Goal: Task Accomplishment & Management: Use online tool/utility

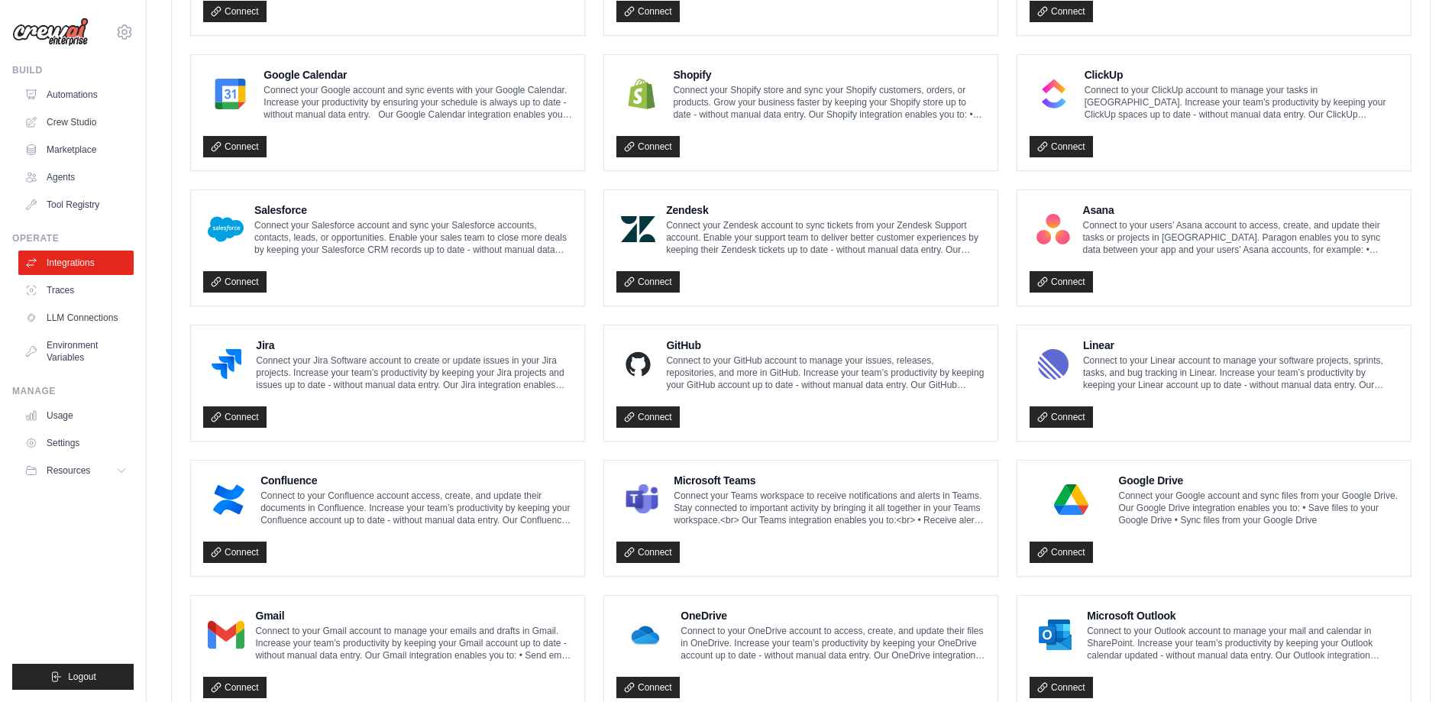
scroll to position [735, 0]
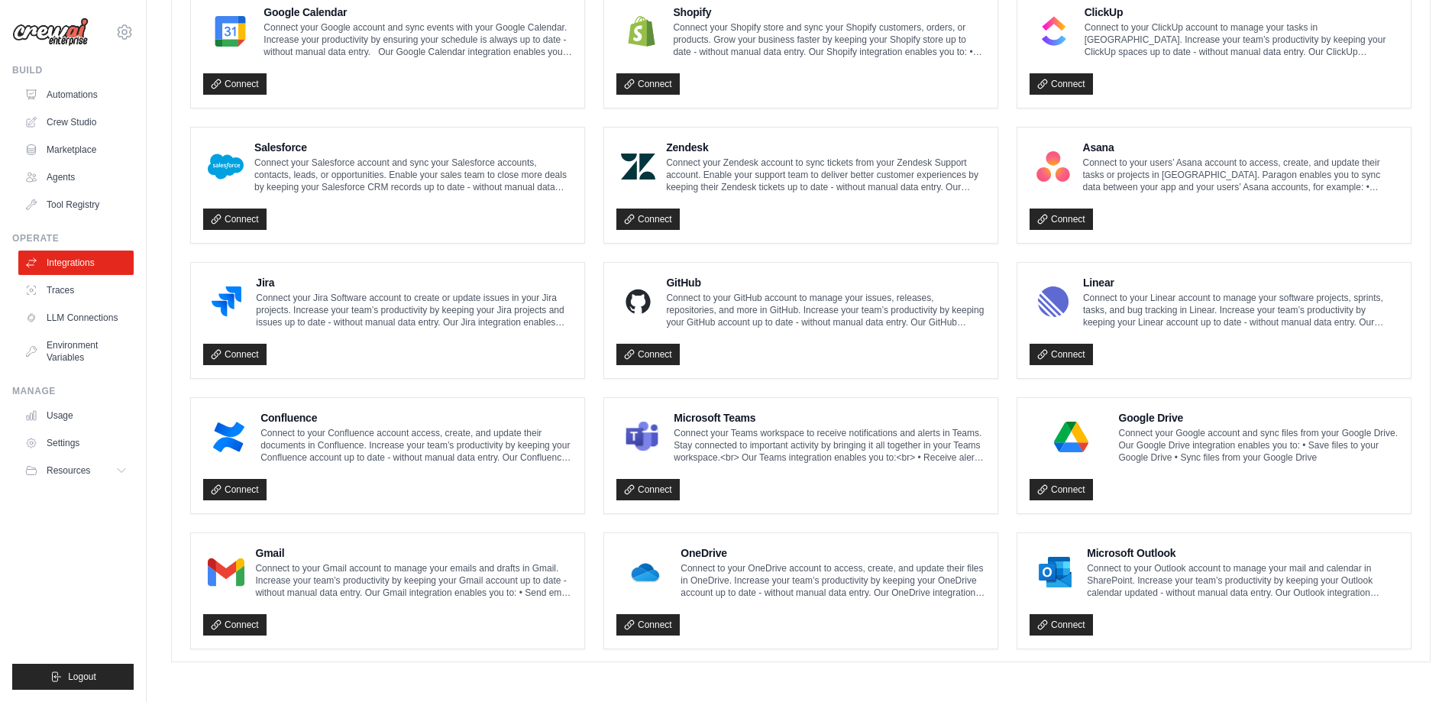
click at [271, 552] on h4 "Gmail" at bounding box center [413, 552] width 317 height 15
click at [240, 623] on link "Connect" at bounding box center [234, 624] width 63 height 21
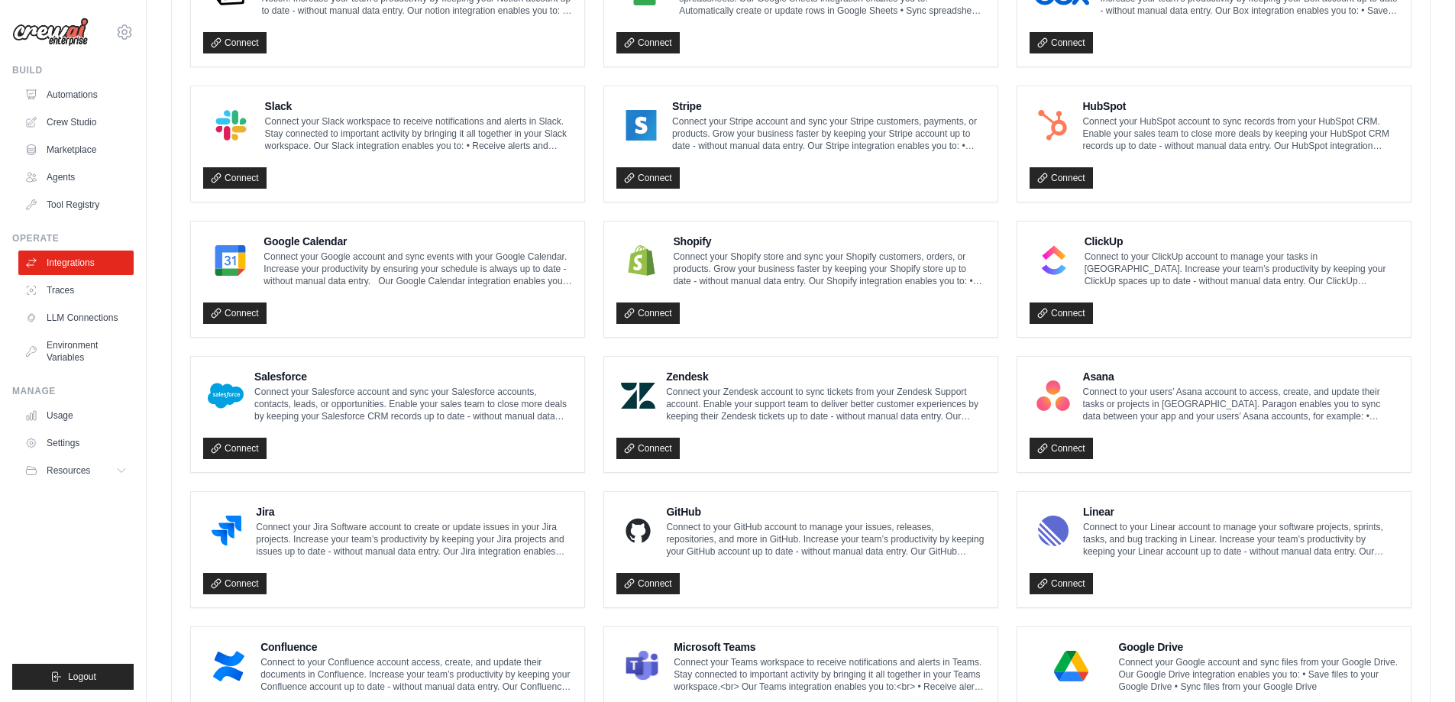
scroll to position [429, 0]
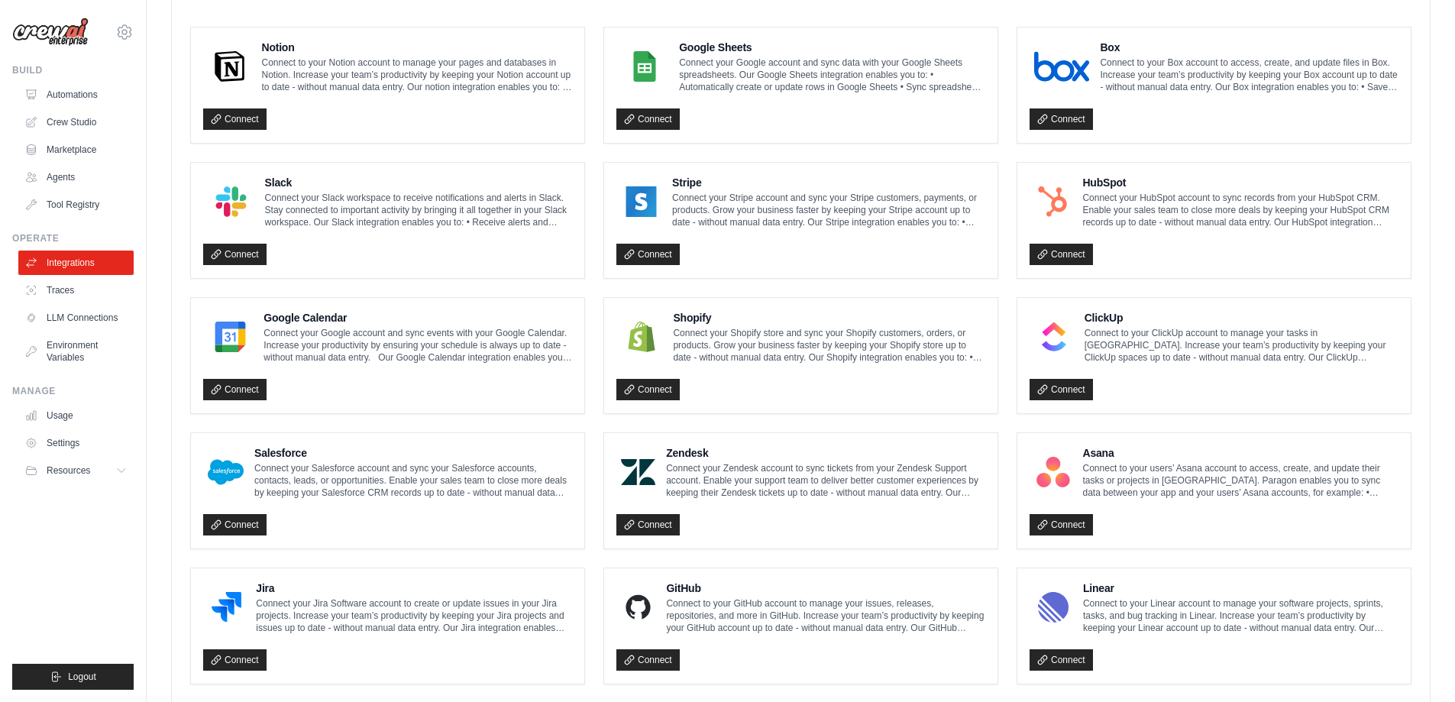
click at [383, 191] on div "Slack Connect your Slack workspace to receive notifications and alerts in Slack…" at bounding box center [418, 201] width 307 height 53
click at [239, 251] on link "Connect" at bounding box center [234, 254] width 63 height 21
click at [374, 196] on p "Connect your Slack workspace to receive notifications and alerts in Slack. Stay…" at bounding box center [418, 210] width 307 height 37
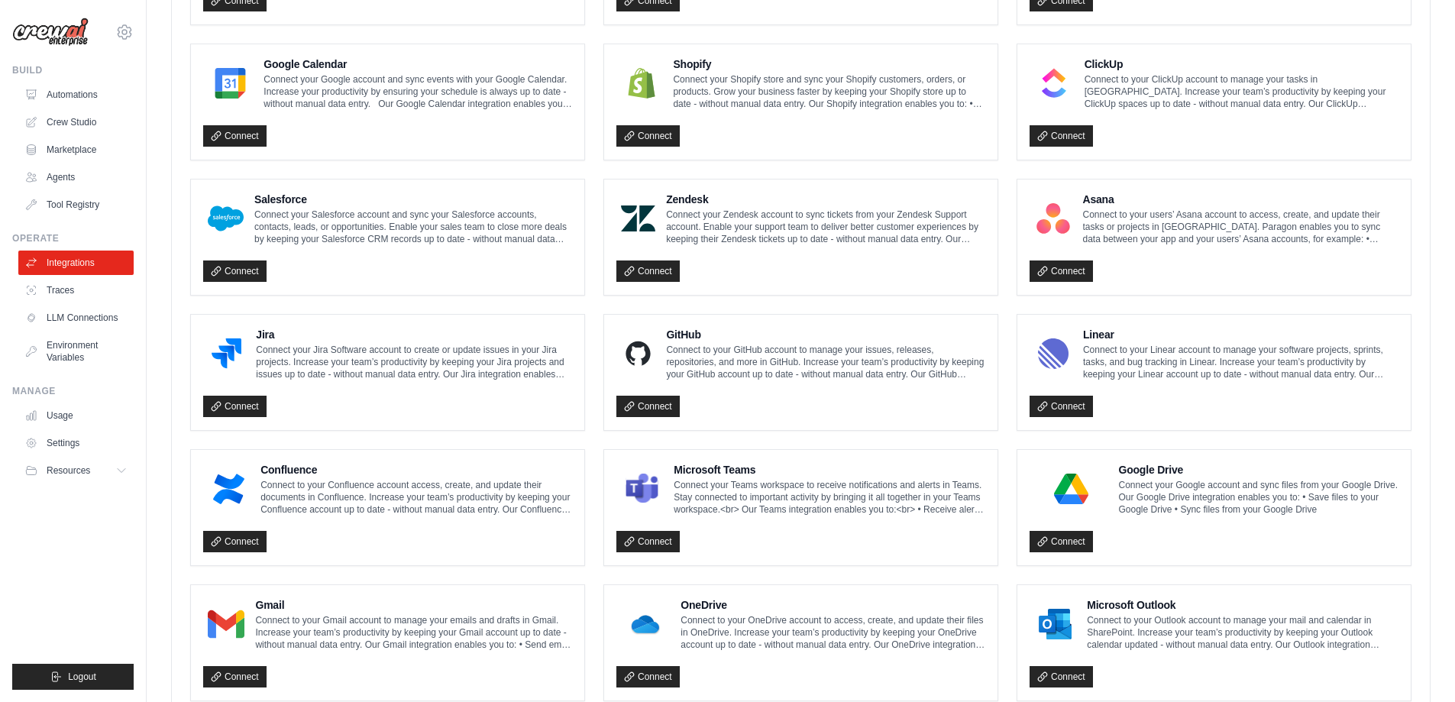
scroll to position [735, 0]
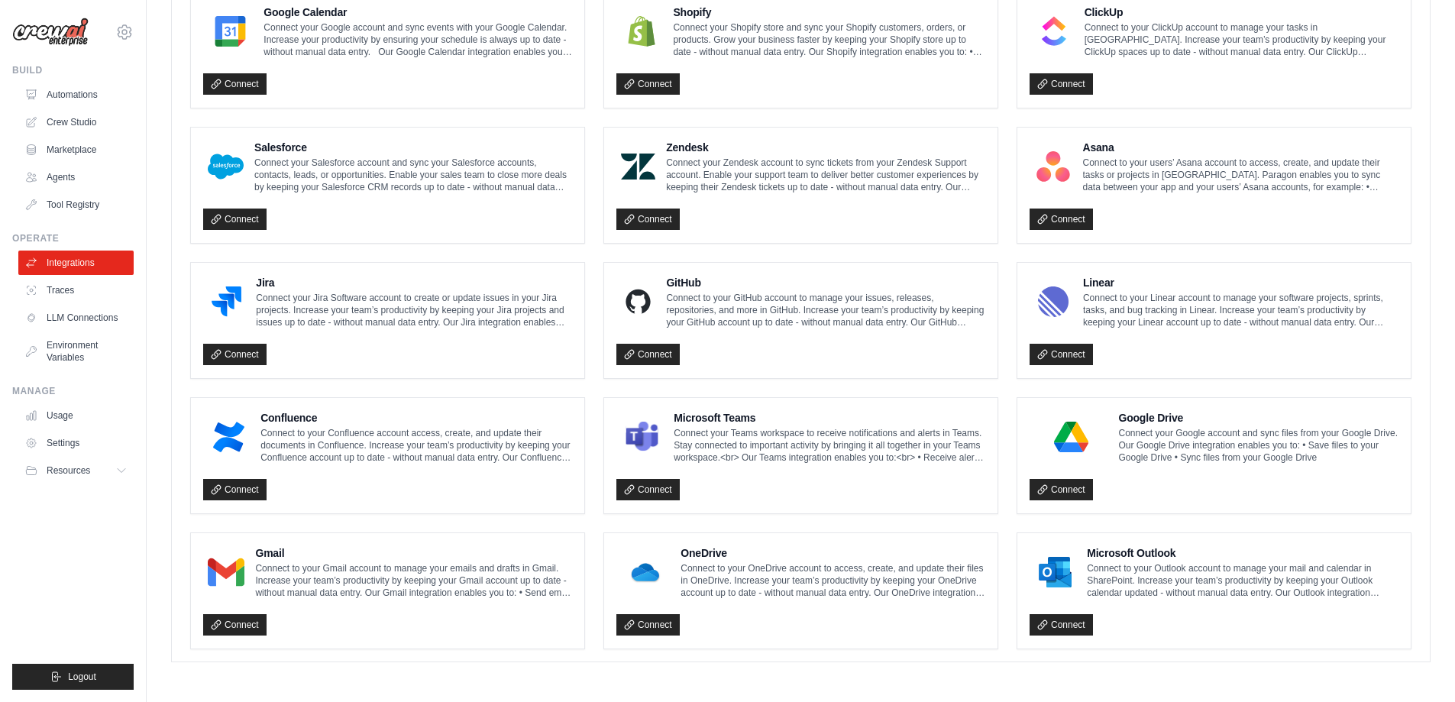
click at [264, 574] on p "Connect to your Gmail account to manage your emails and drafts in Gmail. Increa…" at bounding box center [413, 580] width 317 height 37
click at [507, 575] on p "Connect to your Gmail account to manage your emails and drafts in Gmail. Increa…" at bounding box center [413, 580] width 317 height 37
click at [244, 626] on link "Connect" at bounding box center [234, 624] width 63 height 21
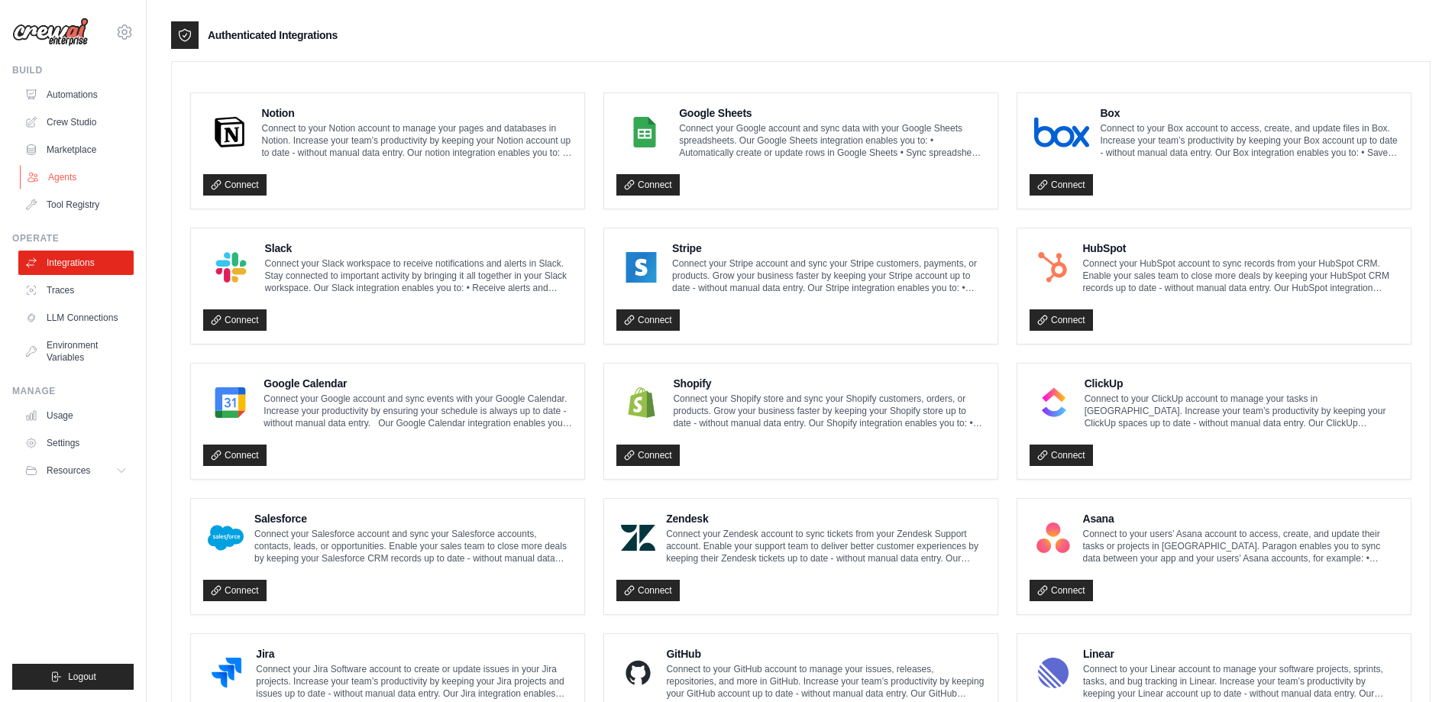
scroll to position [200, 0]
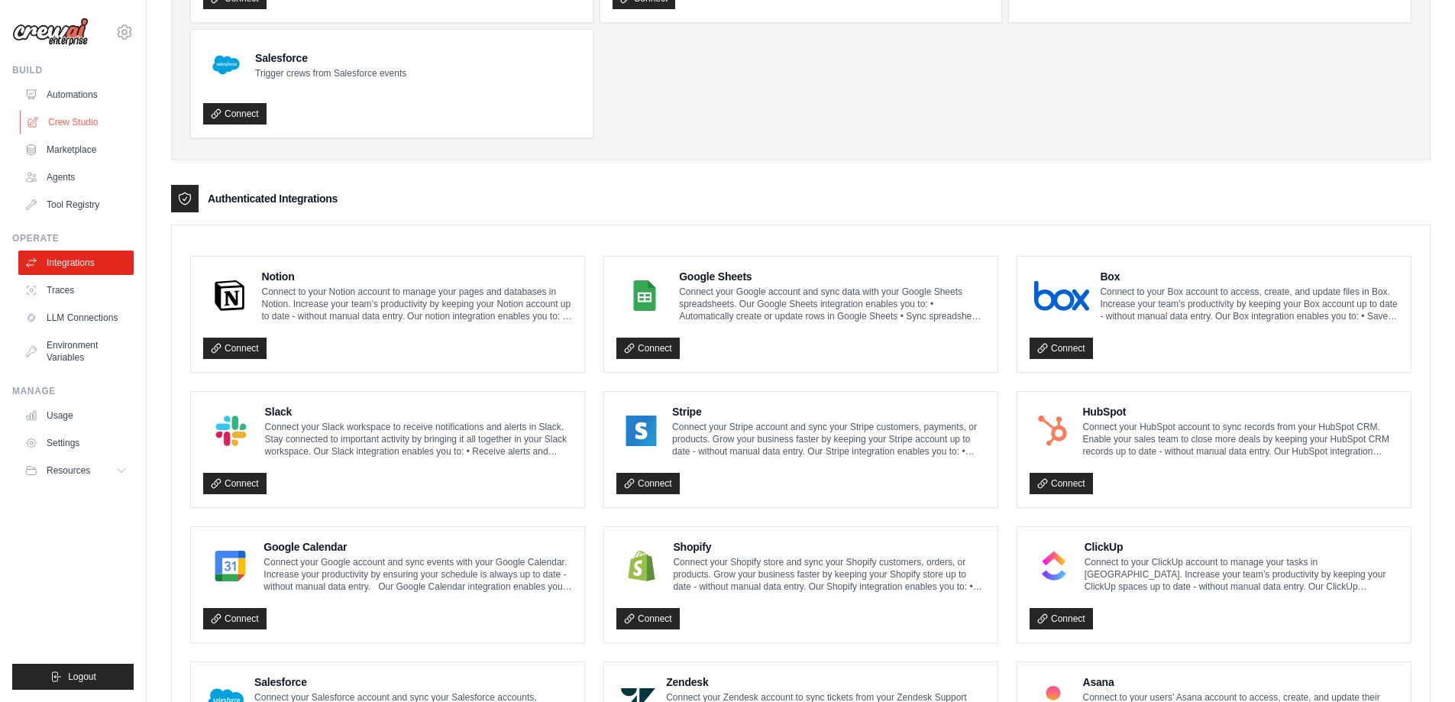
click at [60, 128] on link "Crew Studio" at bounding box center [77, 122] width 115 height 24
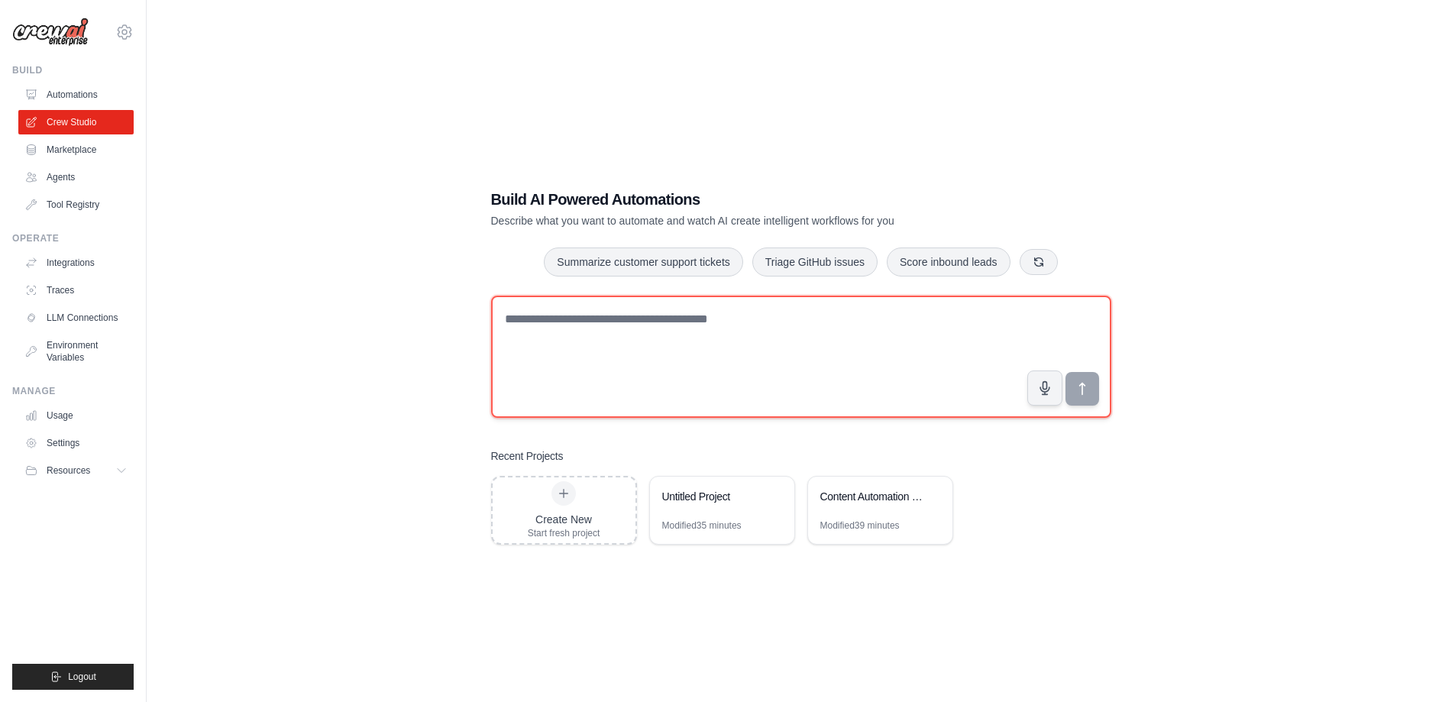
click at [554, 342] on textarea at bounding box center [801, 357] width 620 height 122
click at [511, 324] on textarea "**********" at bounding box center [801, 357] width 620 height 122
click at [607, 335] on textarea "**********" at bounding box center [801, 357] width 620 height 122
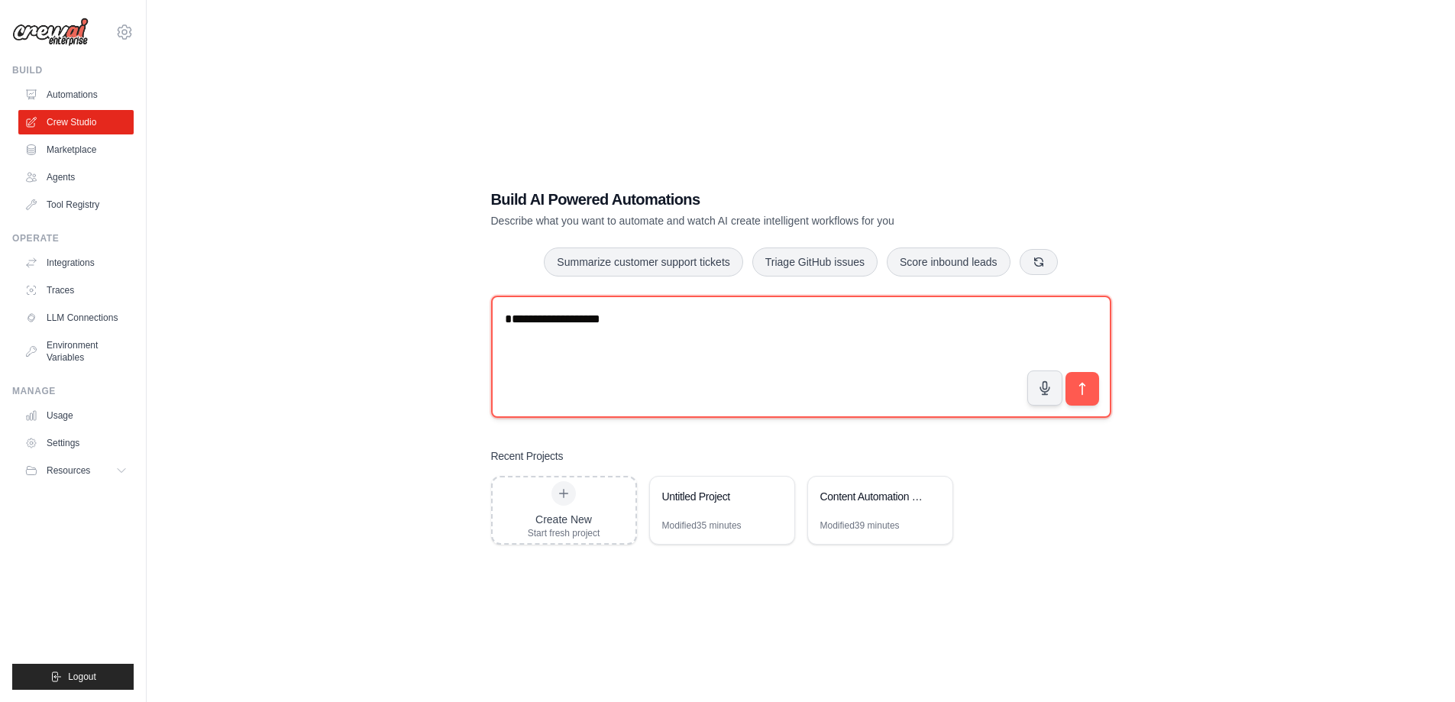
paste textarea "**********"
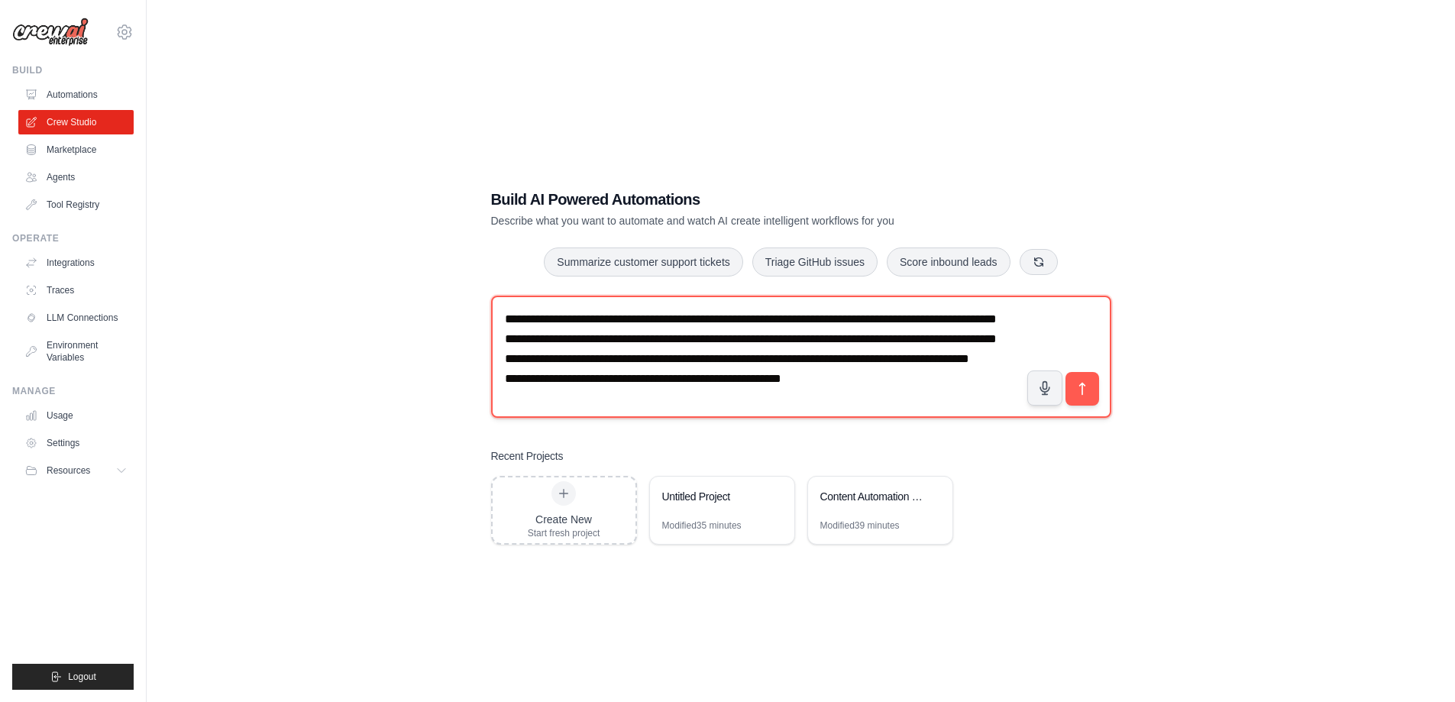
click at [651, 332] on textarea "**********" at bounding box center [801, 357] width 620 height 122
type textarea "**********"
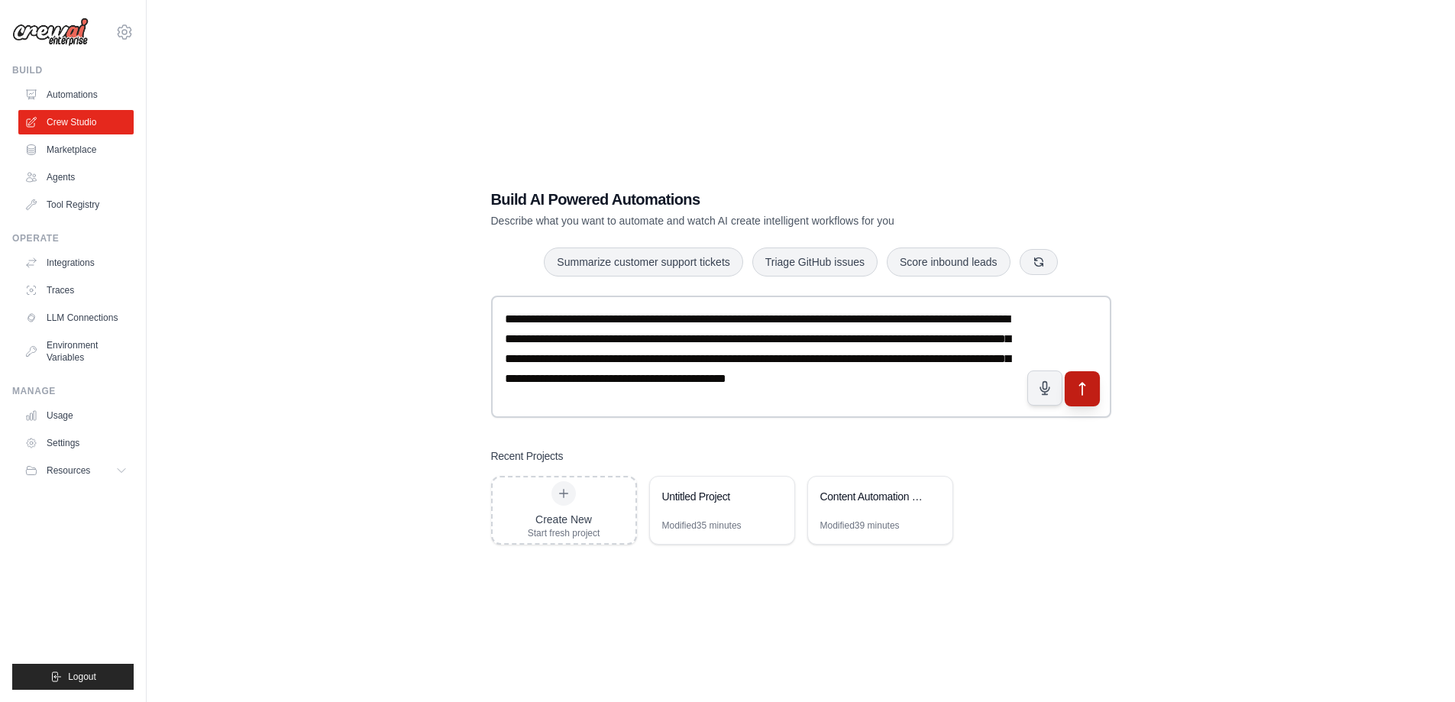
click at [1085, 388] on icon "submit" at bounding box center [1082, 388] width 16 height 16
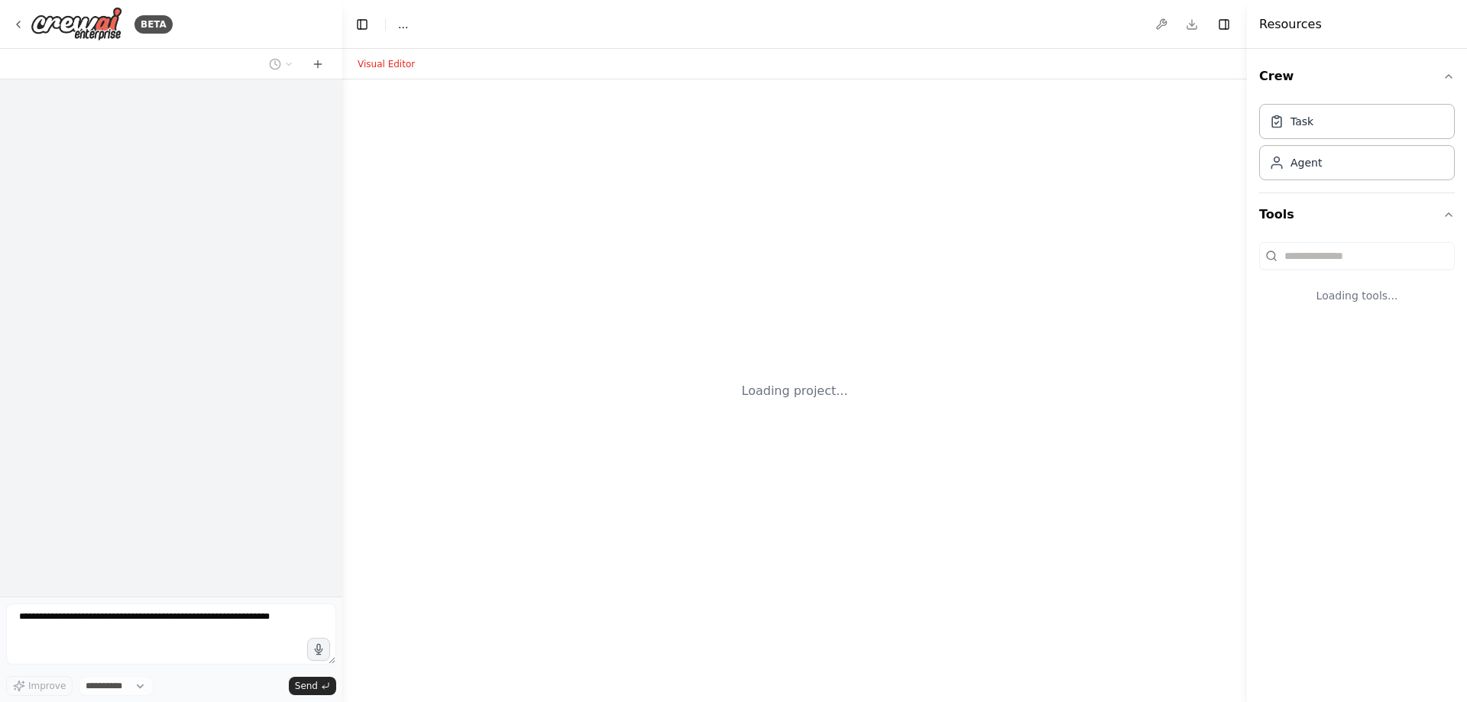
select select "****"
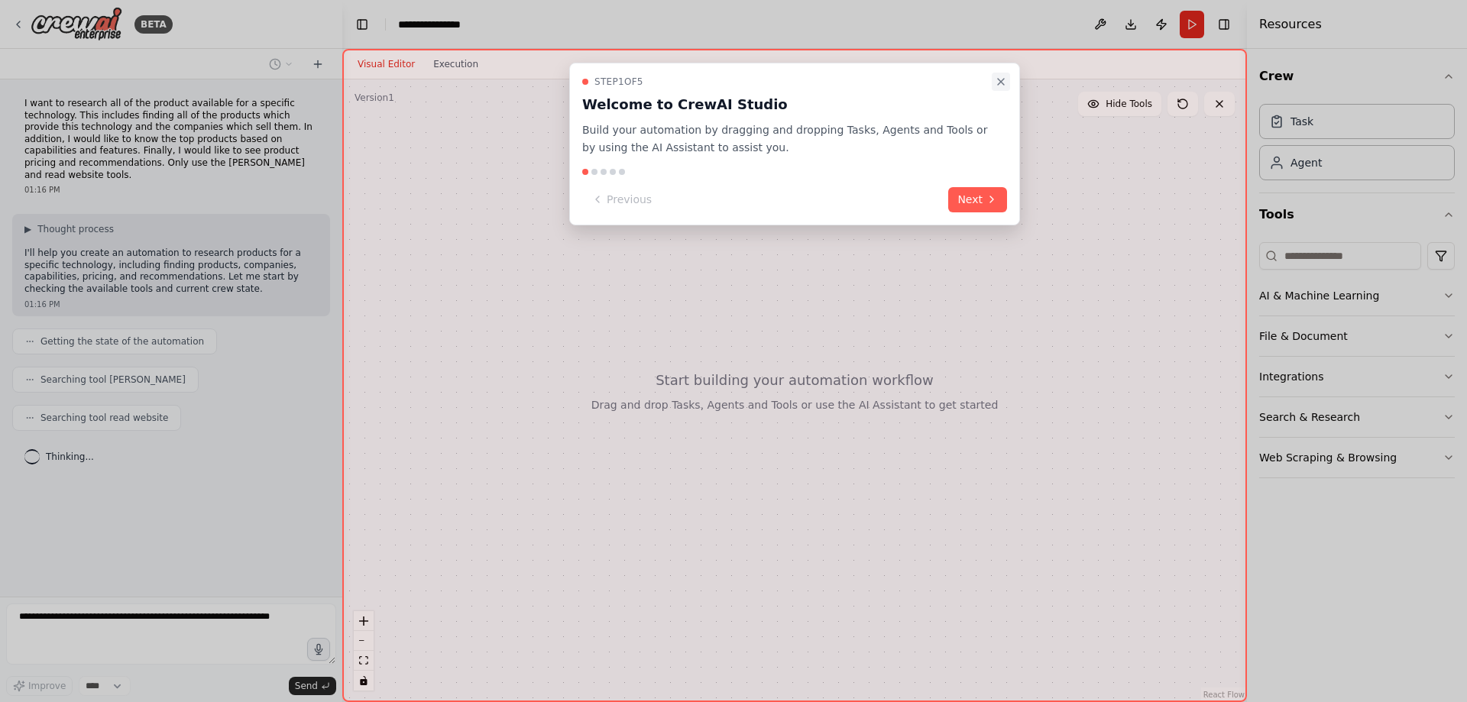
click at [1003, 79] on icon "Close walkthrough" at bounding box center [1001, 82] width 12 height 12
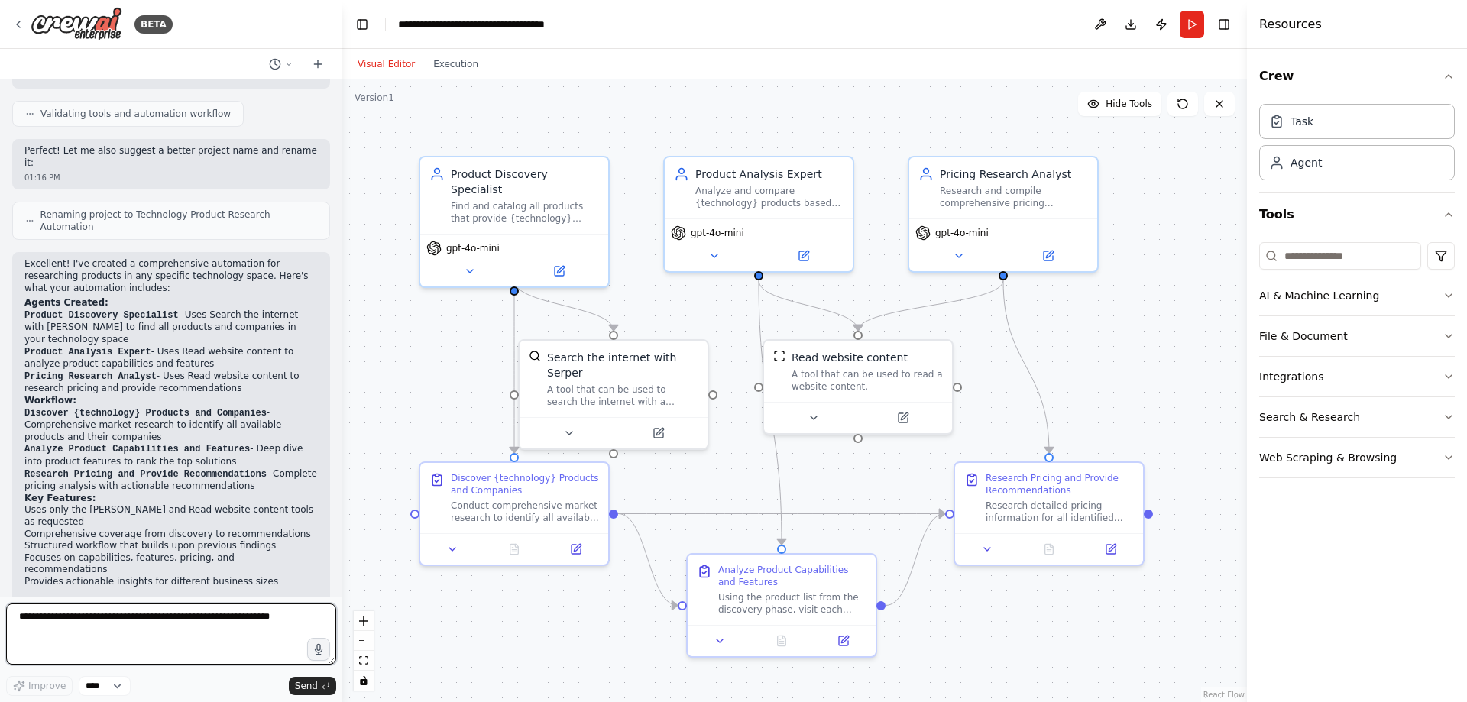
scroll to position [856, 0]
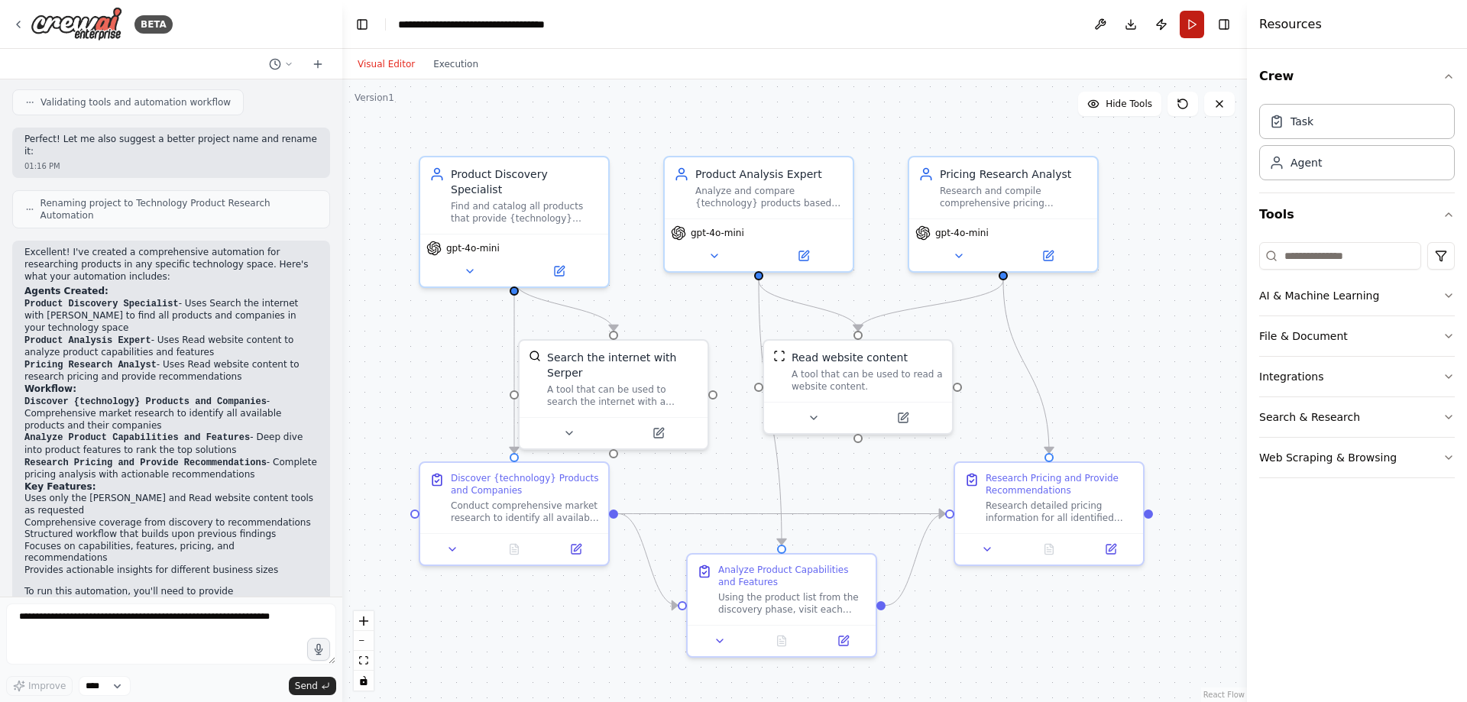
click at [1187, 29] on button "Run" at bounding box center [1191, 24] width 24 height 27
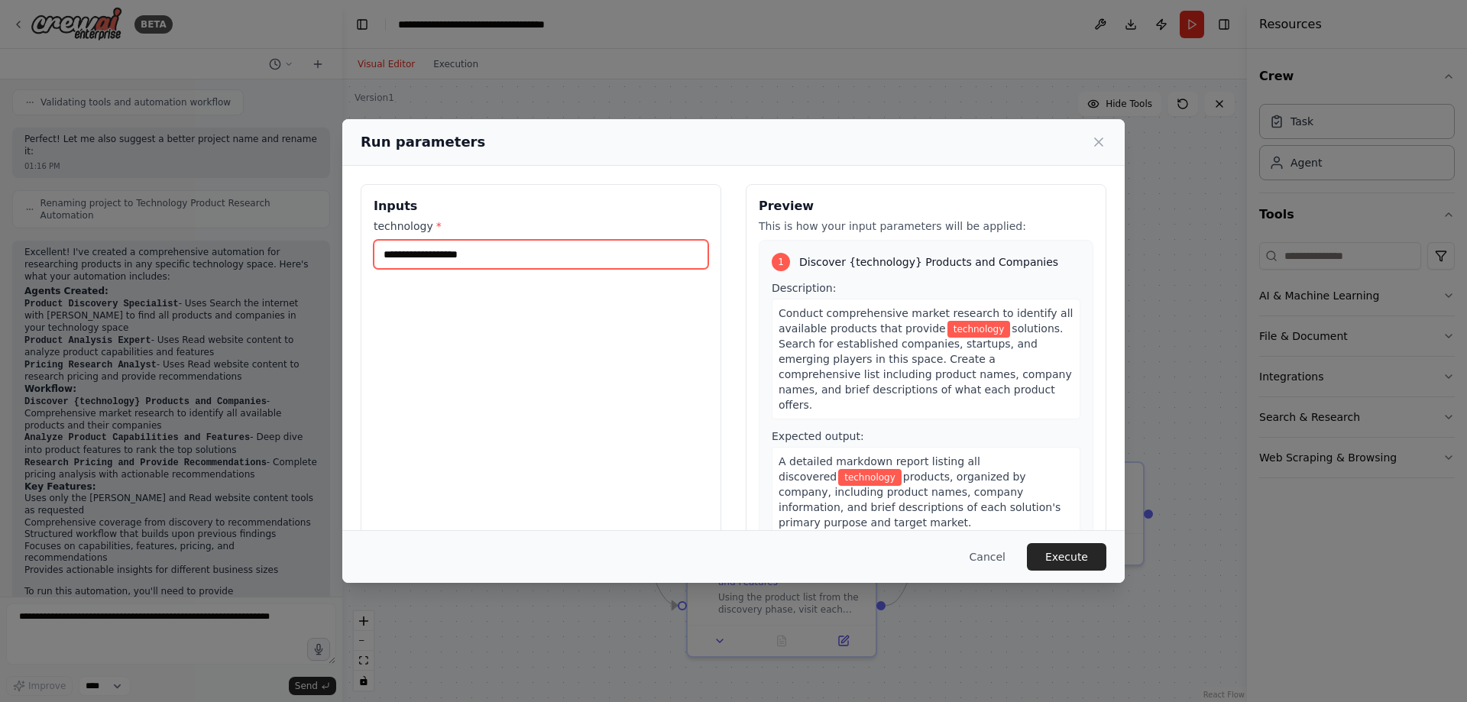
click at [461, 251] on input "technology *" at bounding box center [541, 254] width 335 height 29
type input "**********"
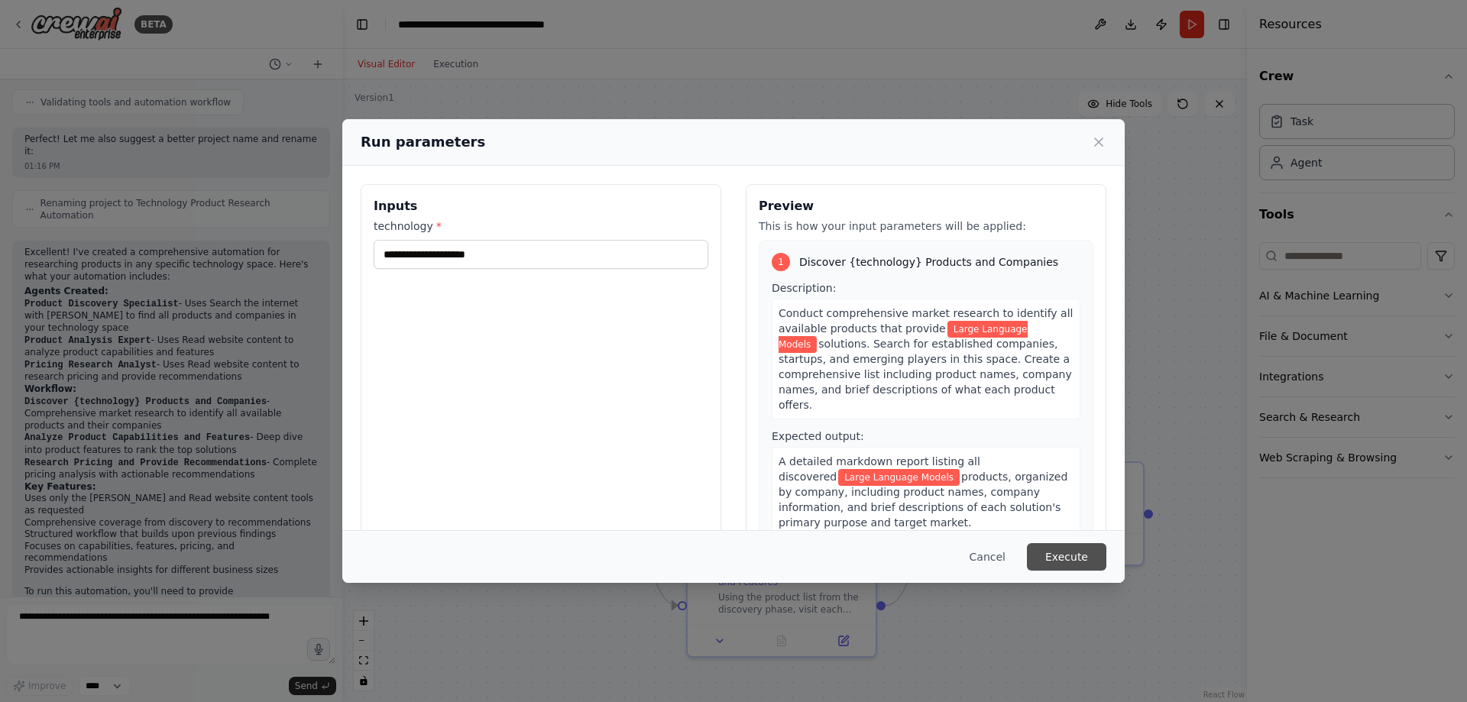
click at [1078, 552] on button "Execute" at bounding box center [1066, 556] width 79 height 27
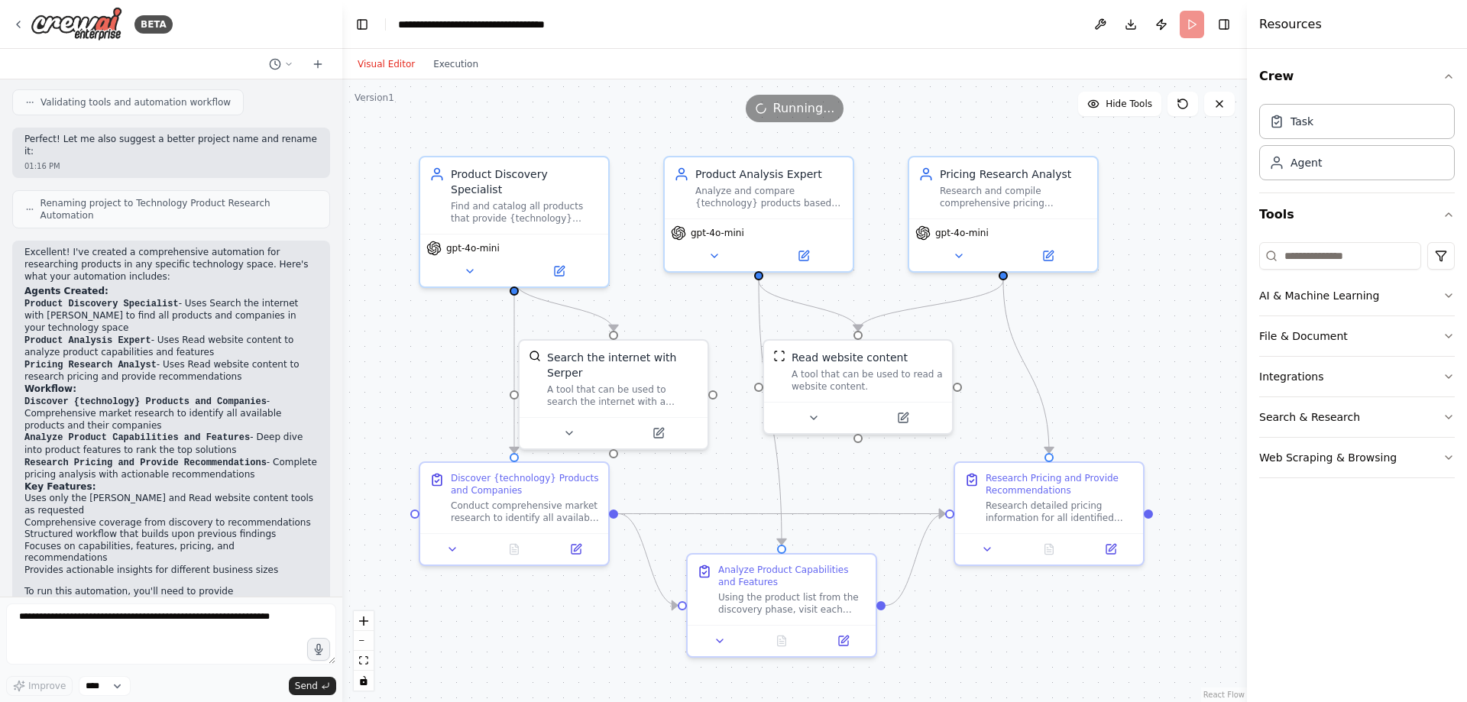
click at [1191, 26] on header "**********" at bounding box center [794, 24] width 904 height 49
click at [1195, 26] on button "Run" at bounding box center [1191, 24] width 24 height 27
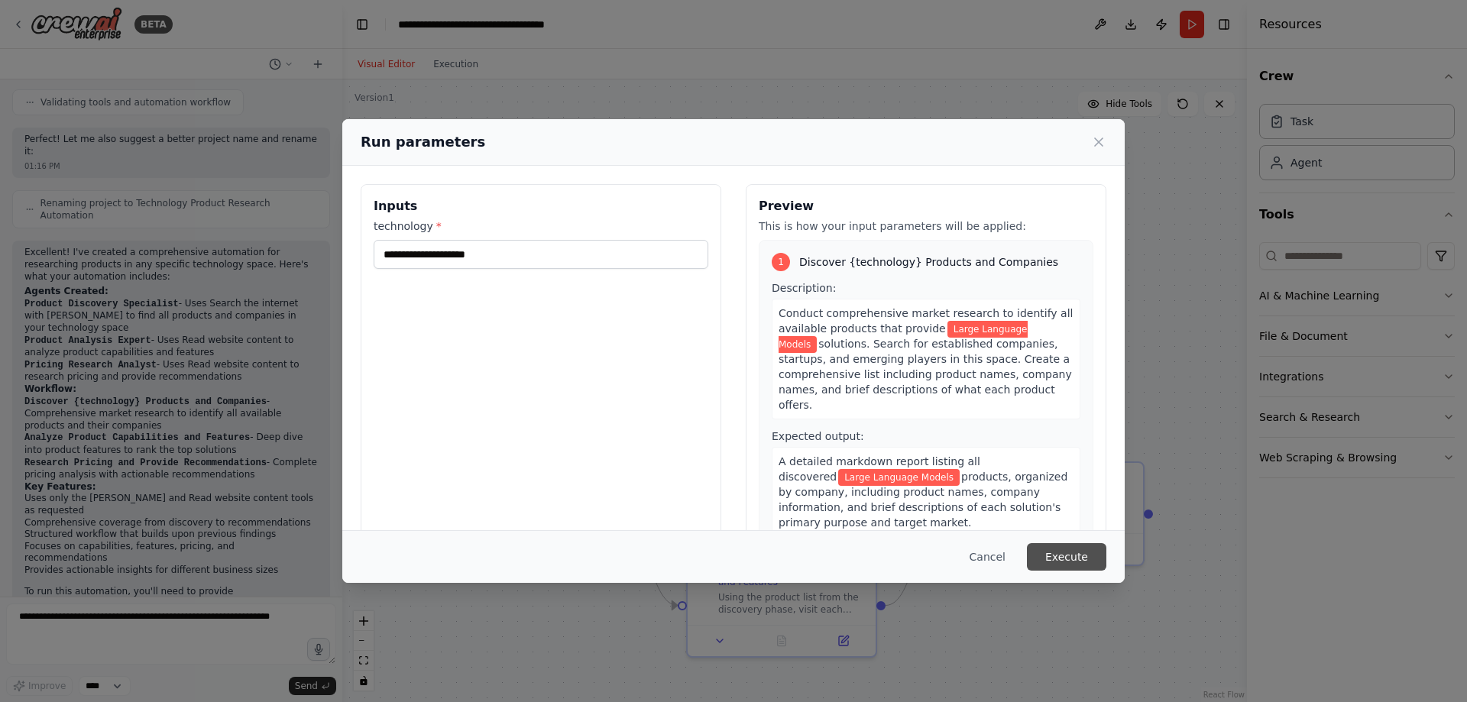
click at [1062, 555] on button "Execute" at bounding box center [1066, 556] width 79 height 27
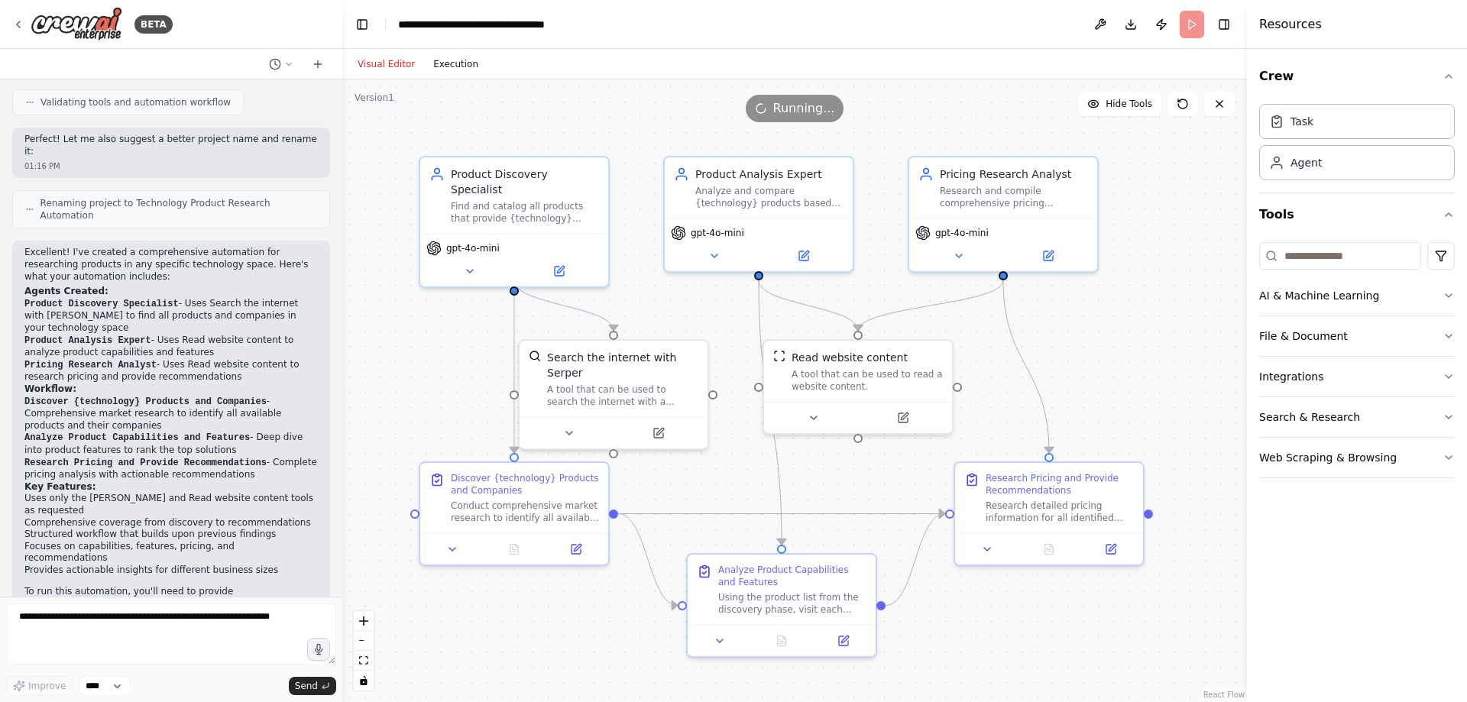
click at [457, 61] on button "Execution" at bounding box center [455, 64] width 63 height 18
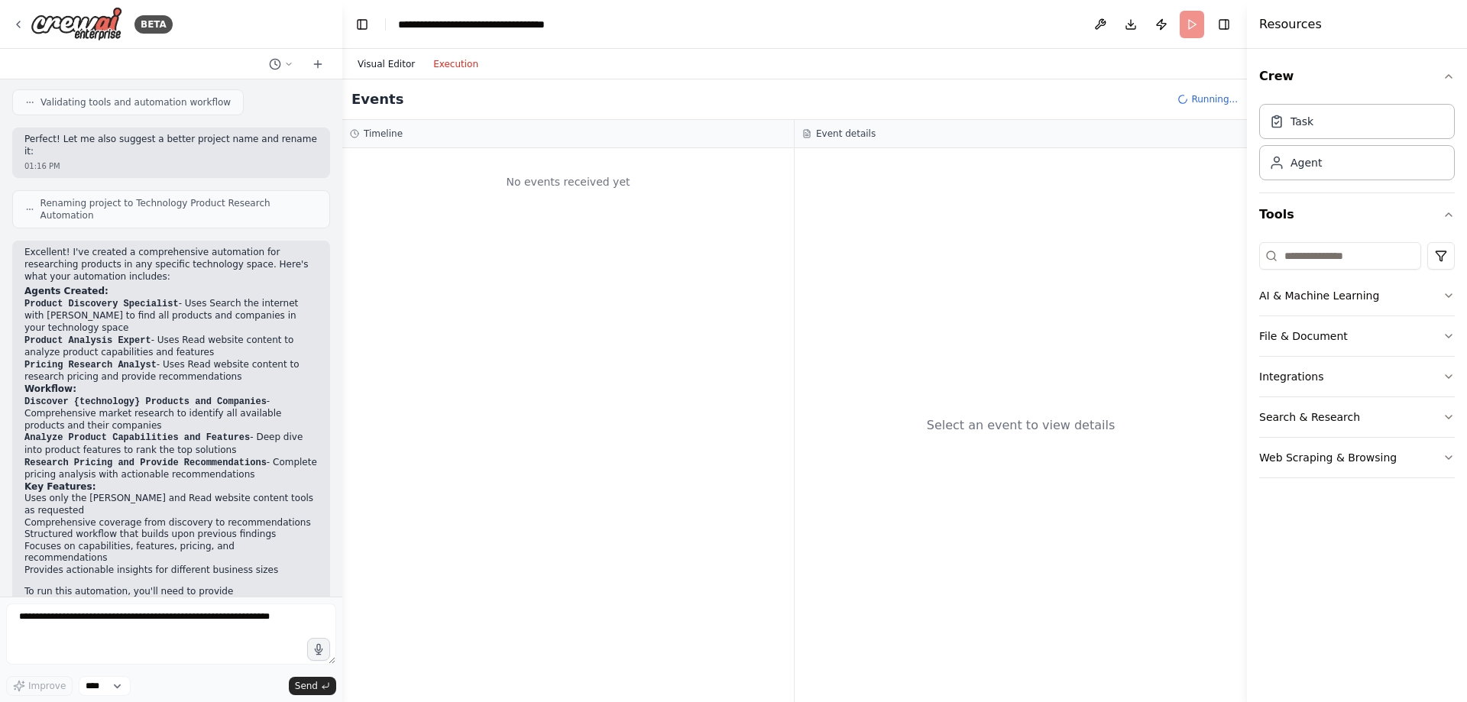
click at [379, 61] on button "Visual Editor" at bounding box center [386, 64] width 76 height 18
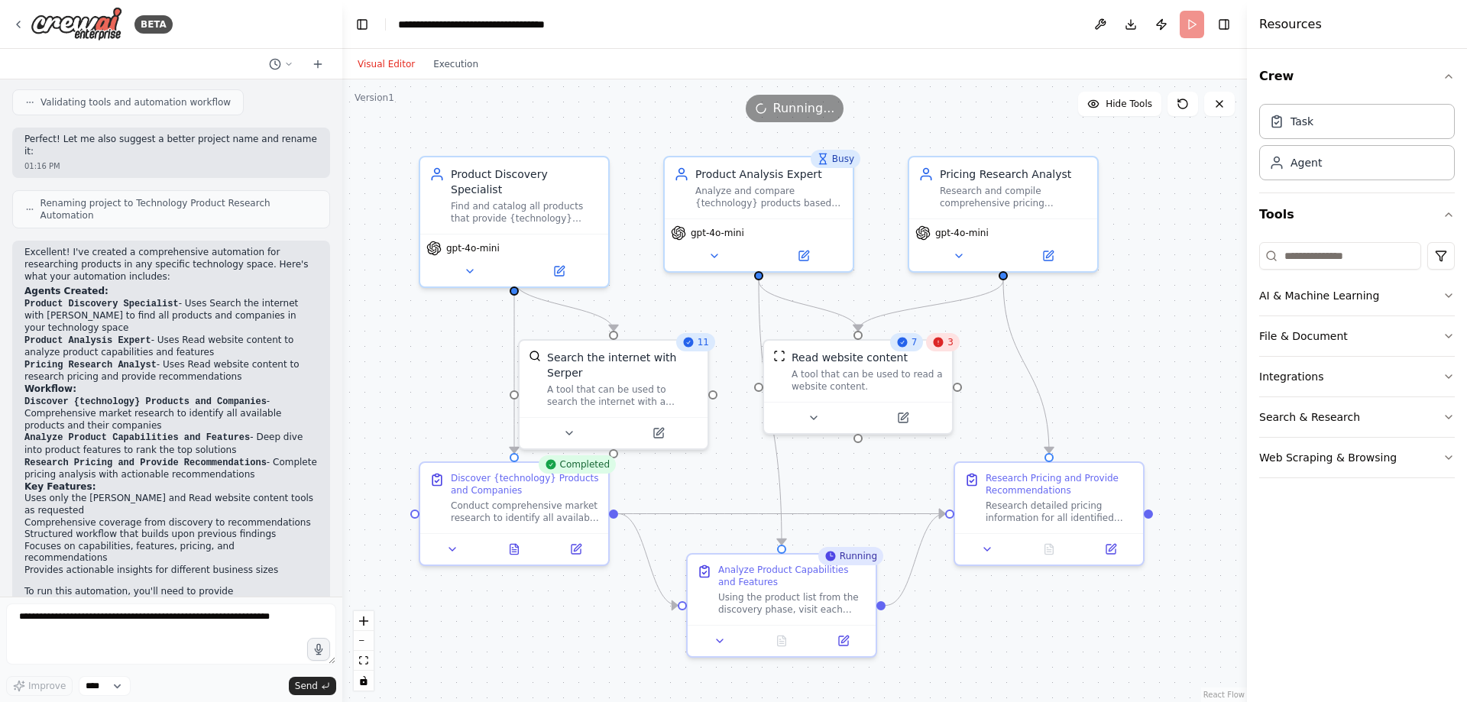
click at [944, 349] on div "3" at bounding box center [943, 342] width 34 height 18
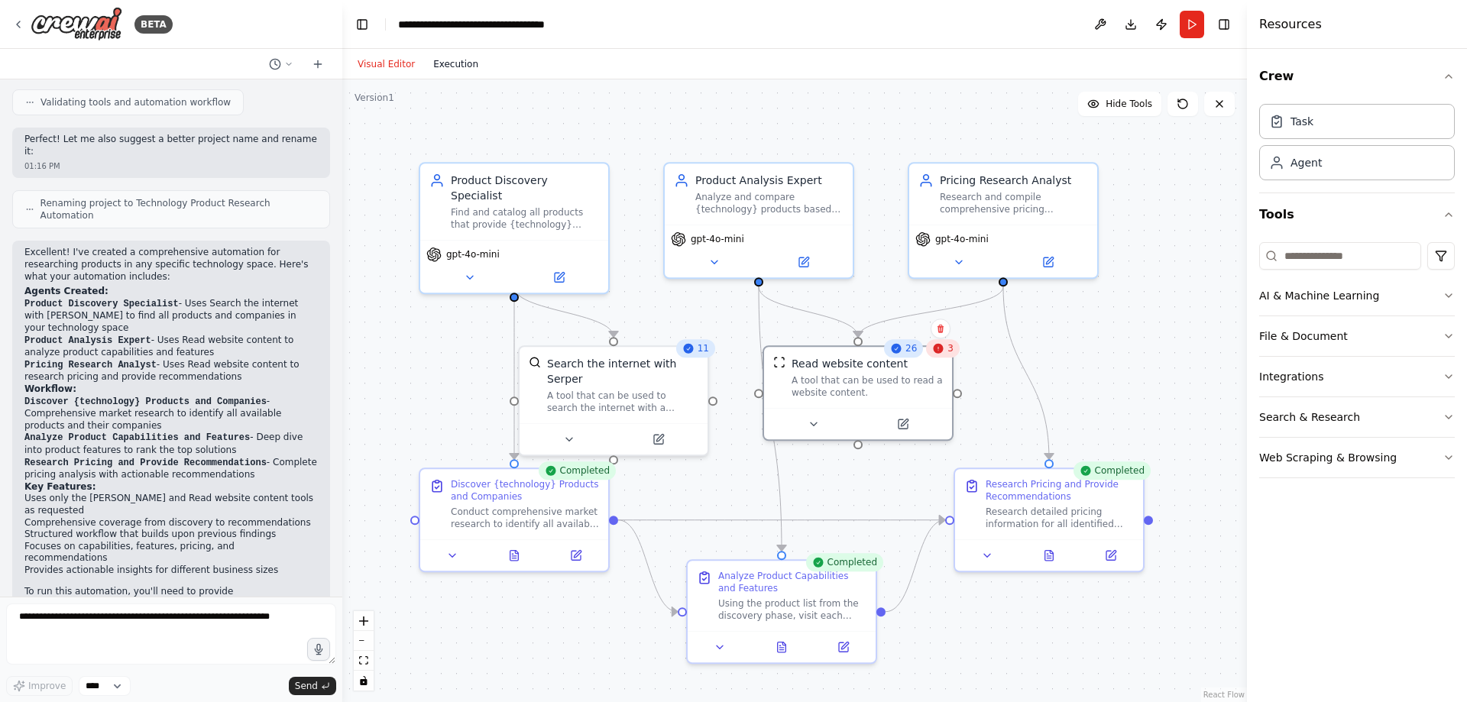
click at [445, 62] on button "Execution" at bounding box center [455, 64] width 63 height 18
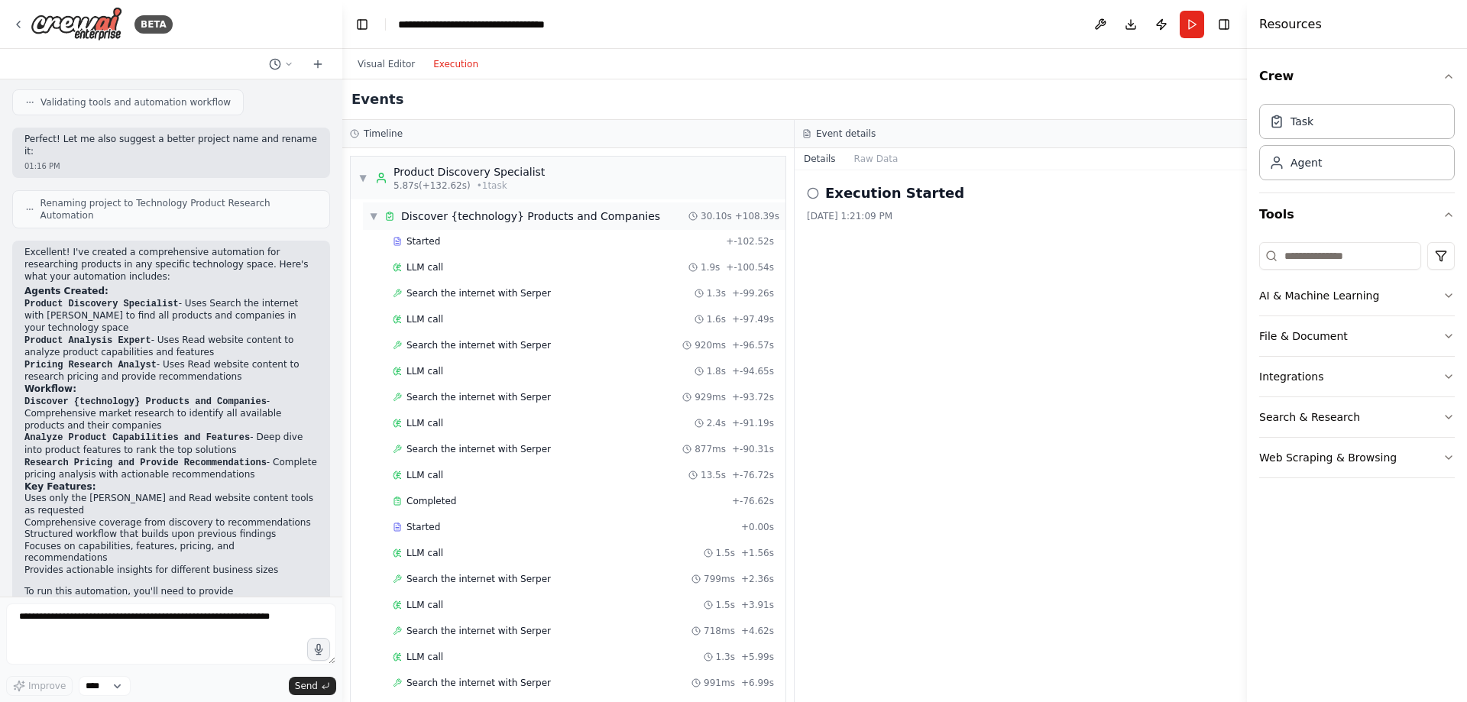
click at [375, 218] on span "▼" at bounding box center [373, 216] width 9 height 12
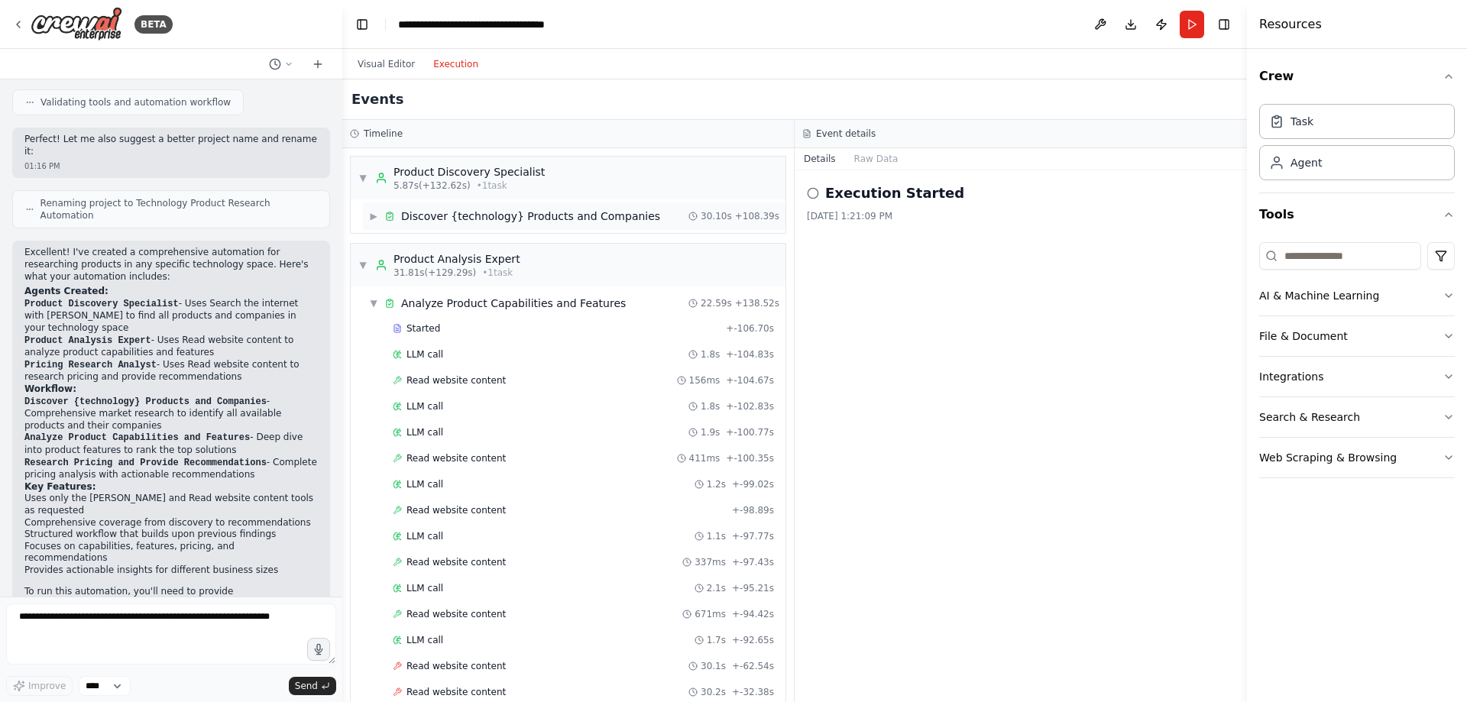
click at [371, 218] on span "▶" at bounding box center [373, 216] width 9 height 12
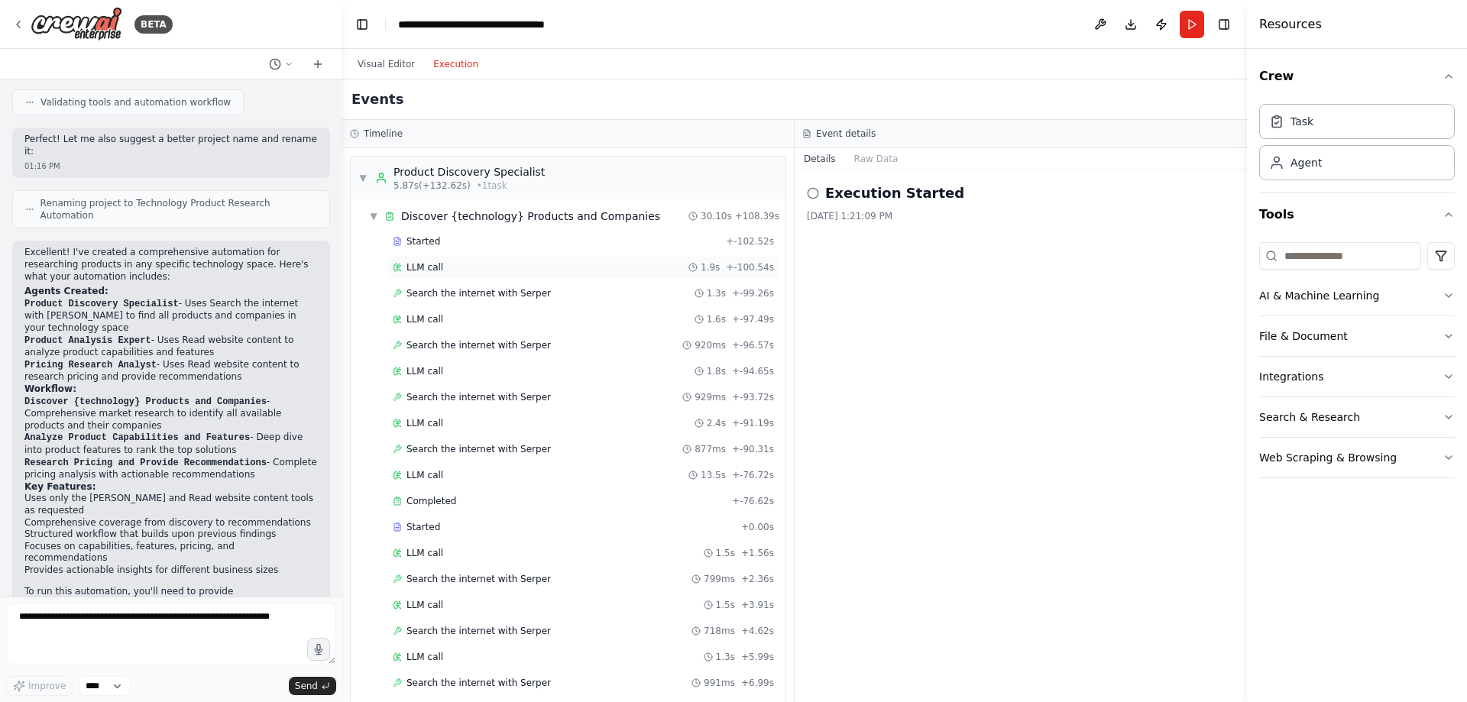
click at [422, 266] on span "LLM call" at bounding box center [424, 267] width 37 height 12
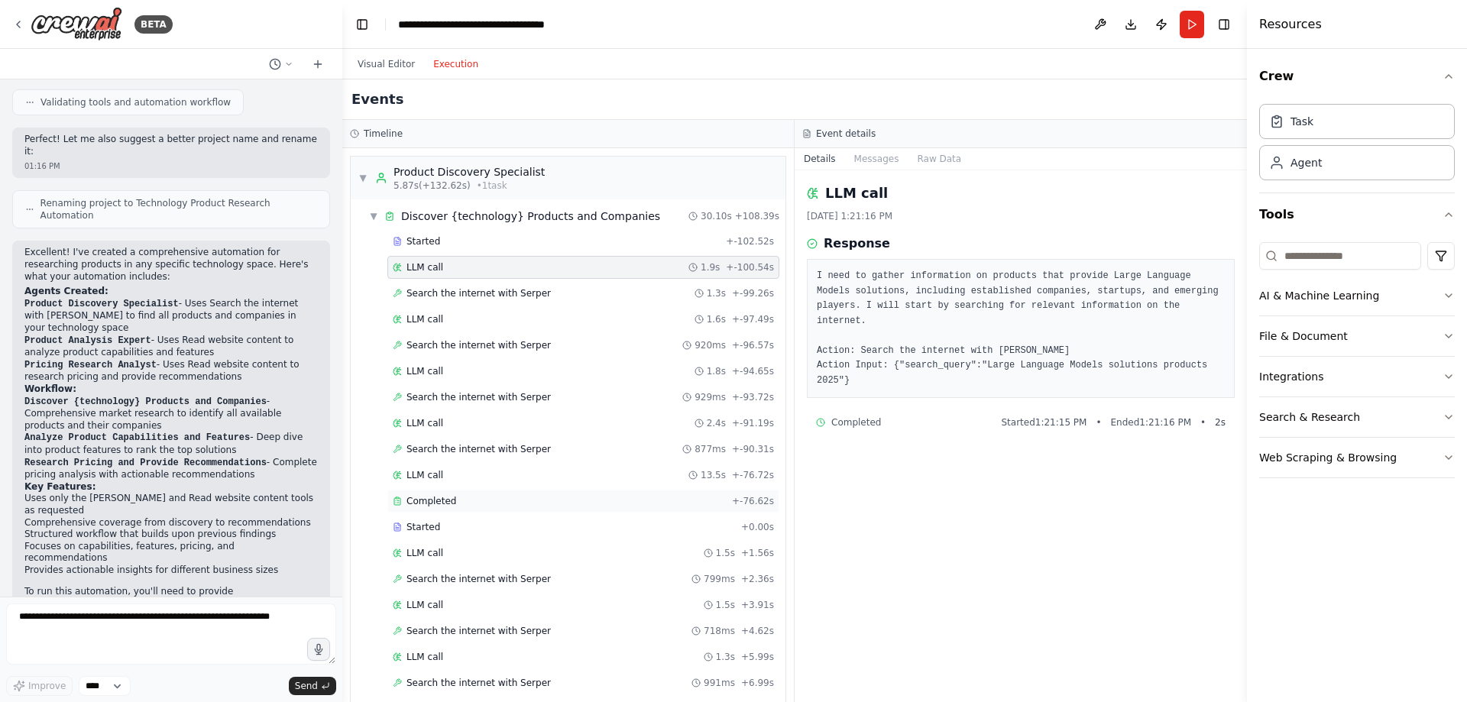
click at [465, 506] on div "Completed" at bounding box center [559, 501] width 333 height 12
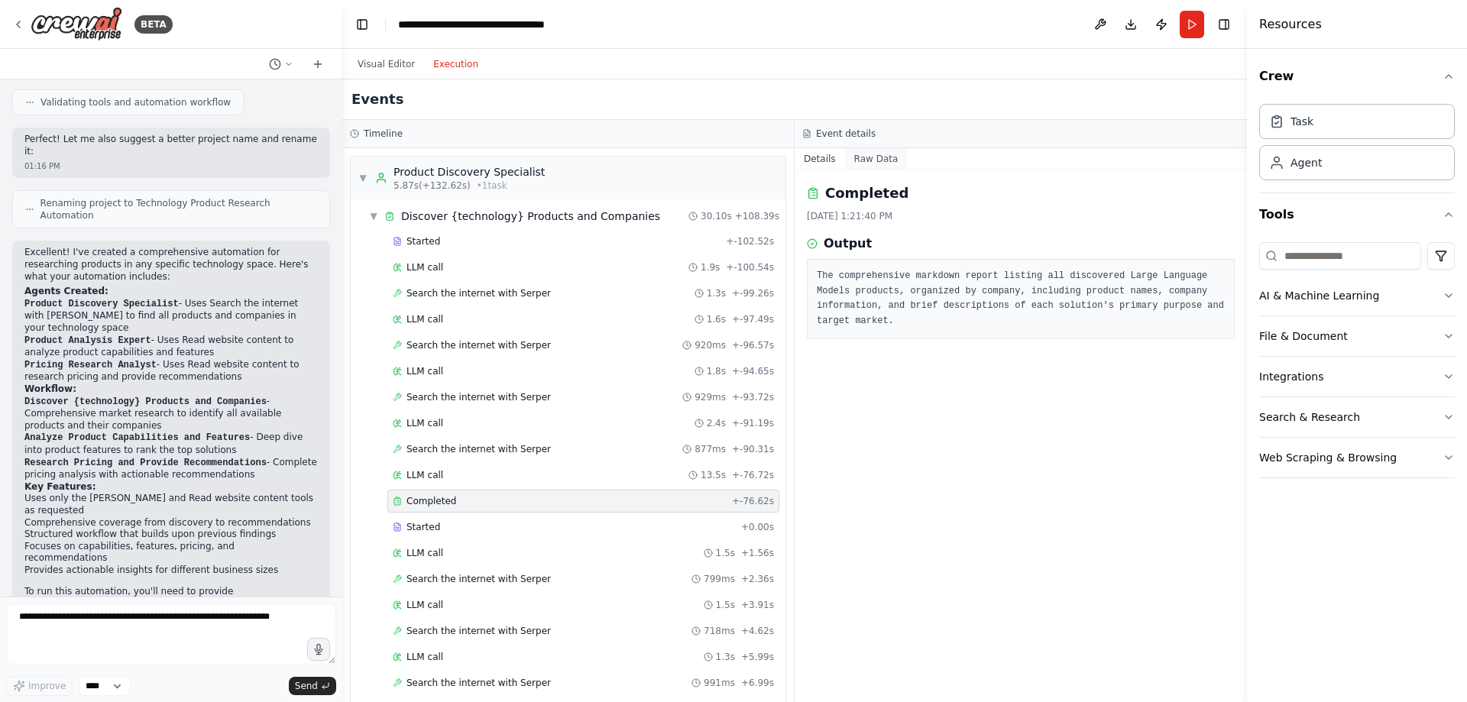
click at [869, 159] on button "Raw Data" at bounding box center [876, 158] width 63 height 21
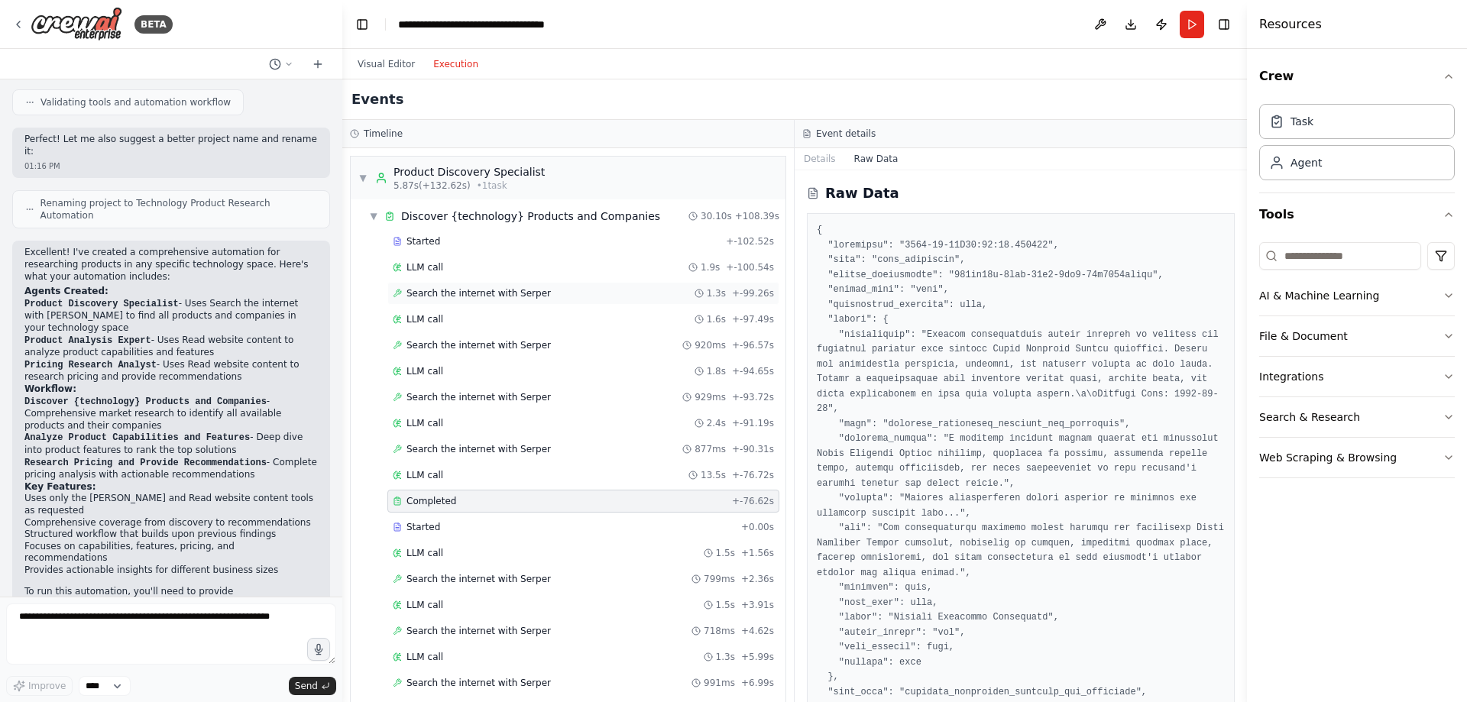
click at [448, 291] on span "Search the internet with Serper" at bounding box center [478, 293] width 144 height 12
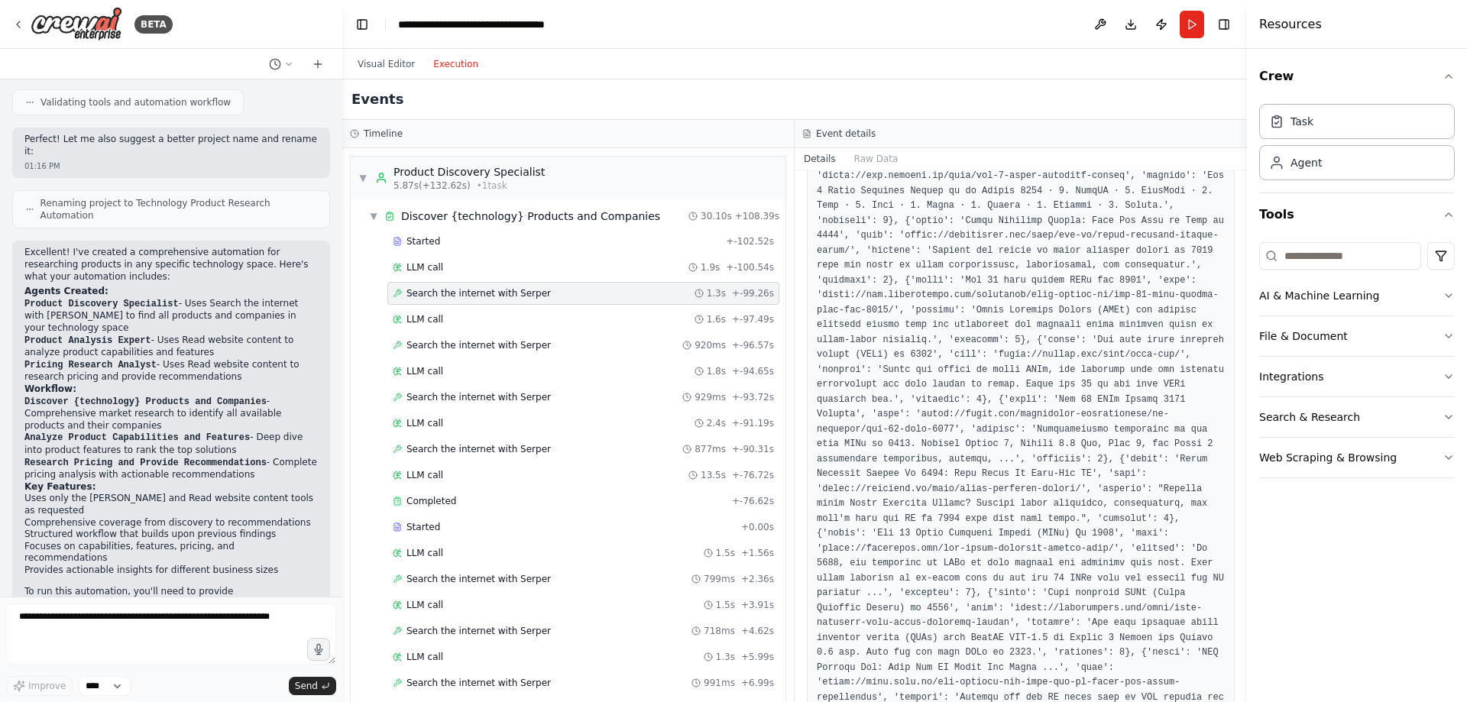
scroll to position [0, 0]
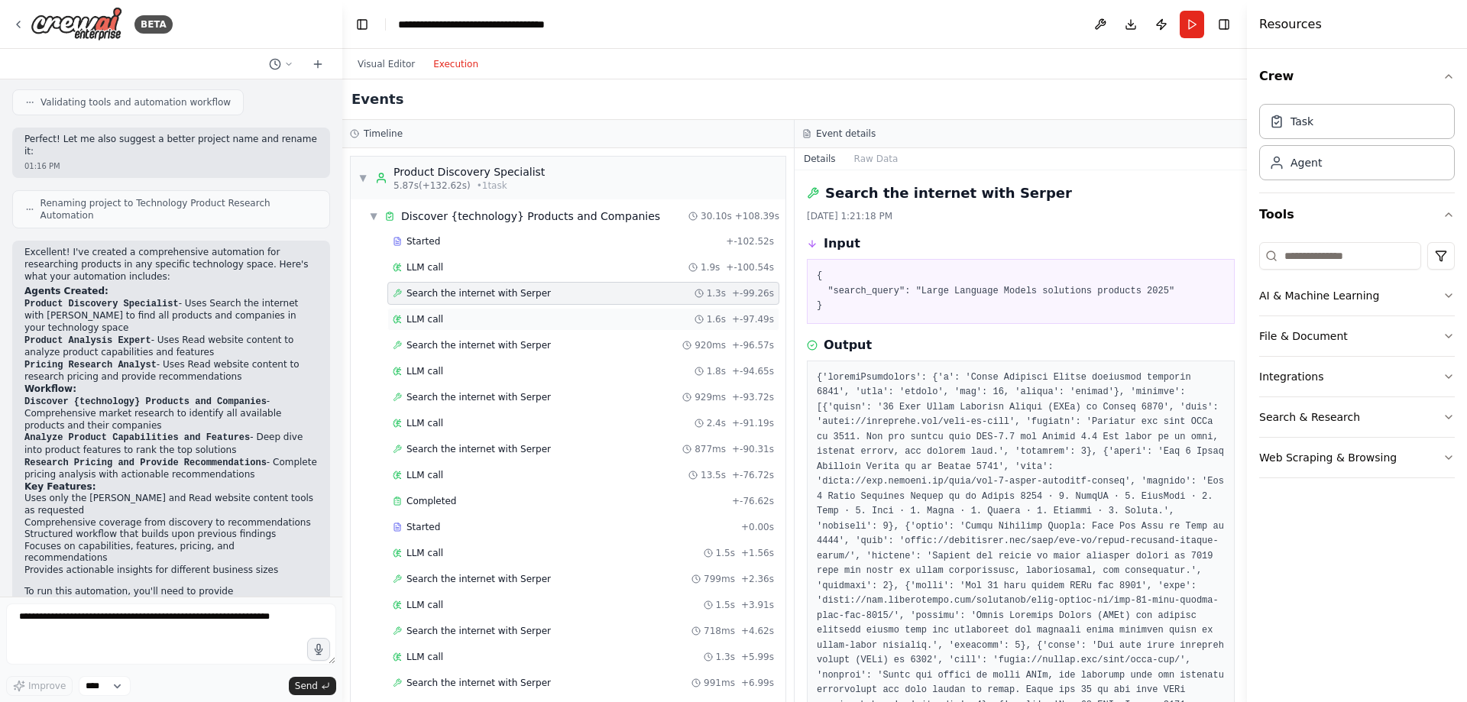
click at [467, 319] on div "LLM call 1.6s + -97.49s" at bounding box center [583, 319] width 381 height 12
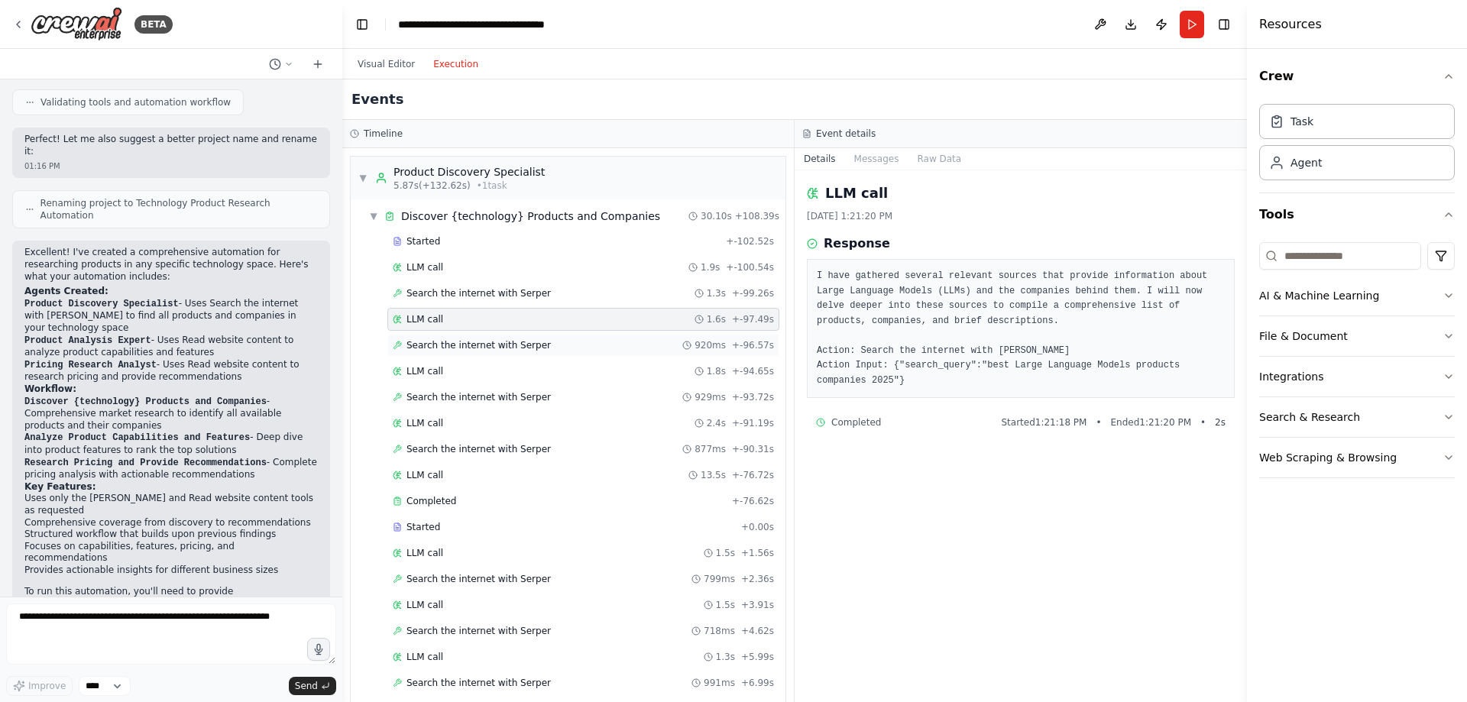
click at [469, 344] on span "Search the internet with Serper" at bounding box center [478, 345] width 144 height 12
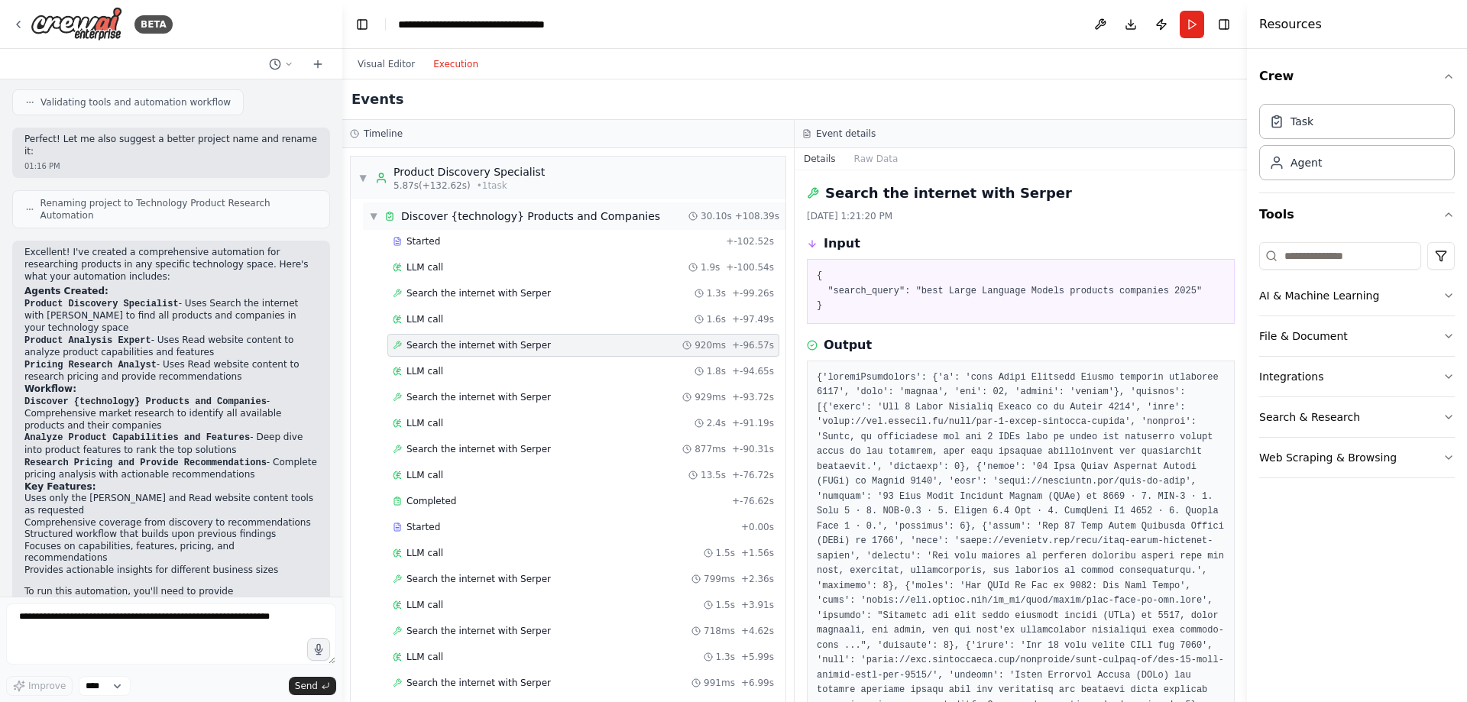
click at [377, 215] on span "▼" at bounding box center [373, 216] width 9 height 12
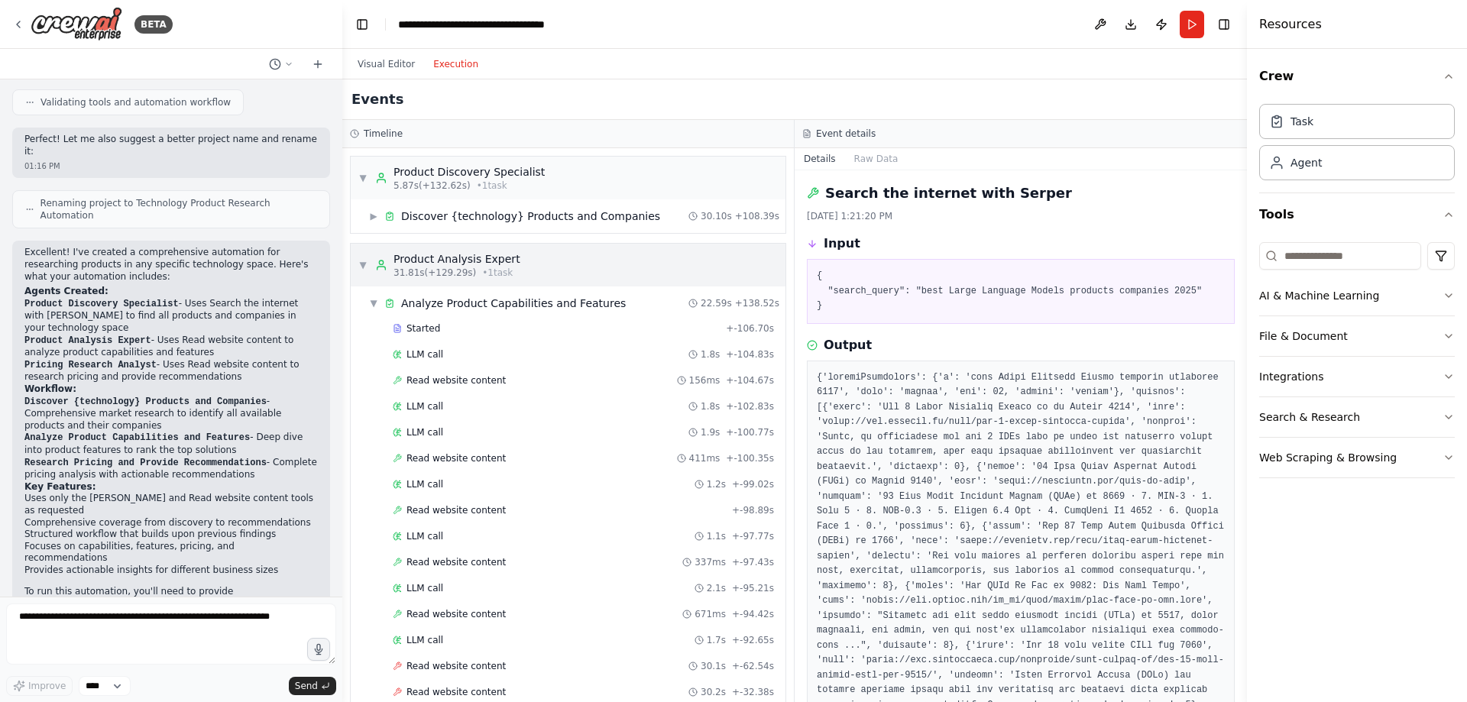
click at [363, 267] on span "▼" at bounding box center [362, 265] width 9 height 12
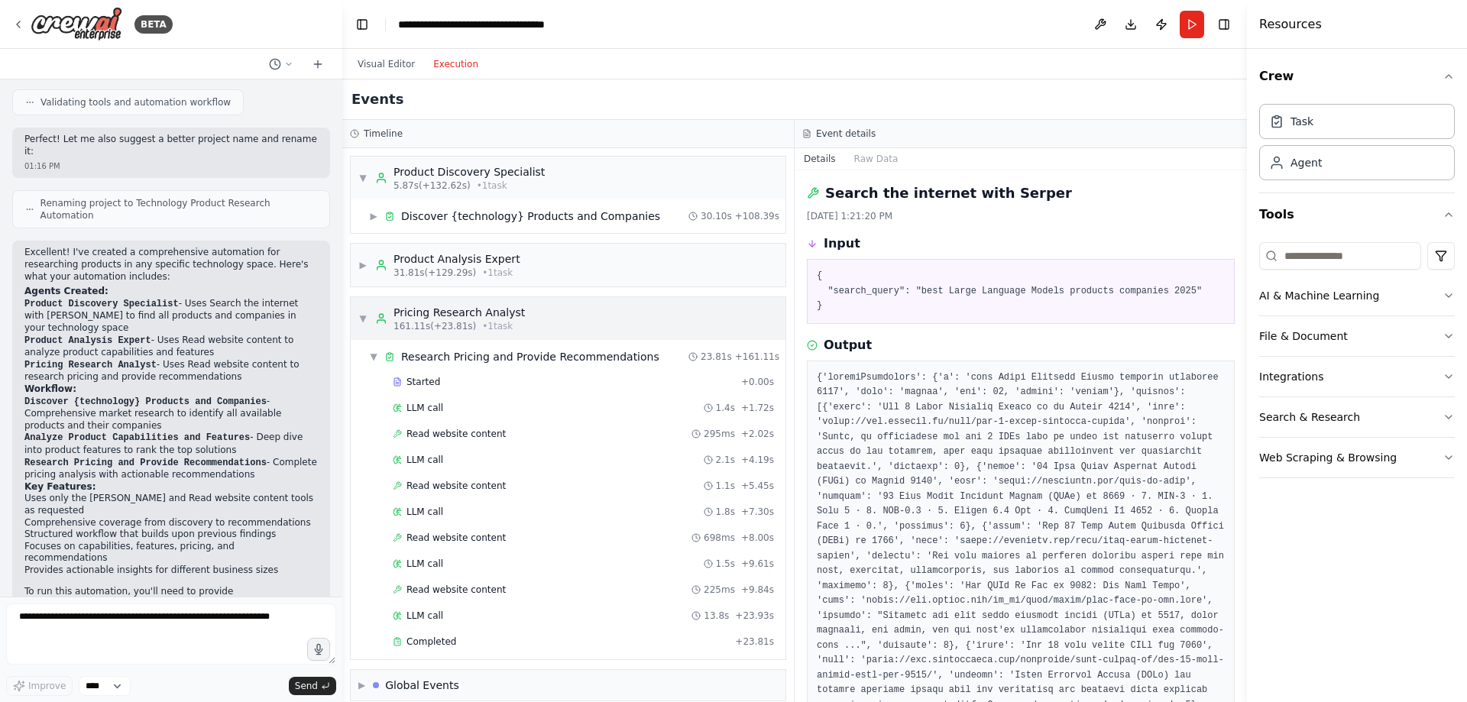
click at [360, 319] on span "▼" at bounding box center [362, 318] width 9 height 12
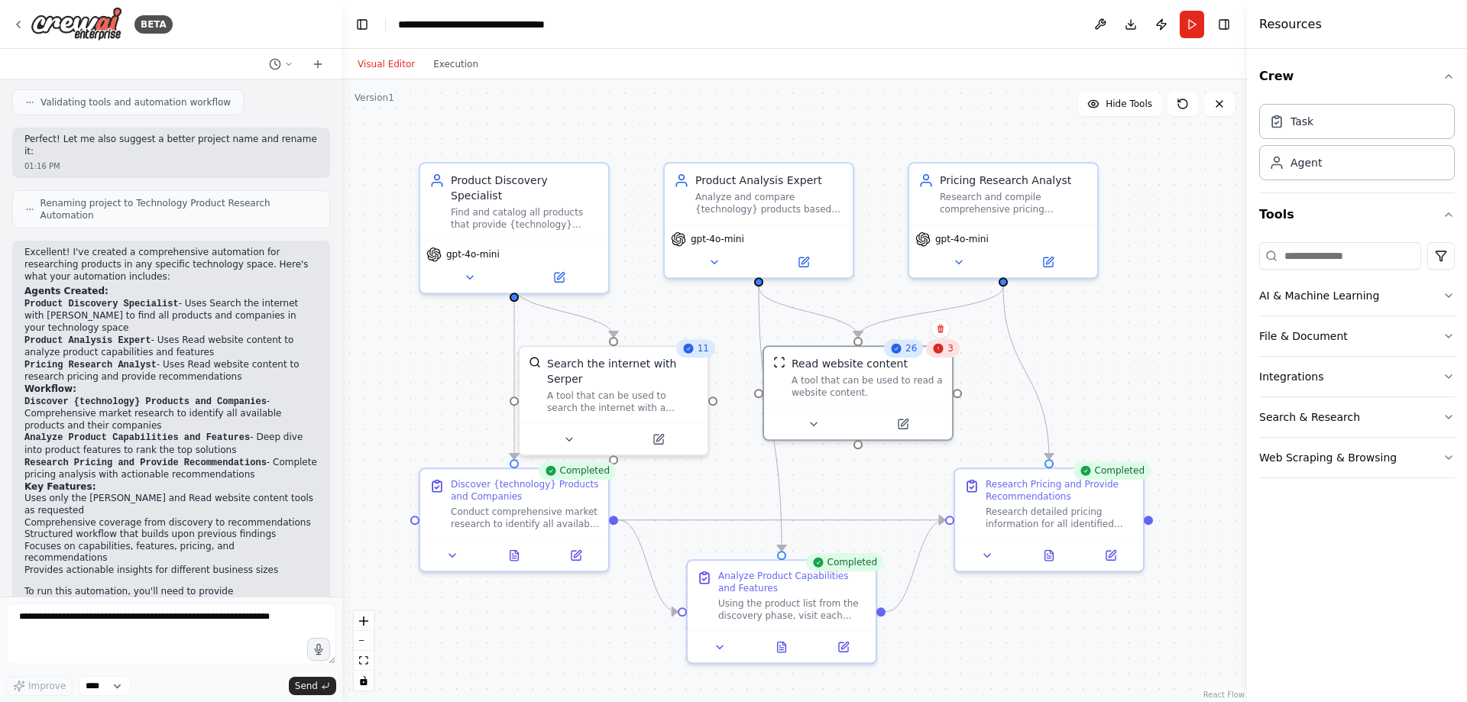
click at [387, 58] on button "Visual Editor" at bounding box center [386, 64] width 76 height 18
click at [445, 66] on button "Execution" at bounding box center [455, 64] width 63 height 18
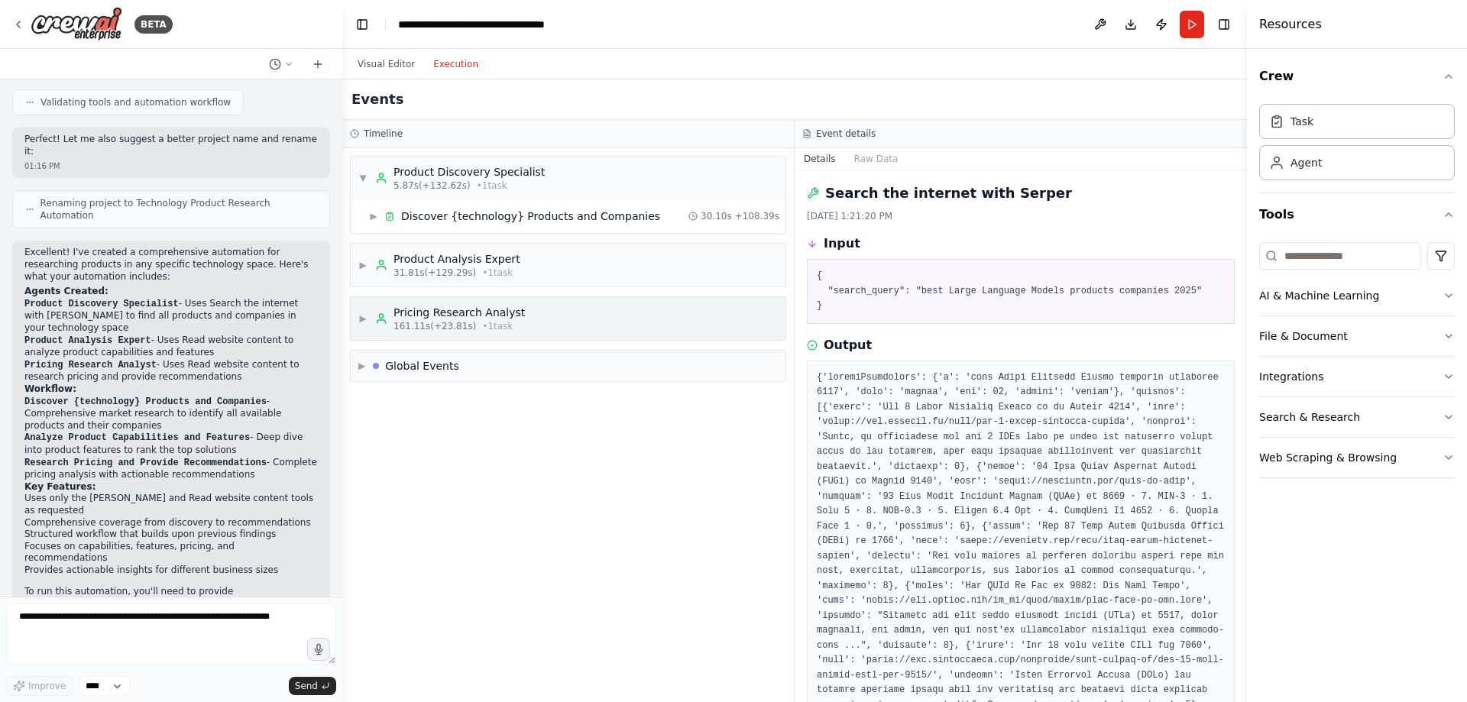
click at [356, 310] on div "▶ Pricing Research Analyst 161.11s (+23.81s) • 1 task" at bounding box center [568, 318] width 435 height 43
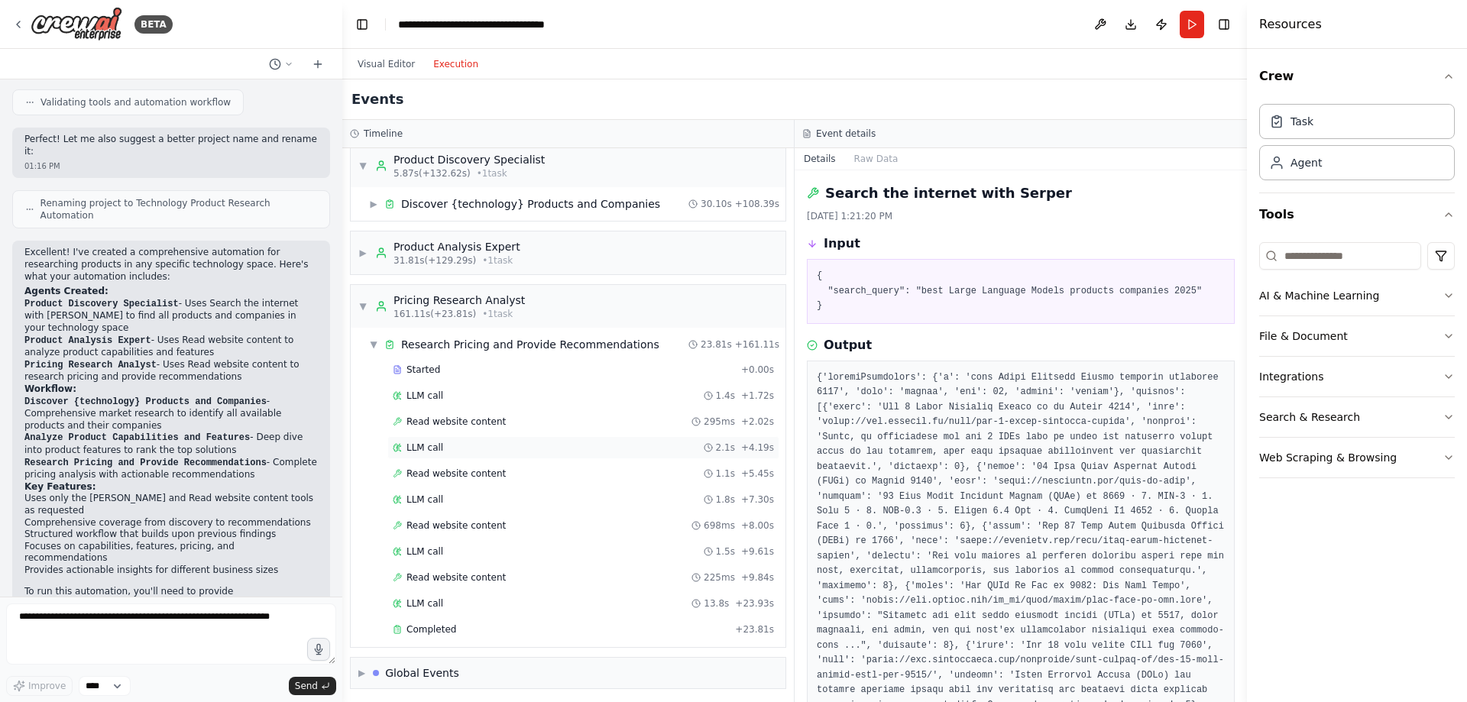
scroll to position [16, 0]
click at [432, 623] on span "Completed" at bounding box center [431, 626] width 50 height 12
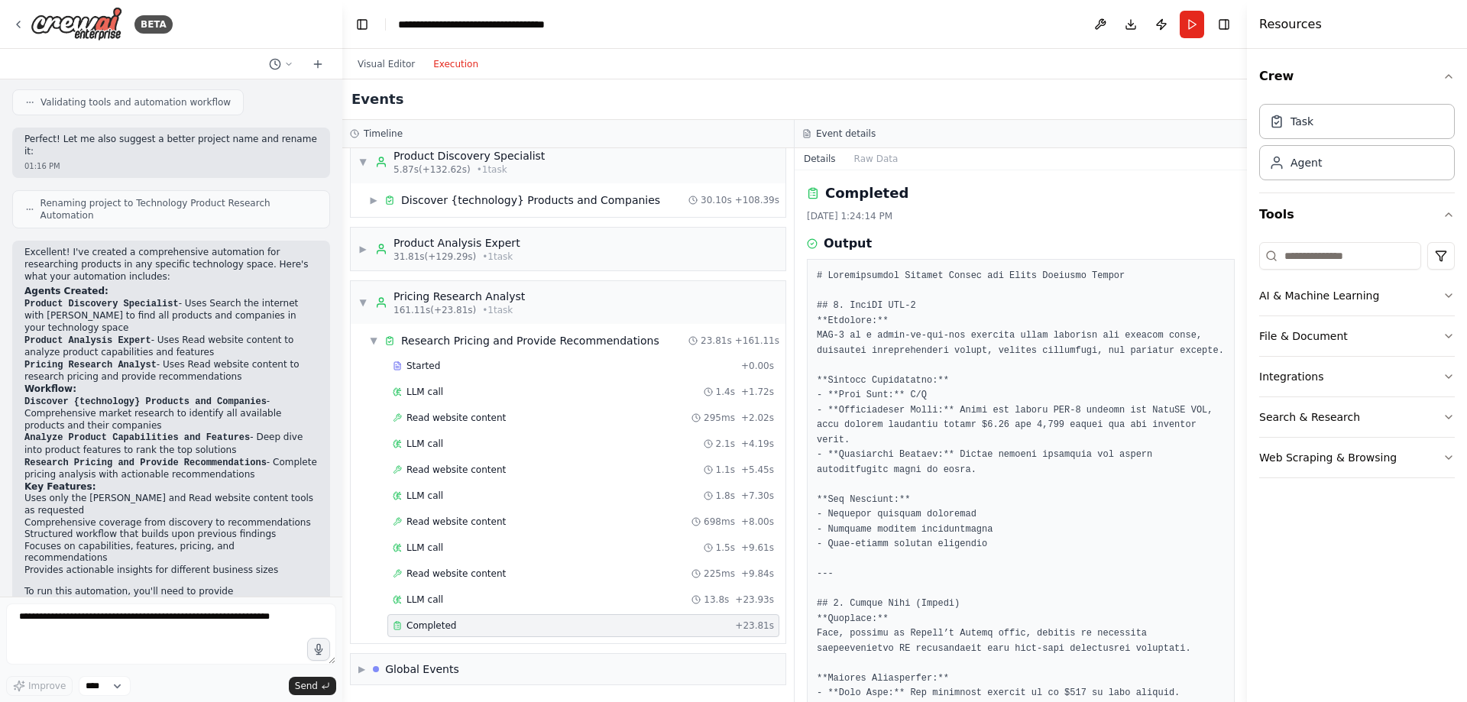
scroll to position [76, 0]
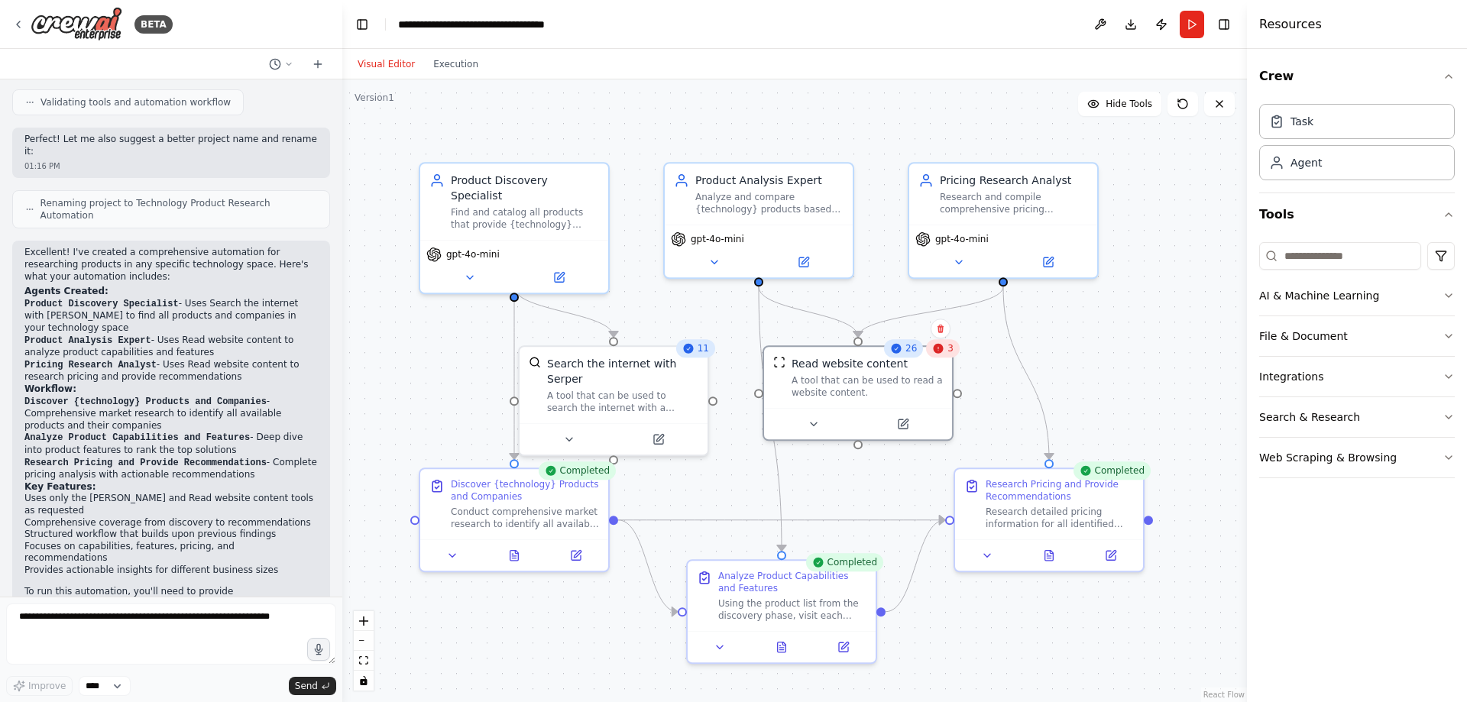
click at [380, 69] on button "Visual Editor" at bounding box center [386, 64] width 76 height 18
click at [560, 270] on icon at bounding box center [560, 273] width 7 height 7
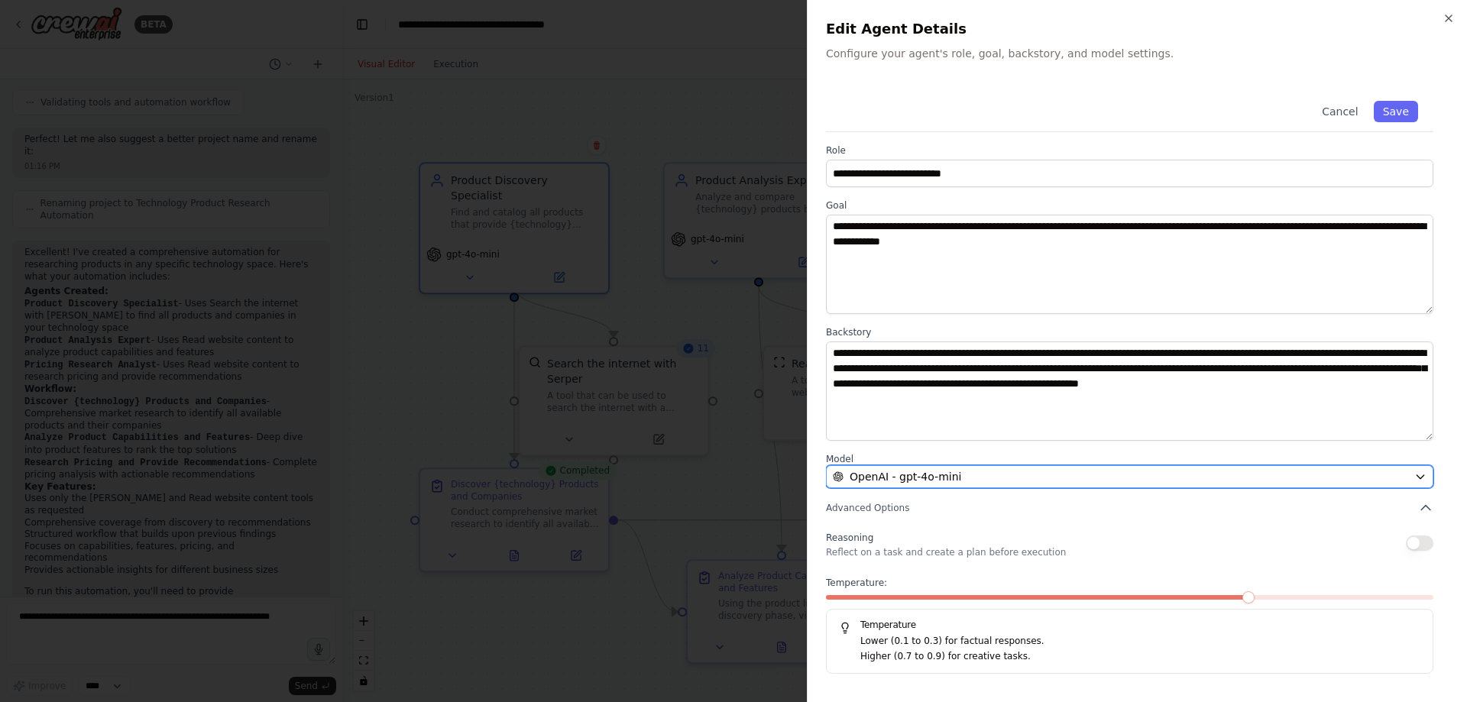
click at [1160, 475] on div "OpenAI - gpt-4o-mini" at bounding box center [1120, 476] width 575 height 15
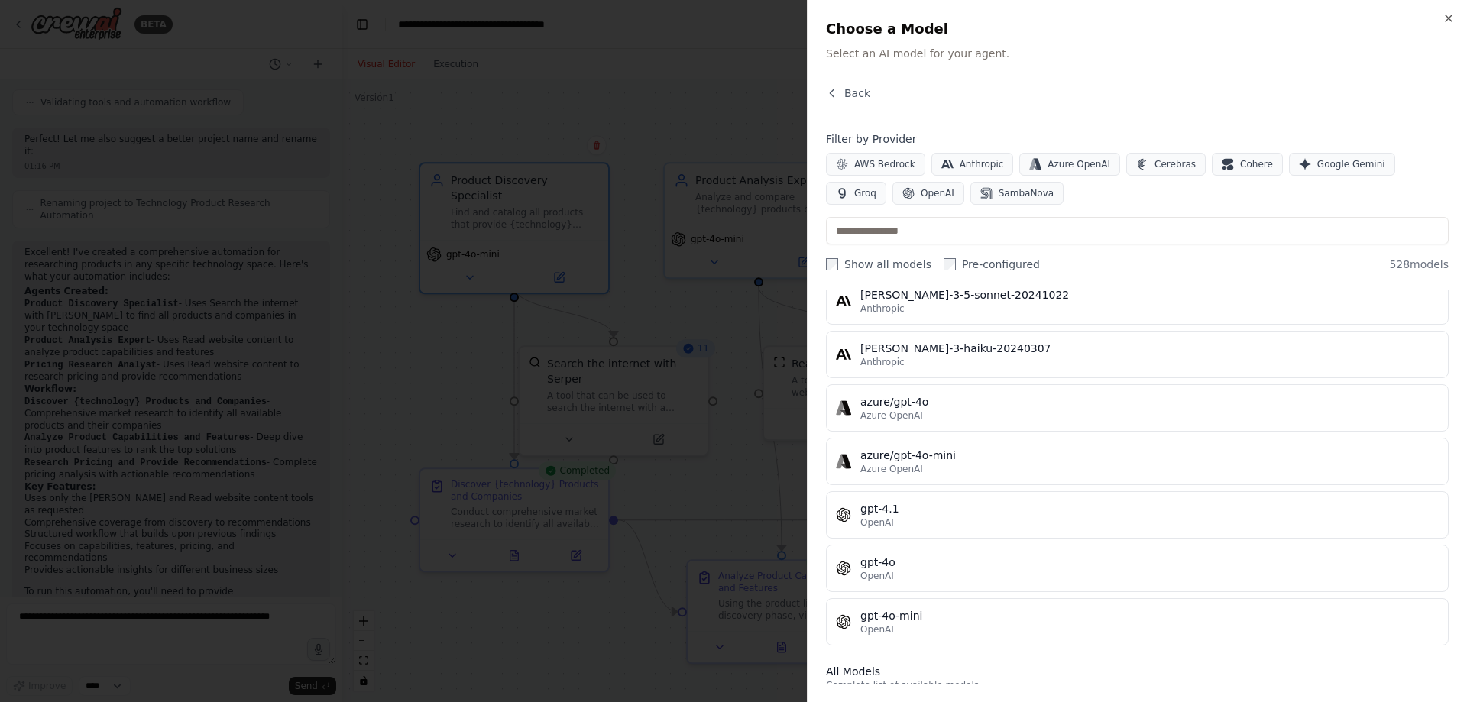
scroll to position [0, 0]
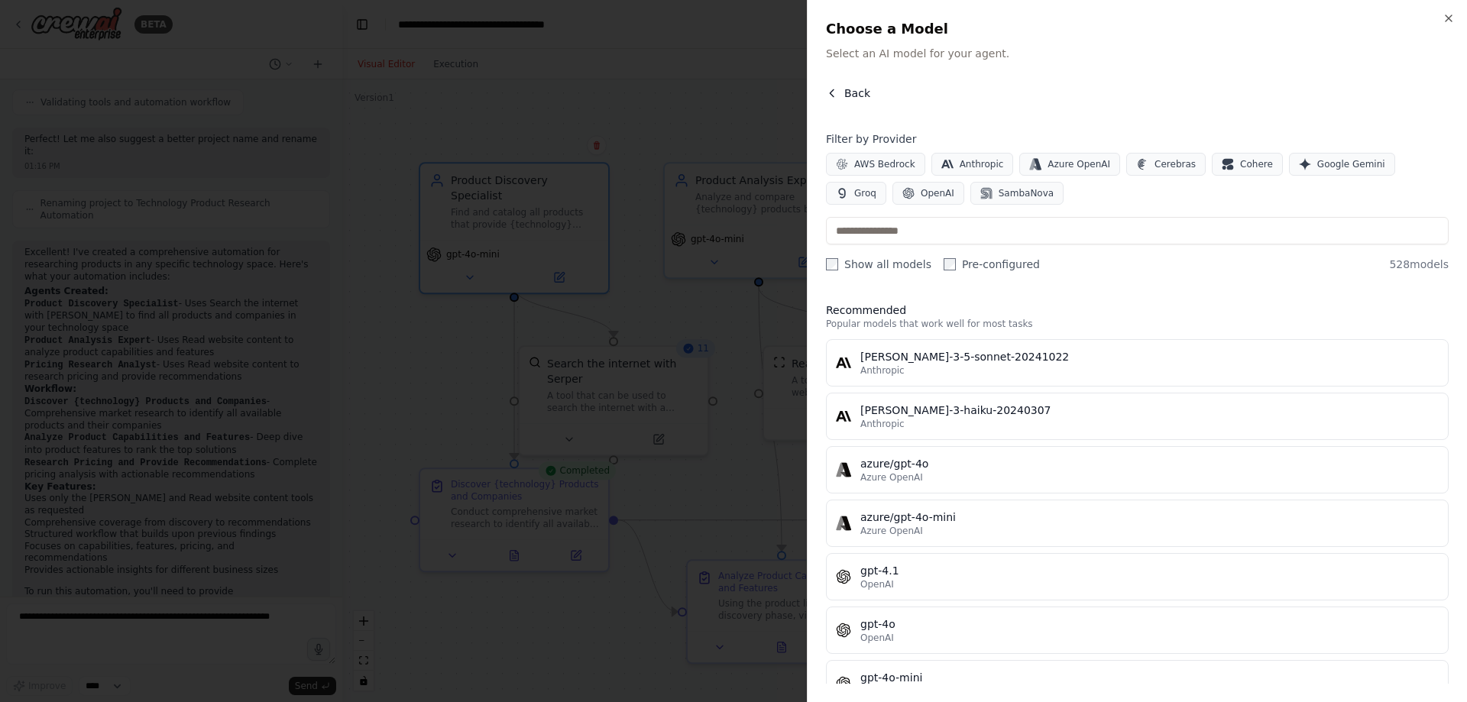
click at [842, 88] on button "Back" at bounding box center [848, 93] width 44 height 15
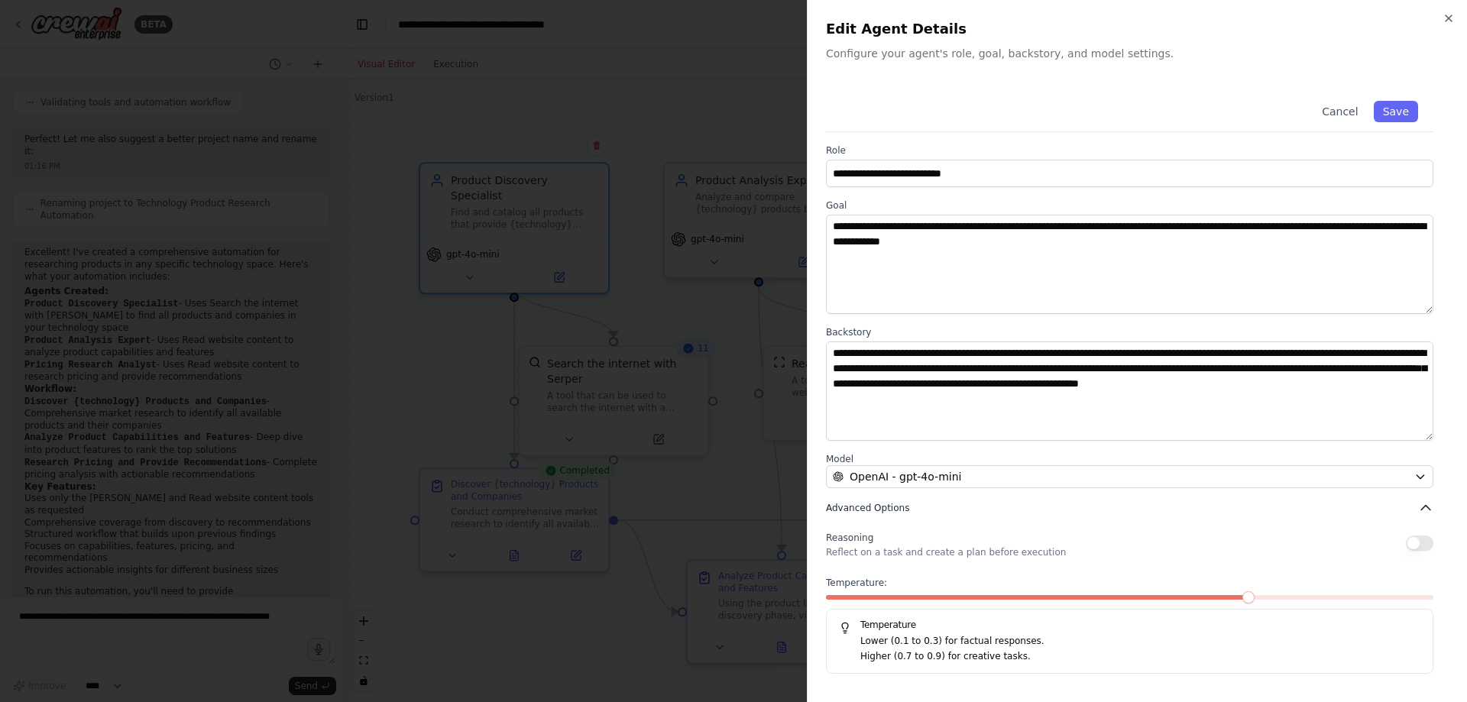
click at [1430, 506] on icon "button" at bounding box center [1425, 507] width 15 height 15
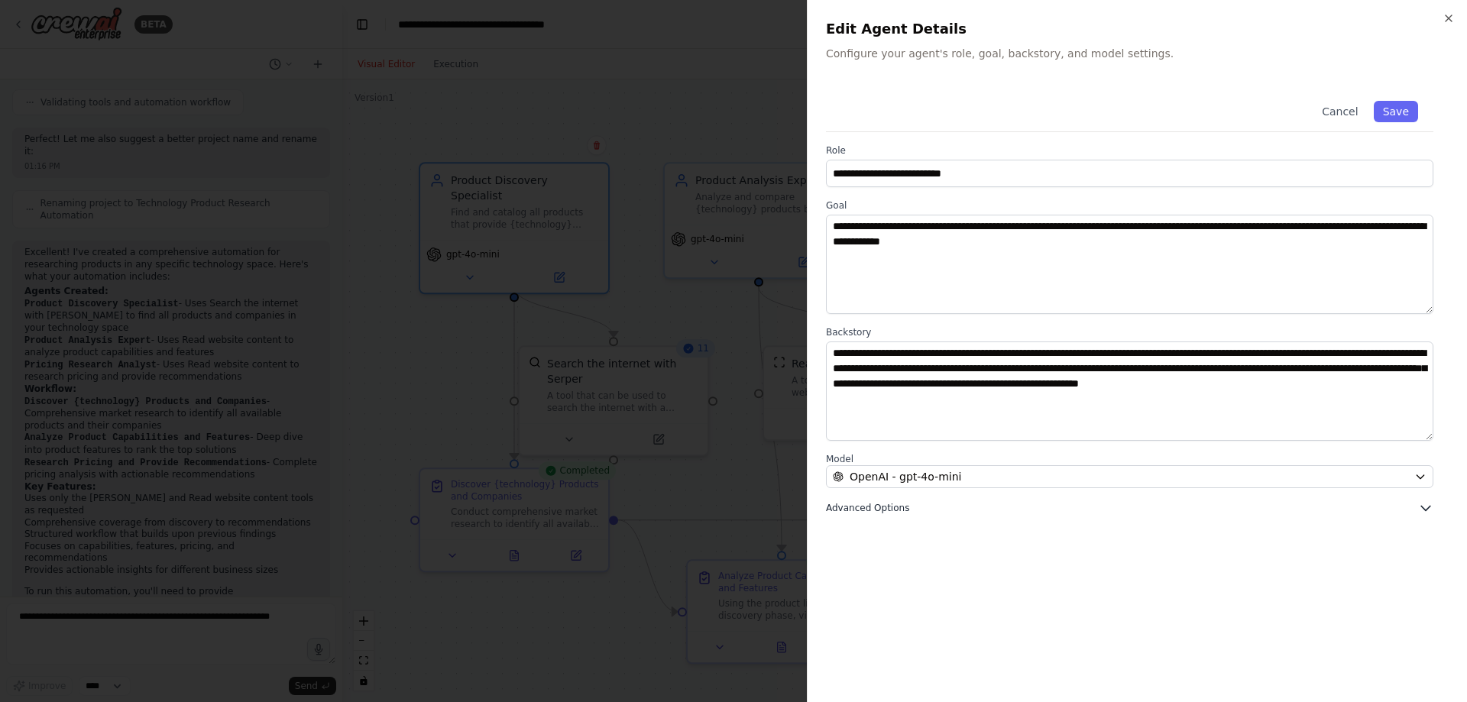
click at [1421, 505] on icon "button" at bounding box center [1425, 507] width 15 height 15
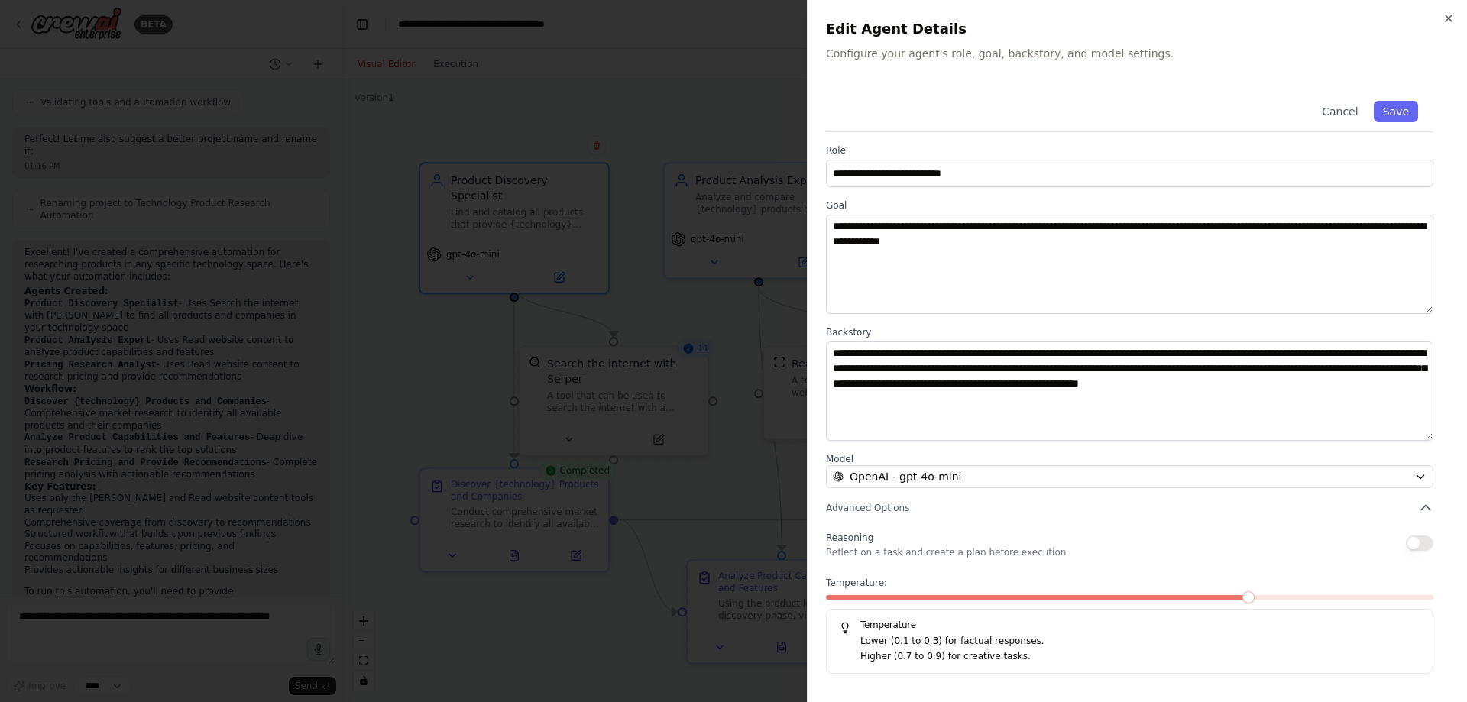
click at [1223, 548] on div "Reasoning Reflect on a task and create a plan before execution" at bounding box center [1129, 543] width 607 height 31
click at [1451, 18] on icon "button" at bounding box center [1448, 18] width 12 height 12
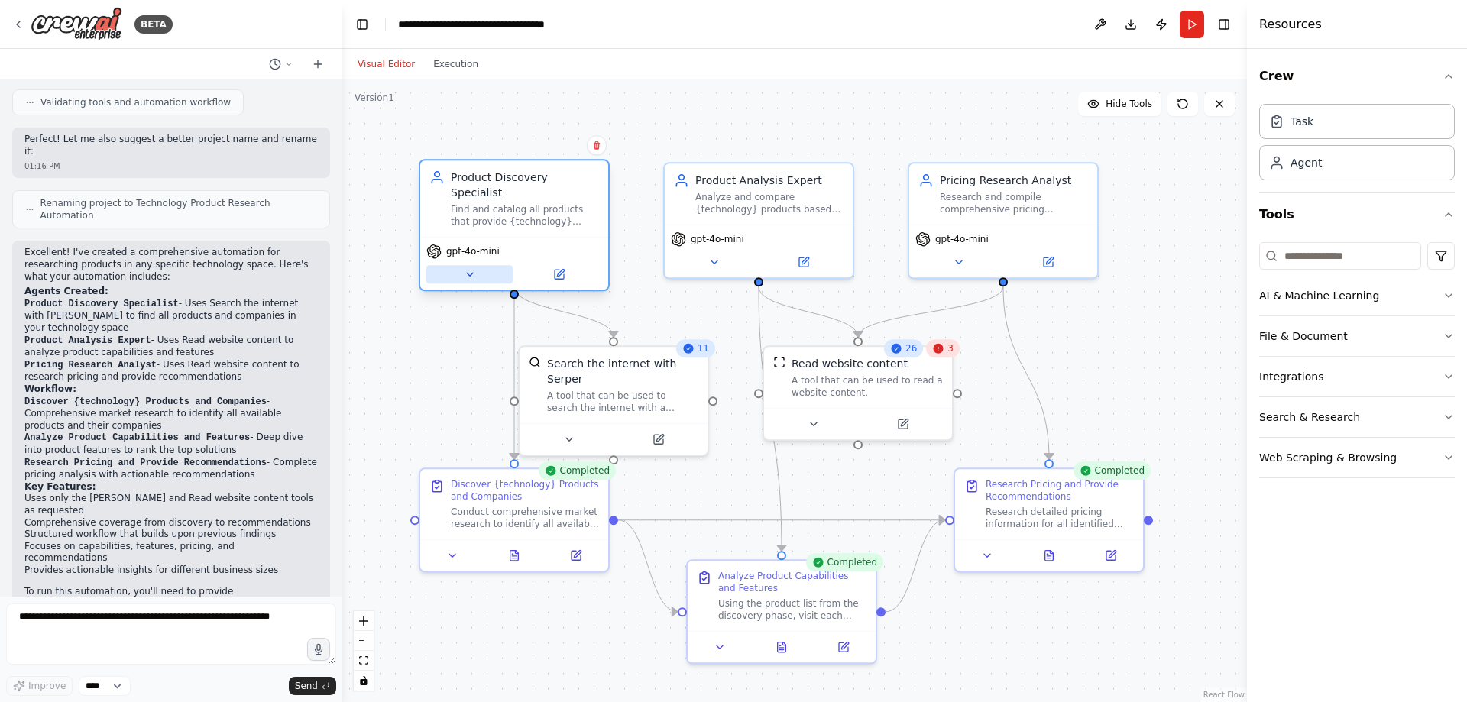
click at [473, 268] on icon at bounding box center [470, 274] width 12 height 12
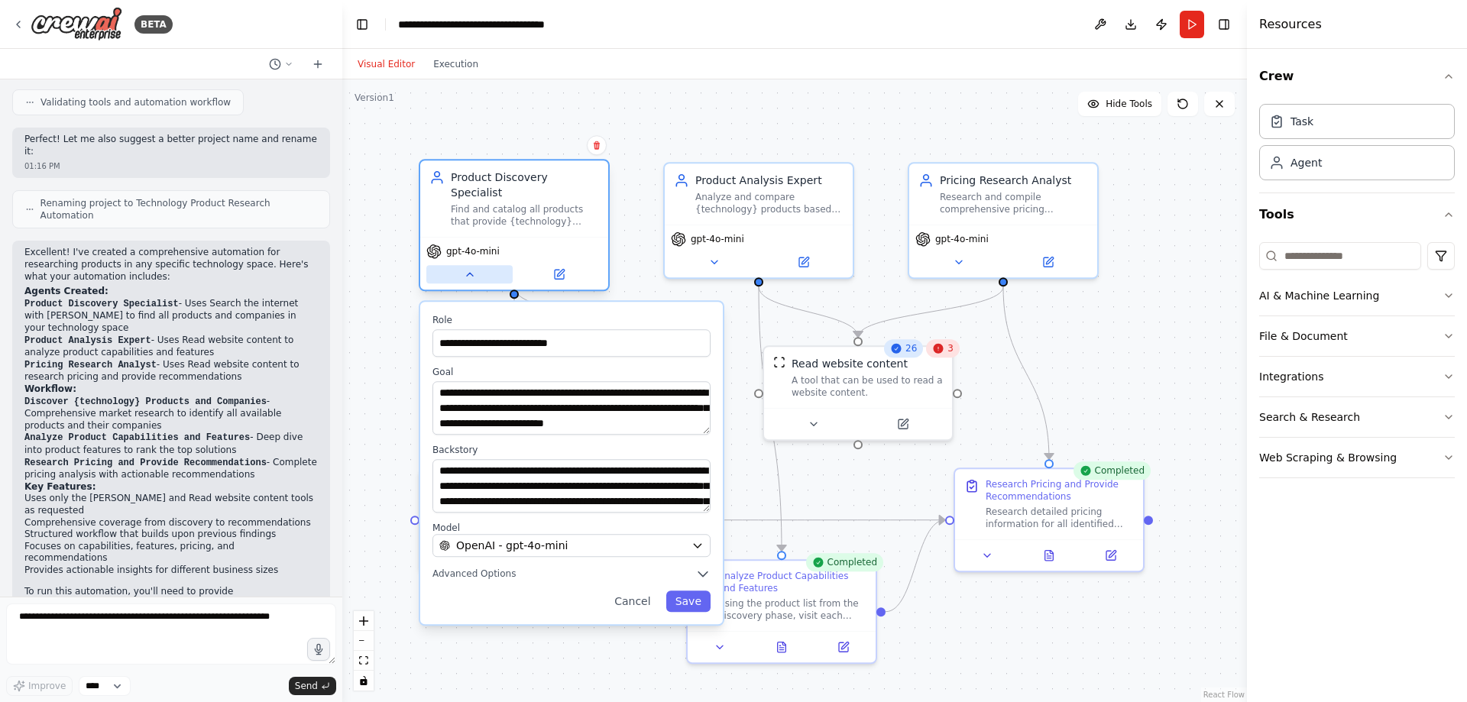
click at [471, 268] on icon at bounding box center [470, 274] width 12 height 12
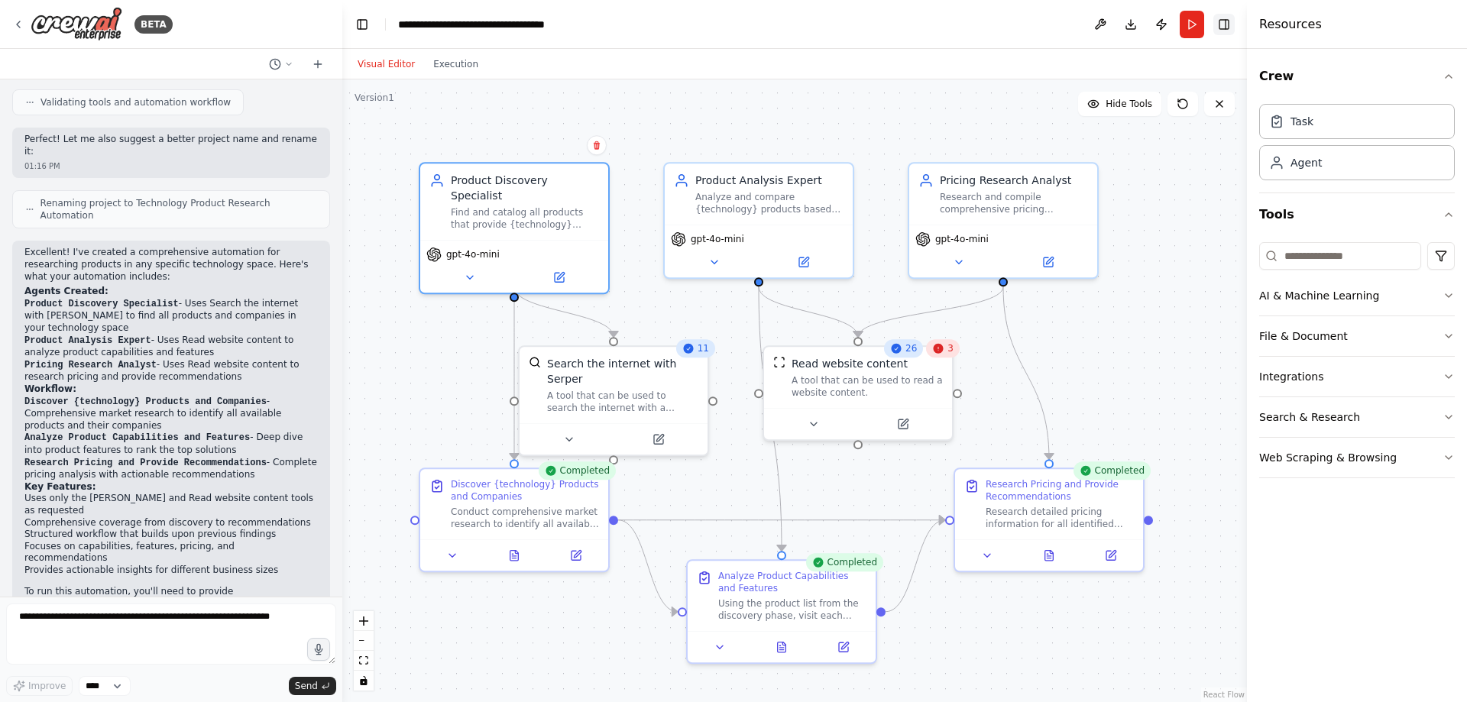
click at [1225, 22] on button "Toggle Right Sidebar" at bounding box center [1223, 24] width 21 height 21
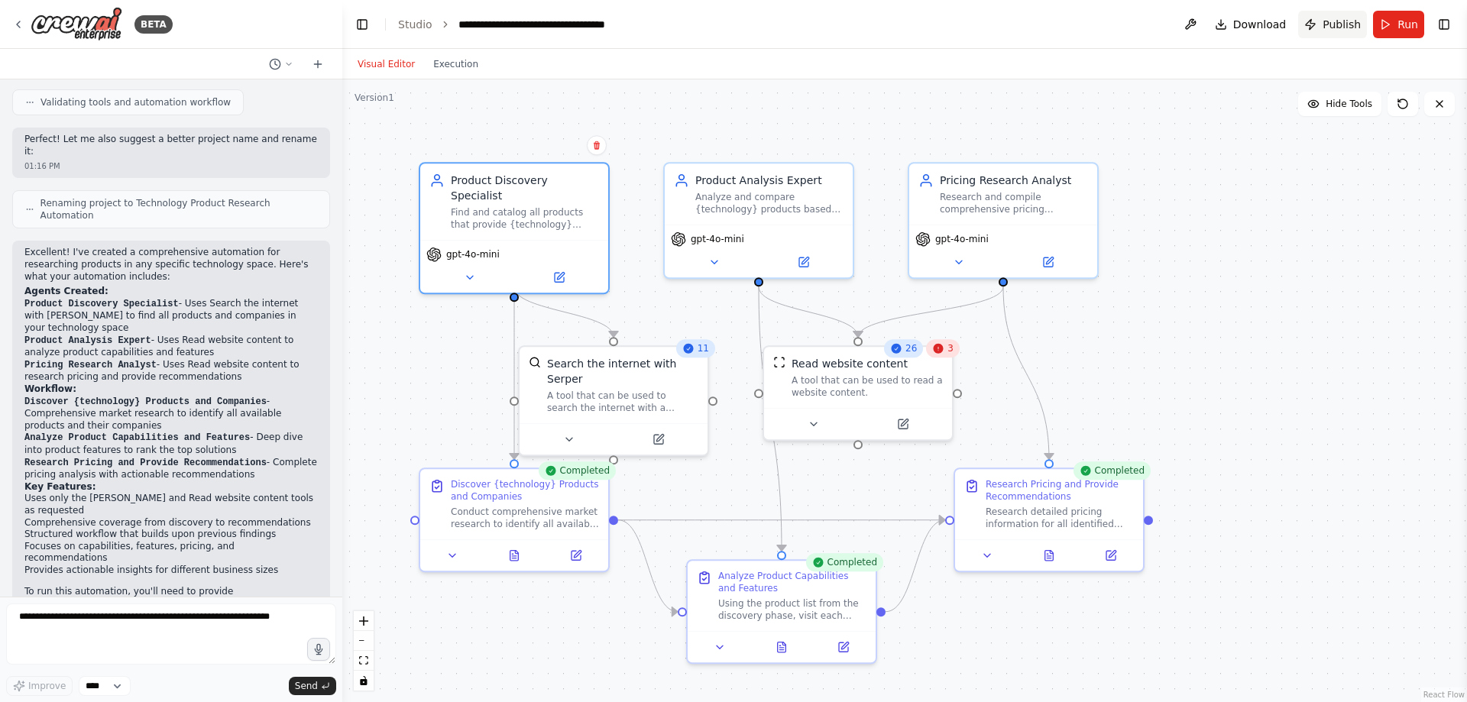
click at [1331, 28] on span "Publish" at bounding box center [1341, 24] width 38 height 15
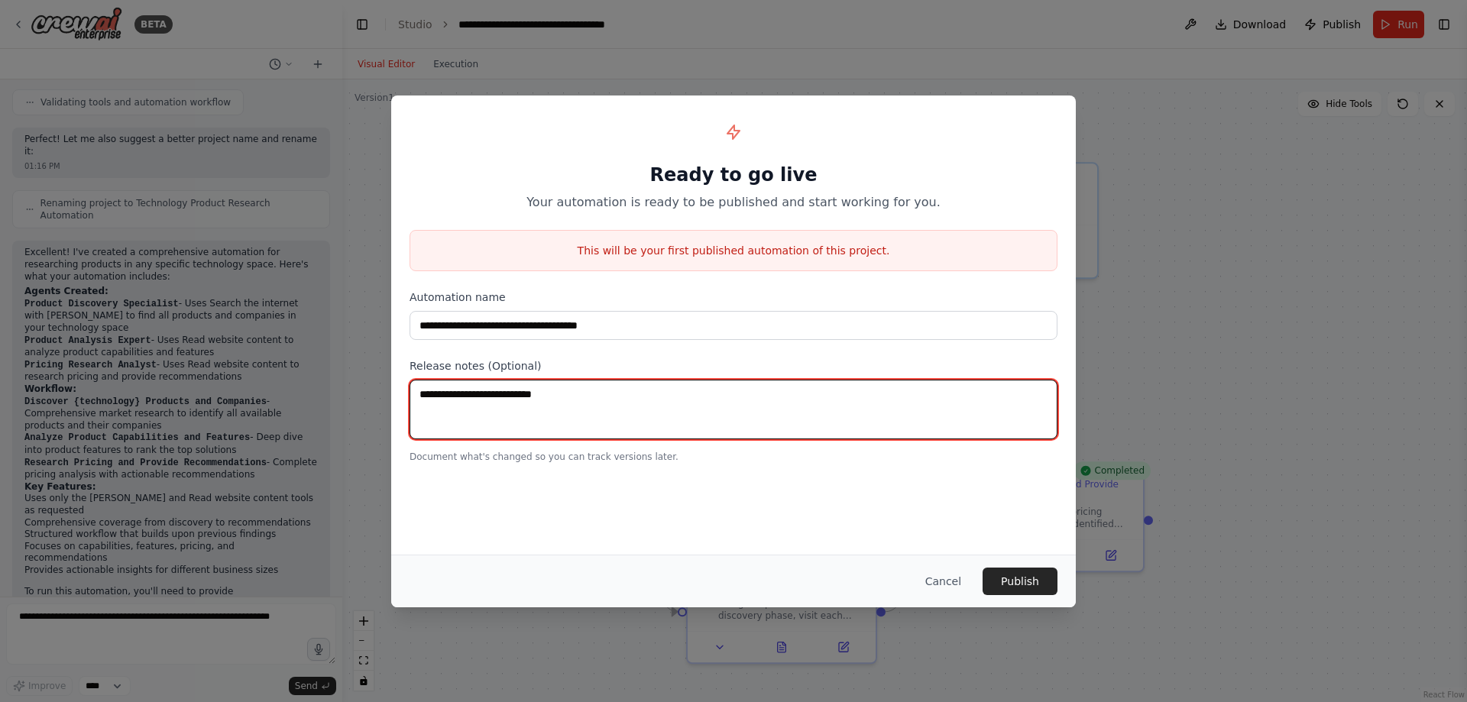
click at [544, 411] on textarea at bounding box center [733, 410] width 648 height 60
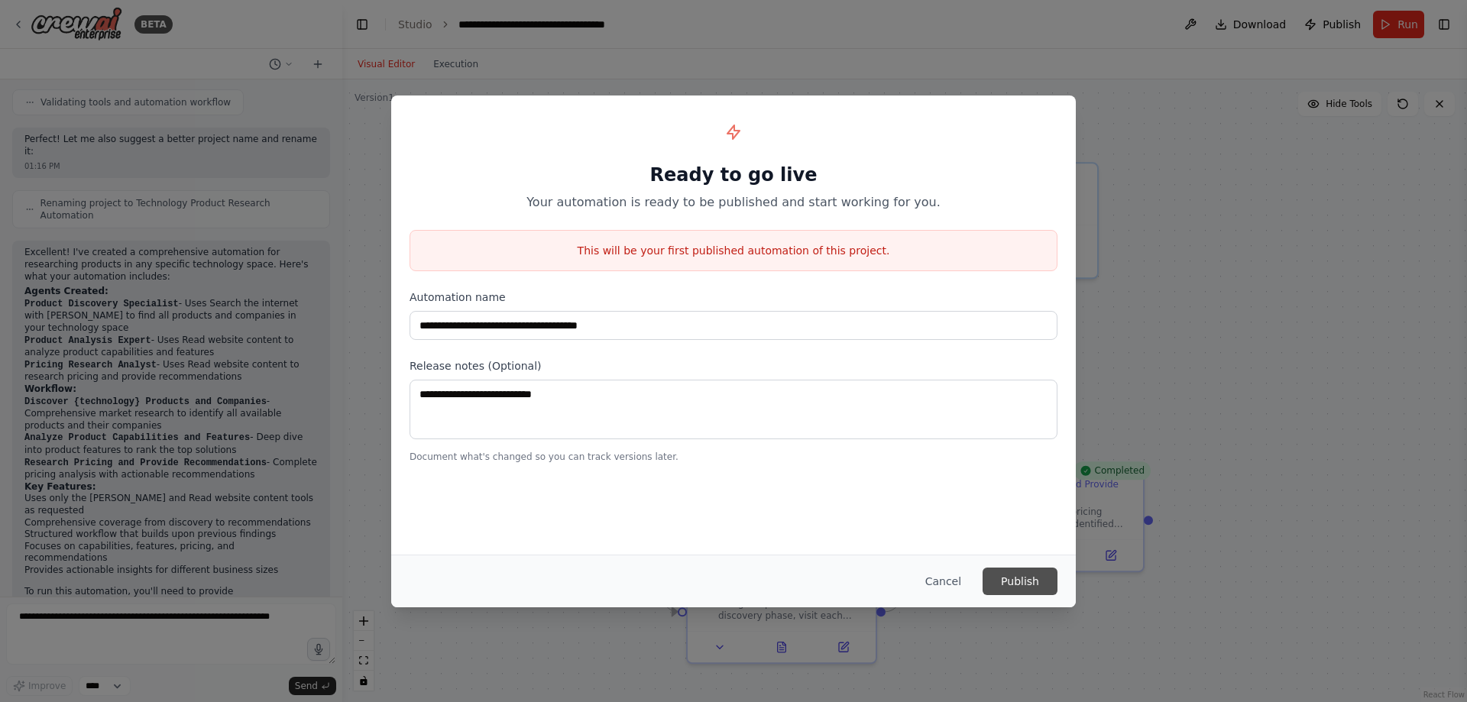
click at [1029, 581] on button "Publish" at bounding box center [1019, 581] width 75 height 27
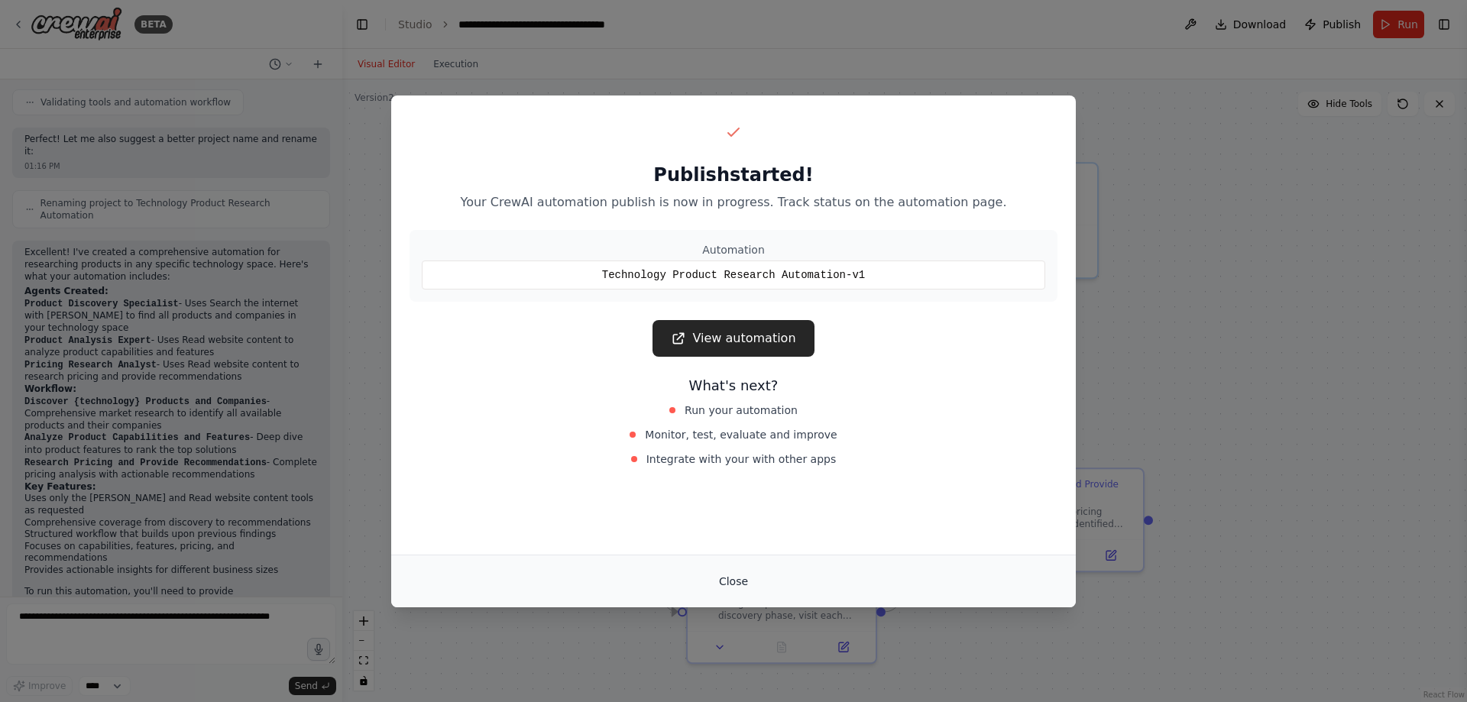
click at [733, 581] on button "Close" at bounding box center [733, 581] width 53 height 27
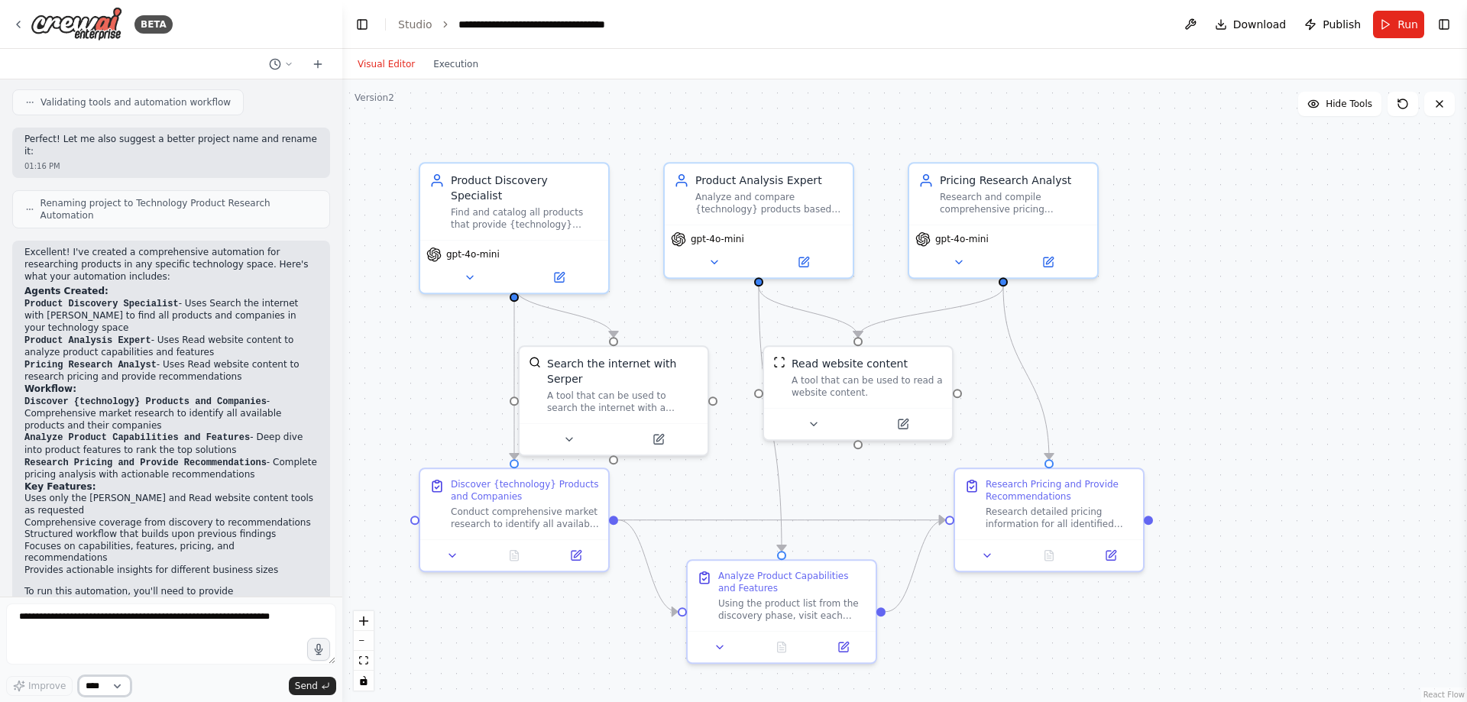
click at [119, 684] on select "****" at bounding box center [105, 686] width 52 height 20
click at [1445, 24] on button "Toggle Right Sidebar" at bounding box center [1443, 24] width 21 height 21
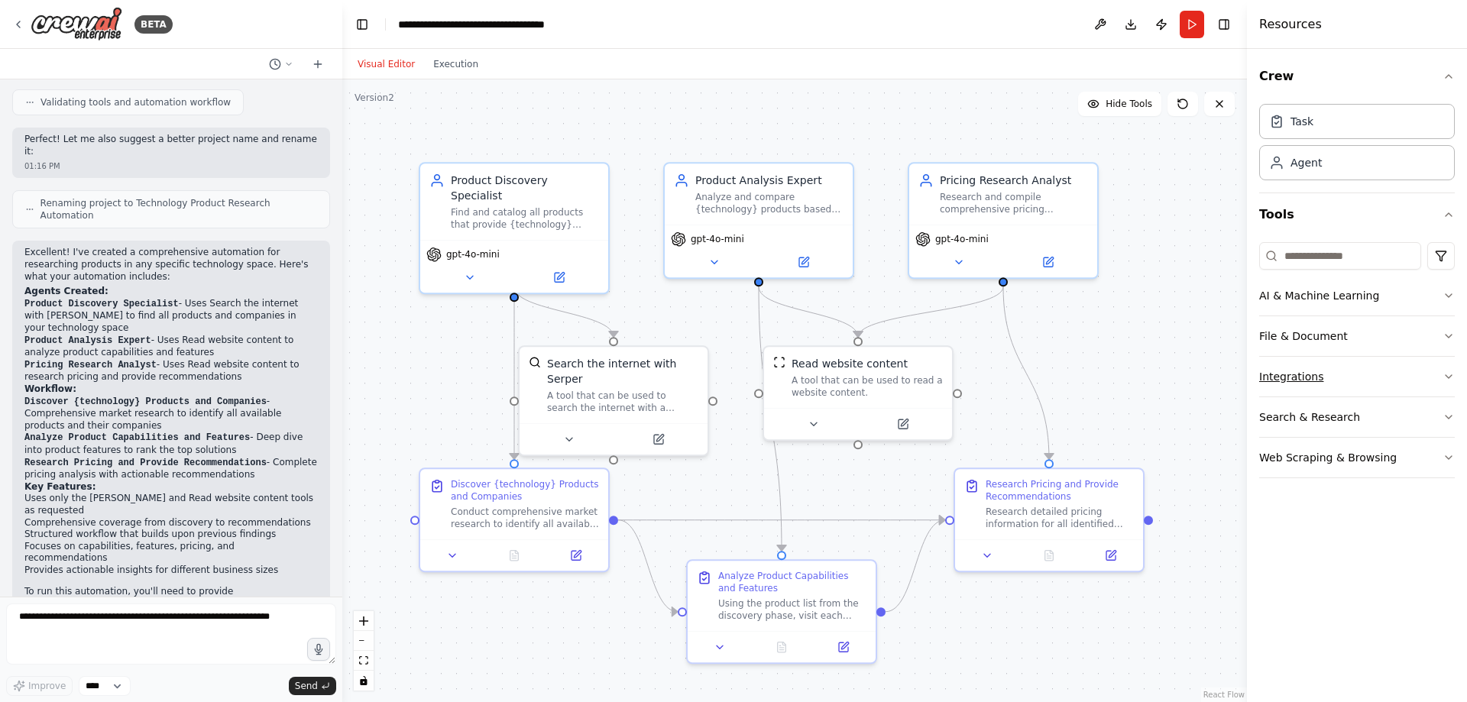
click at [1364, 368] on button "Integrations" at bounding box center [1357, 377] width 196 height 40
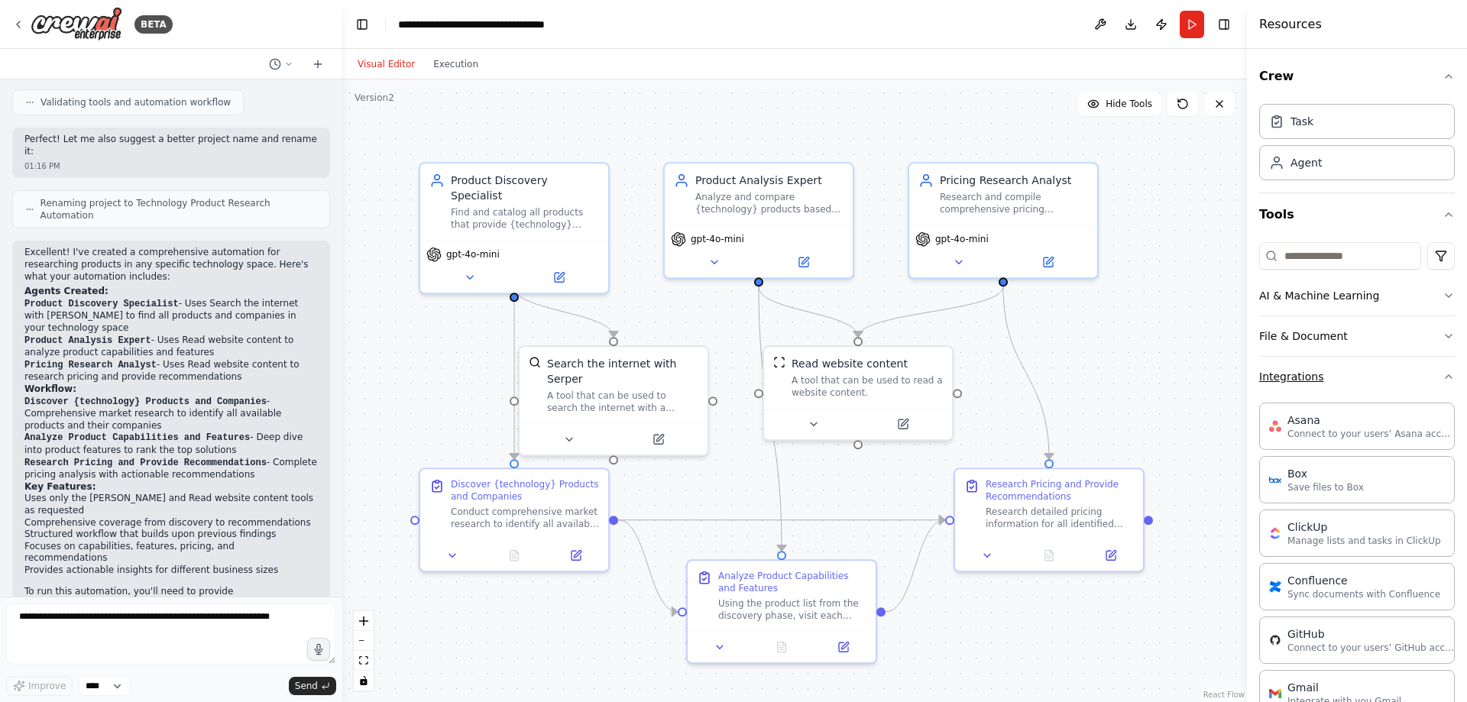
click at [1442, 374] on icon "button" at bounding box center [1448, 376] width 12 height 12
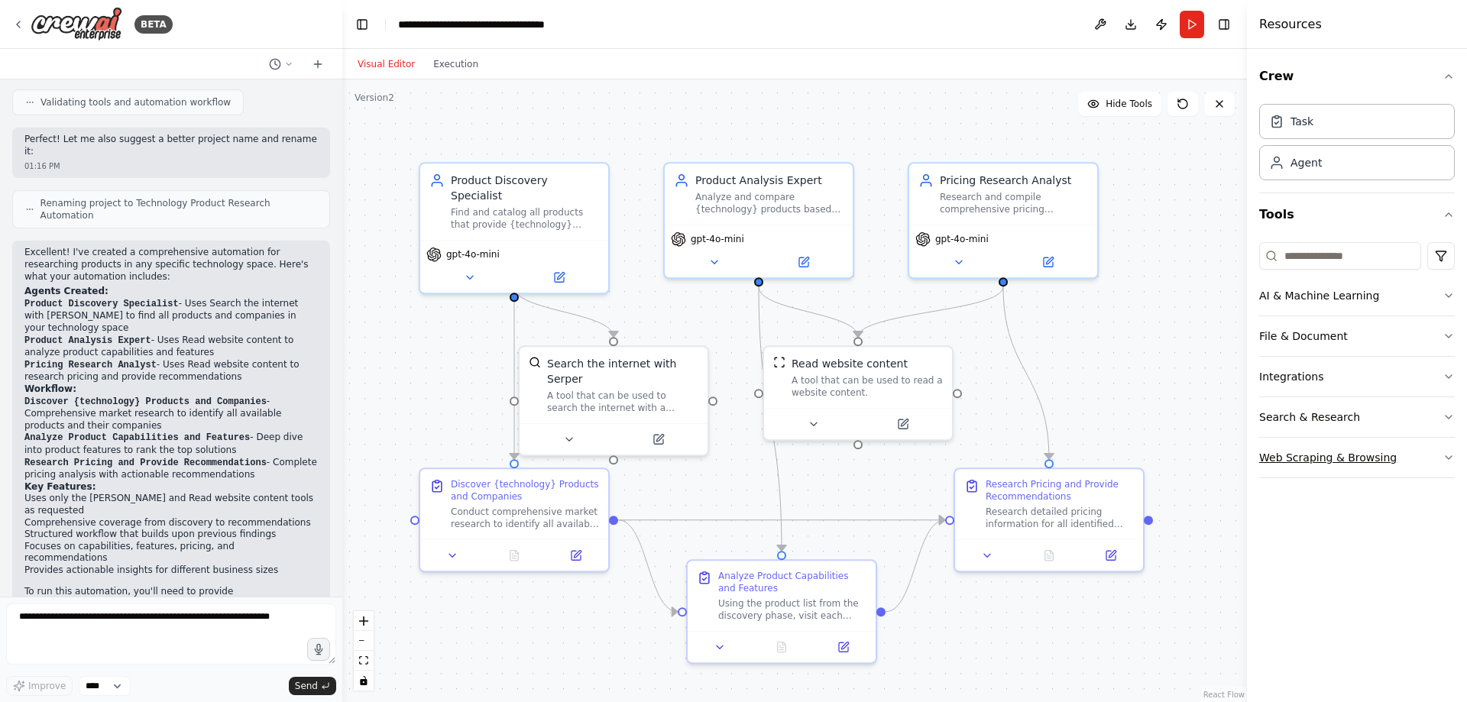
click at [1448, 455] on icon "button" at bounding box center [1448, 457] width 12 height 12
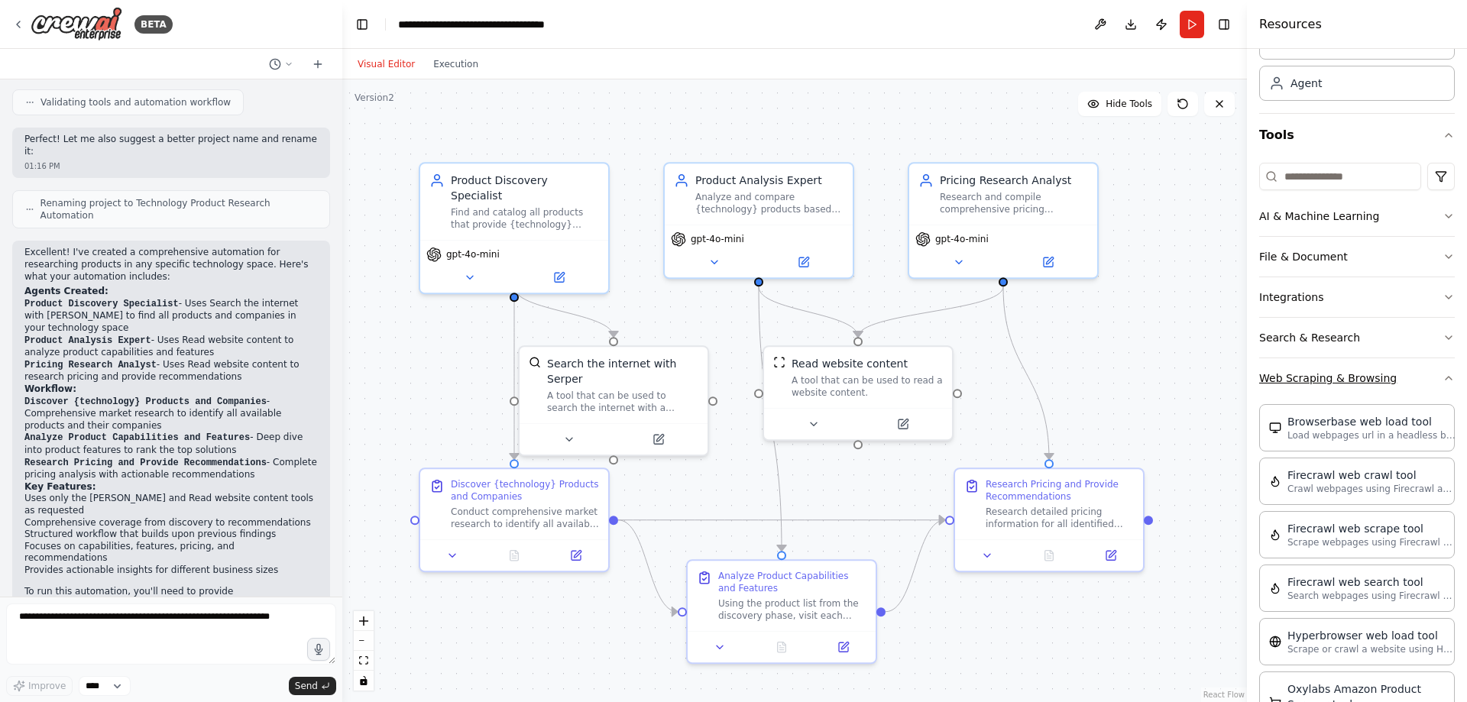
scroll to position [73, 0]
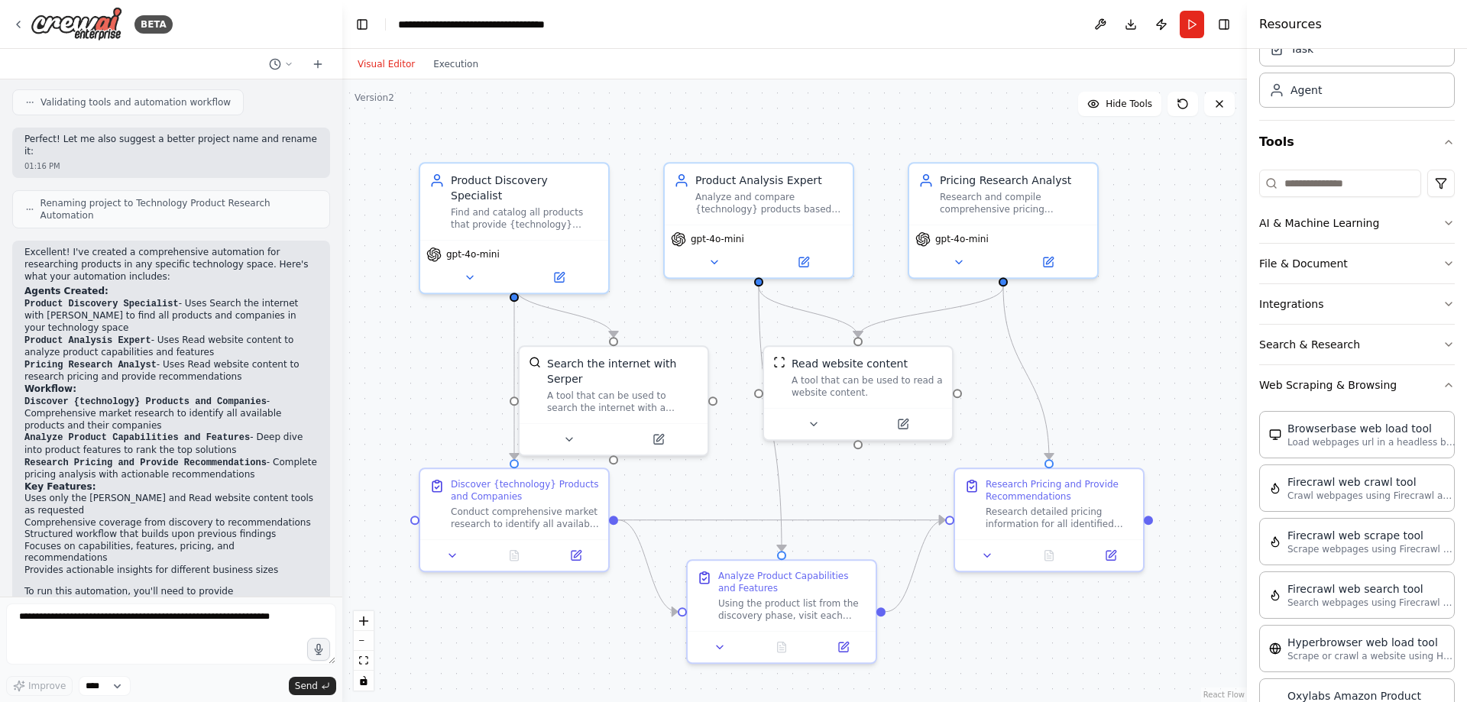
click at [1443, 381] on div "Crew Task Agent Tools AI & Machine Learning File & Document Integrations Search…" at bounding box center [1357, 375] width 220 height 653
click at [1442, 384] on icon "button" at bounding box center [1448, 385] width 12 height 12
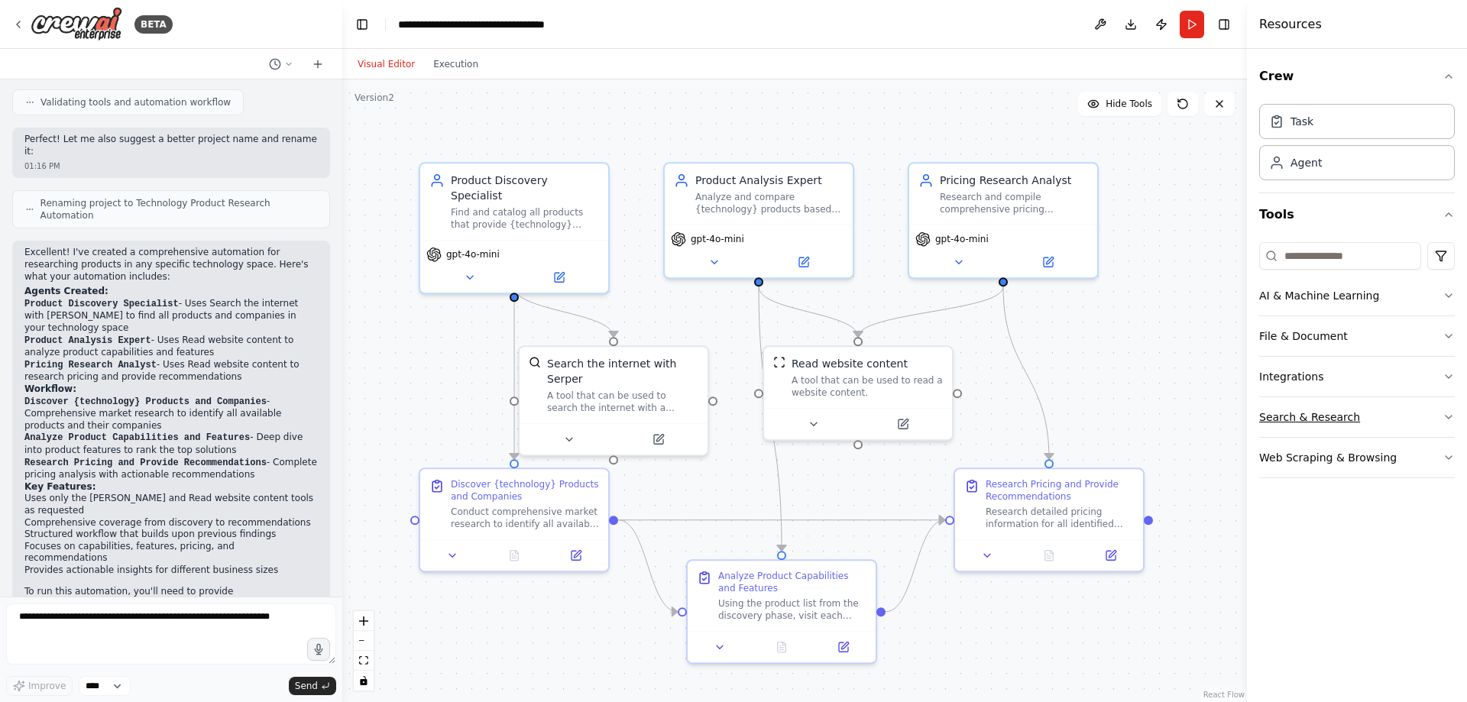
click at [1447, 417] on icon "button" at bounding box center [1448, 417] width 6 height 3
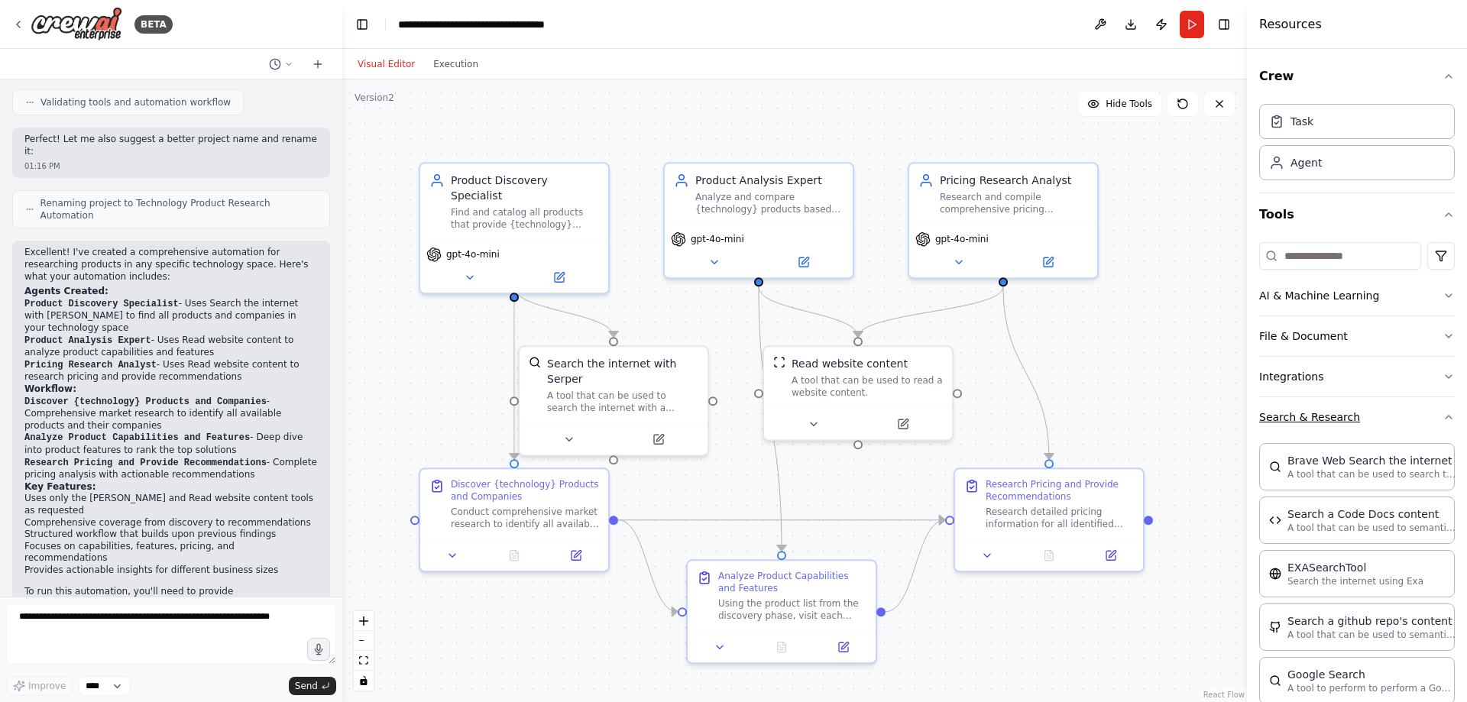
click at [1442, 417] on icon "button" at bounding box center [1448, 417] width 12 height 12
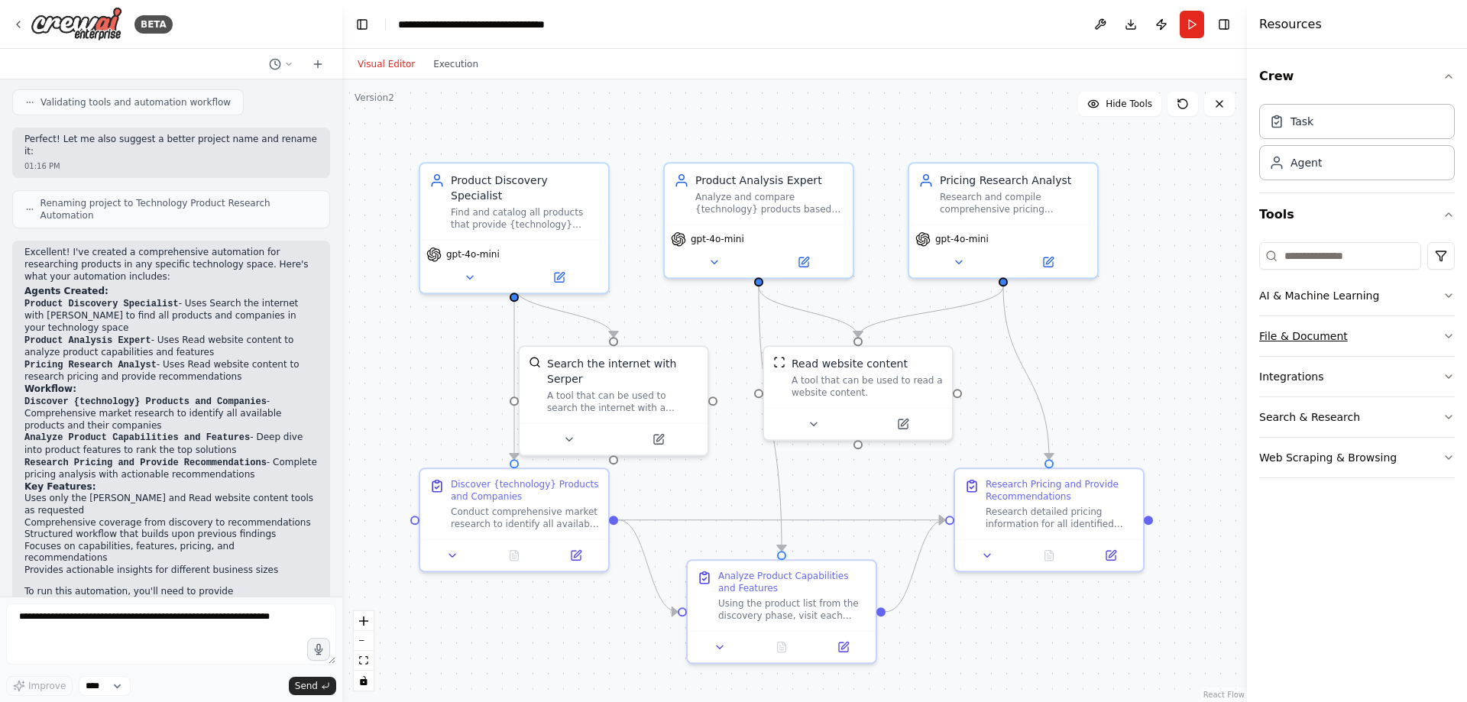
click at [1448, 335] on icon "button" at bounding box center [1448, 336] width 12 height 12
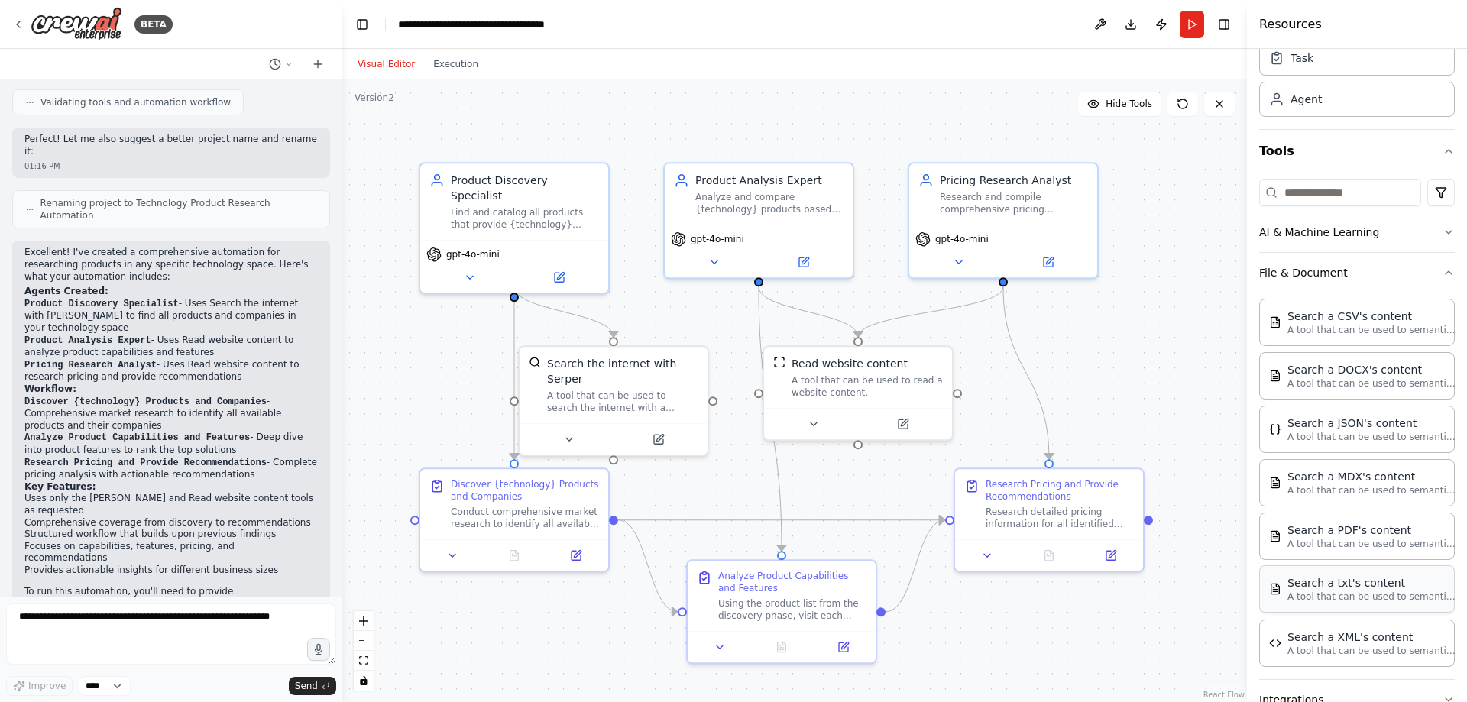
scroll to position [34, 0]
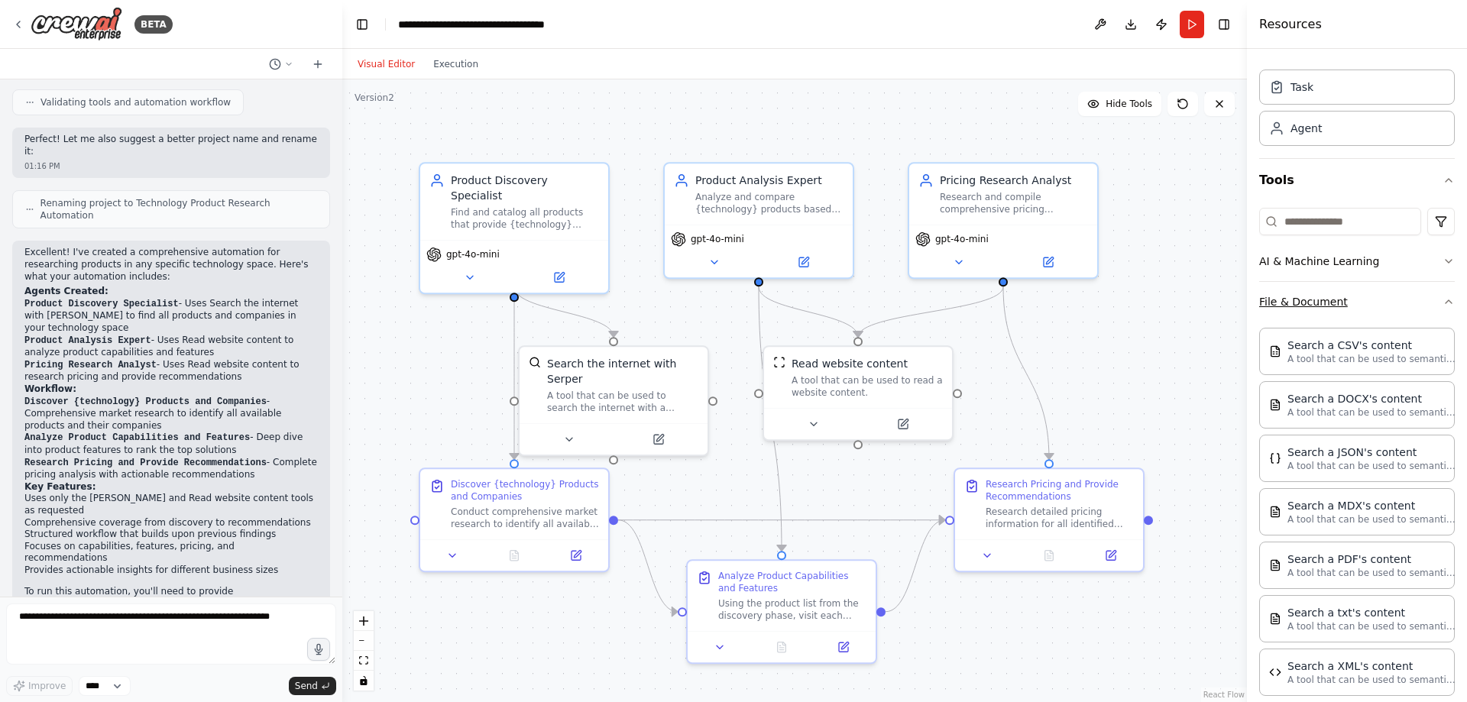
click at [1442, 299] on icon "button" at bounding box center [1448, 302] width 12 height 12
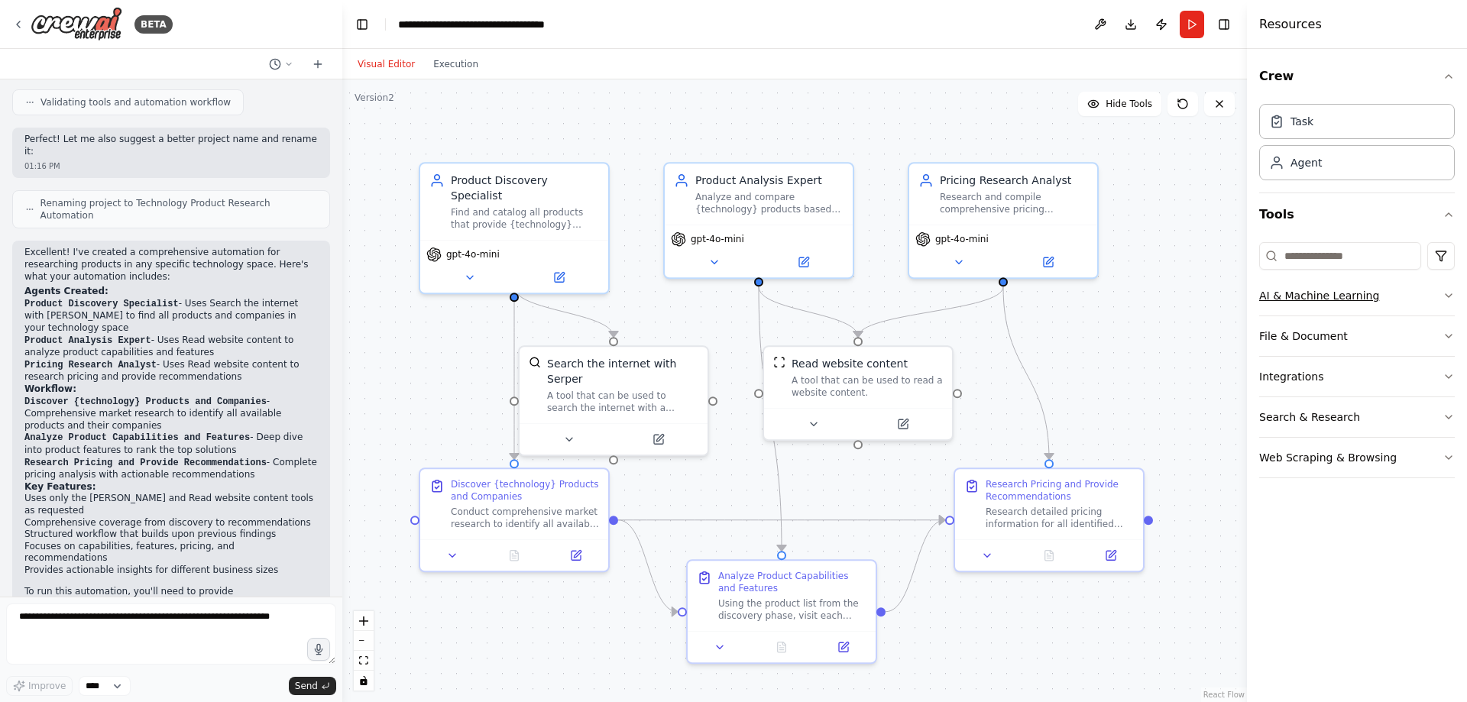
click at [1451, 293] on icon "button" at bounding box center [1448, 296] width 12 height 12
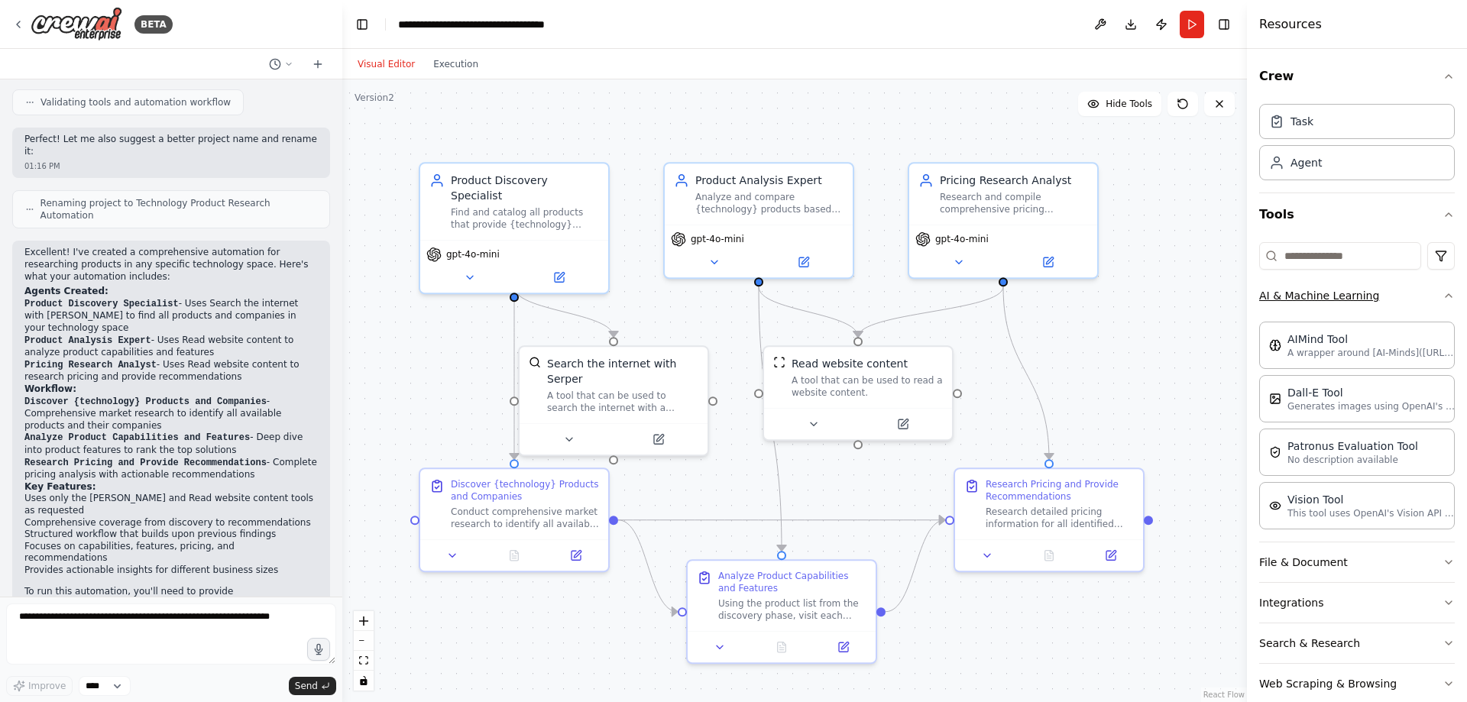
click at [1442, 292] on icon "button" at bounding box center [1448, 296] width 12 height 12
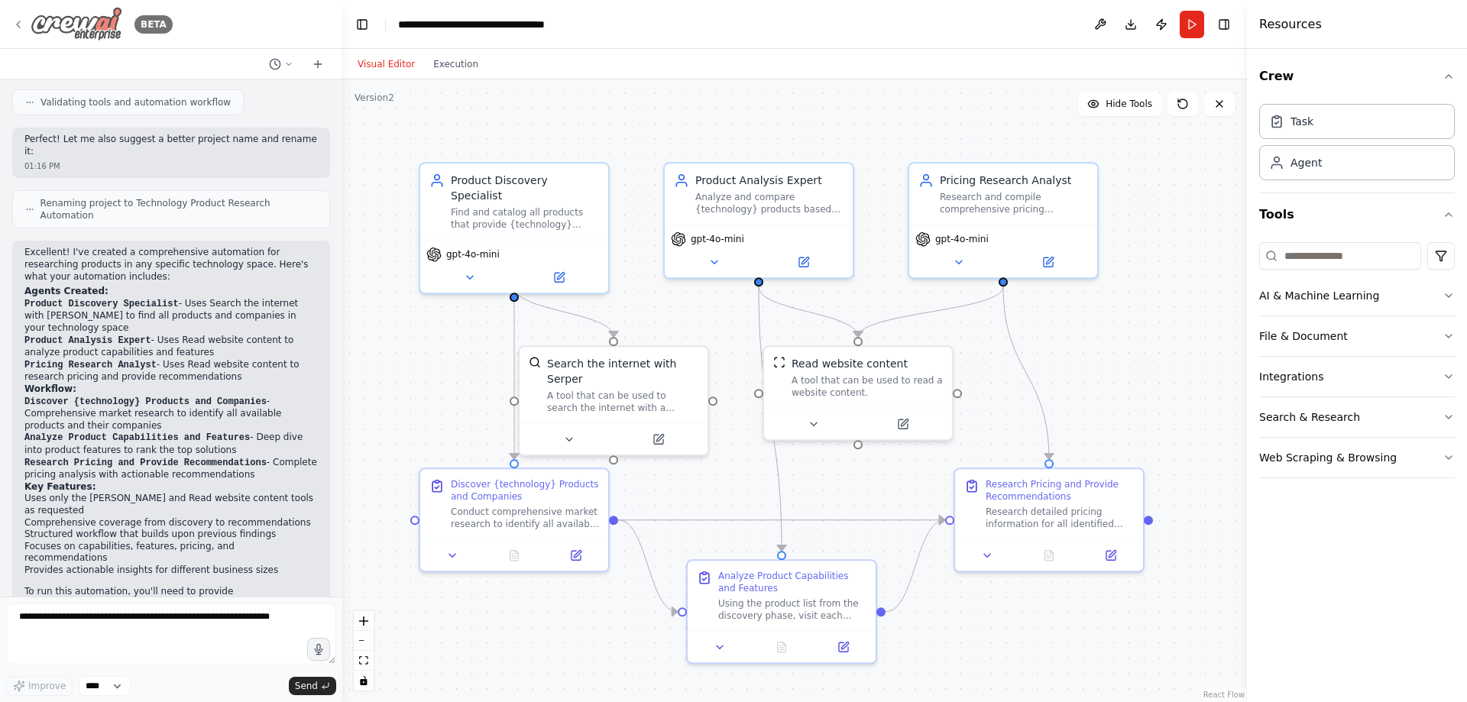
click at [20, 18] on icon at bounding box center [18, 24] width 12 height 12
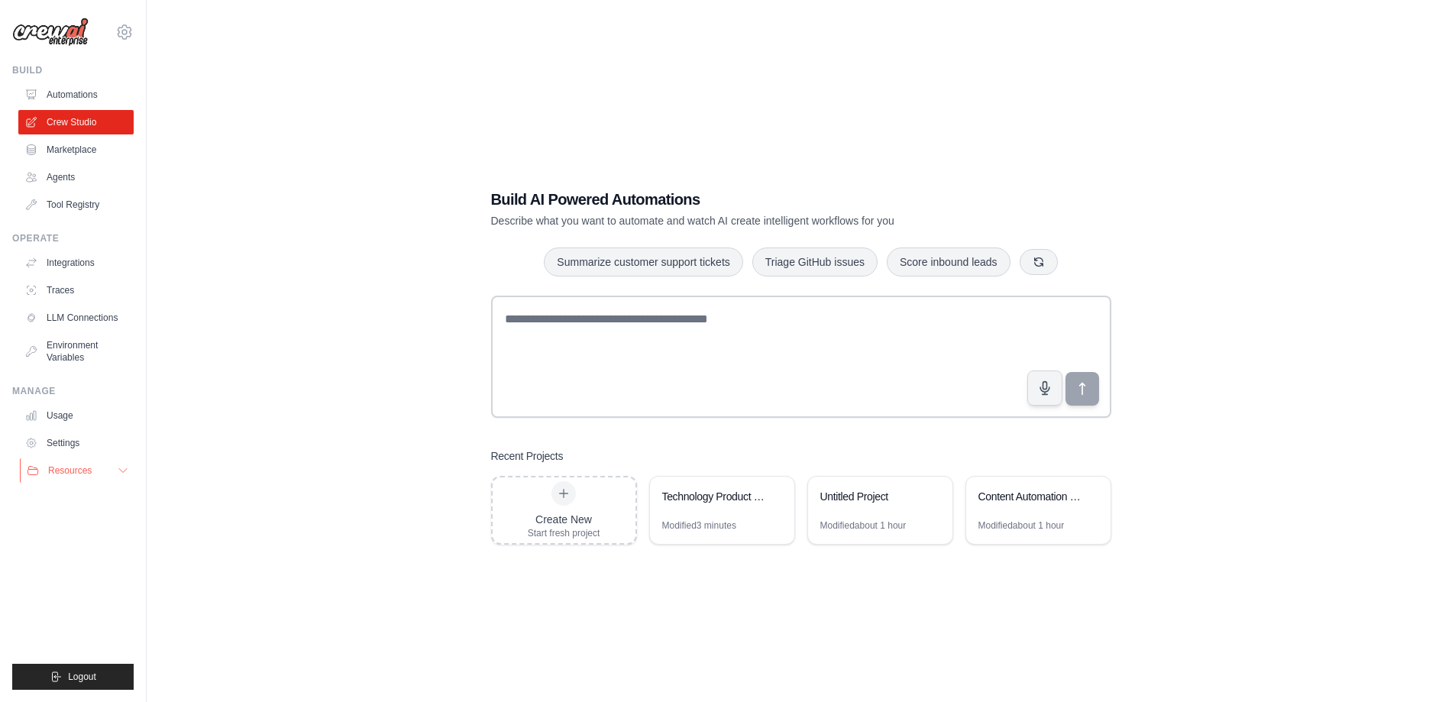
click at [122, 469] on icon at bounding box center [123, 470] width 12 height 12
click at [122, 469] on icon at bounding box center [123, 471] width 8 height 4
click at [53, 95] on link "Automations" at bounding box center [77, 94] width 115 height 24
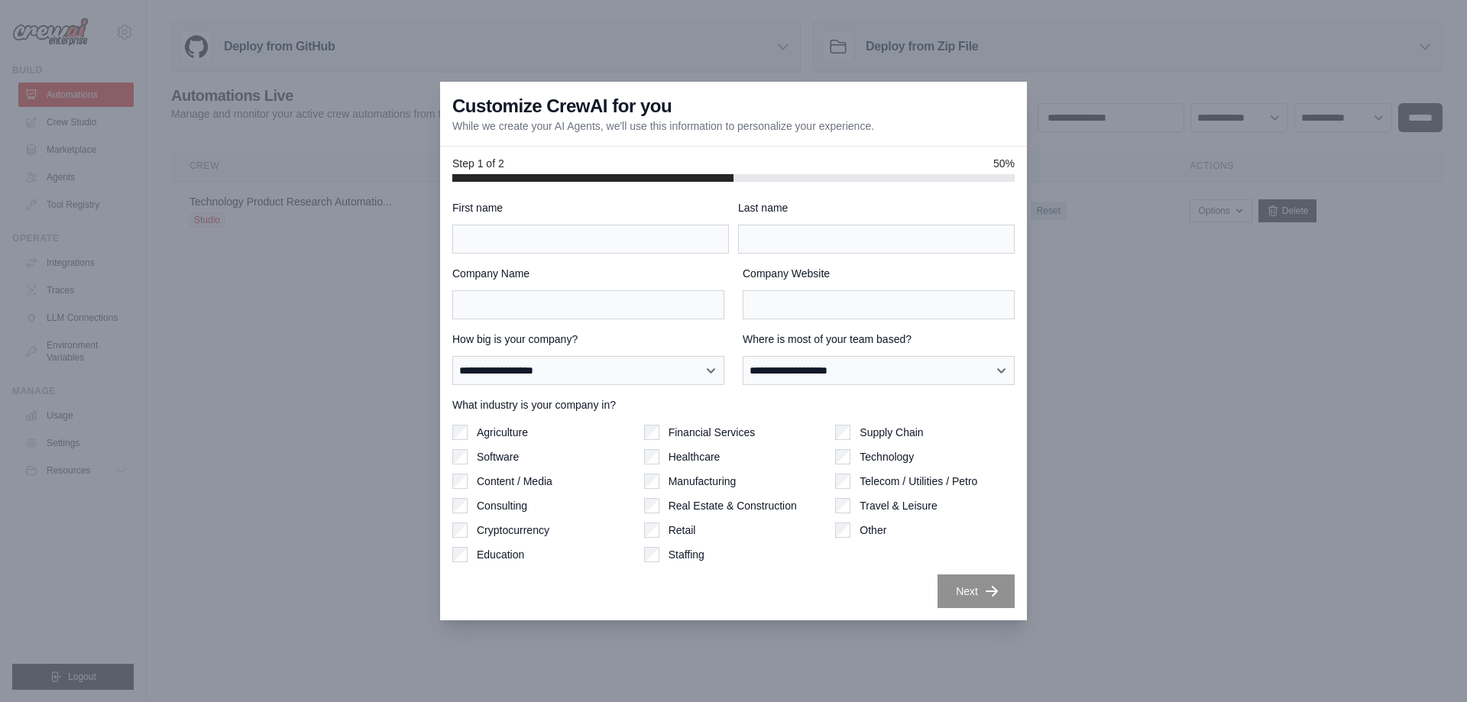
click at [1095, 112] on div at bounding box center [733, 351] width 1467 height 702
click at [509, 237] on input "First name" at bounding box center [590, 239] width 277 height 29
type input "********"
type input "*******"
click at [852, 375] on select "**********" at bounding box center [878, 370] width 272 height 29
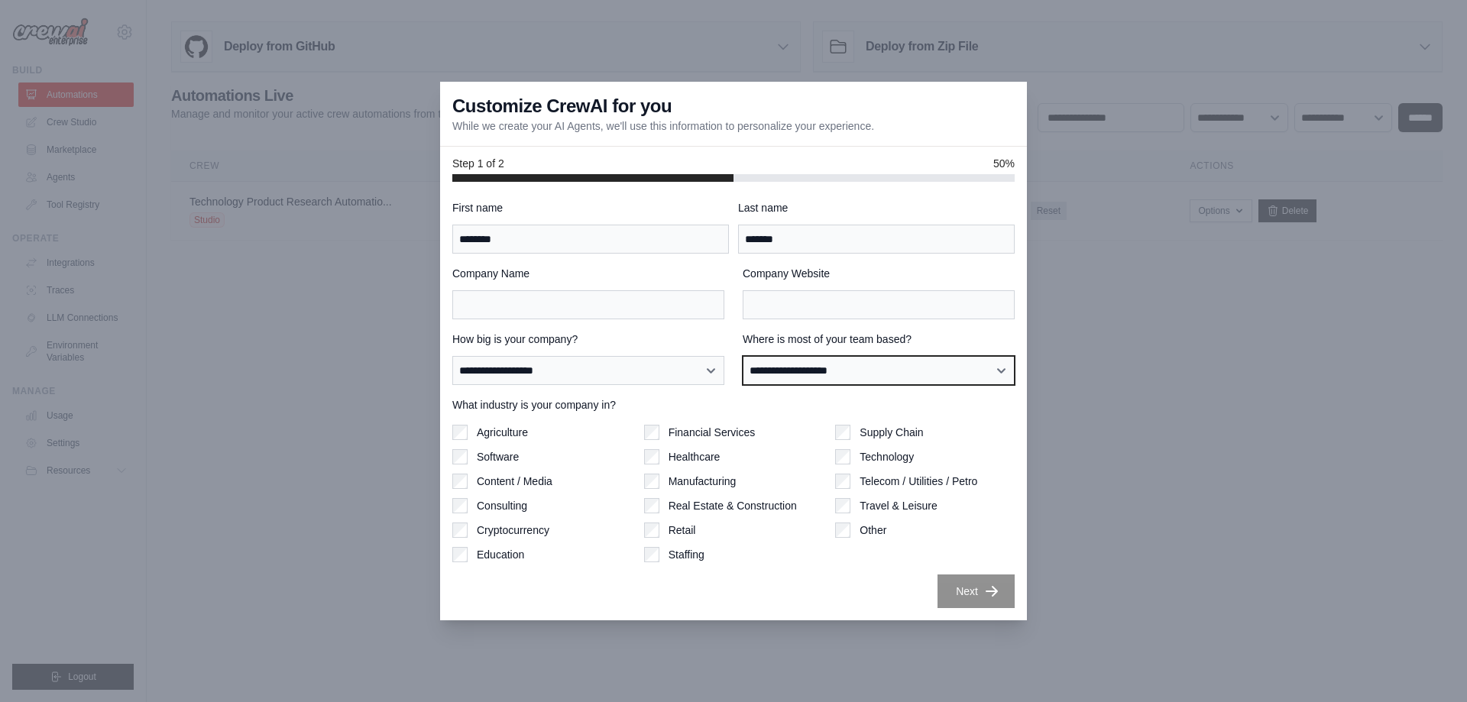
select select "**********"
click at [742, 356] on select "**********" at bounding box center [878, 370] width 272 height 29
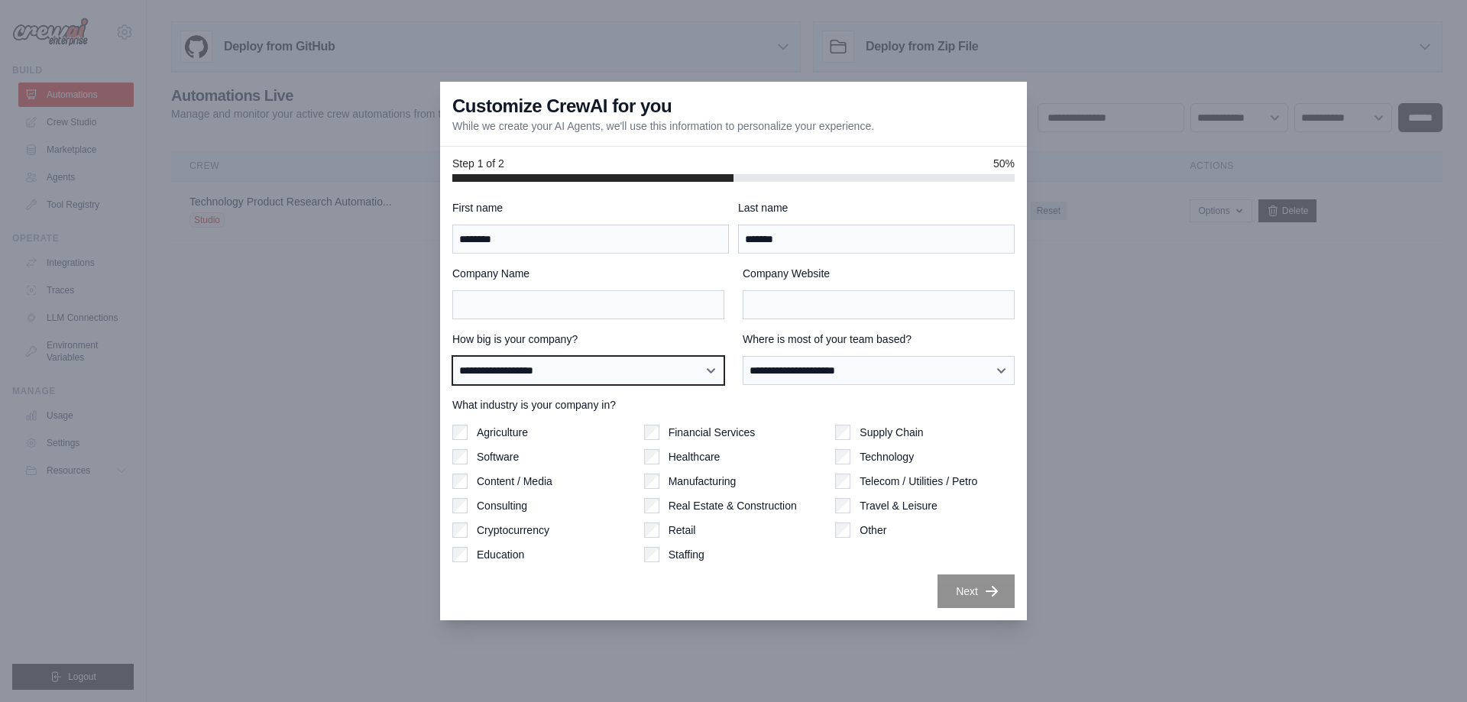
click at [594, 382] on select "**********" at bounding box center [588, 370] width 272 height 29
select select "**********"
click at [452, 356] on select "**********" at bounding box center [588, 370] width 272 height 29
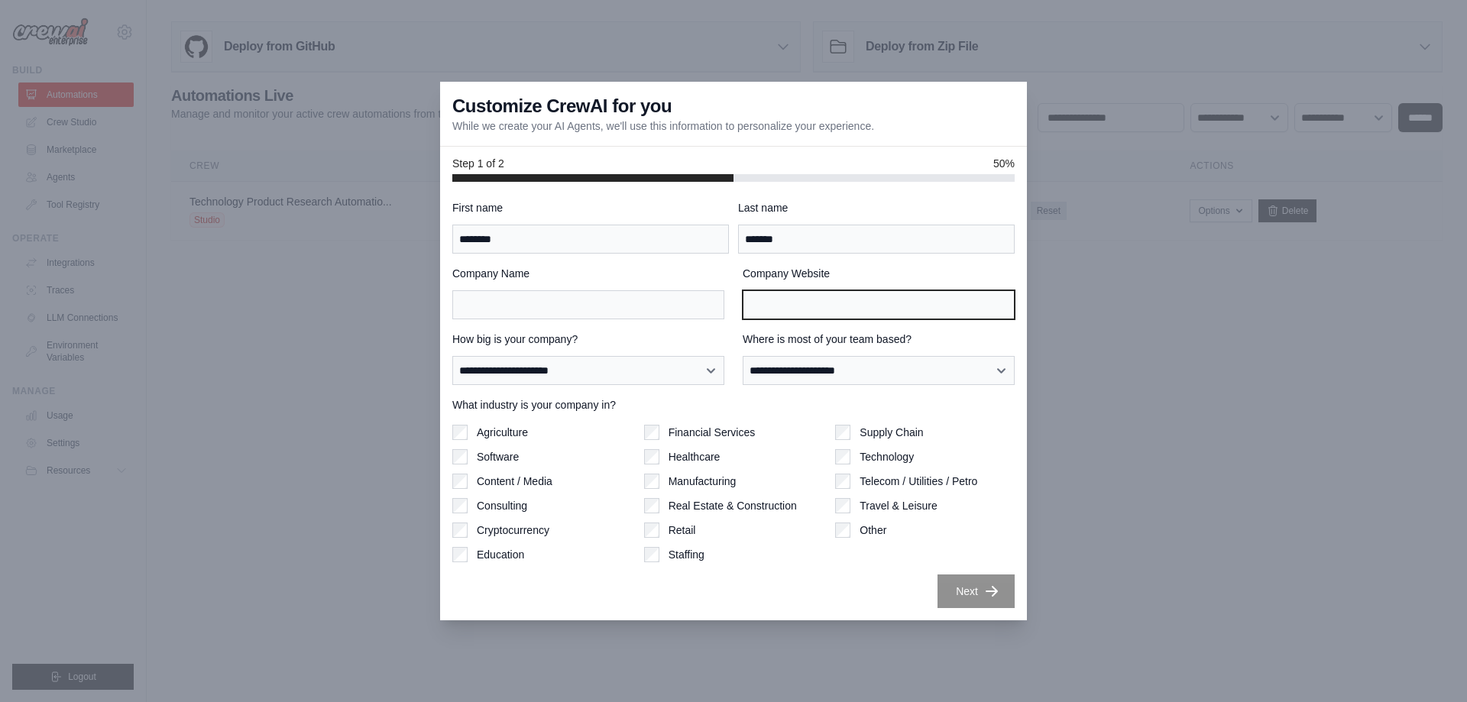
click at [772, 298] on input "Company Website" at bounding box center [878, 304] width 272 height 29
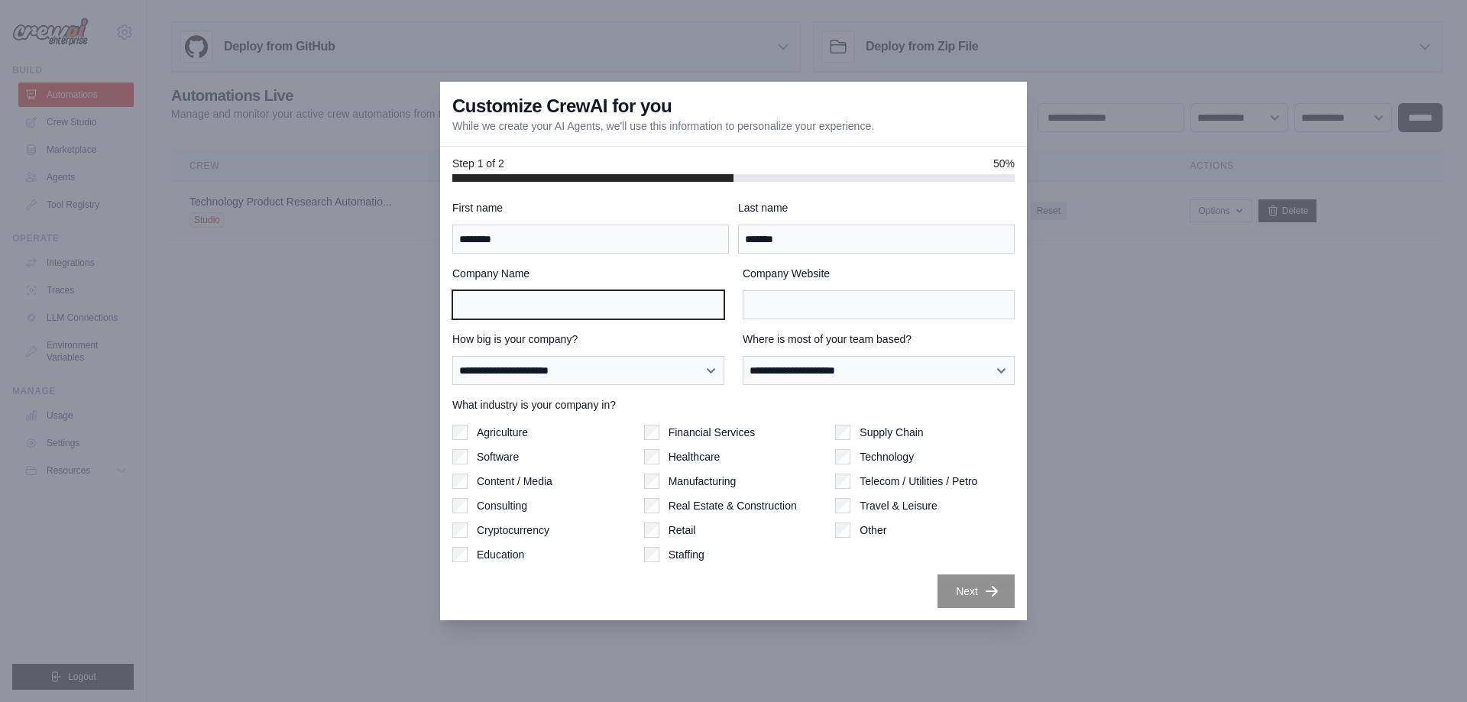
click at [630, 299] on input "Company Name" at bounding box center [588, 304] width 272 height 29
type input "**"
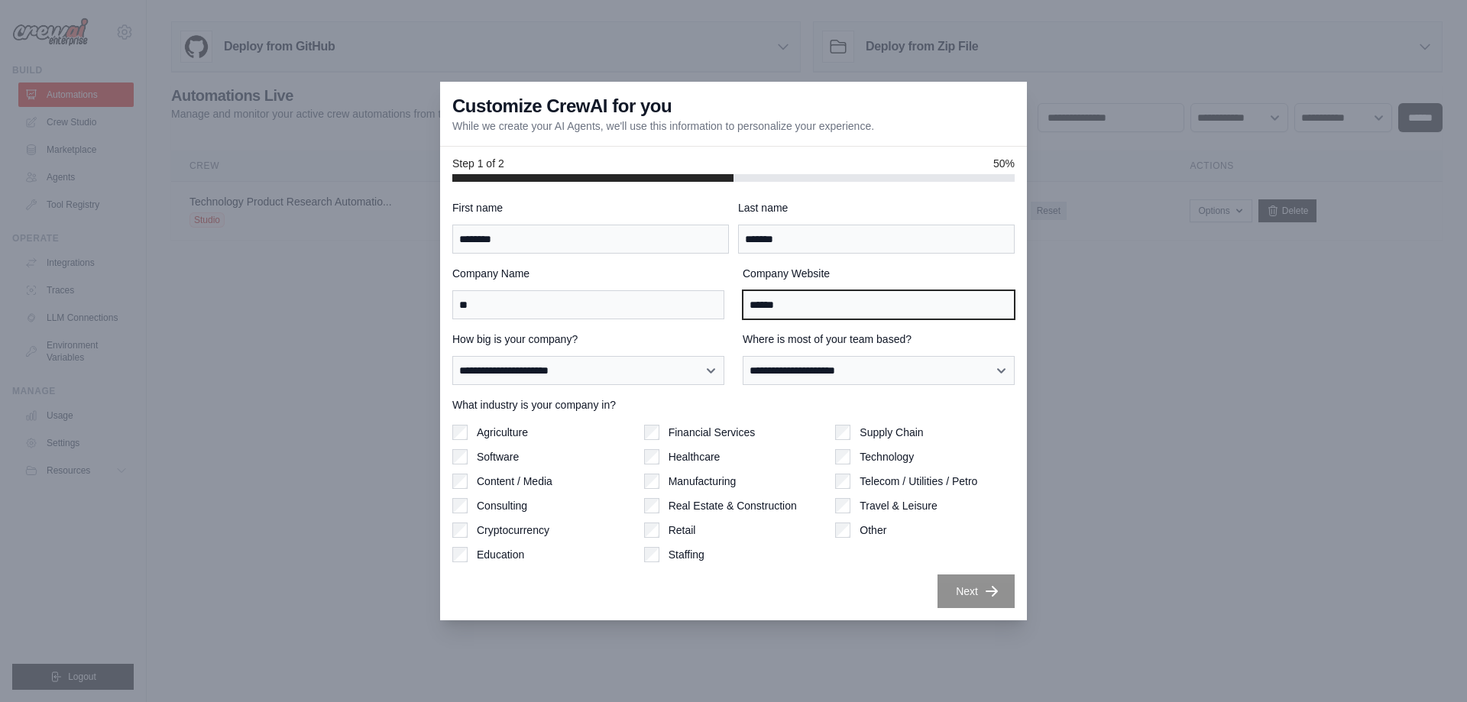
type input "******"
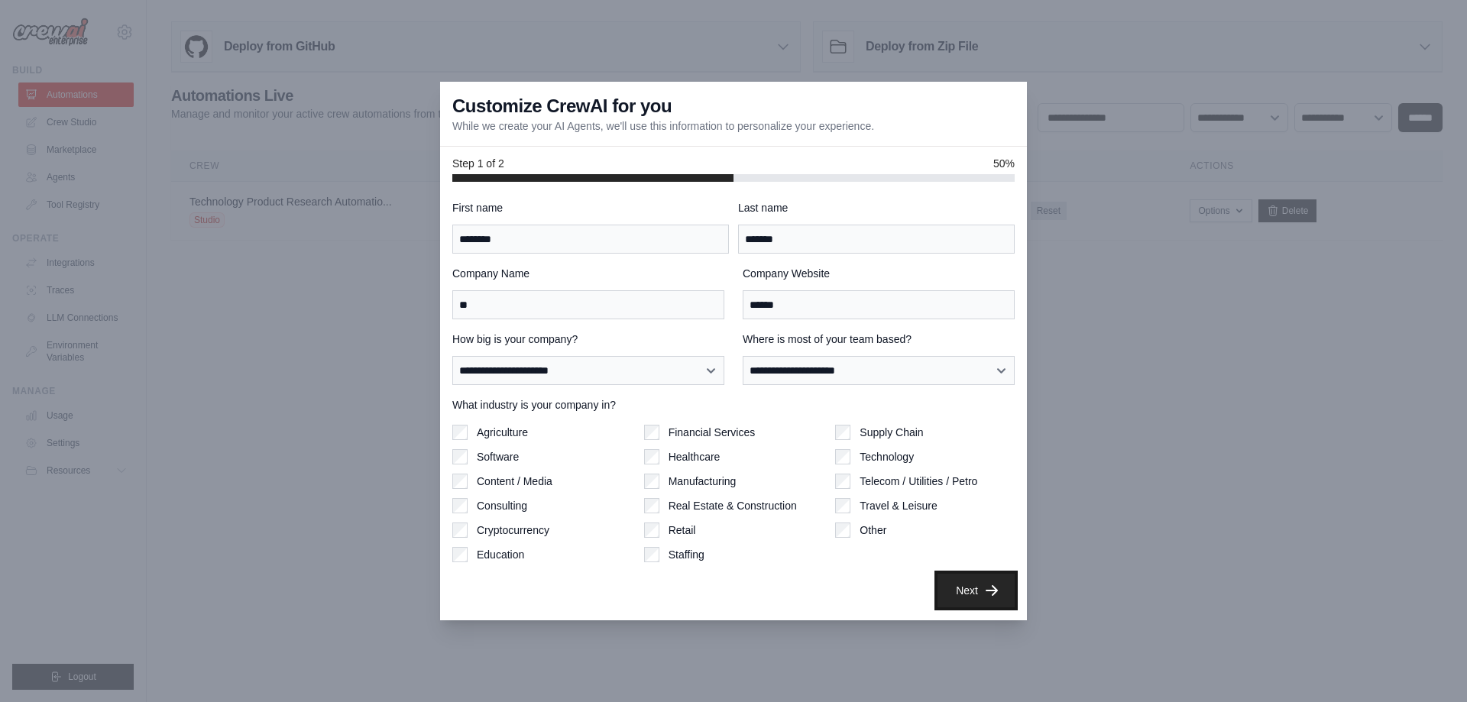
click at [982, 583] on button "Next" at bounding box center [975, 591] width 77 height 34
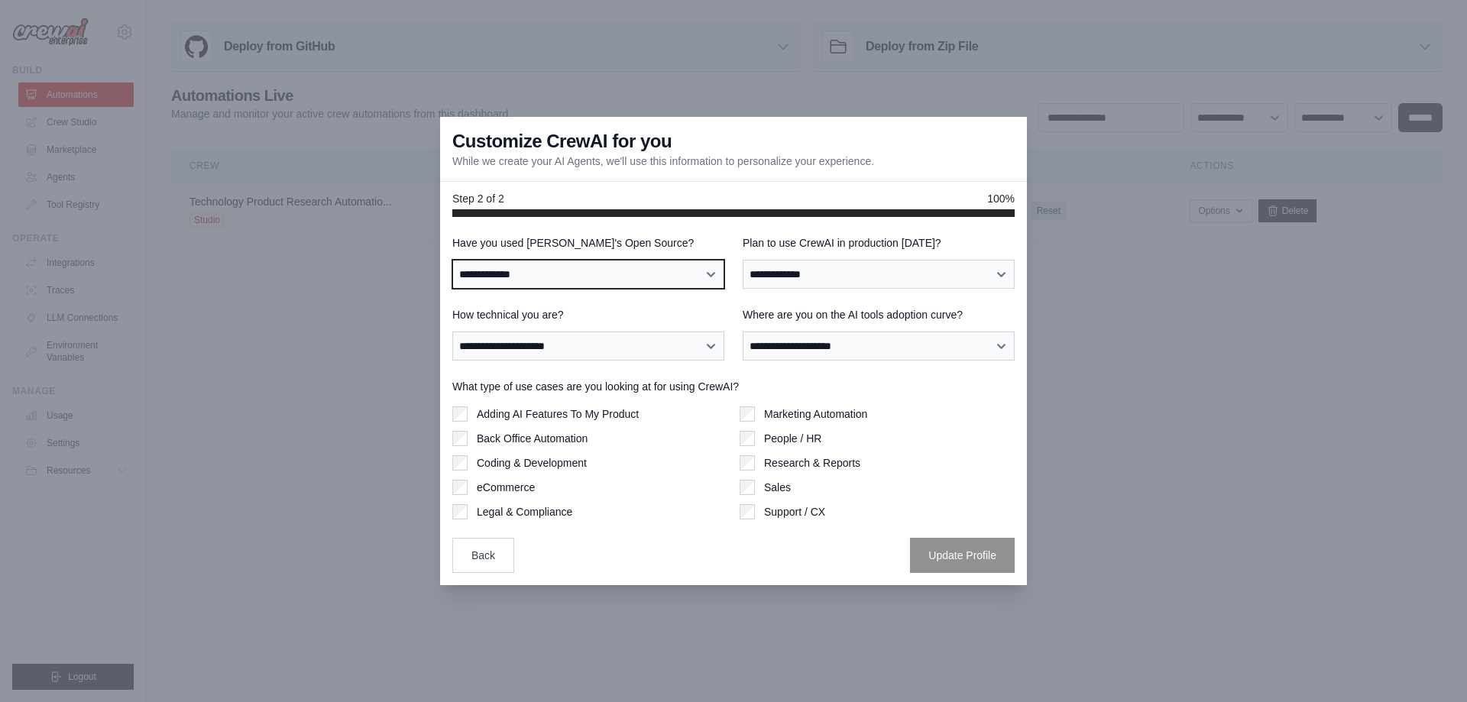
click at [627, 276] on select "**********" at bounding box center [588, 274] width 272 height 29
select select "**********"
click at [452, 260] on select "**********" at bounding box center [588, 274] width 272 height 29
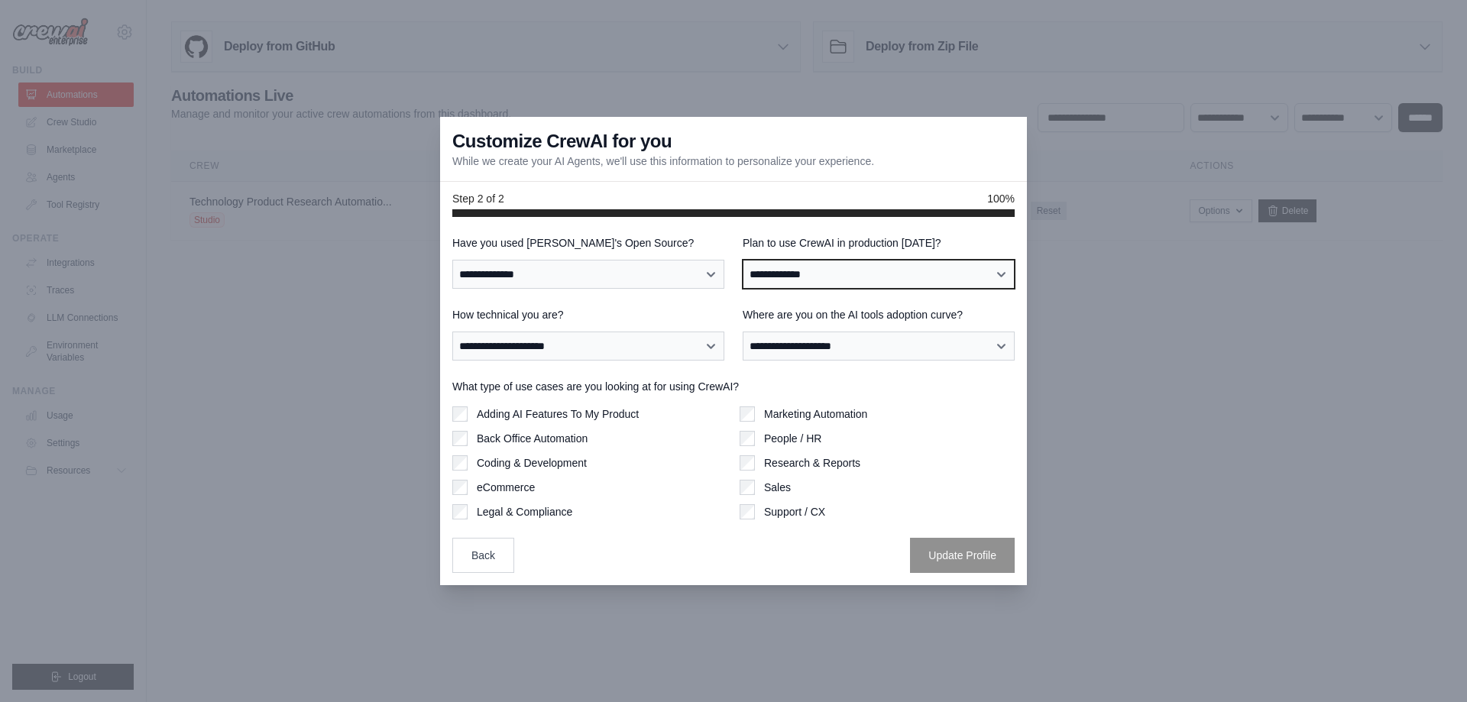
click at [853, 273] on select "**********" at bounding box center [878, 274] width 272 height 29
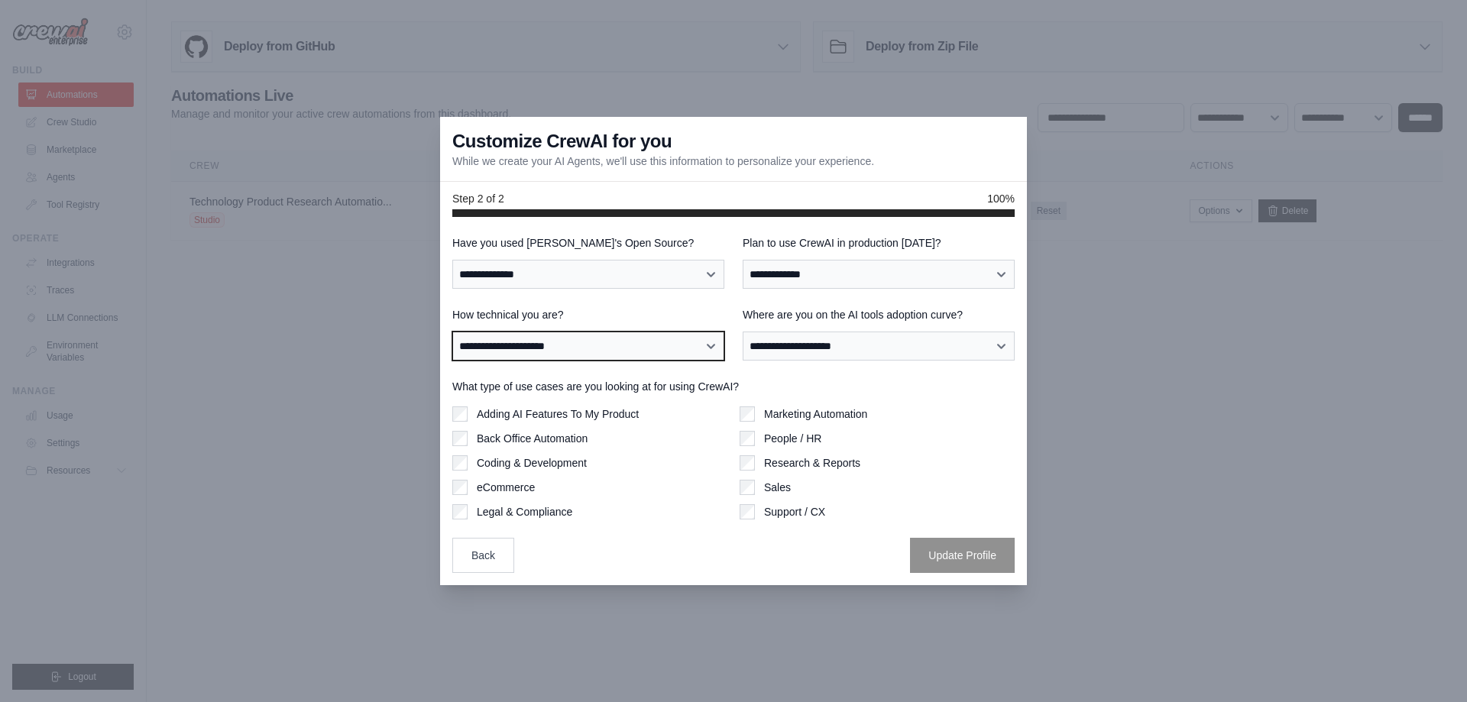
click at [555, 348] on select "**********" at bounding box center [588, 346] width 272 height 29
select select "**********"
click at [452, 332] on select "**********" at bounding box center [588, 346] width 272 height 29
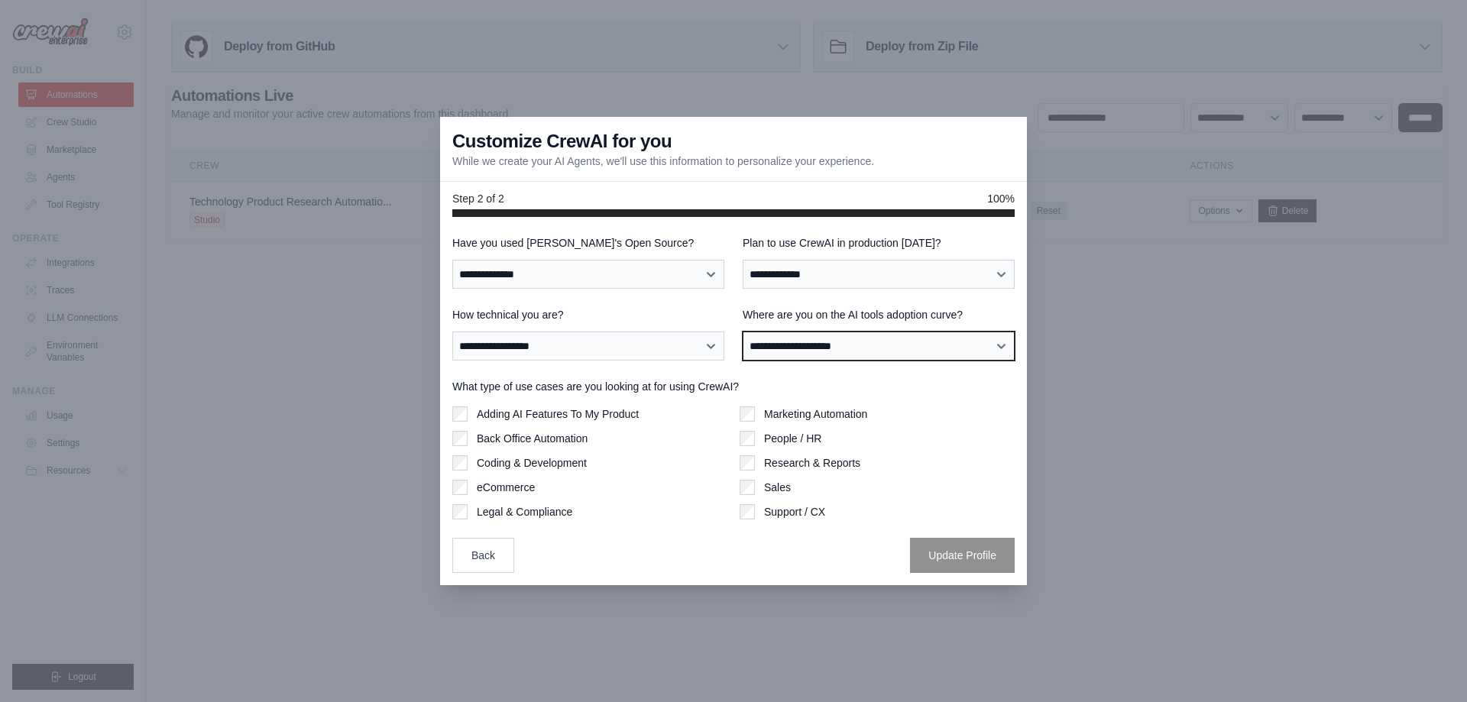
click at [797, 351] on select "**********" at bounding box center [878, 346] width 272 height 29
select select "**********"
click at [742, 332] on select "**********" at bounding box center [878, 346] width 272 height 29
click at [527, 445] on label "Back Office Automation" at bounding box center [532, 438] width 111 height 15
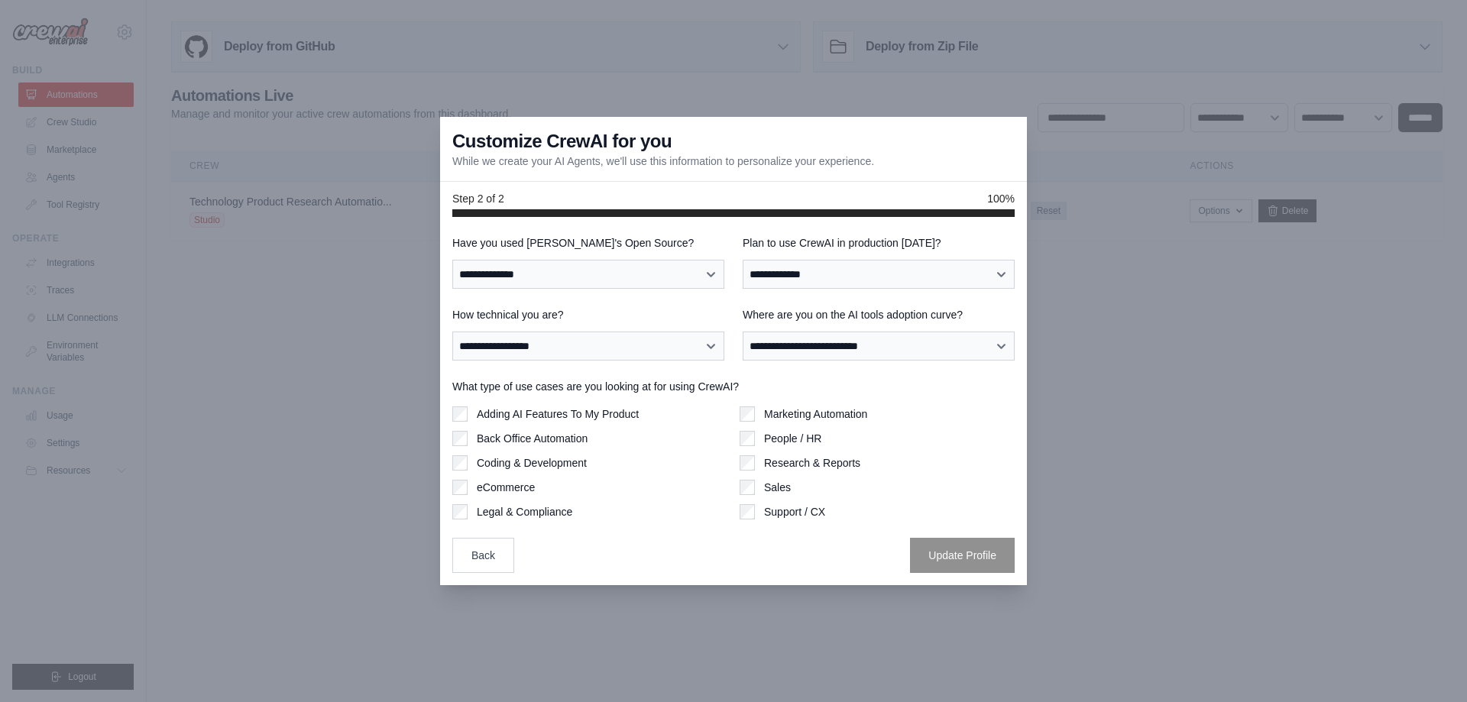
click at [757, 412] on div "Marketing Automation" at bounding box center [876, 413] width 275 height 15
click at [755, 412] on div "Marketing Automation" at bounding box center [876, 413] width 275 height 15
click at [867, 257] on div "**********" at bounding box center [878, 261] width 272 height 53
click at [866, 268] on select "**********" at bounding box center [878, 274] width 272 height 29
select select "*****"
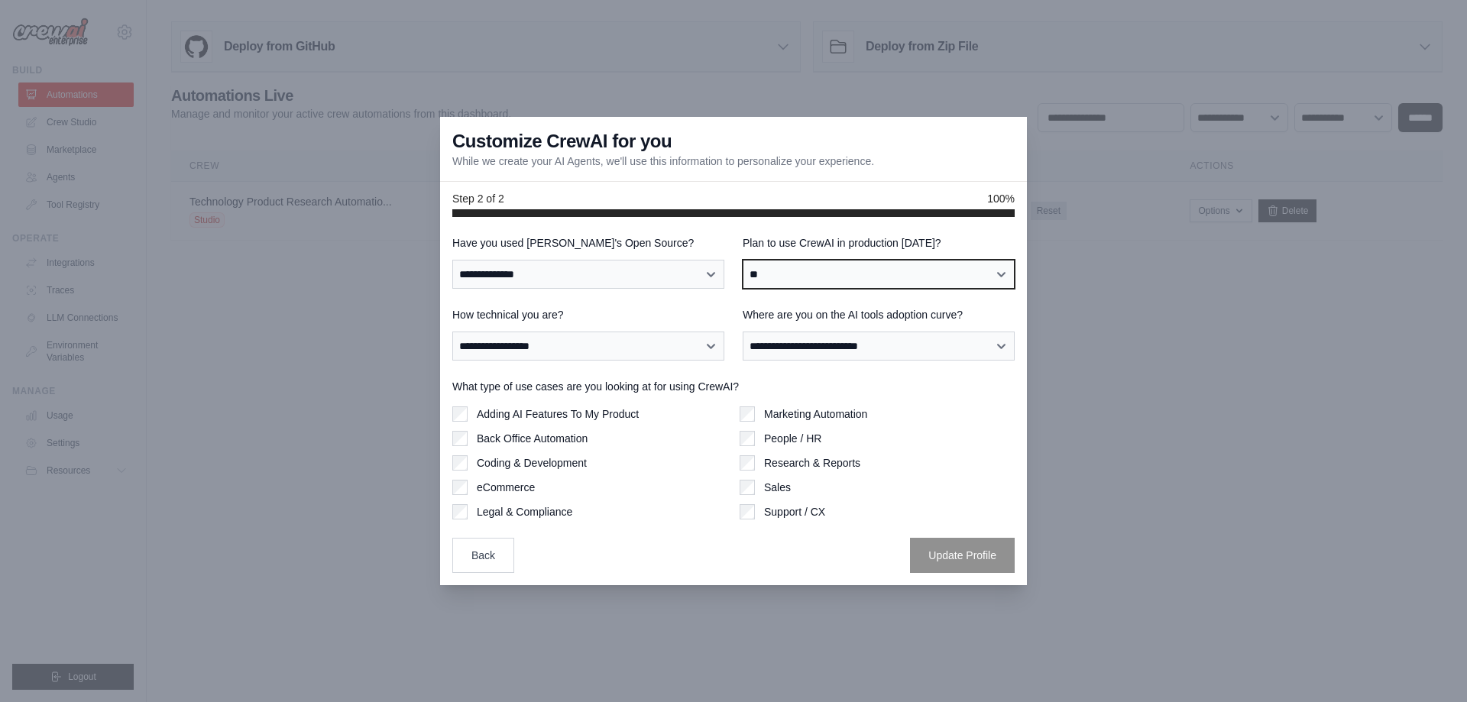
click at [742, 260] on select "**********" at bounding box center [878, 274] width 272 height 29
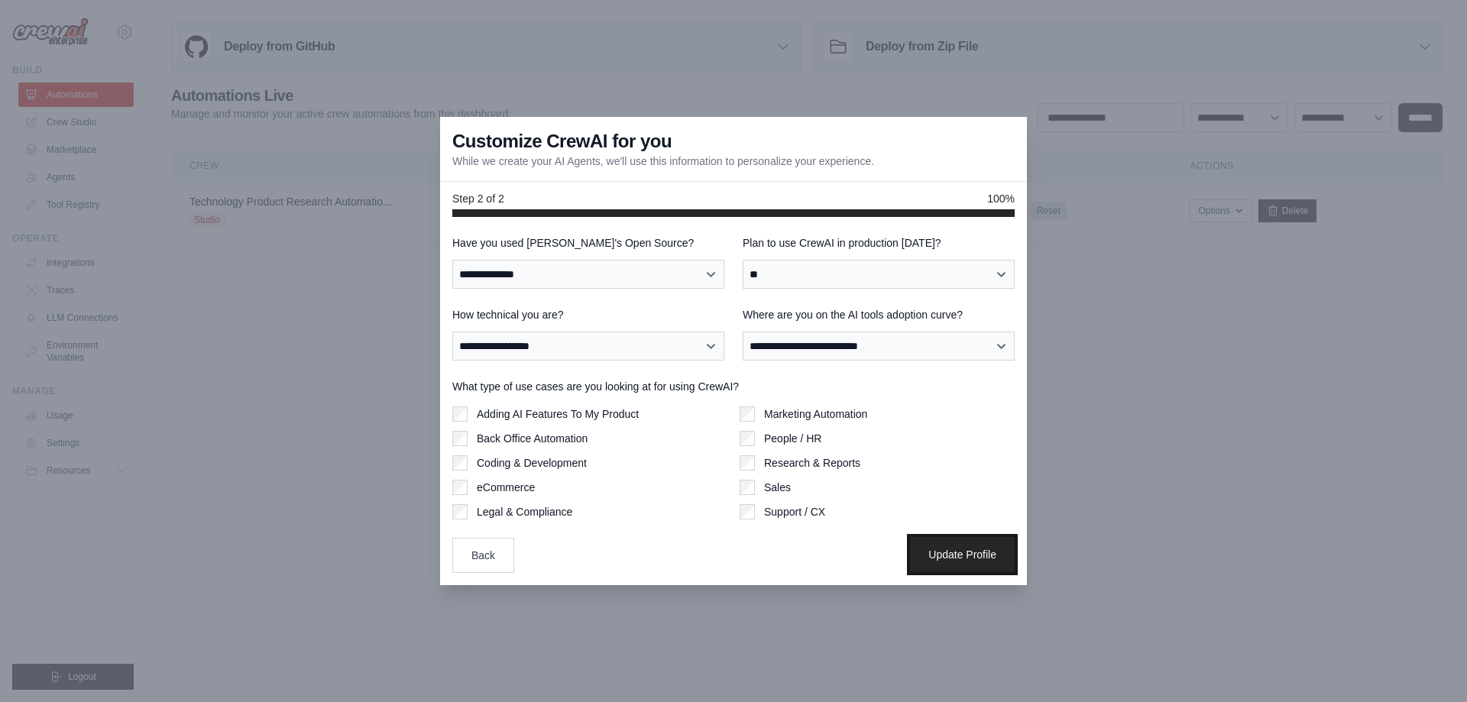
click at [993, 545] on button "Update Profile" at bounding box center [962, 554] width 105 height 35
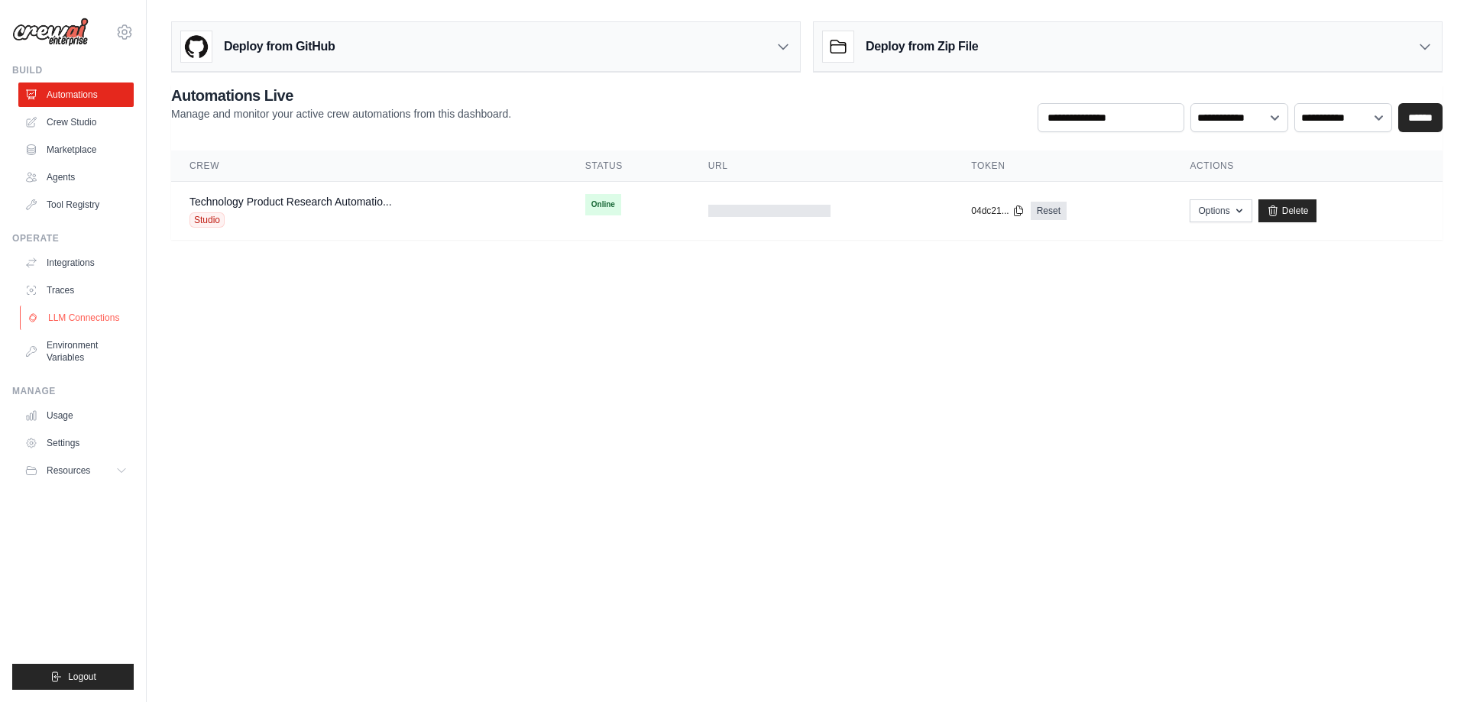
click at [60, 325] on link "LLM Connections" at bounding box center [77, 318] width 115 height 24
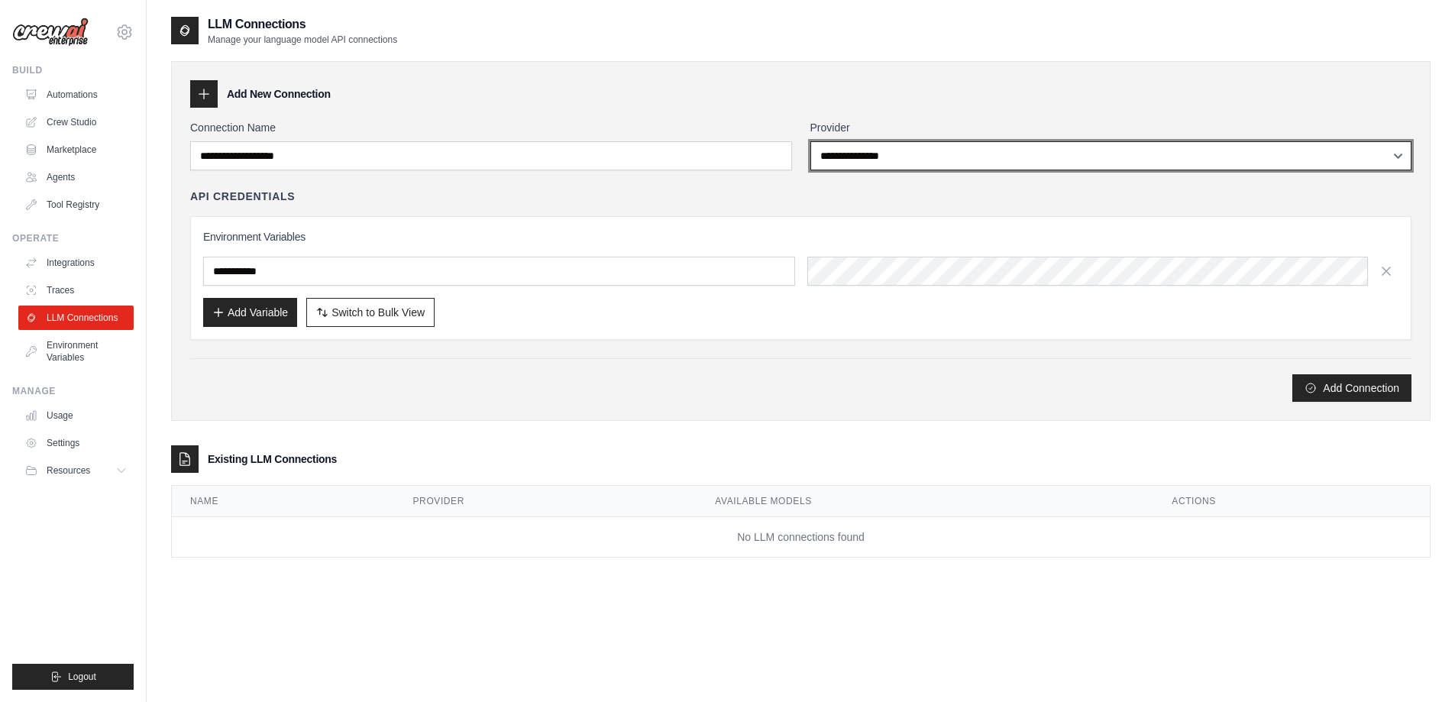
click at [926, 143] on select "**********" at bounding box center [1111, 155] width 602 height 29
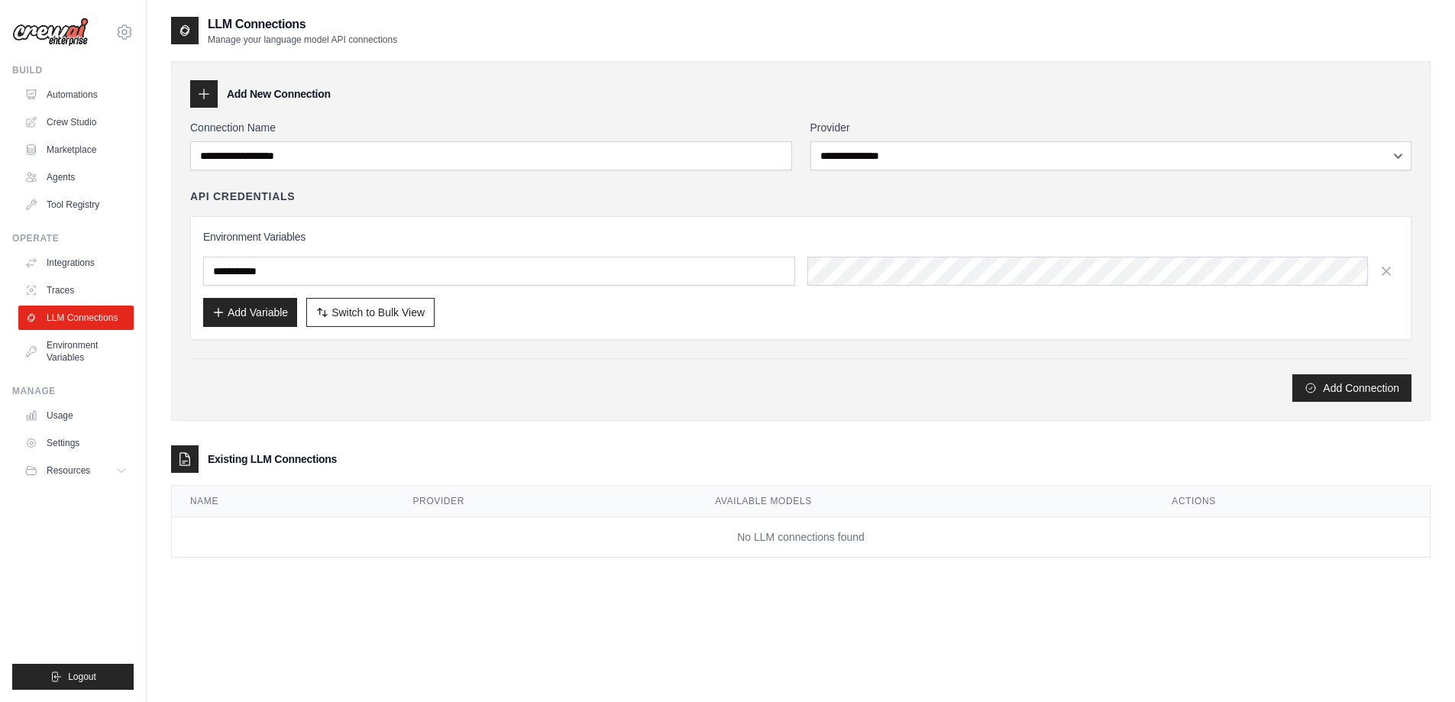
click at [1043, 102] on div "Add New Connection" at bounding box center [800, 93] width 1221 height 27
click at [77, 342] on link "Environment Variables" at bounding box center [77, 351] width 115 height 37
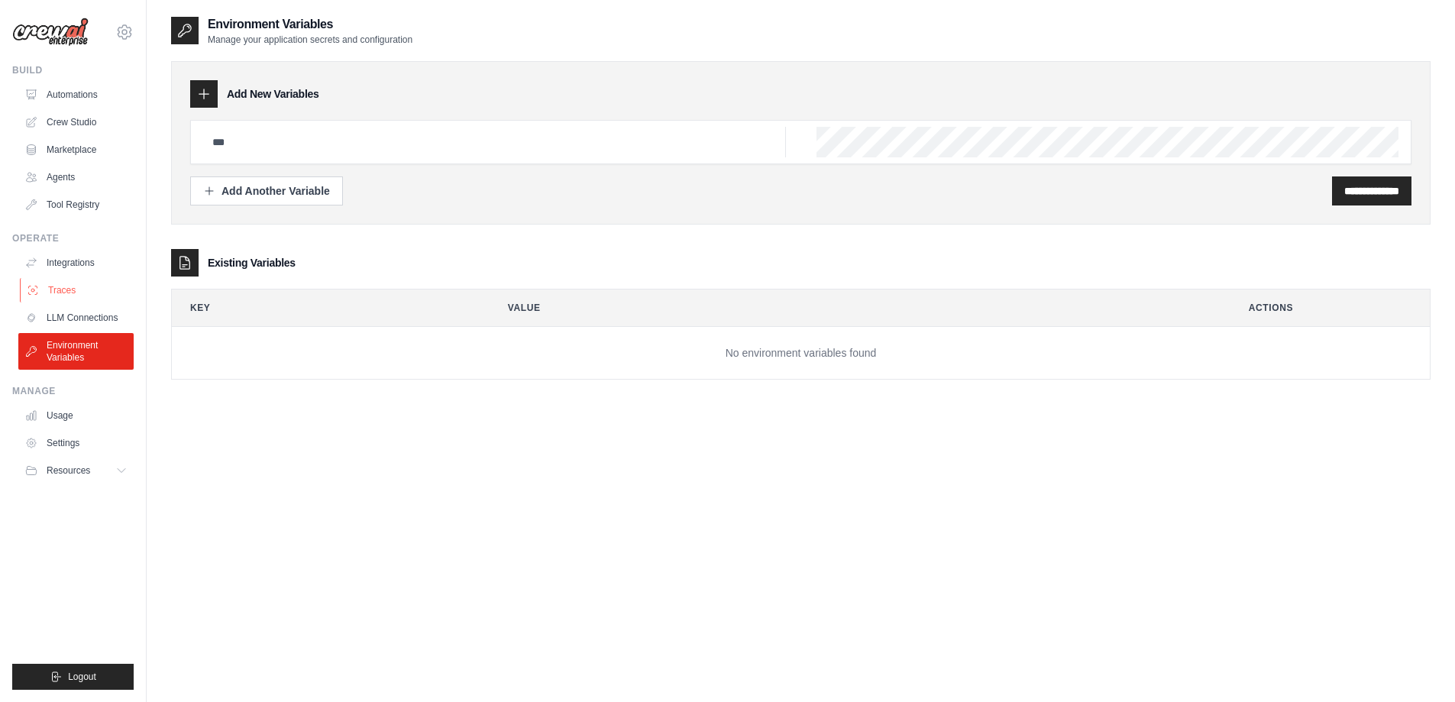
click at [82, 287] on link "Traces" at bounding box center [77, 290] width 115 height 24
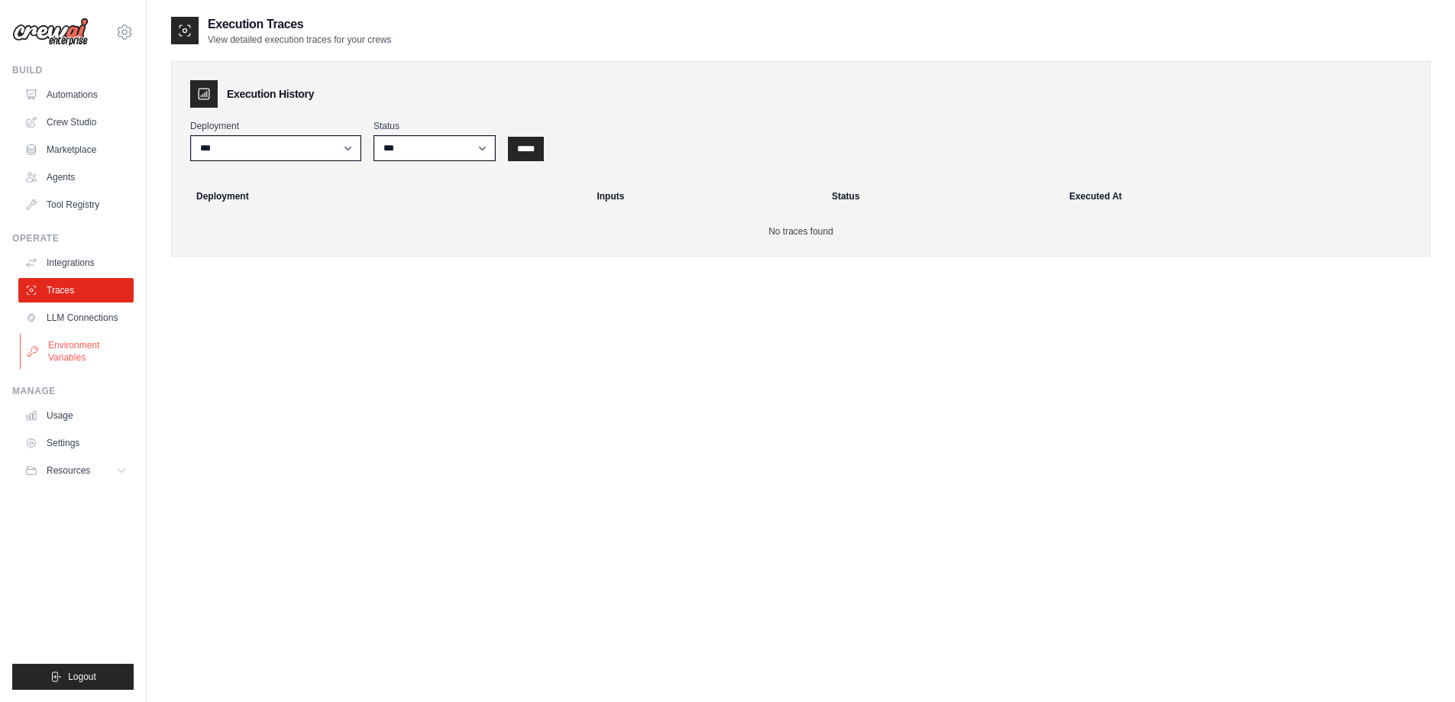
click at [77, 350] on link "Environment Variables" at bounding box center [77, 351] width 115 height 37
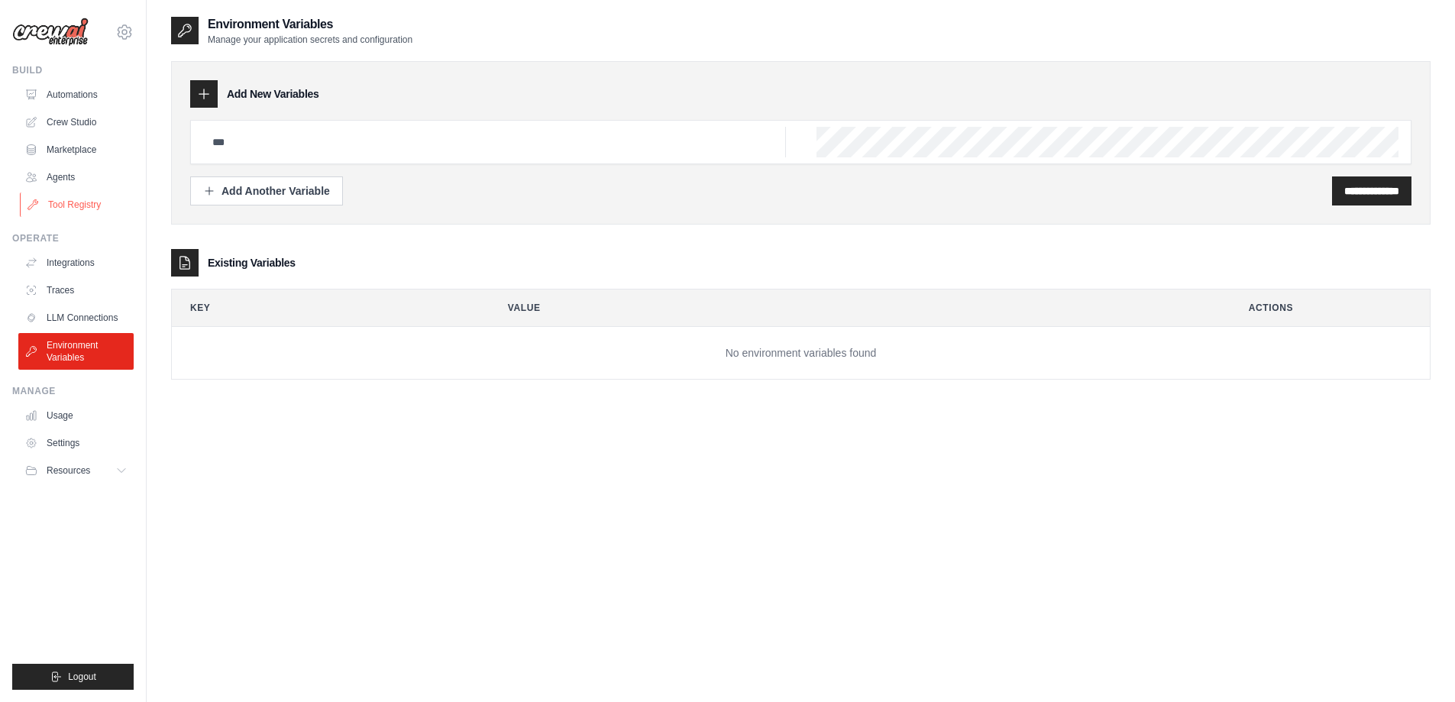
click at [66, 211] on link "Tool Registry" at bounding box center [77, 204] width 115 height 24
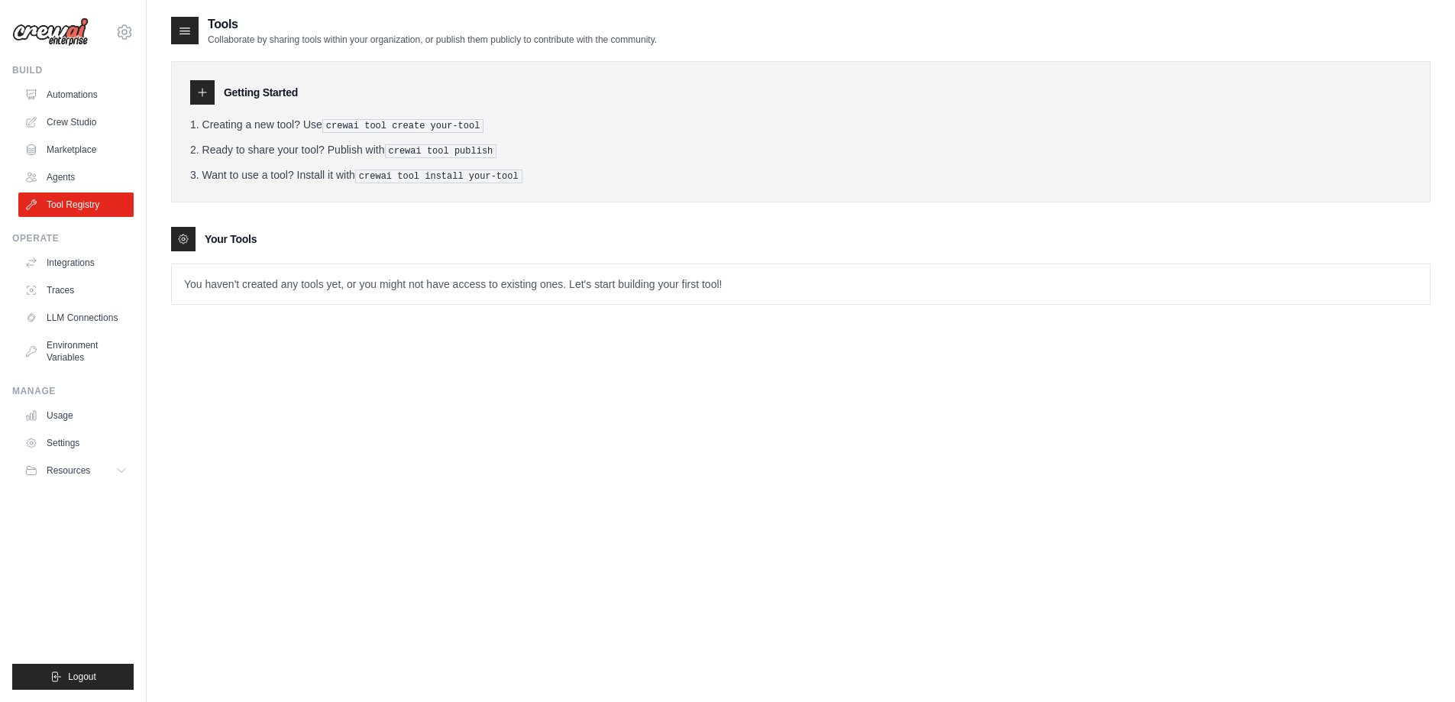
click at [199, 91] on icon at bounding box center [202, 92] width 12 height 12
click at [400, 122] on pre "crewai tool create your-tool" at bounding box center [403, 126] width 162 height 14
click at [187, 27] on icon at bounding box center [184, 30] width 15 height 15
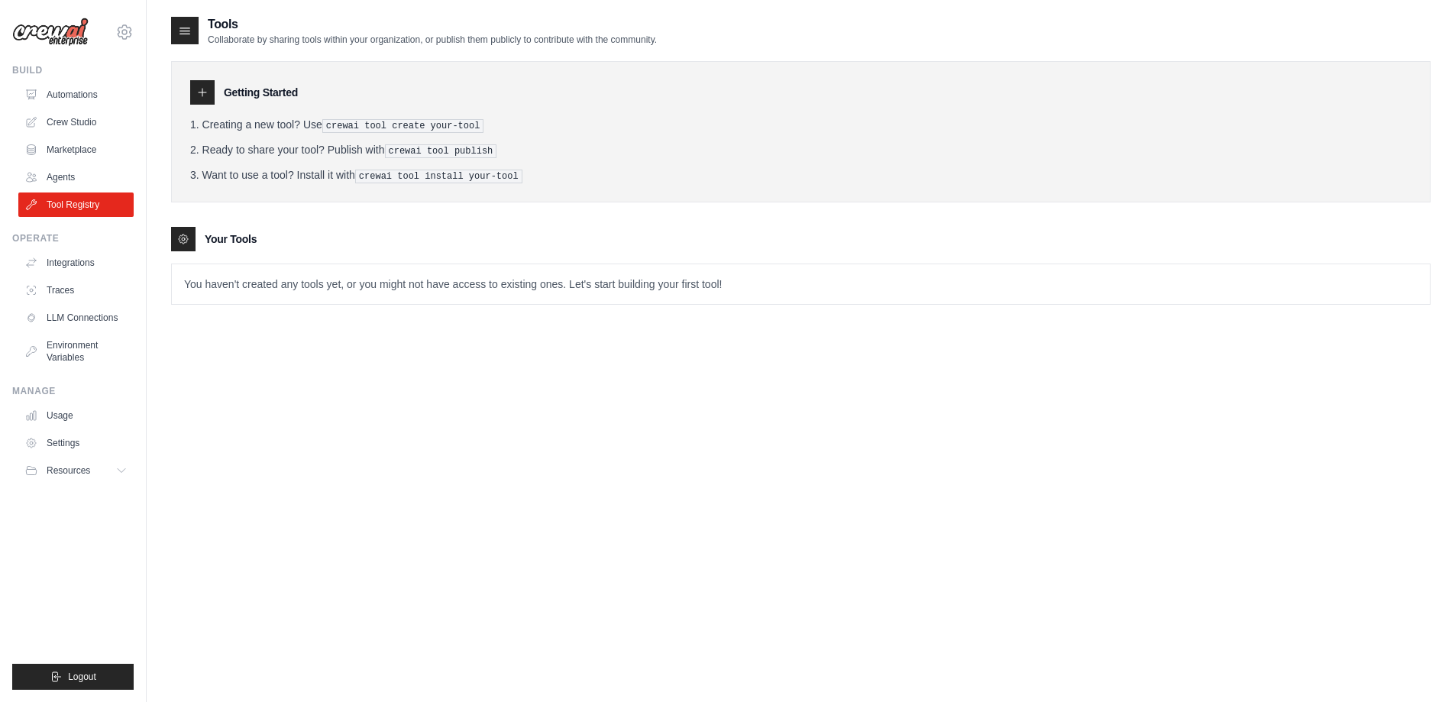
click at [189, 28] on icon at bounding box center [185, 31] width 10 height 6
click at [233, 29] on h2 "Tools" at bounding box center [432, 24] width 449 height 18
click at [184, 27] on icon at bounding box center [184, 30] width 15 height 15
click at [432, 150] on pre "crewai tool publish" at bounding box center [441, 151] width 112 height 14
click at [368, 123] on pre "crewai tool create your-tool" at bounding box center [403, 126] width 162 height 14
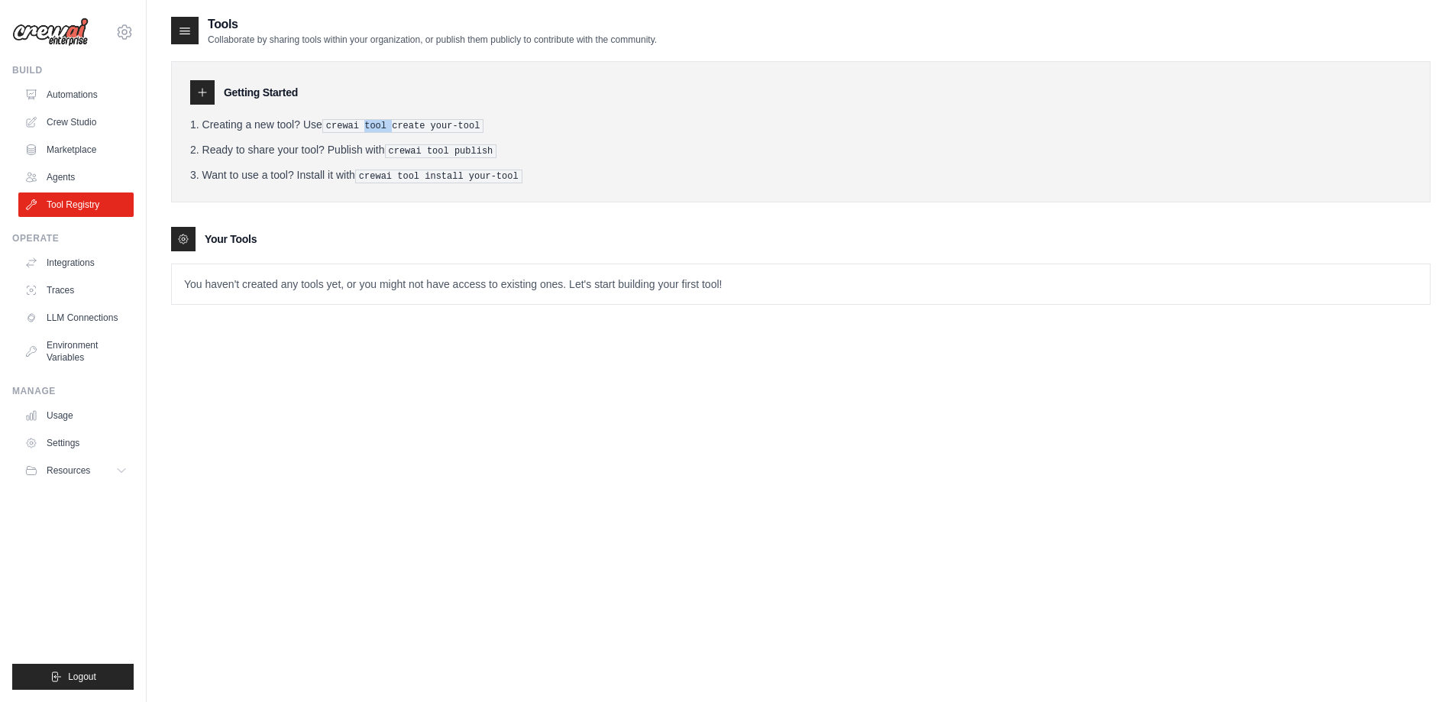
click at [368, 123] on pre "crewai tool create your-tool" at bounding box center [403, 126] width 162 height 14
click at [66, 203] on link "Tool Registry" at bounding box center [77, 204] width 115 height 24
click at [204, 93] on icon at bounding box center [202, 92] width 12 height 12
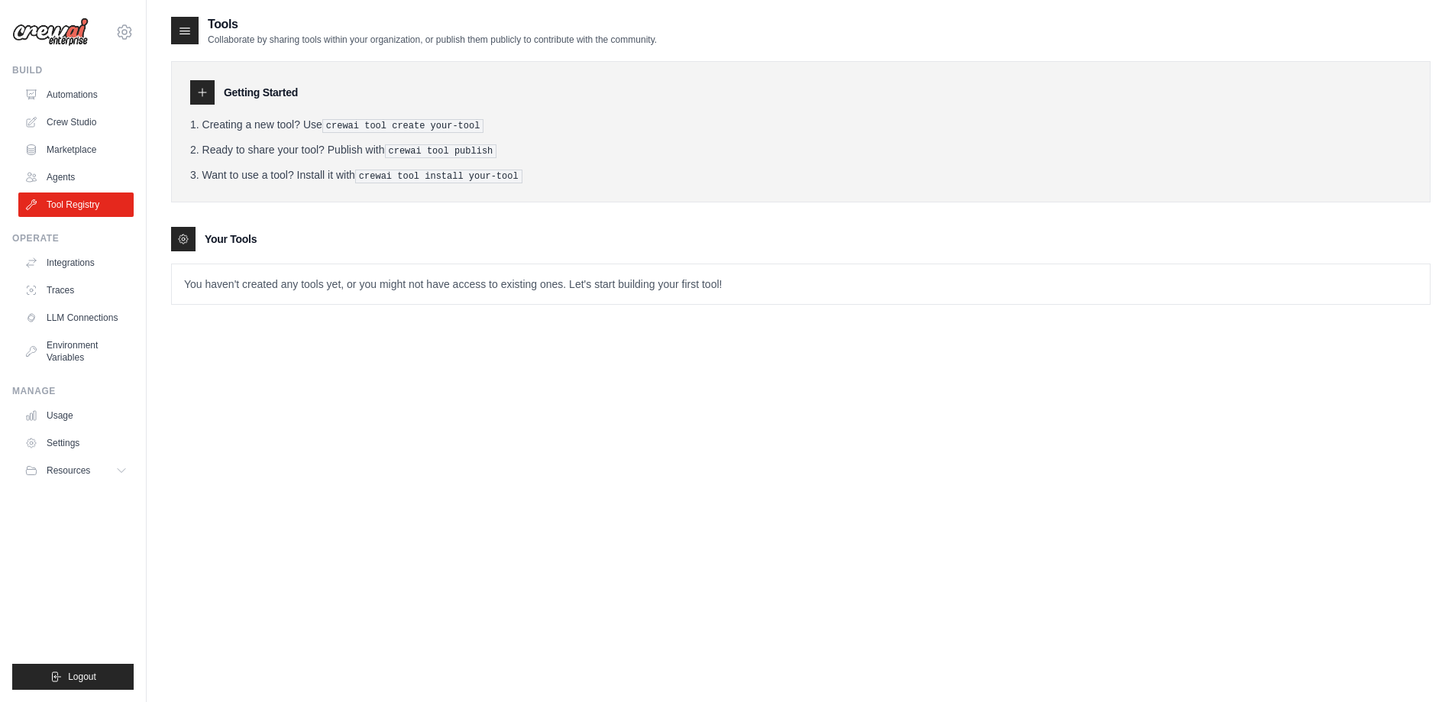
click at [183, 28] on icon at bounding box center [185, 31] width 10 height 6
click at [234, 33] on h2 "Tools" at bounding box center [432, 24] width 449 height 18
click at [60, 178] on link "Agents" at bounding box center [77, 177] width 115 height 24
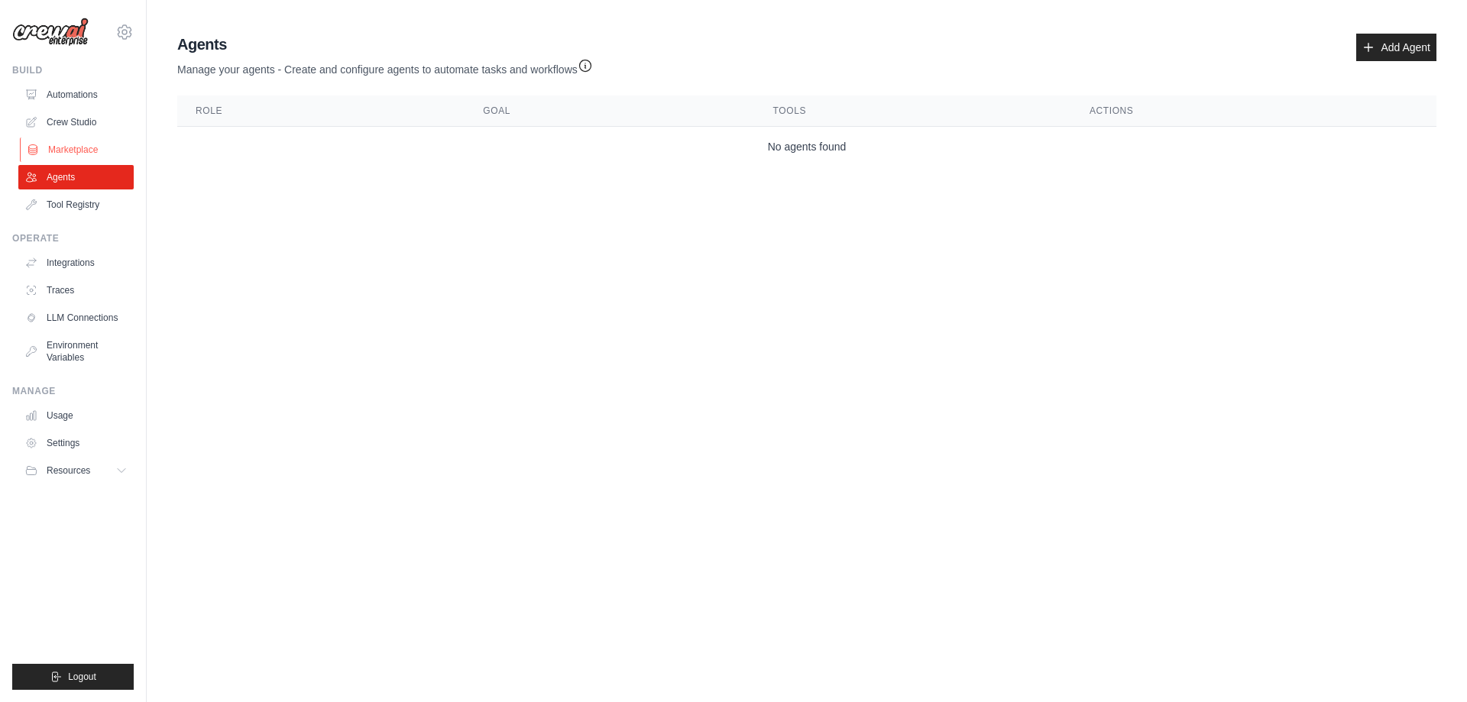
click at [66, 147] on link "Marketplace" at bounding box center [77, 149] width 115 height 24
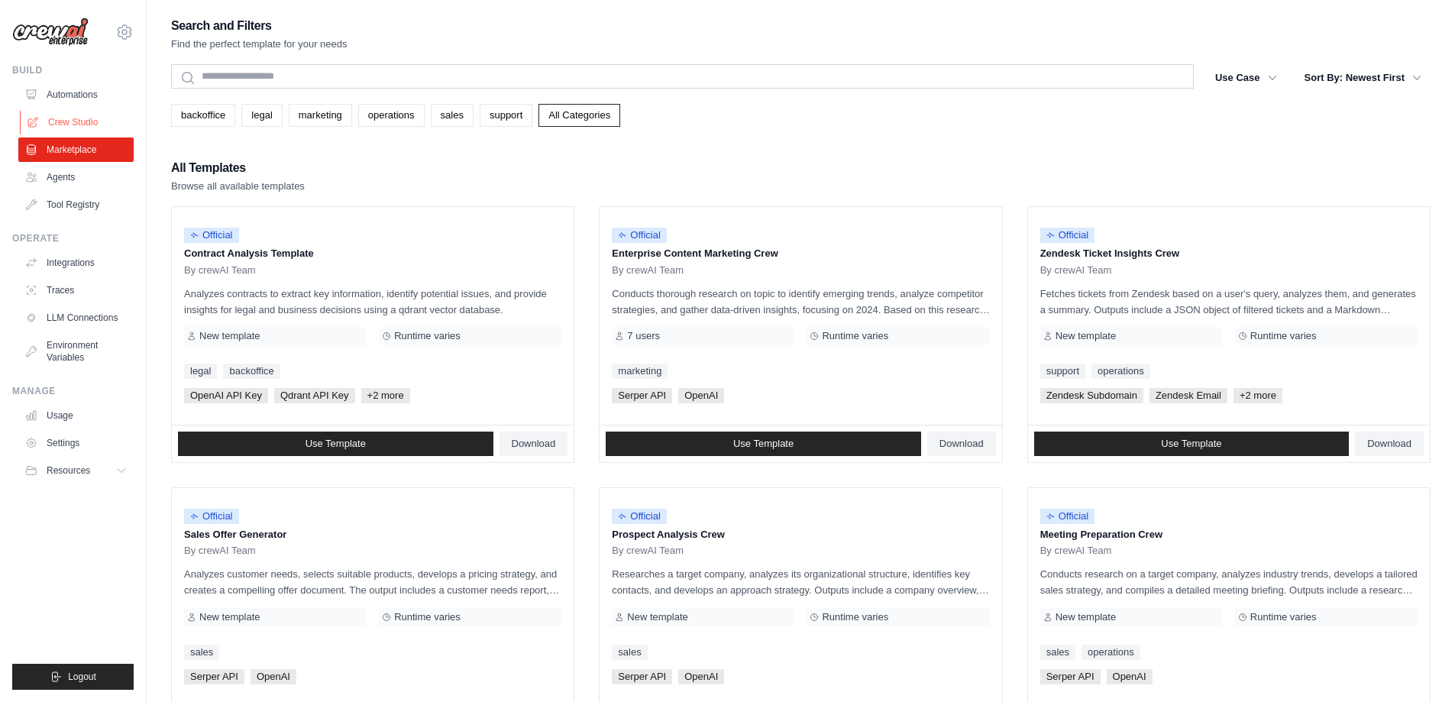
click at [76, 119] on link "Crew Studio" at bounding box center [77, 122] width 115 height 24
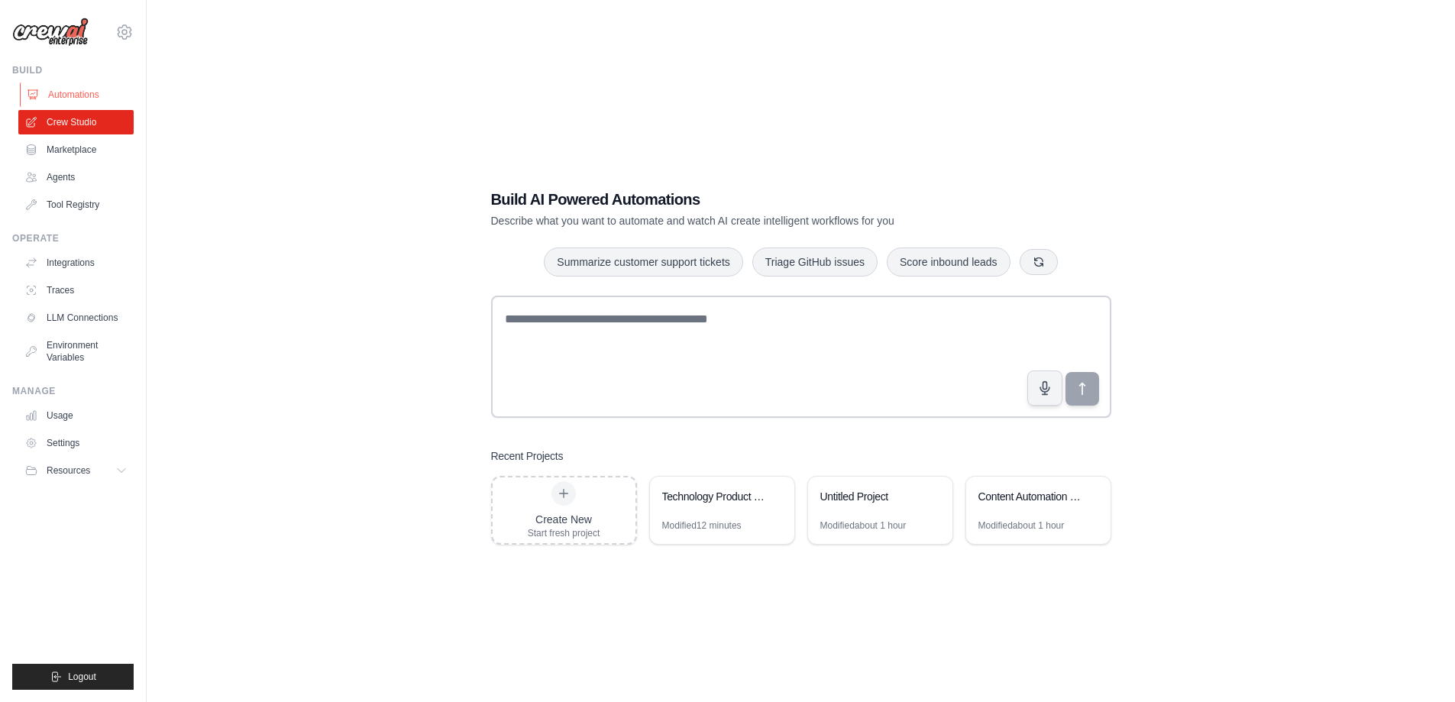
click at [79, 96] on link "Automations" at bounding box center [77, 94] width 115 height 24
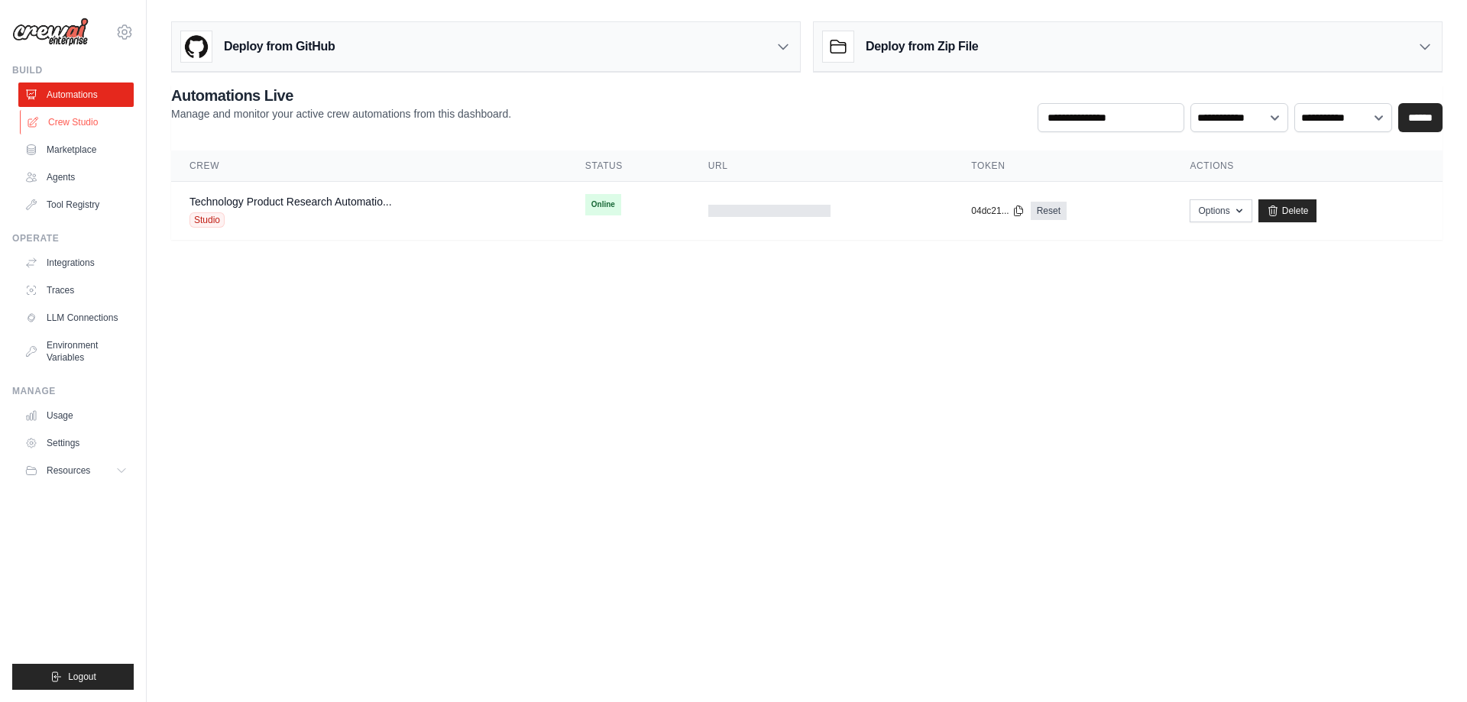
click at [64, 124] on link "Crew Studio" at bounding box center [77, 122] width 115 height 24
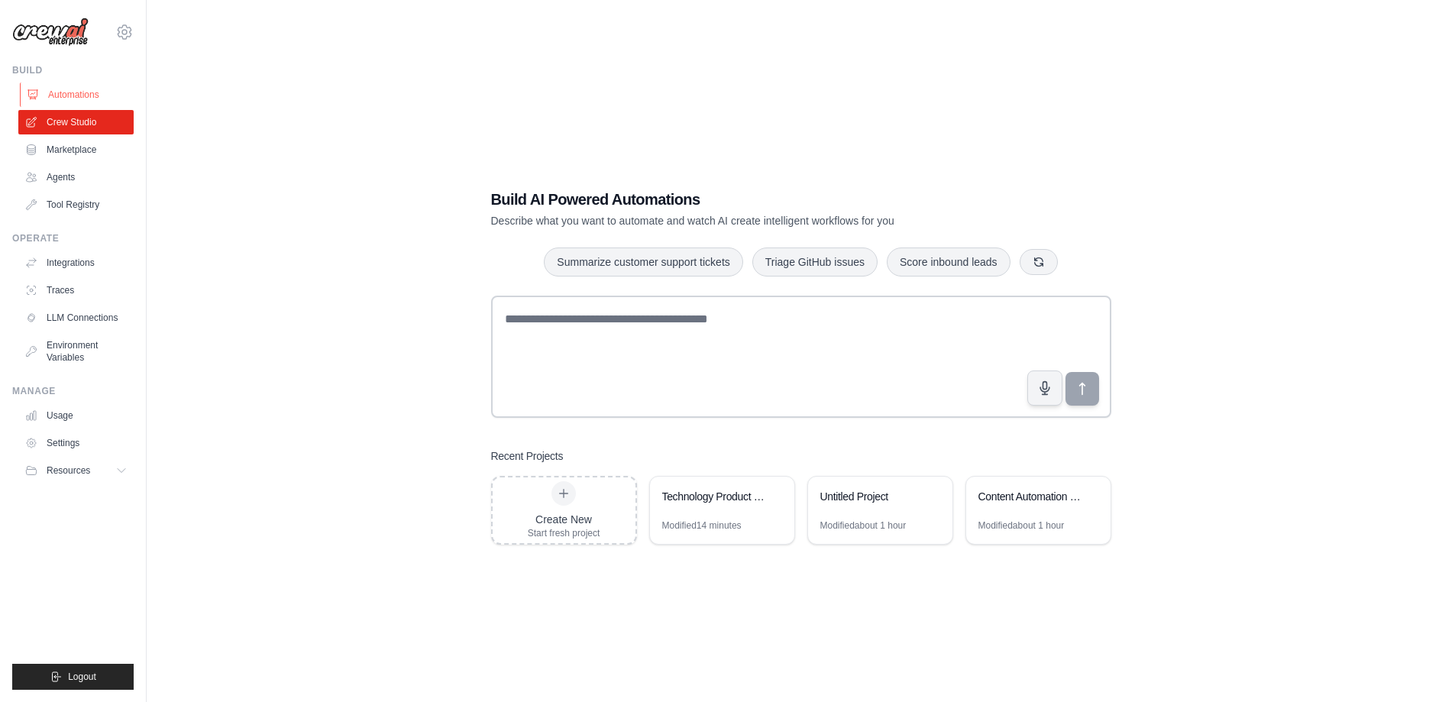
click at [71, 92] on link "Automations" at bounding box center [77, 94] width 115 height 24
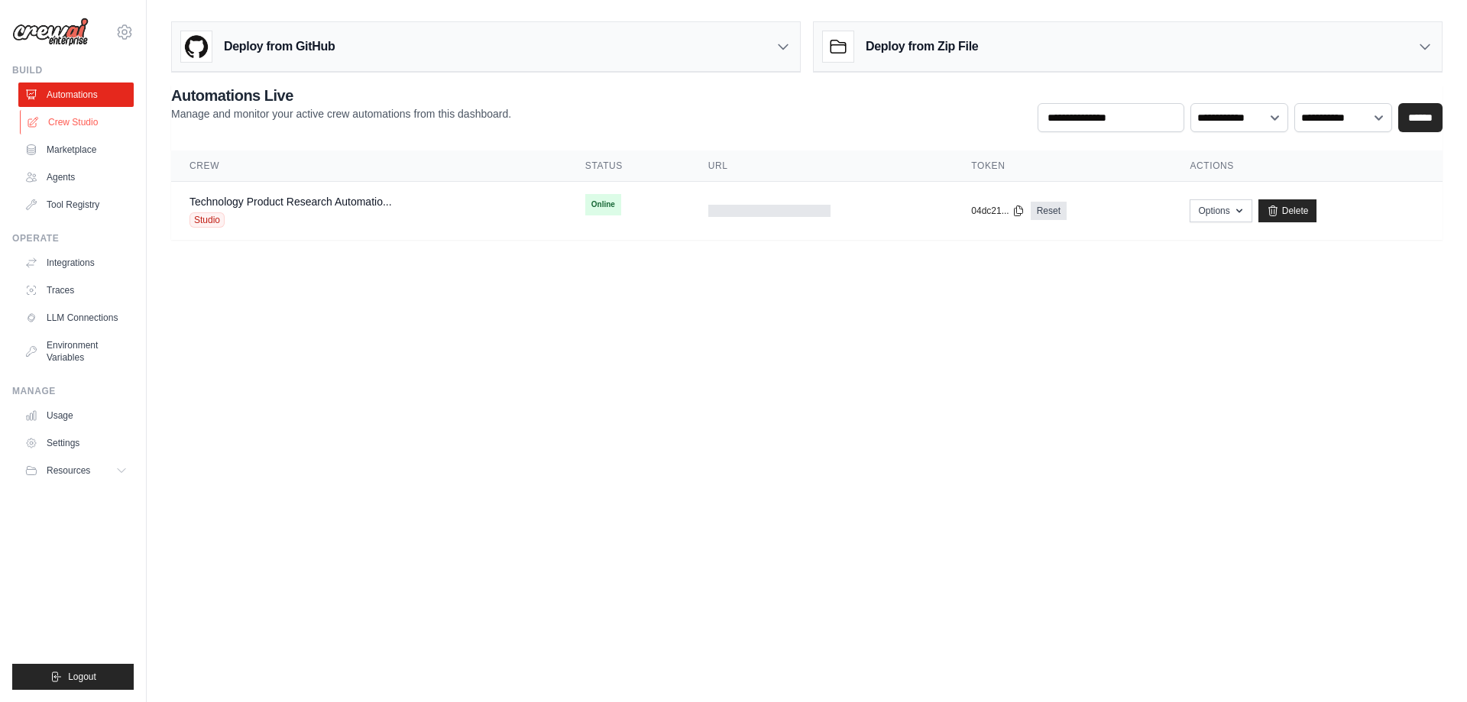
click at [68, 128] on link "Crew Studio" at bounding box center [77, 122] width 115 height 24
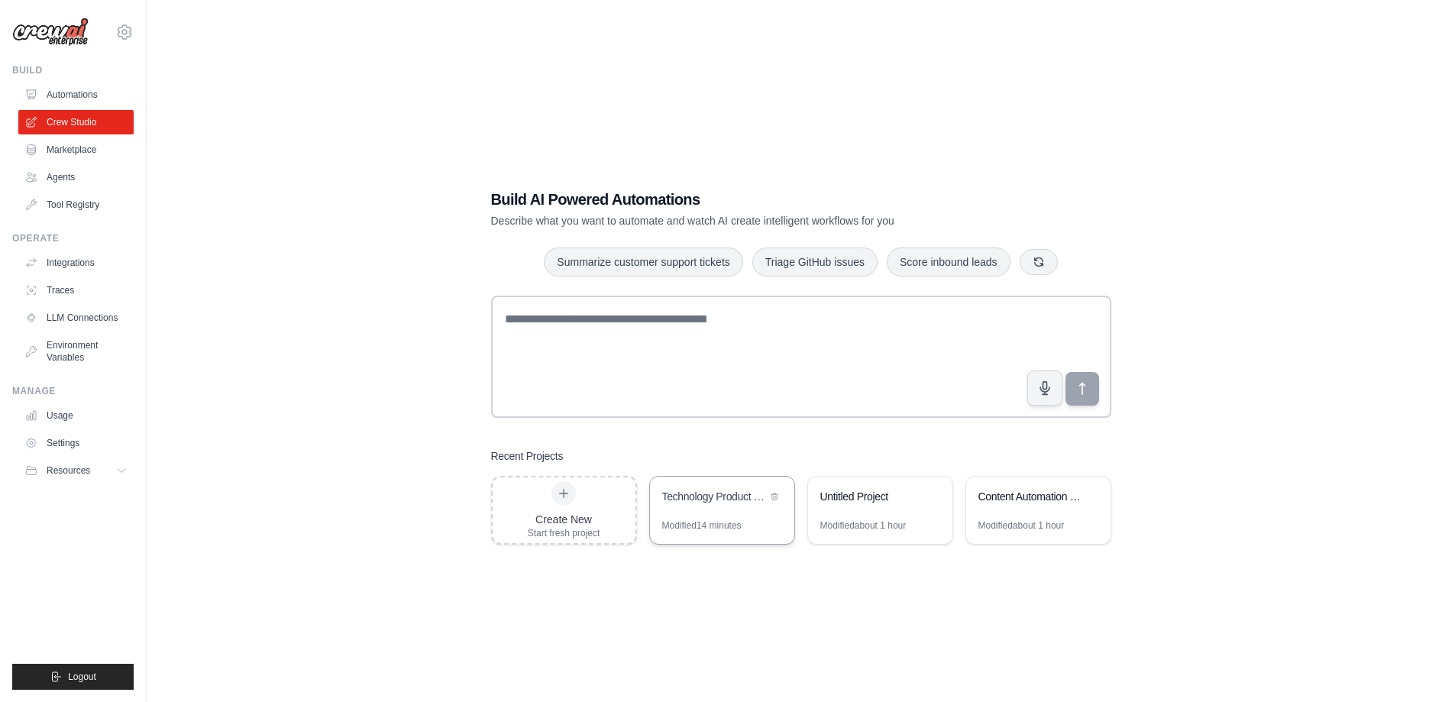
click at [719, 504] on div "Technology Product Research Automation" at bounding box center [714, 498] width 105 height 18
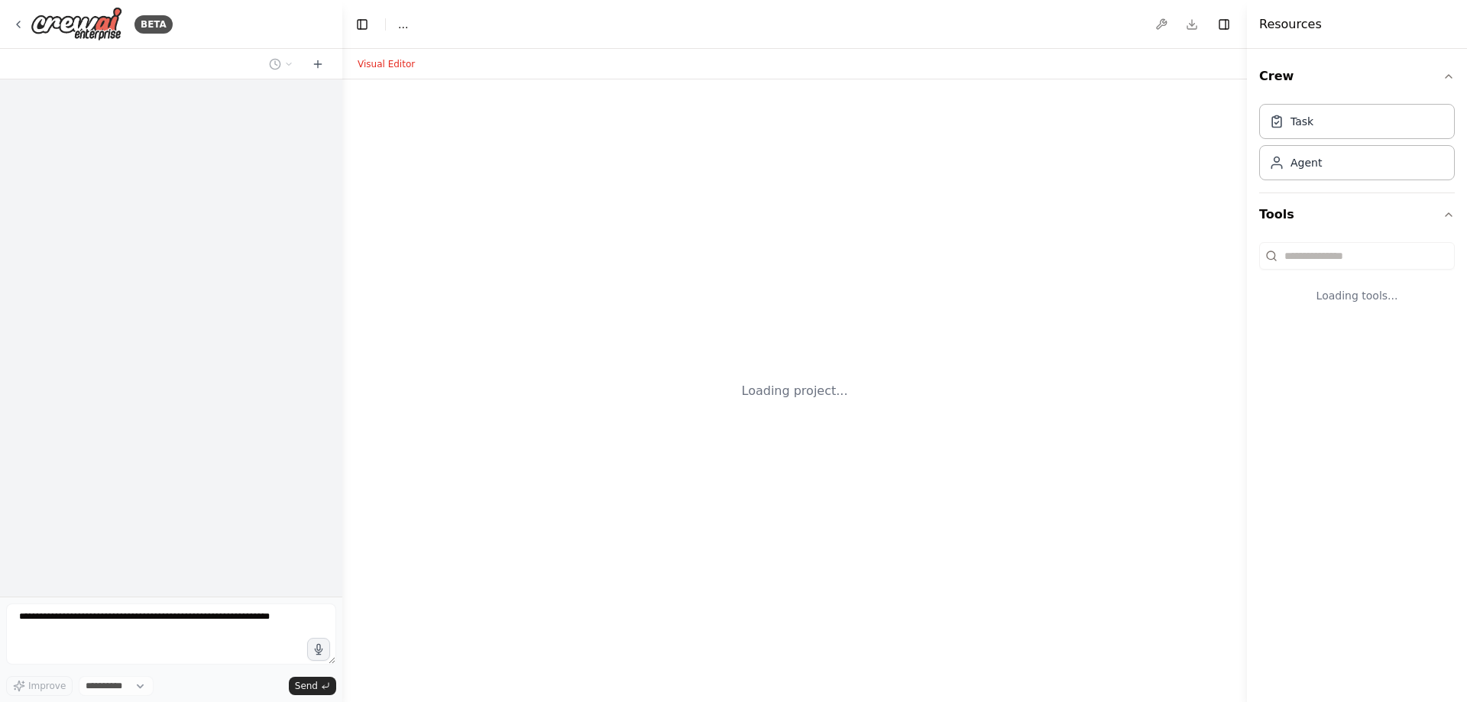
select select "****"
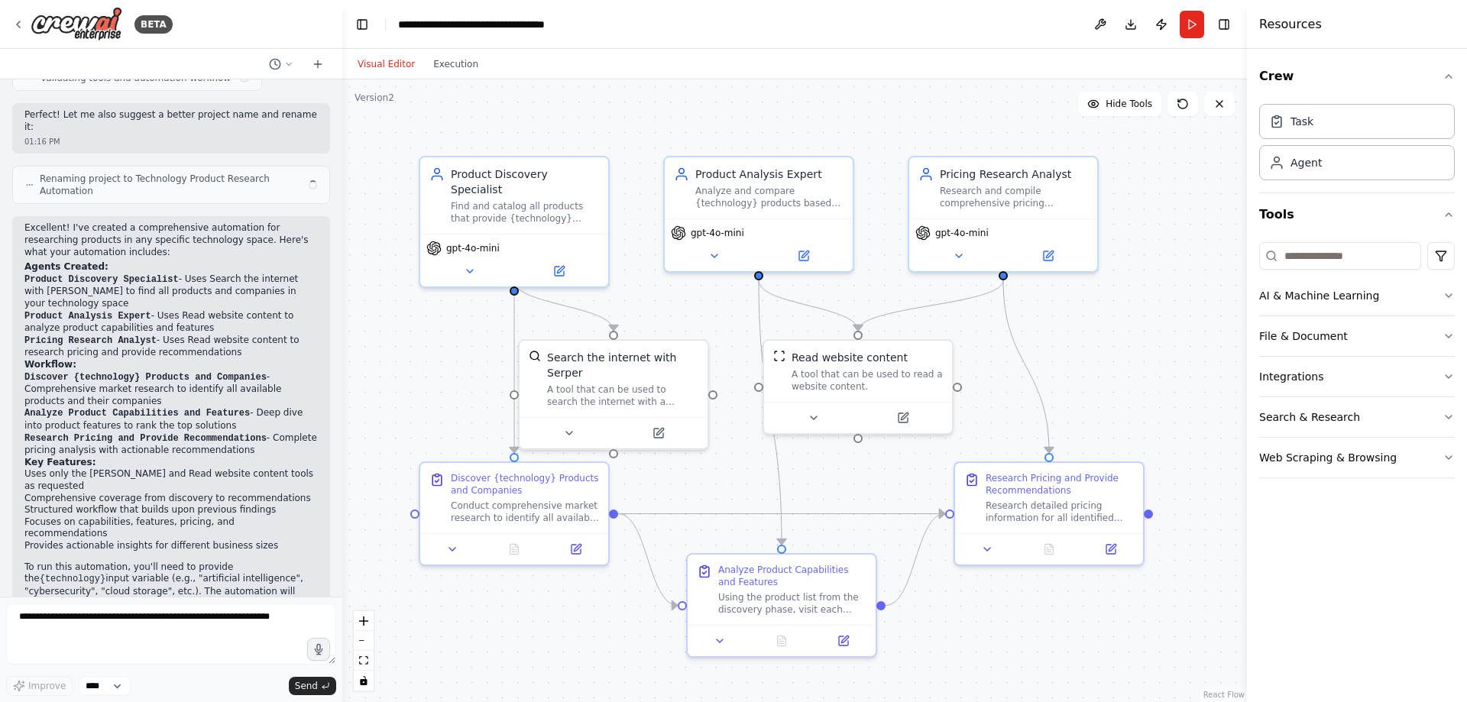
scroll to position [856, 0]
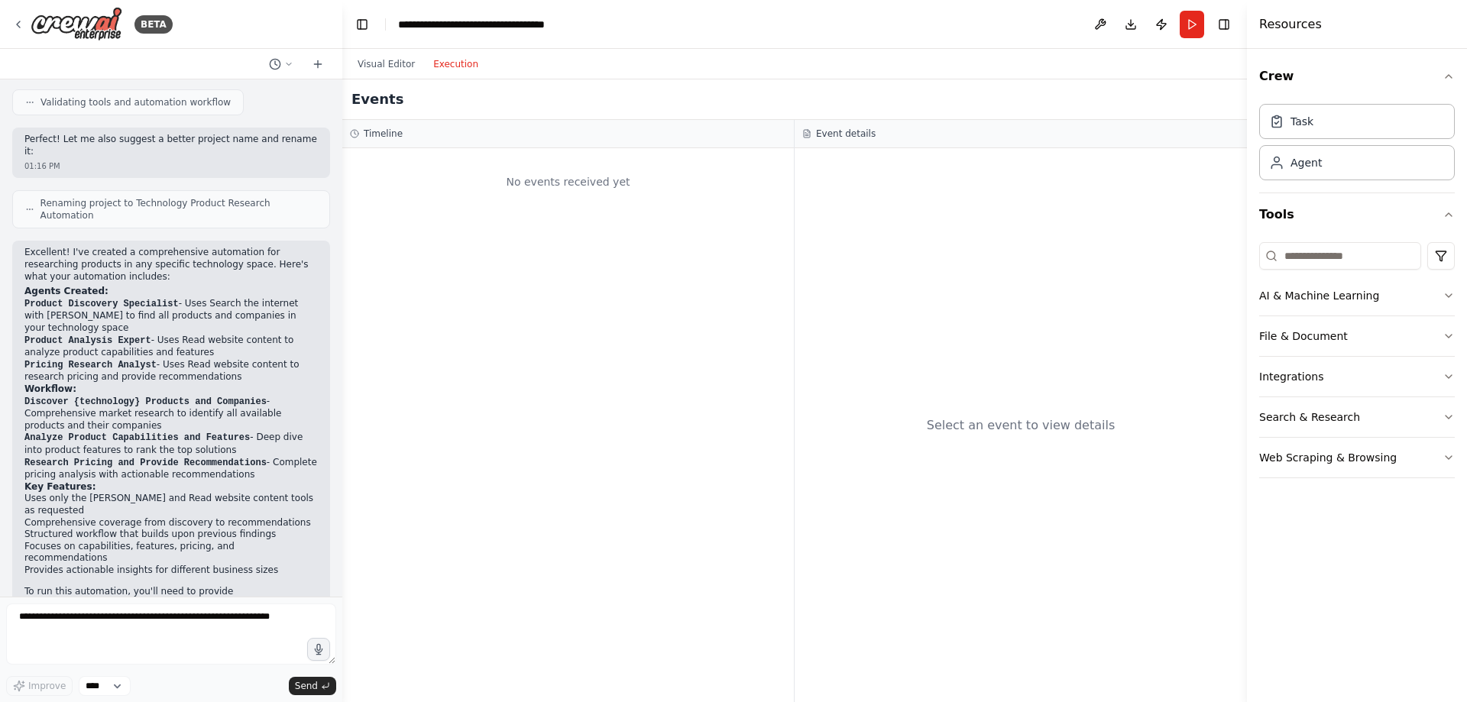
click at [448, 72] on button "Execution" at bounding box center [455, 64] width 63 height 18
click at [391, 59] on button "Visual Editor" at bounding box center [386, 64] width 76 height 18
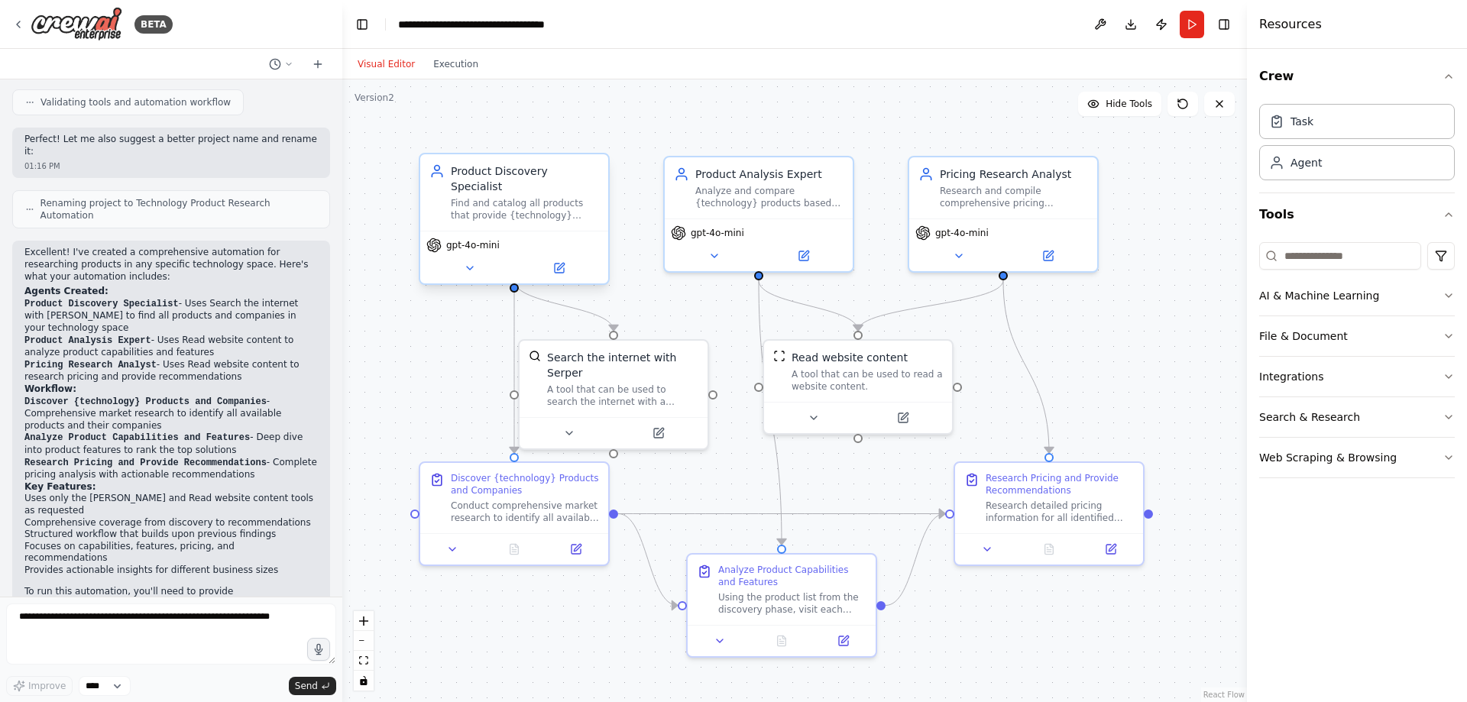
click at [501, 197] on div "Find and catalog all products that provide {technology} solutions, identifying …" at bounding box center [525, 209] width 148 height 24
click at [526, 202] on div "Find and catalog all products that provide {technology} solutions, identifying …" at bounding box center [525, 209] width 148 height 24
click at [468, 267] on icon at bounding box center [470, 268] width 6 height 3
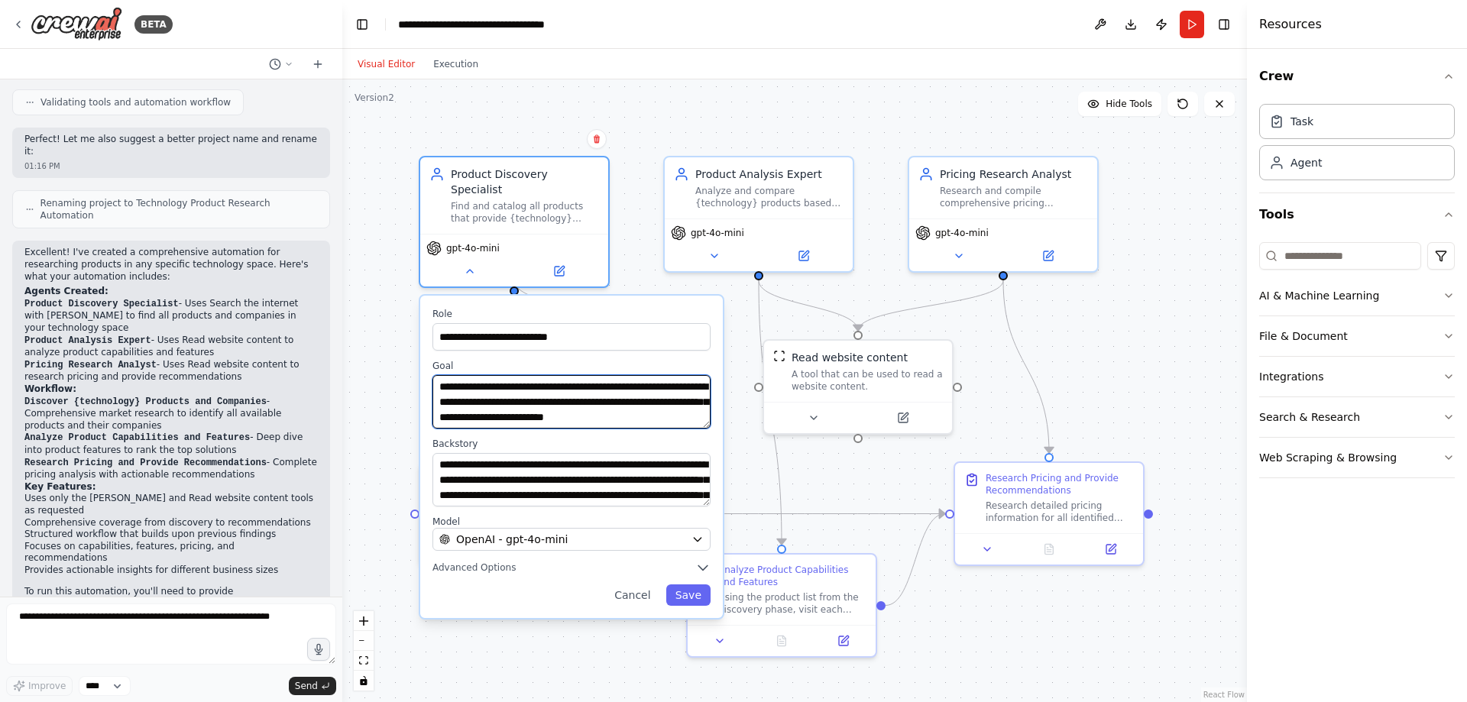
scroll to position [15, 0]
click at [642, 584] on button "Cancel" at bounding box center [632, 594] width 54 height 21
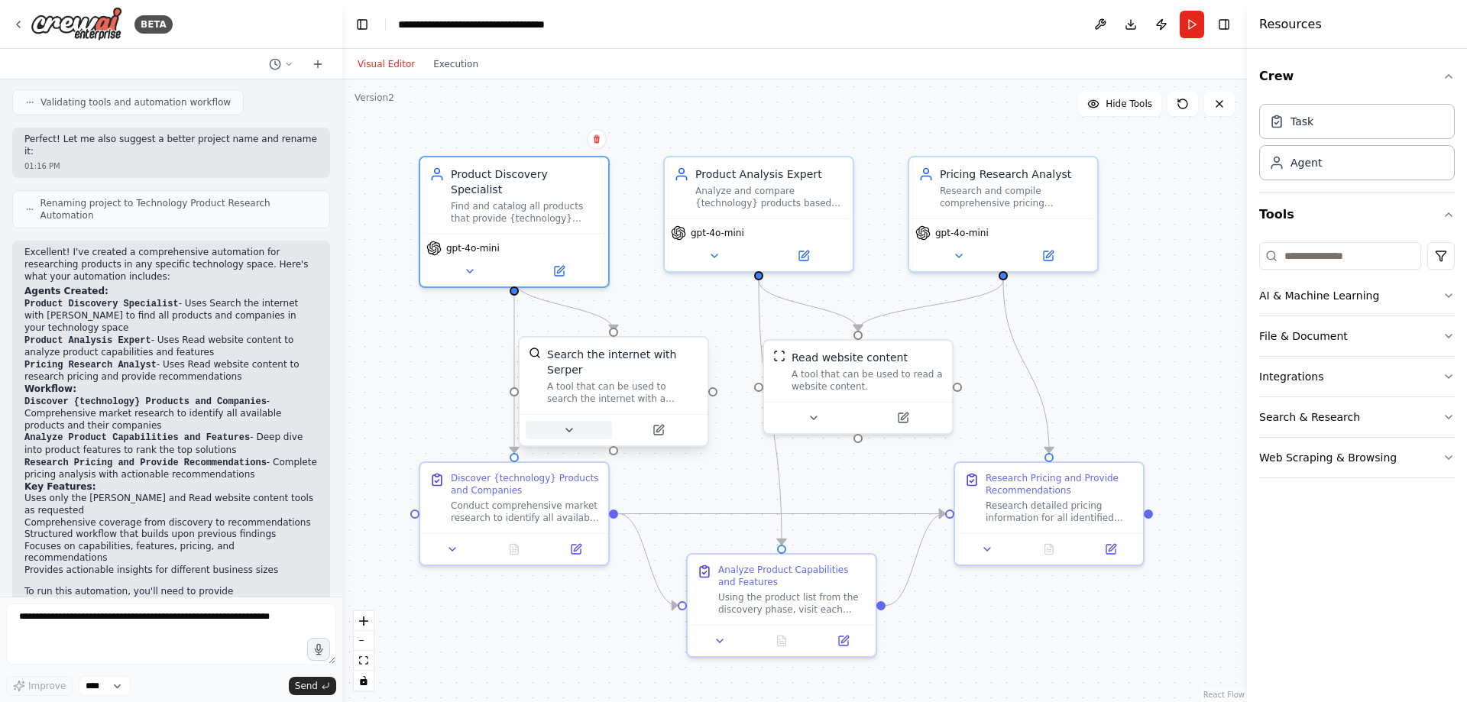
click at [568, 429] on icon at bounding box center [569, 430] width 6 height 3
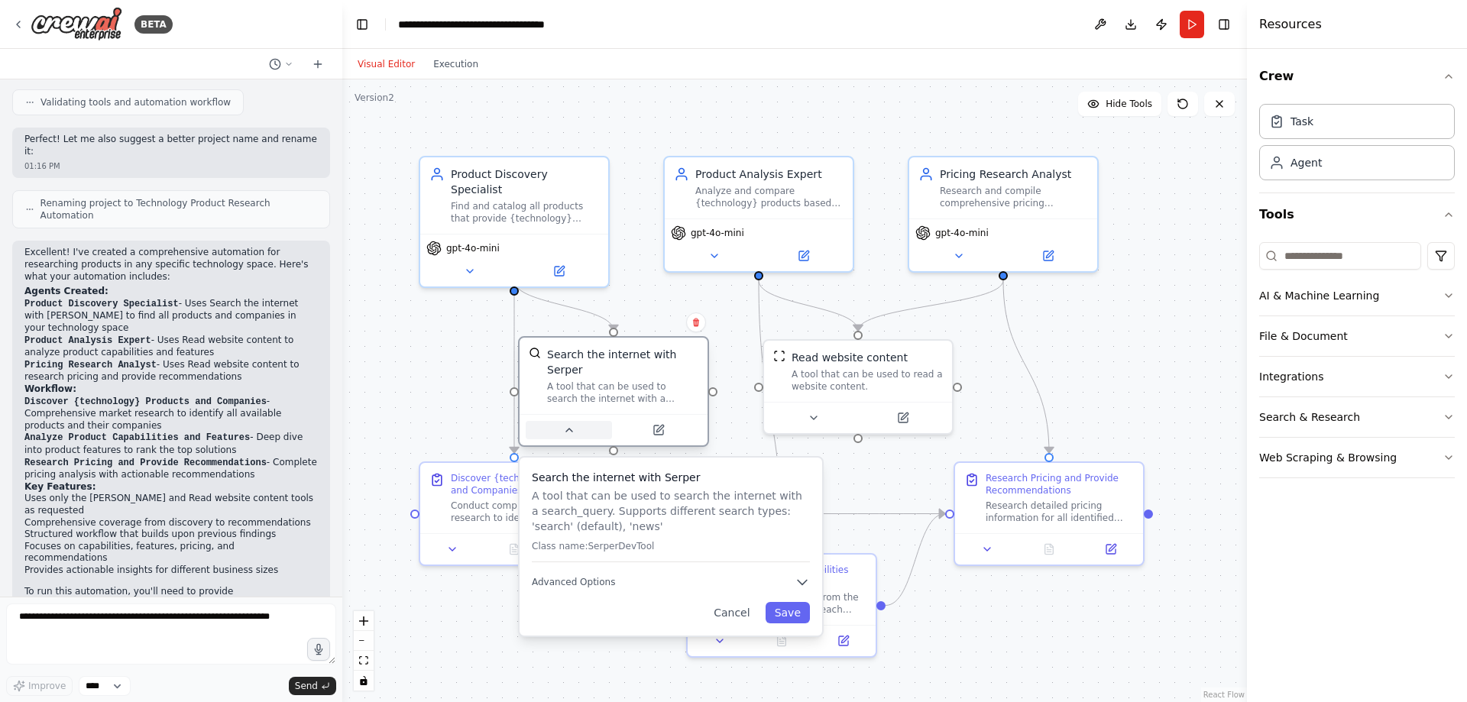
click at [569, 429] on icon at bounding box center [569, 430] width 6 height 3
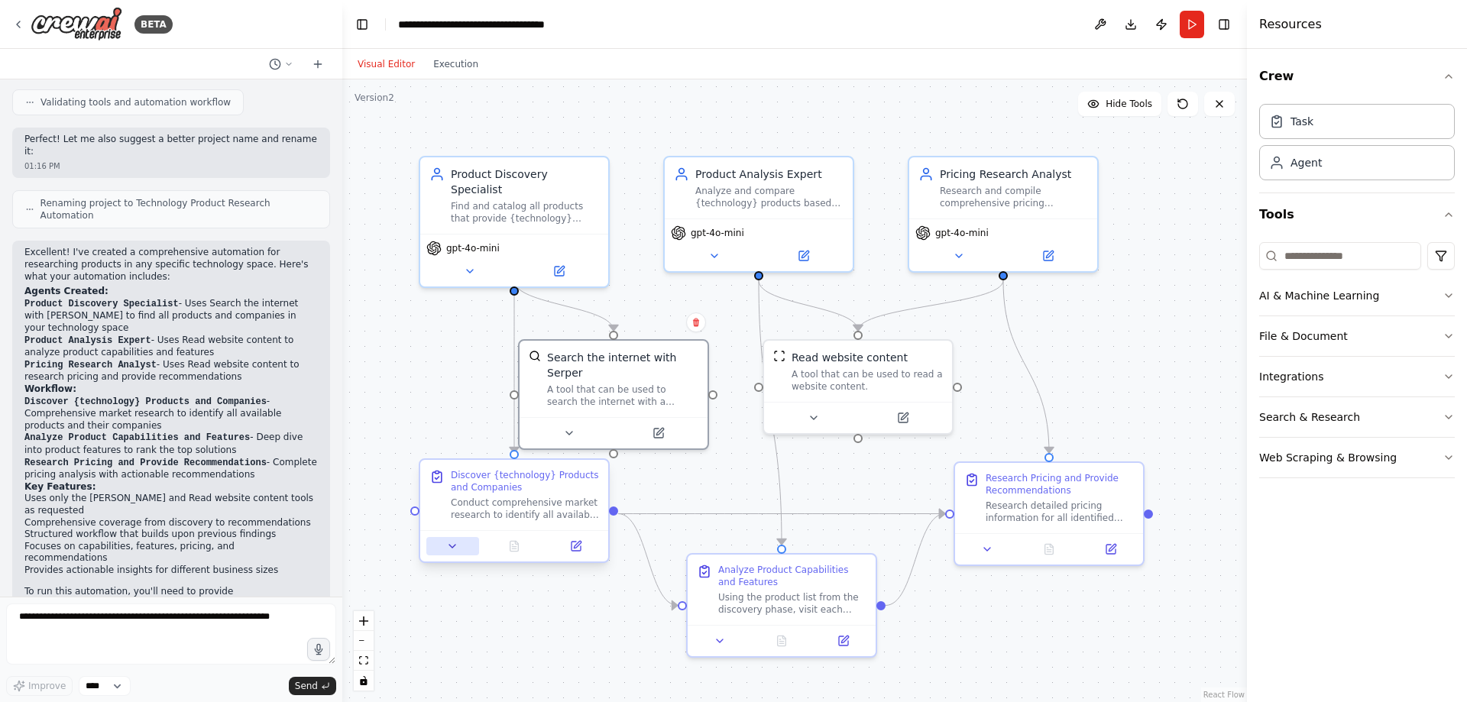
click at [453, 552] on icon at bounding box center [452, 546] width 12 height 12
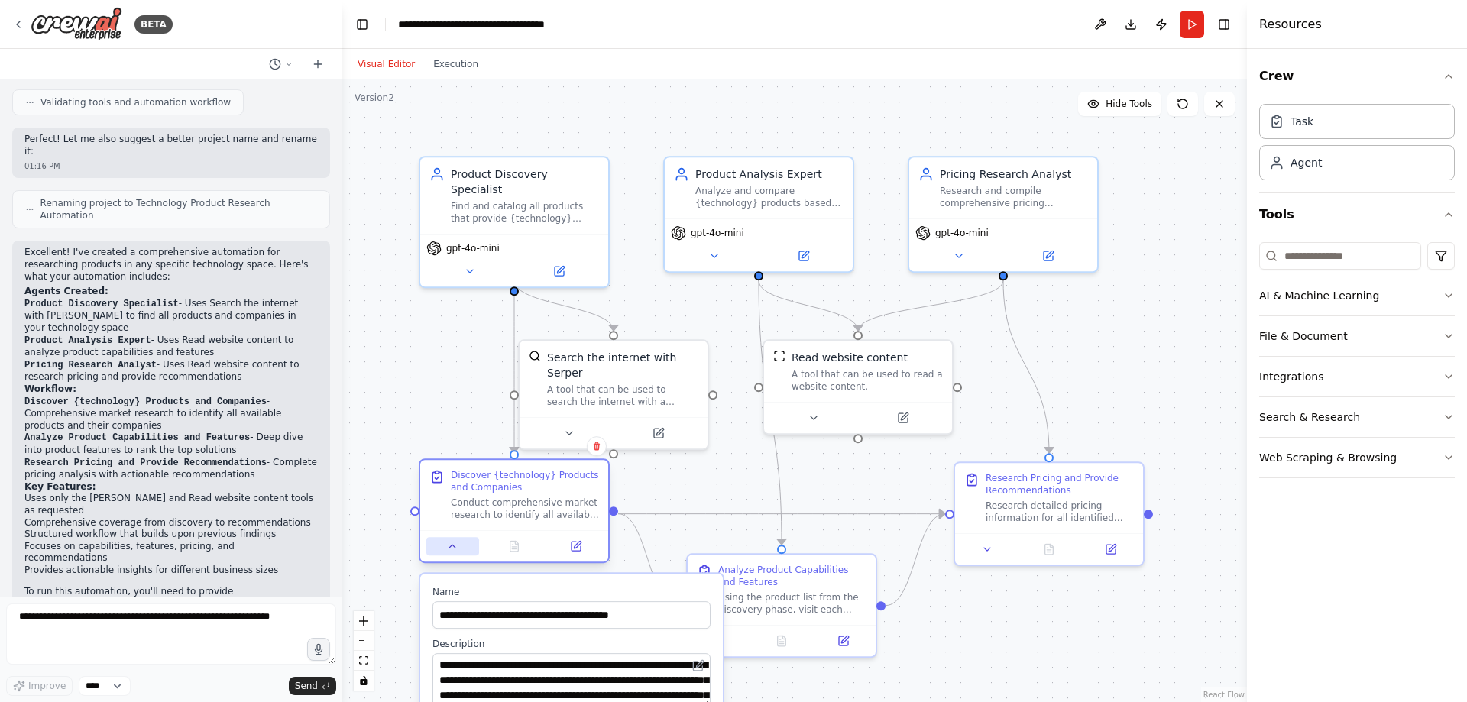
click at [448, 548] on icon at bounding box center [452, 546] width 12 height 12
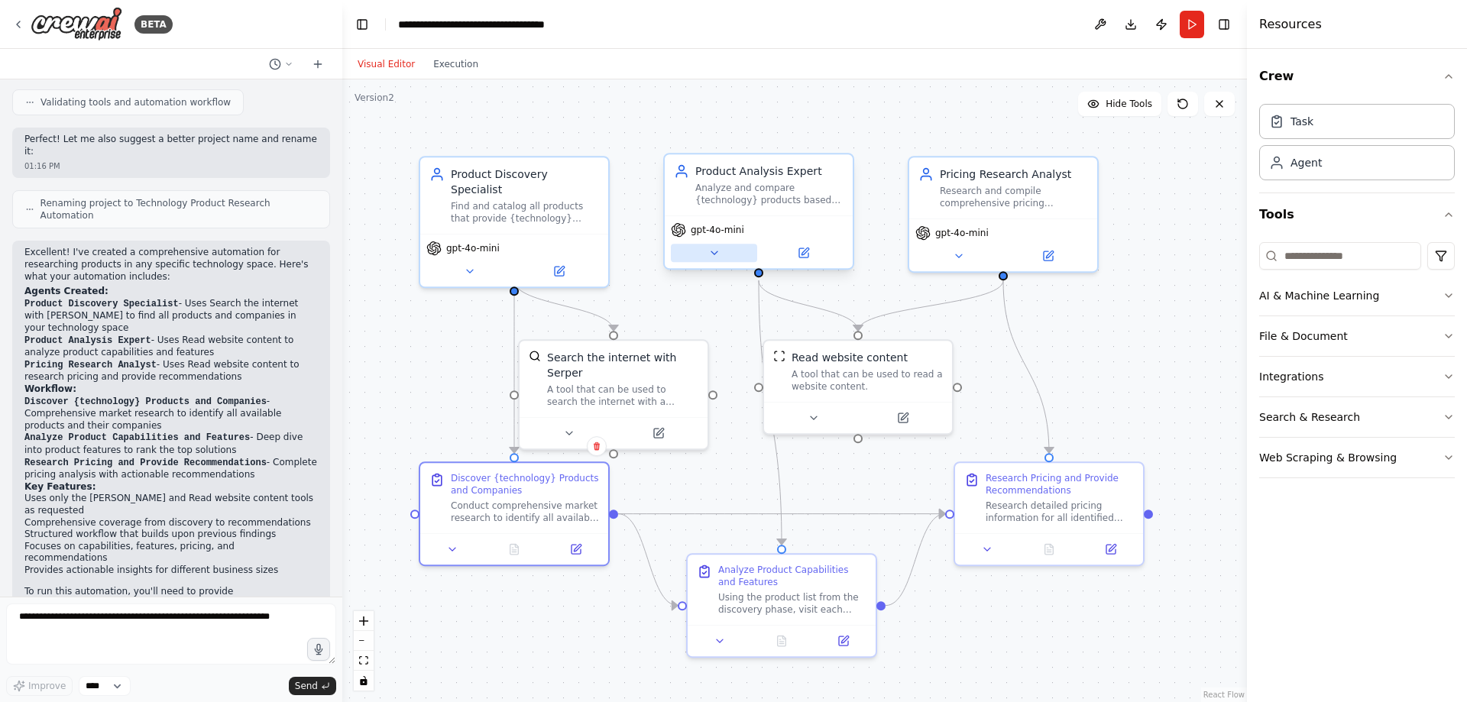
click at [717, 260] on button at bounding box center [714, 253] width 86 height 18
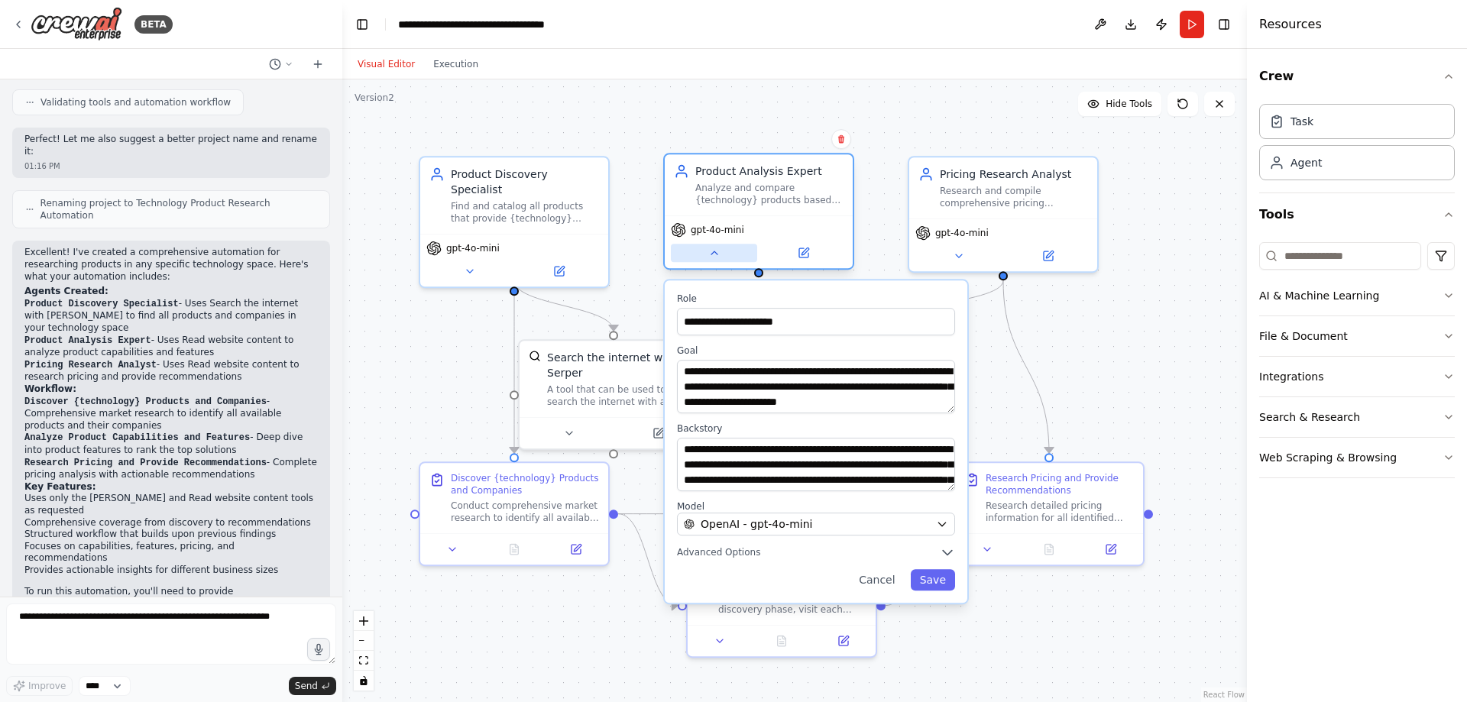
click at [717, 260] on button at bounding box center [714, 253] width 86 height 18
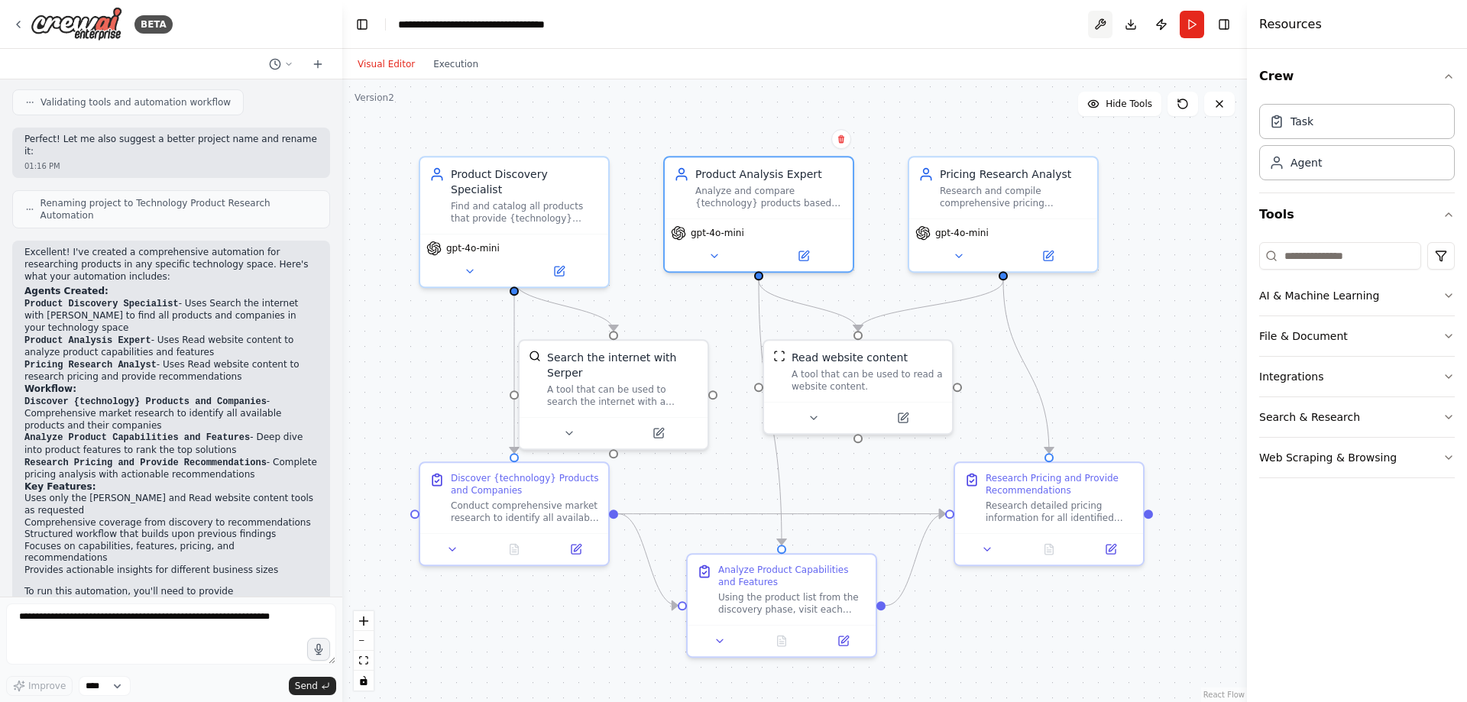
click at [1102, 21] on button at bounding box center [1100, 24] width 24 height 27
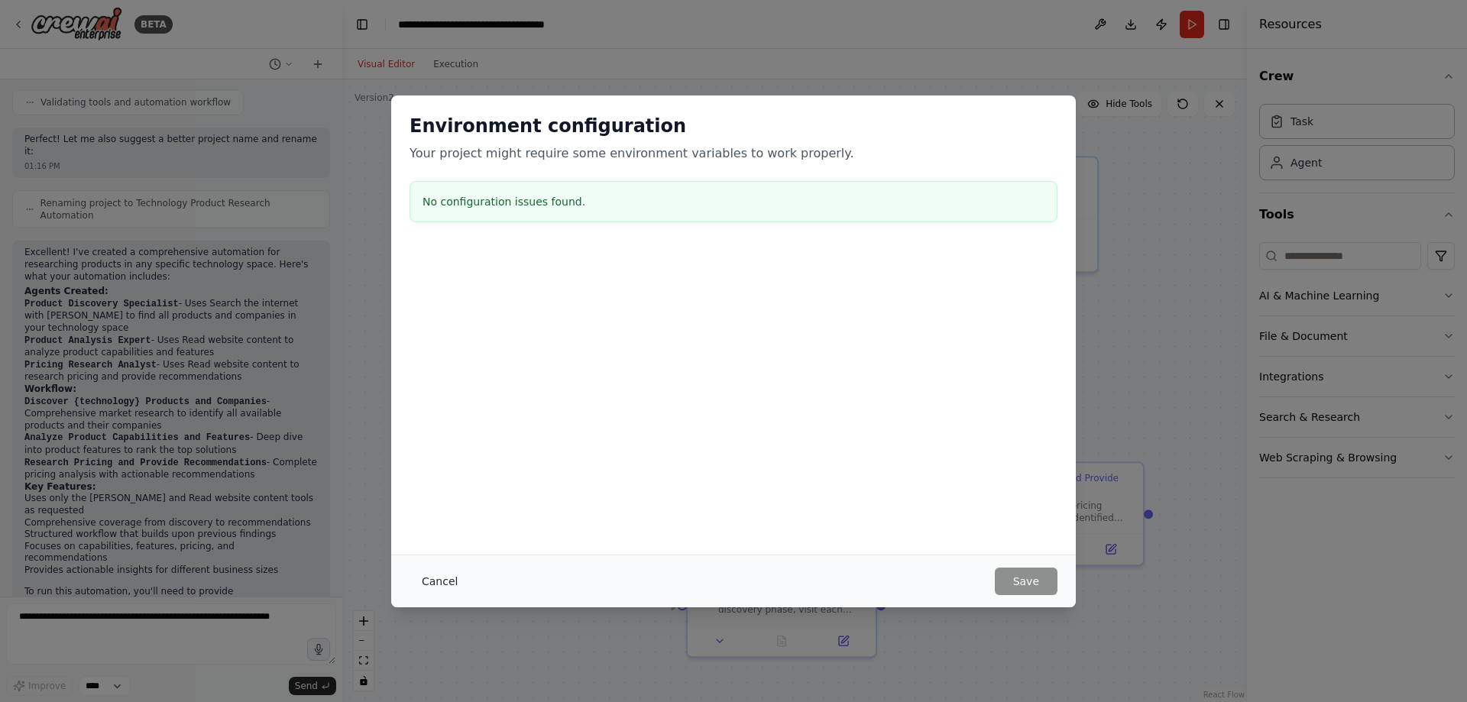
click at [435, 577] on button "Cancel" at bounding box center [439, 581] width 60 height 27
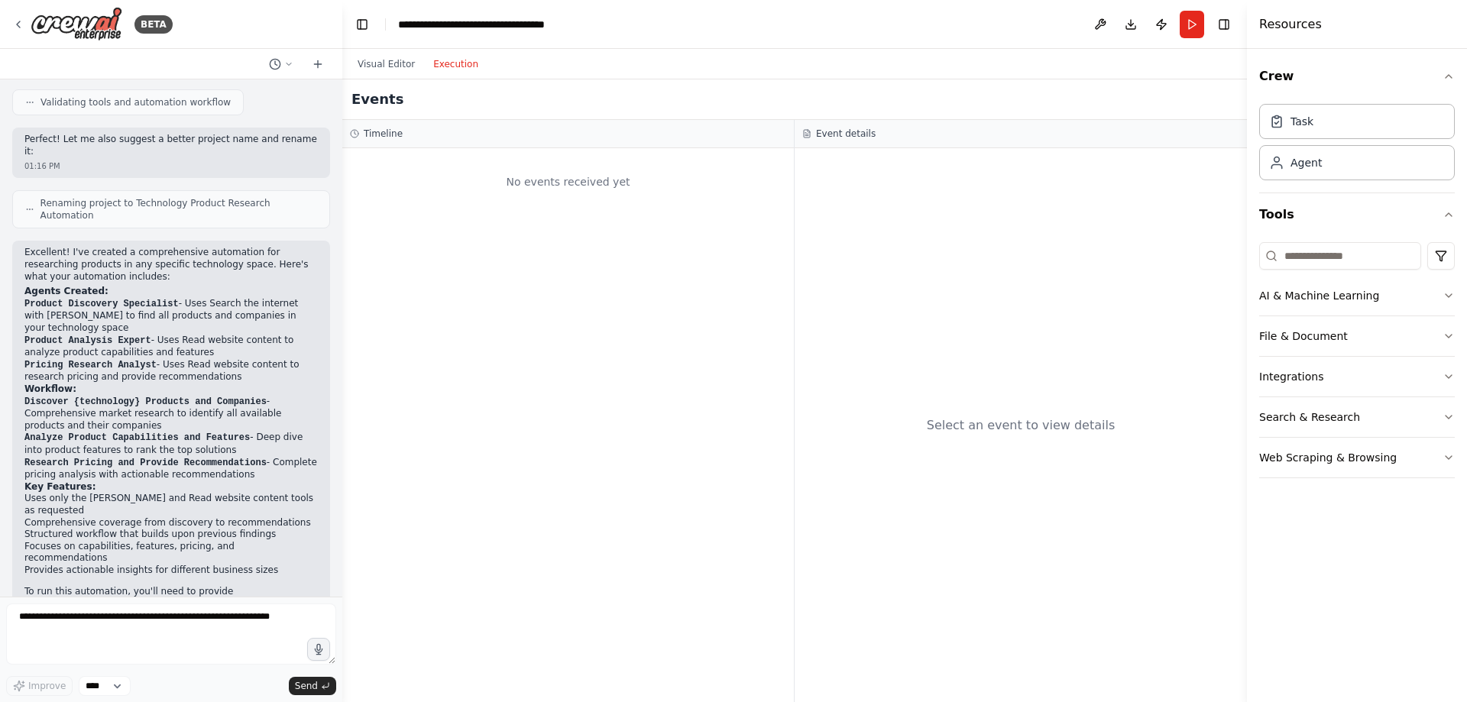
click at [462, 67] on button "Execution" at bounding box center [455, 64] width 63 height 18
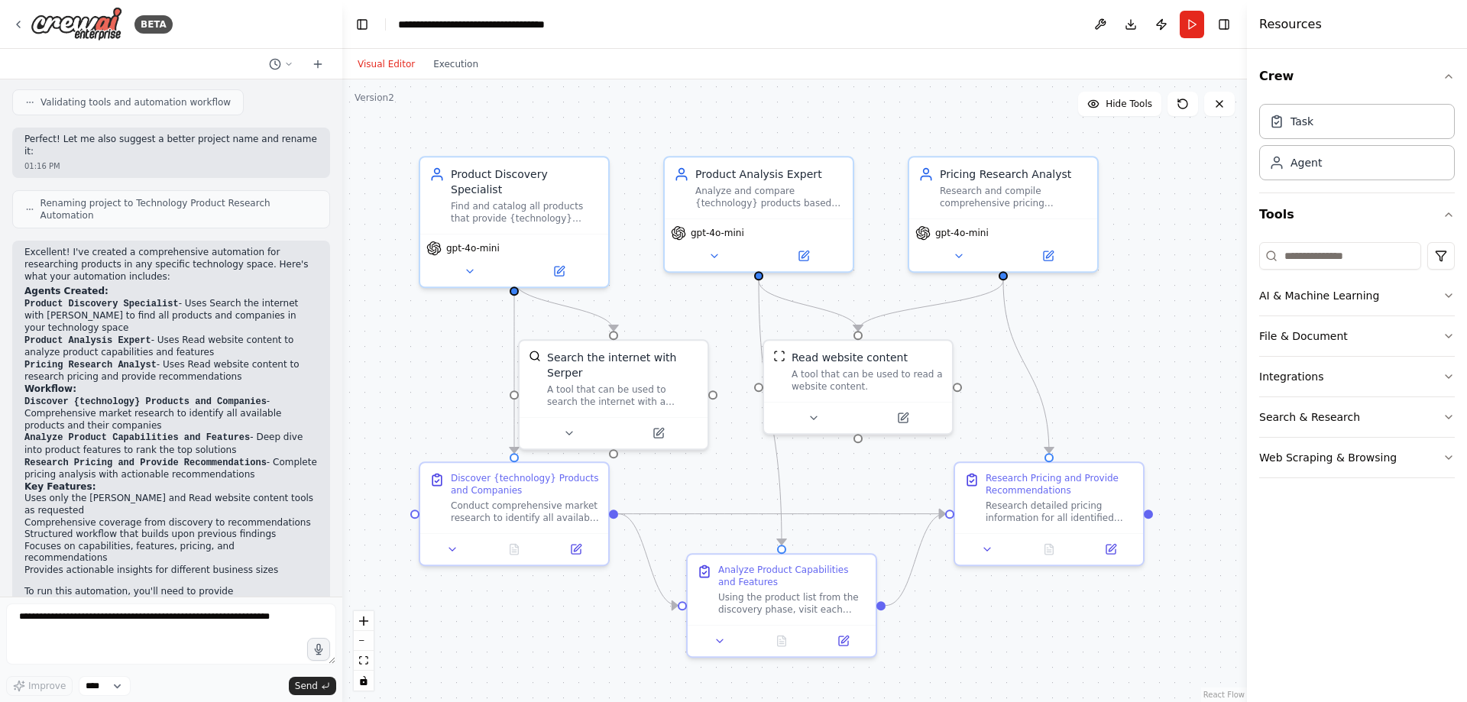
click at [385, 69] on button "Visual Editor" at bounding box center [386, 64] width 76 height 18
click at [1134, 18] on button "Download" at bounding box center [1130, 24] width 24 height 27
click at [364, 21] on button "Toggle Left Sidebar" at bounding box center [361, 24] width 21 height 21
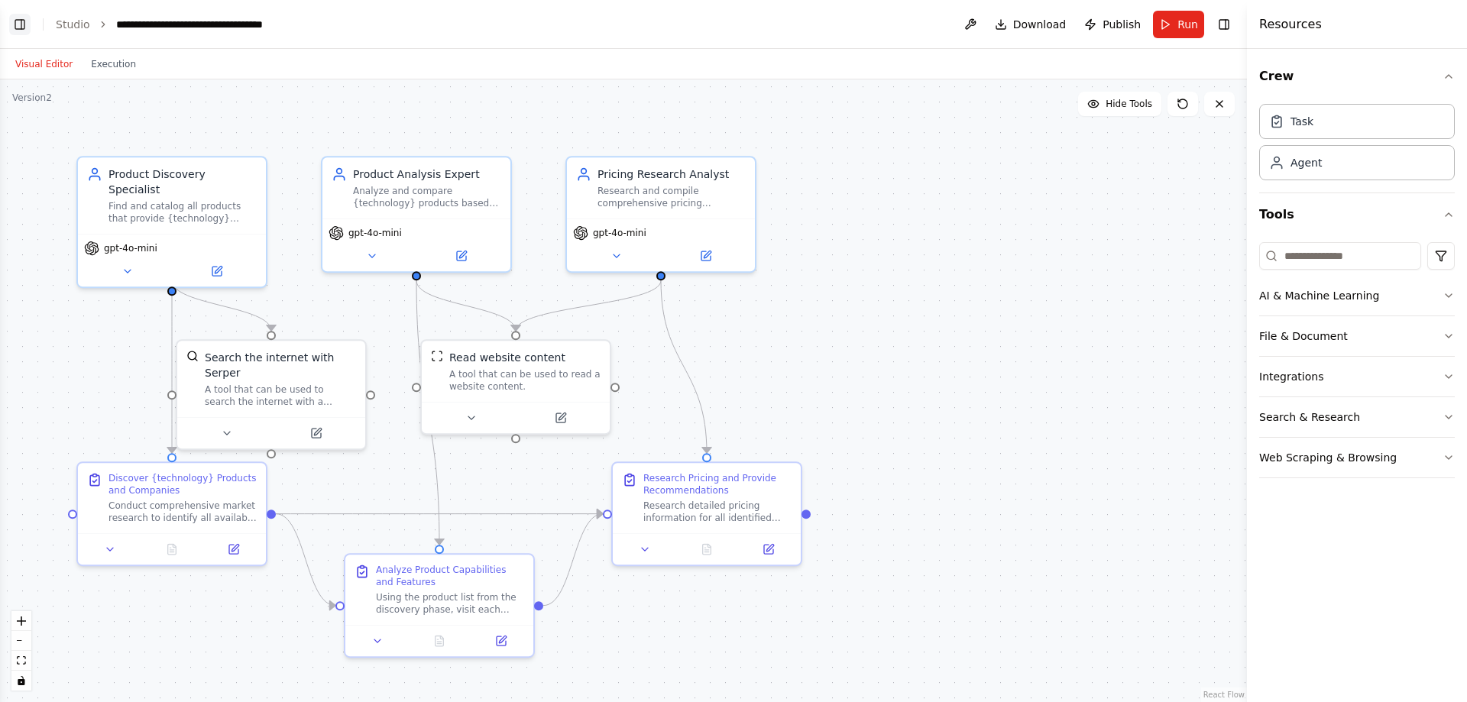
click at [19, 21] on button "Toggle Left Sidebar" at bounding box center [19, 24] width 21 height 21
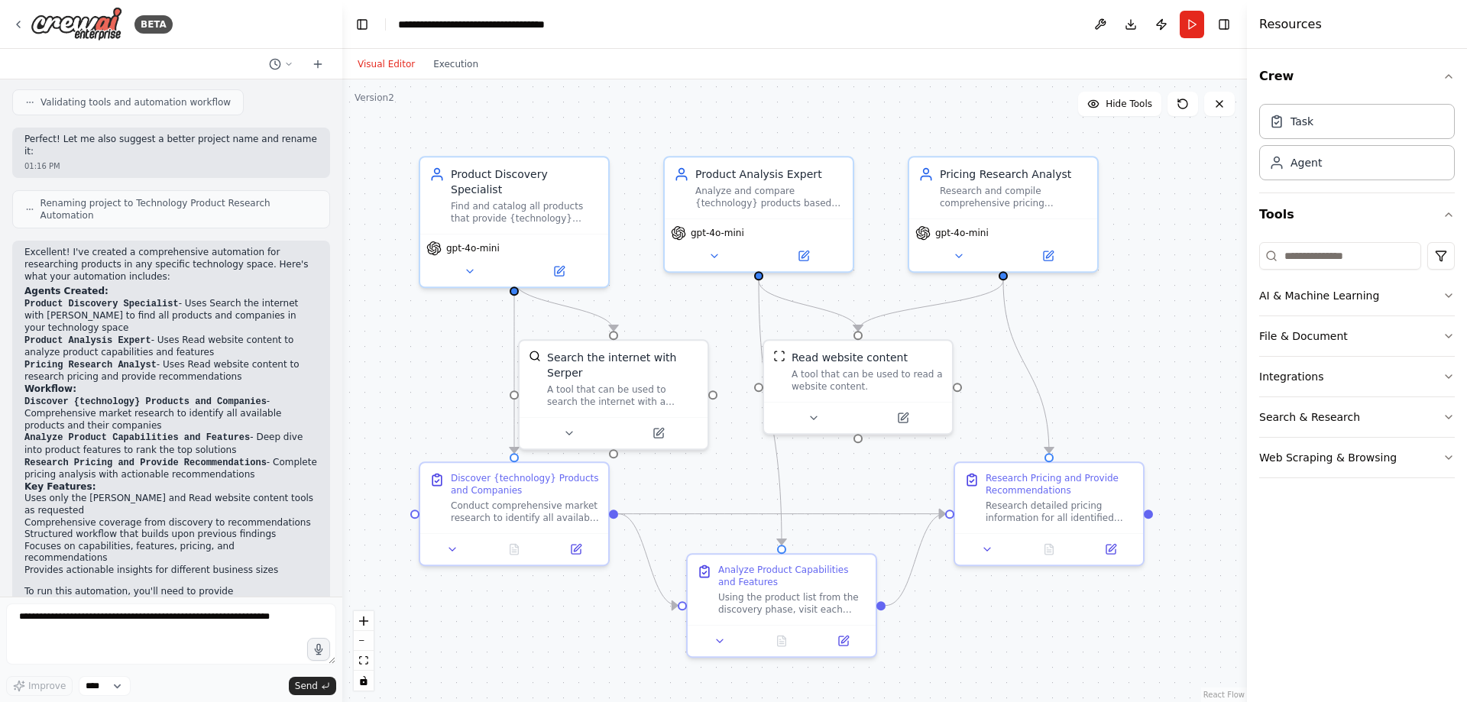
click at [895, 6] on header "**********" at bounding box center [794, 24] width 904 height 49
click at [18, 23] on icon at bounding box center [18, 24] width 3 height 6
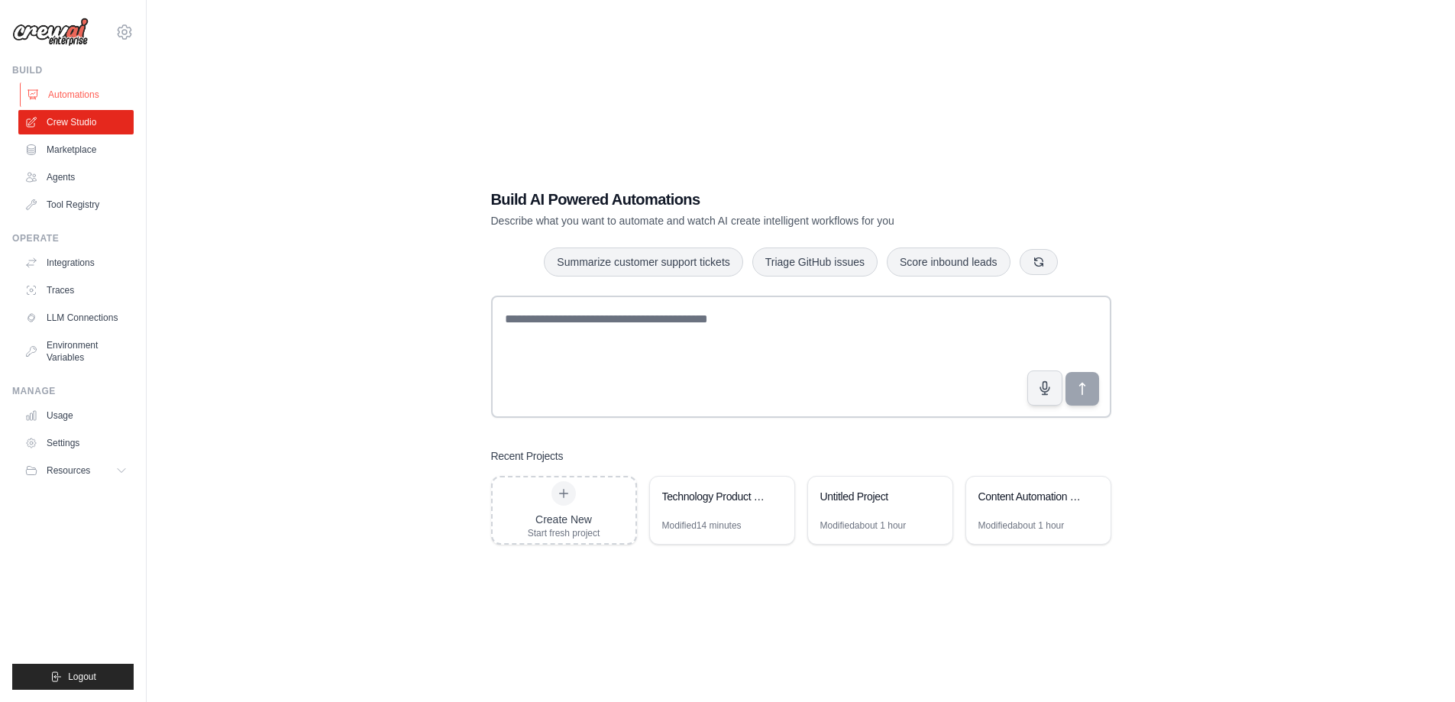
click at [69, 92] on link "Automations" at bounding box center [77, 94] width 115 height 24
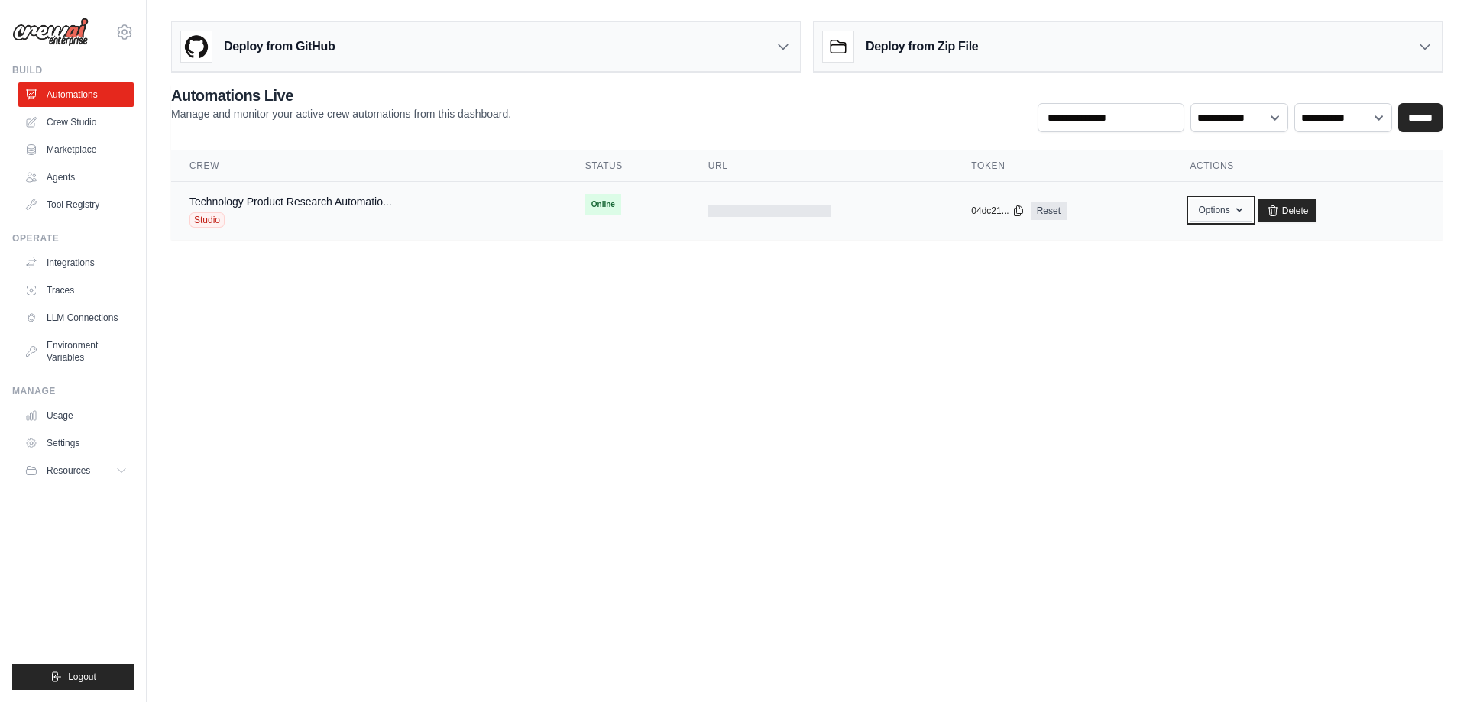
click at [1237, 208] on icon "button" at bounding box center [1239, 210] width 12 height 12
click at [1000, 362] on body "[PERSON_NAME][EMAIL_ADDRESS][PERSON_NAME][DOMAIN_NAME] Settings Build Automatio…" at bounding box center [733, 351] width 1467 height 702
click at [215, 200] on link "Technology Product Research Automatio..." at bounding box center [290, 202] width 202 height 12
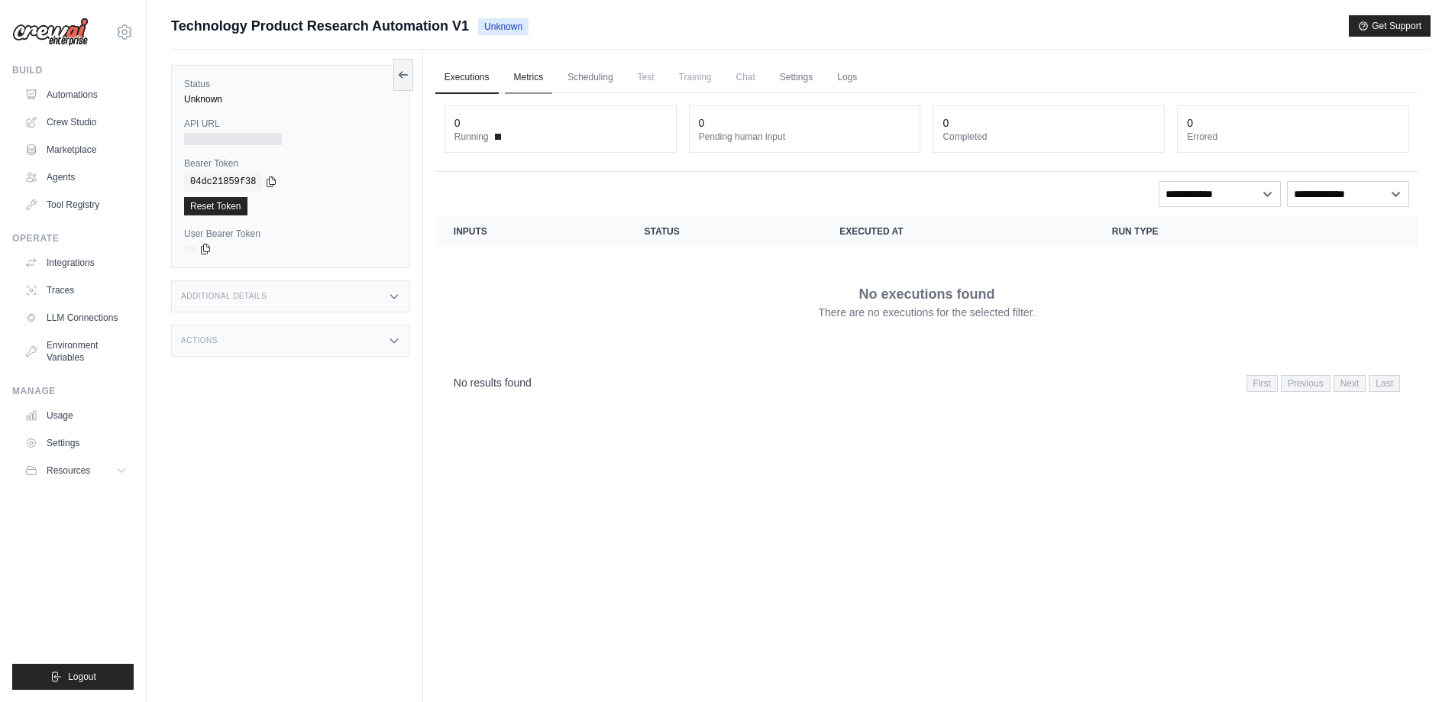
click at [518, 75] on link "Metrics" at bounding box center [529, 78] width 48 height 32
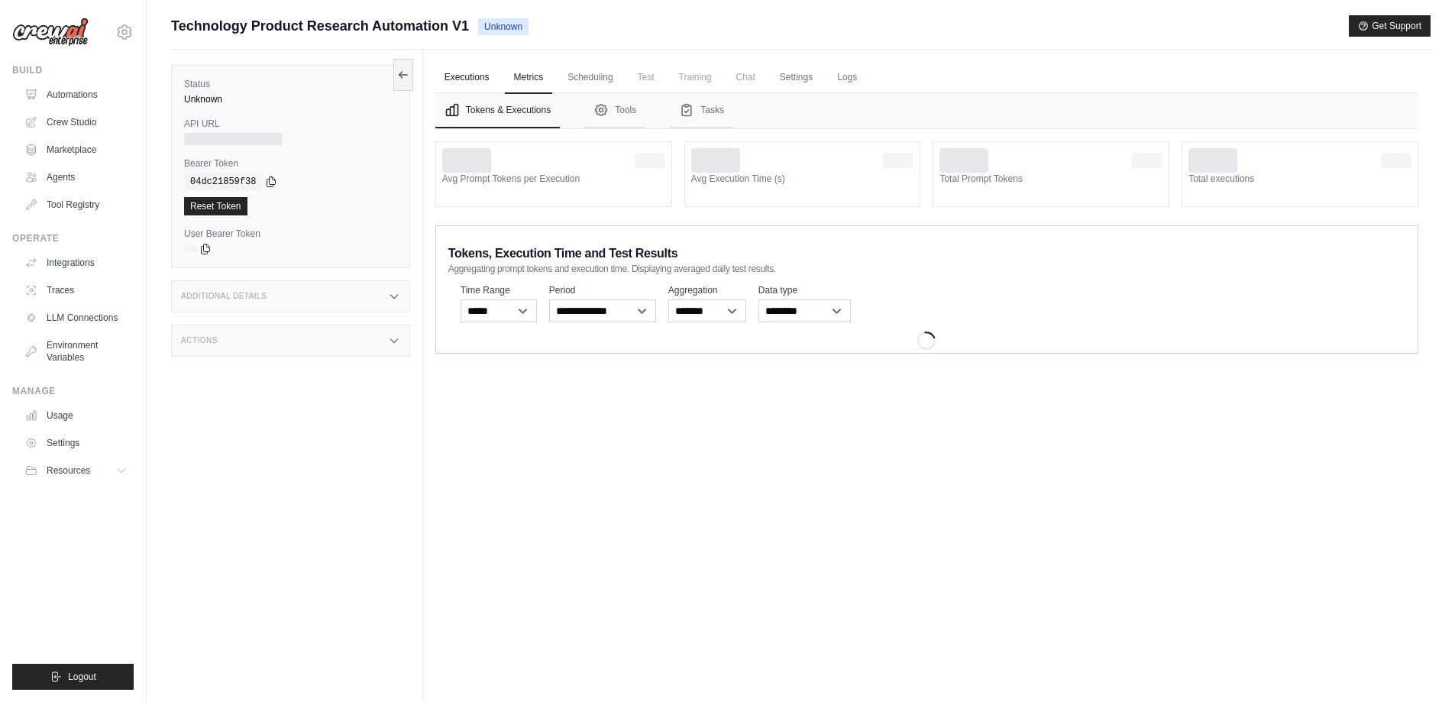
click at [461, 80] on link "Executions" at bounding box center [466, 78] width 63 height 32
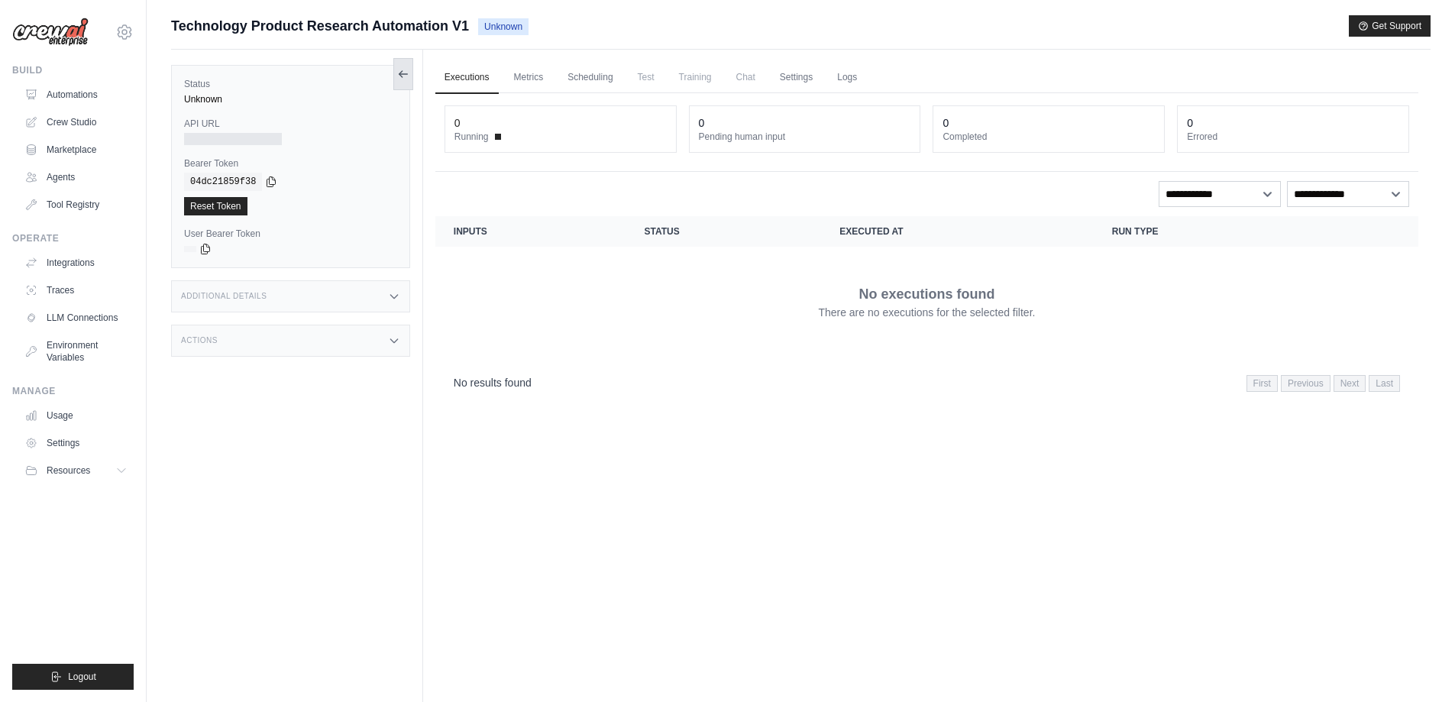
click at [400, 75] on icon at bounding box center [400, 74] width 3 height 6
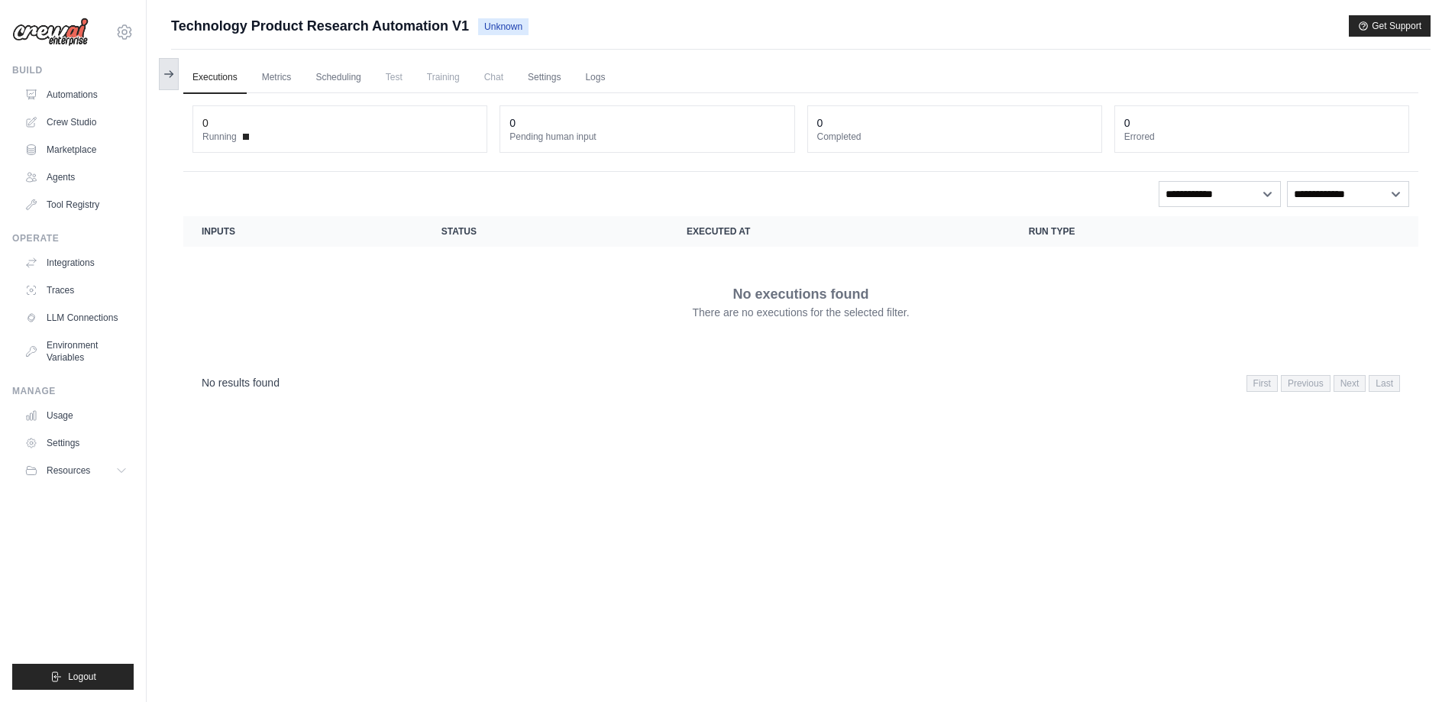
click at [167, 67] on button at bounding box center [169, 74] width 20 height 32
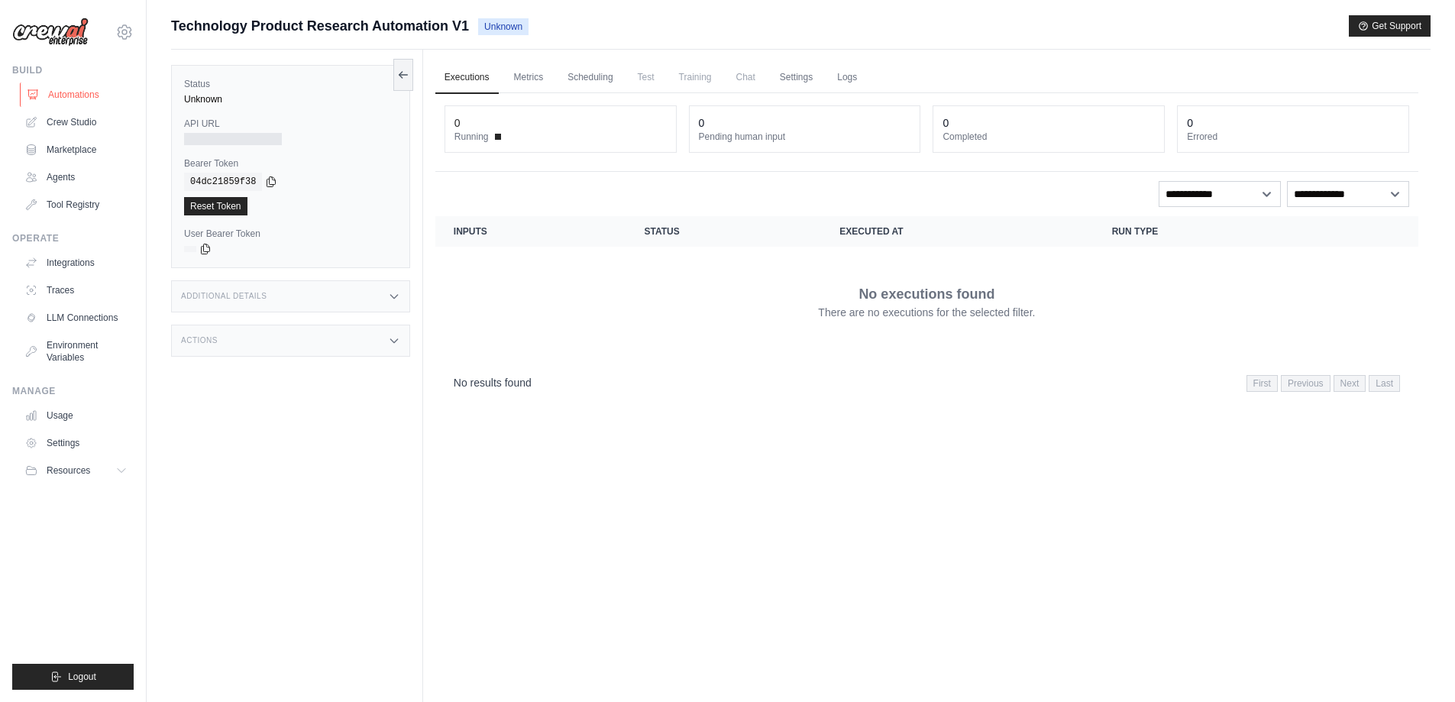
click at [77, 96] on link "Automations" at bounding box center [77, 94] width 115 height 24
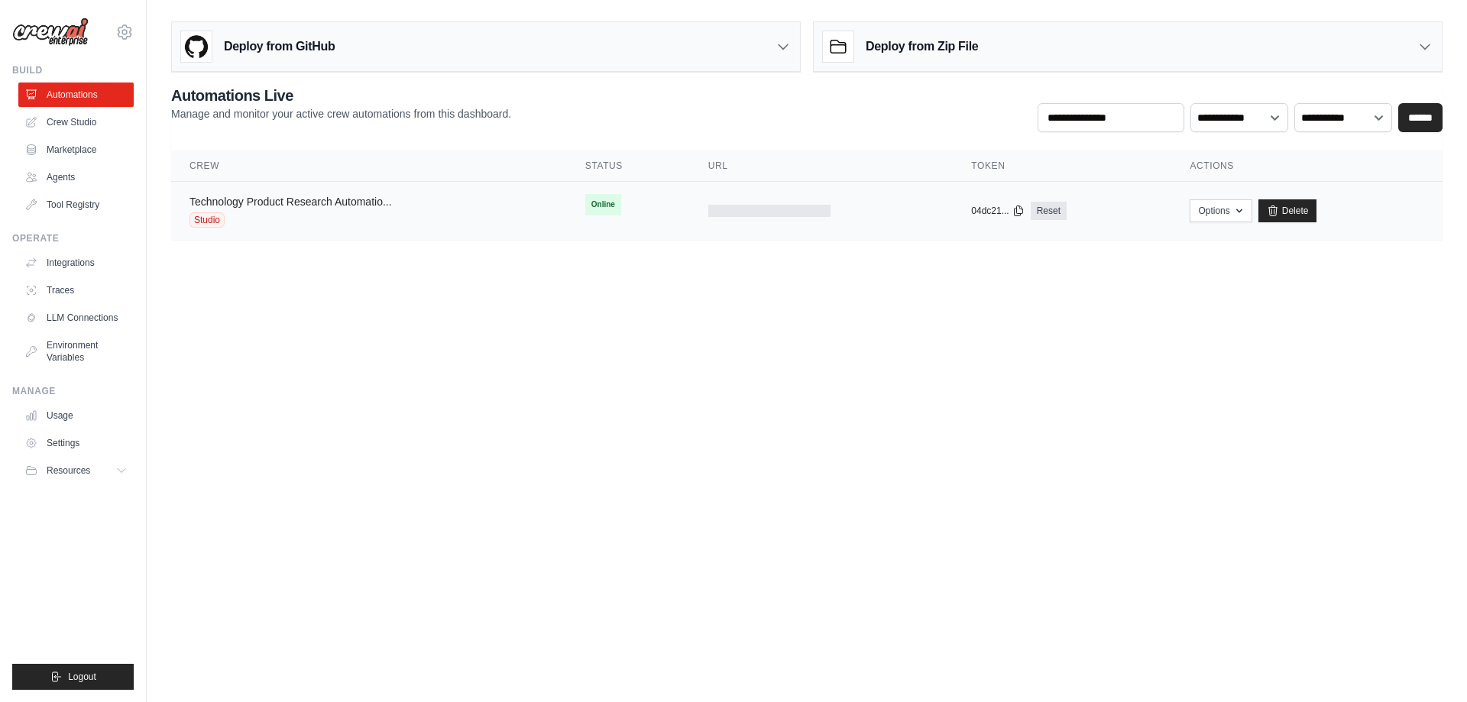
click at [272, 204] on link "Technology Product Research Automatio..." at bounding box center [290, 202] width 202 height 12
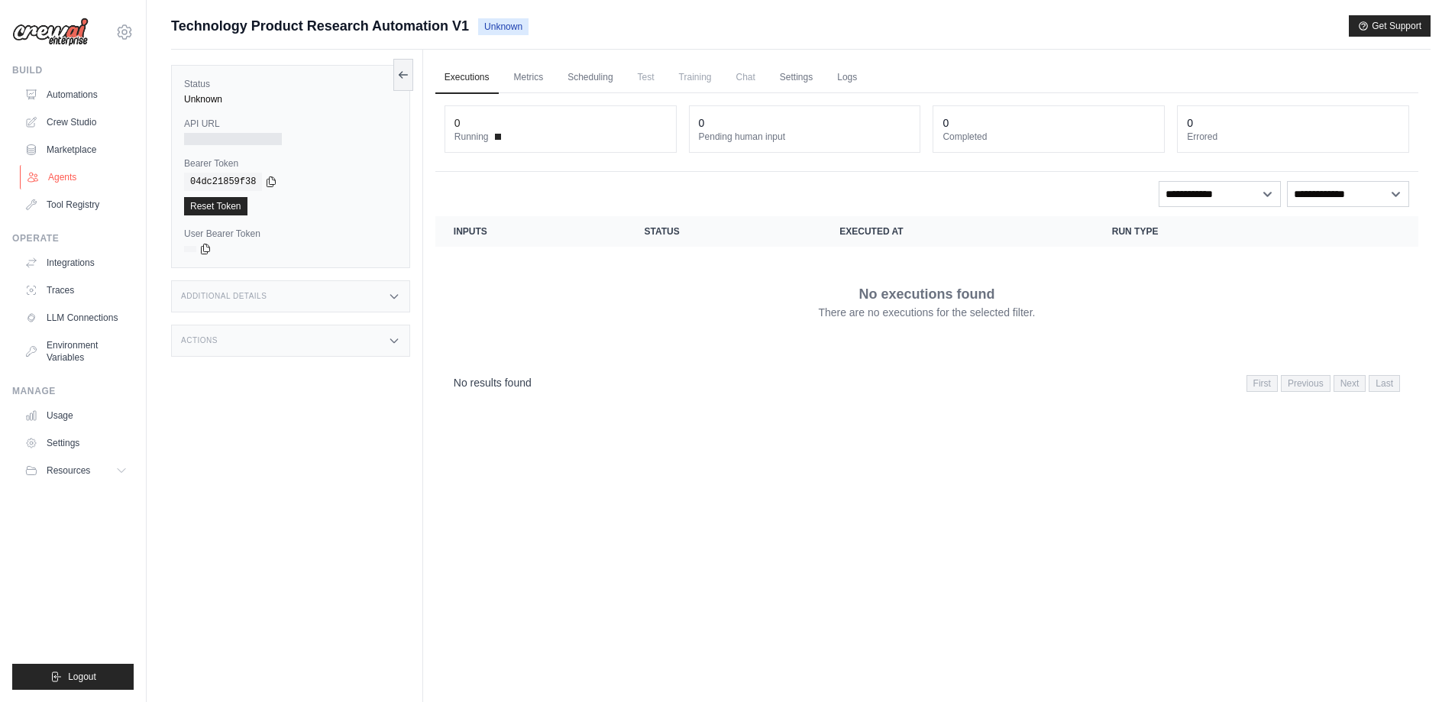
click at [64, 172] on link "Agents" at bounding box center [77, 177] width 115 height 24
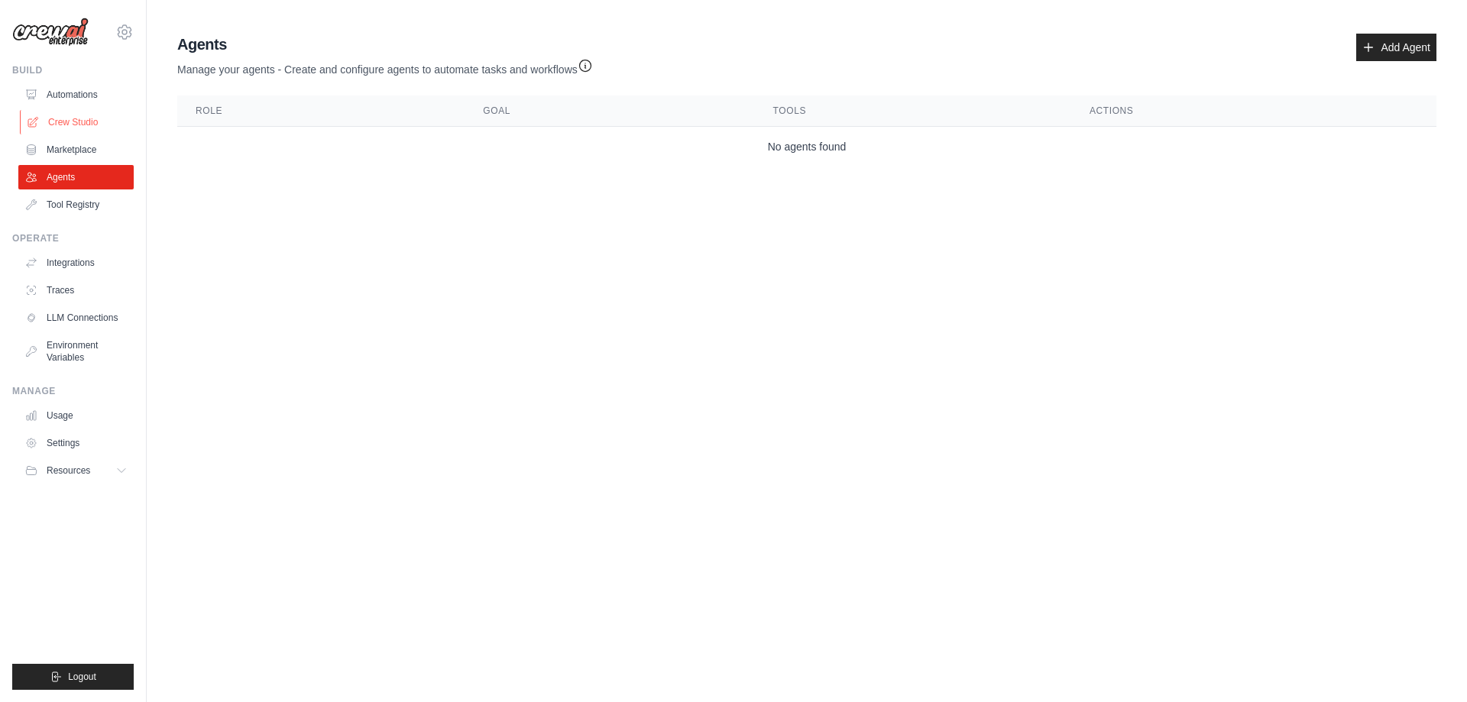
click at [68, 115] on link "Crew Studio" at bounding box center [77, 122] width 115 height 24
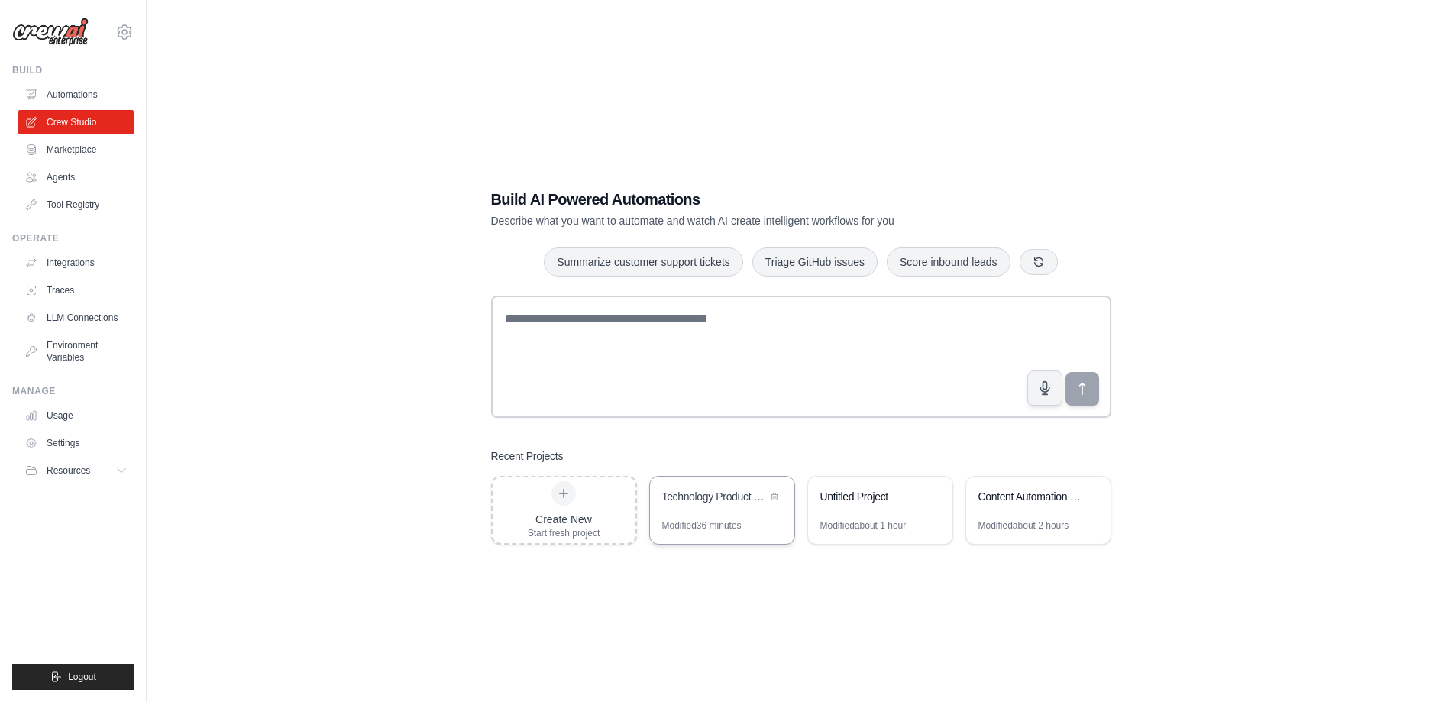
click at [711, 500] on div "Technology Product Research Automation" at bounding box center [714, 496] width 105 height 15
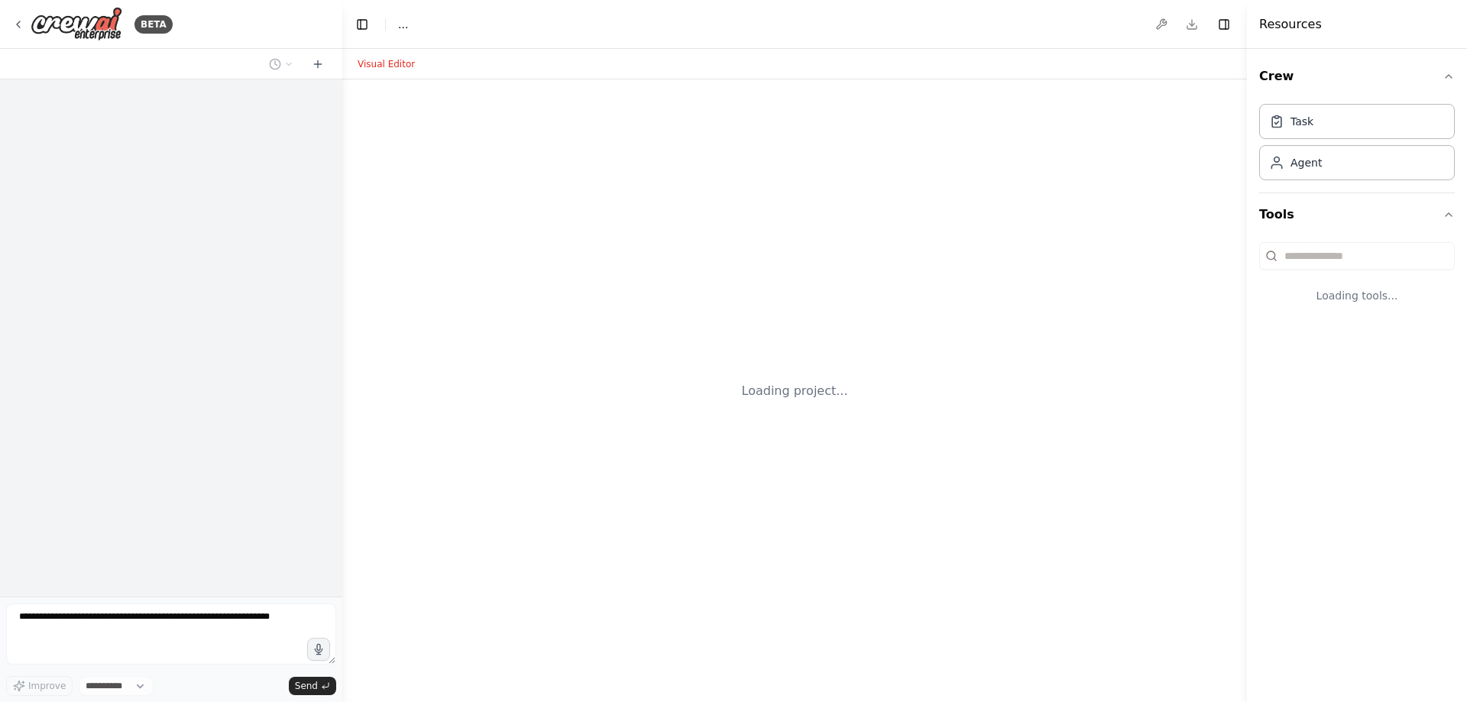
select select "****"
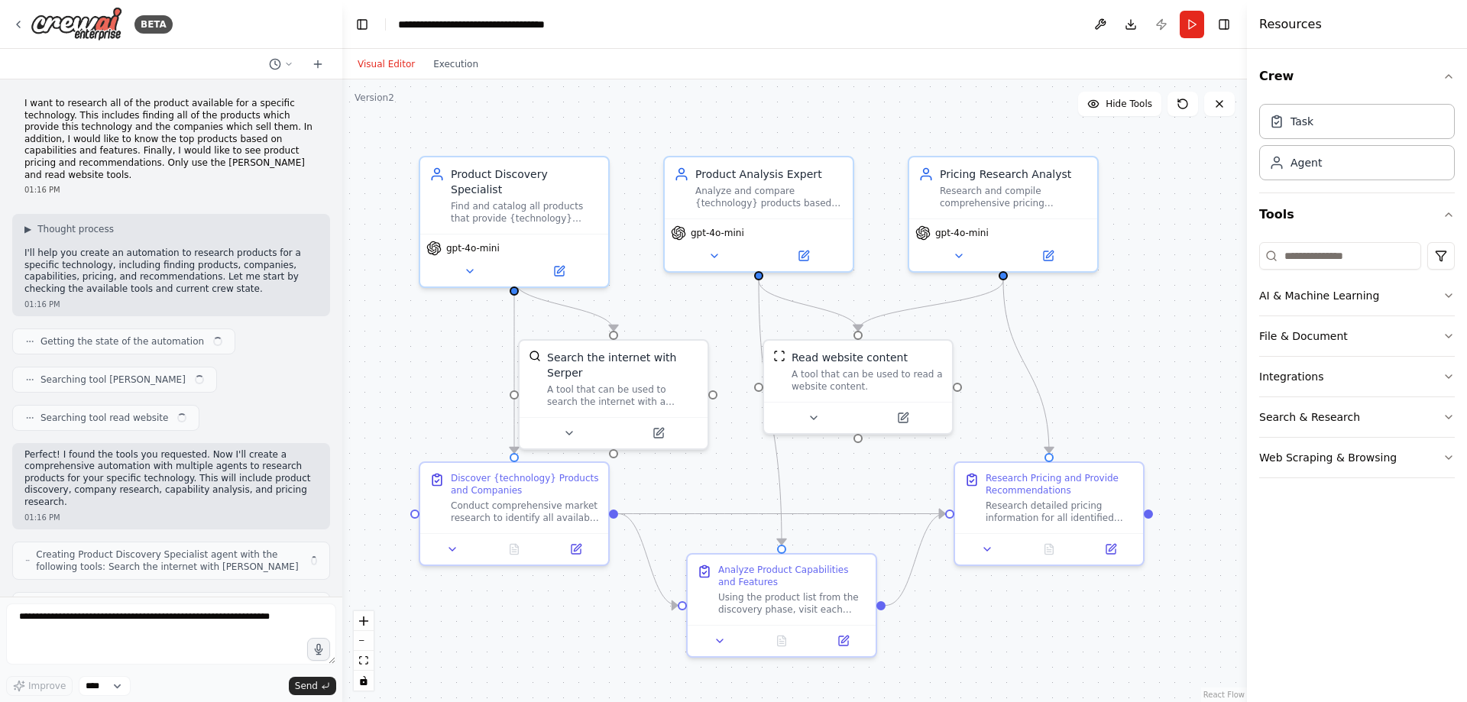
scroll to position [442, 0]
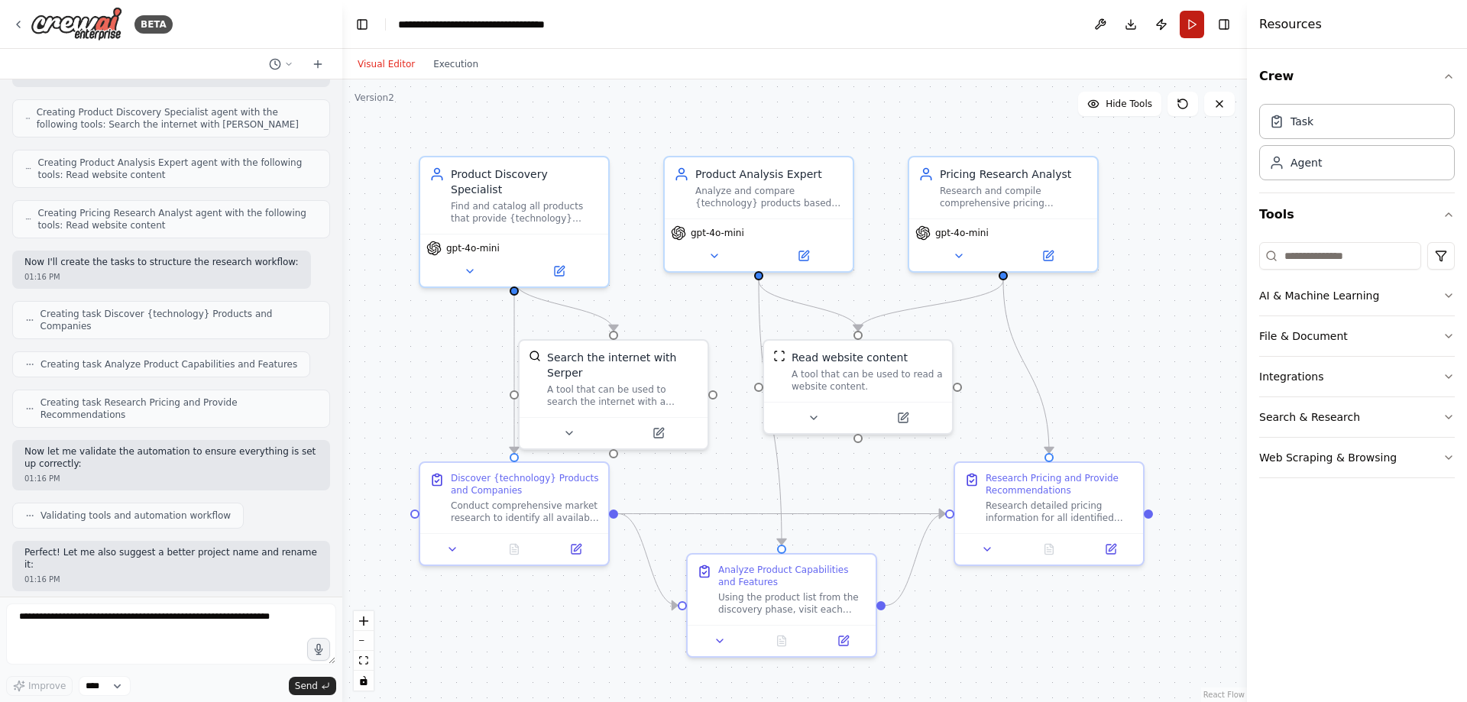
click at [1194, 23] on button "Run" at bounding box center [1191, 24] width 24 height 27
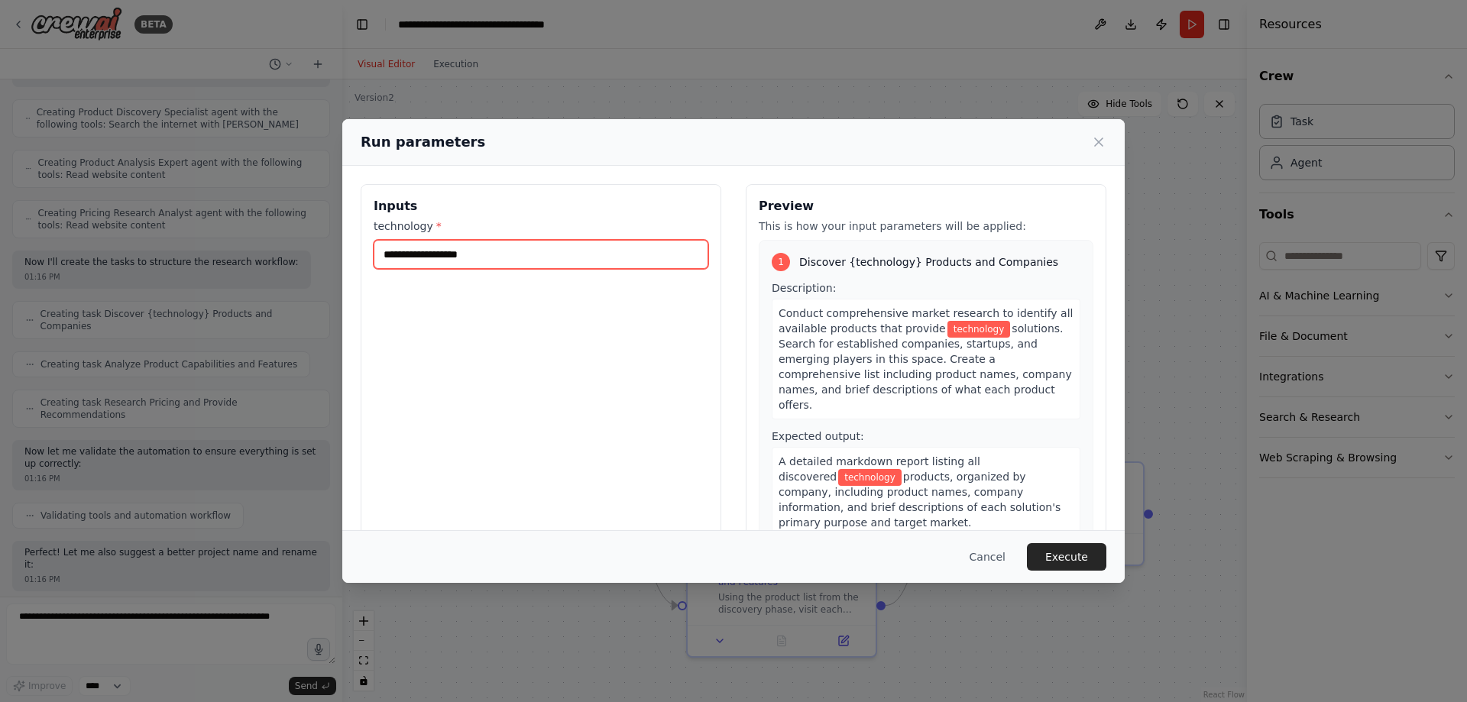
click at [484, 254] on input "technology *" at bounding box center [541, 254] width 335 height 29
type input "**********"
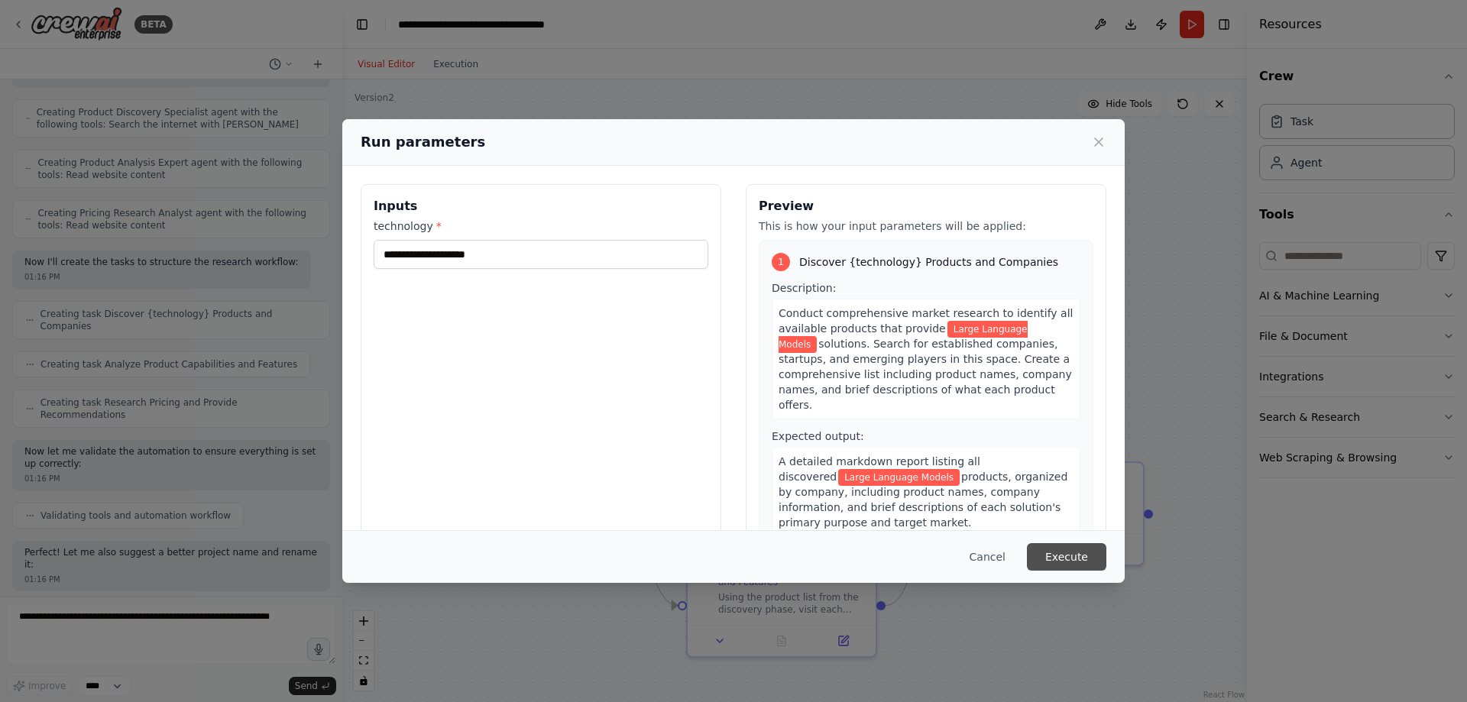
click at [1076, 561] on button "Execute" at bounding box center [1066, 556] width 79 height 27
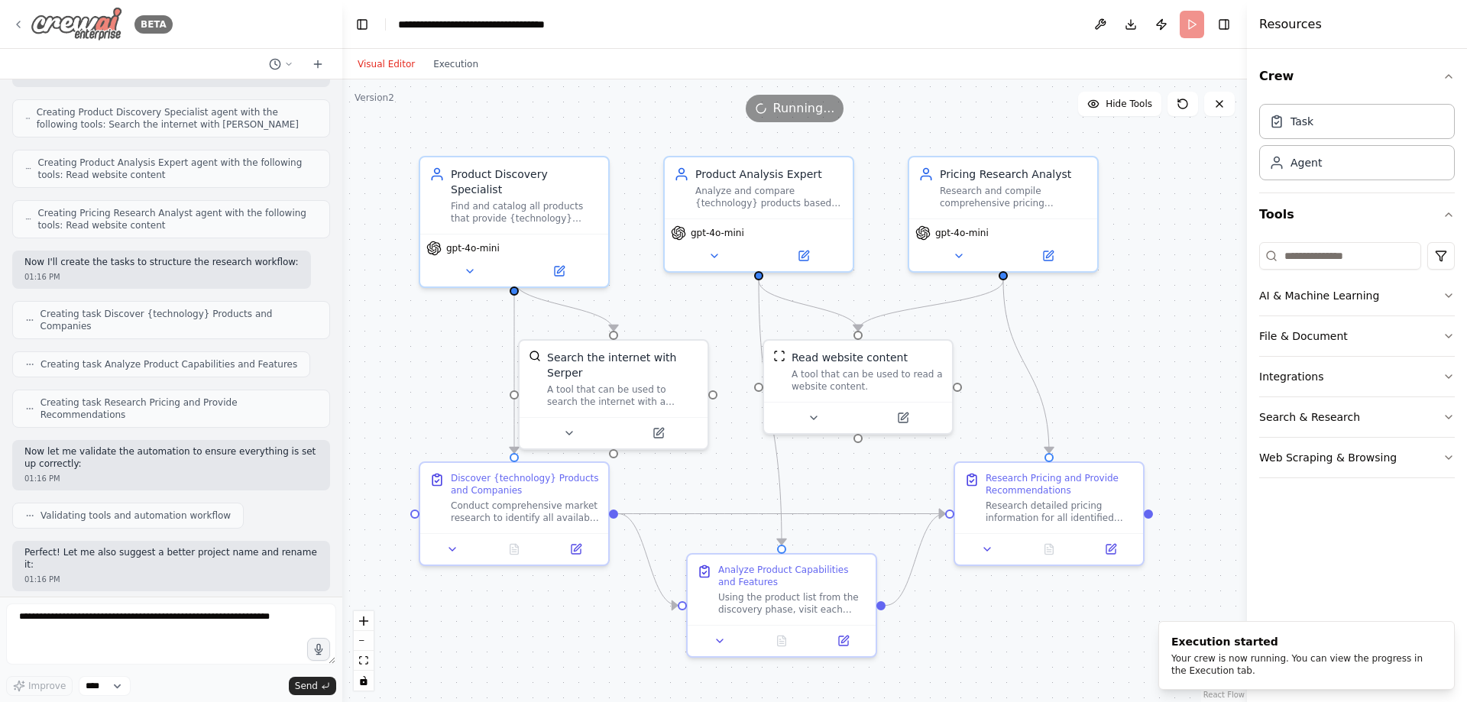
click at [20, 23] on icon at bounding box center [18, 24] width 12 height 12
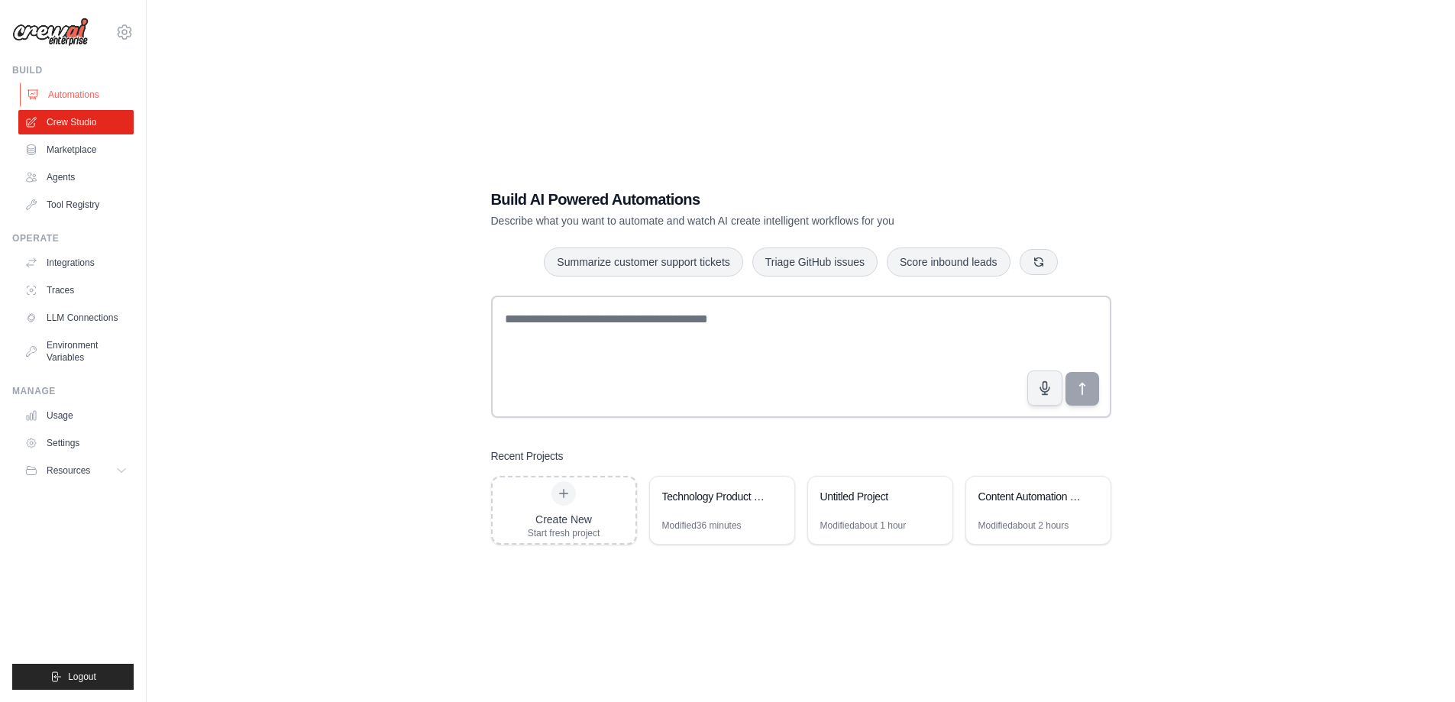
click at [55, 92] on link "Automations" at bounding box center [77, 94] width 115 height 24
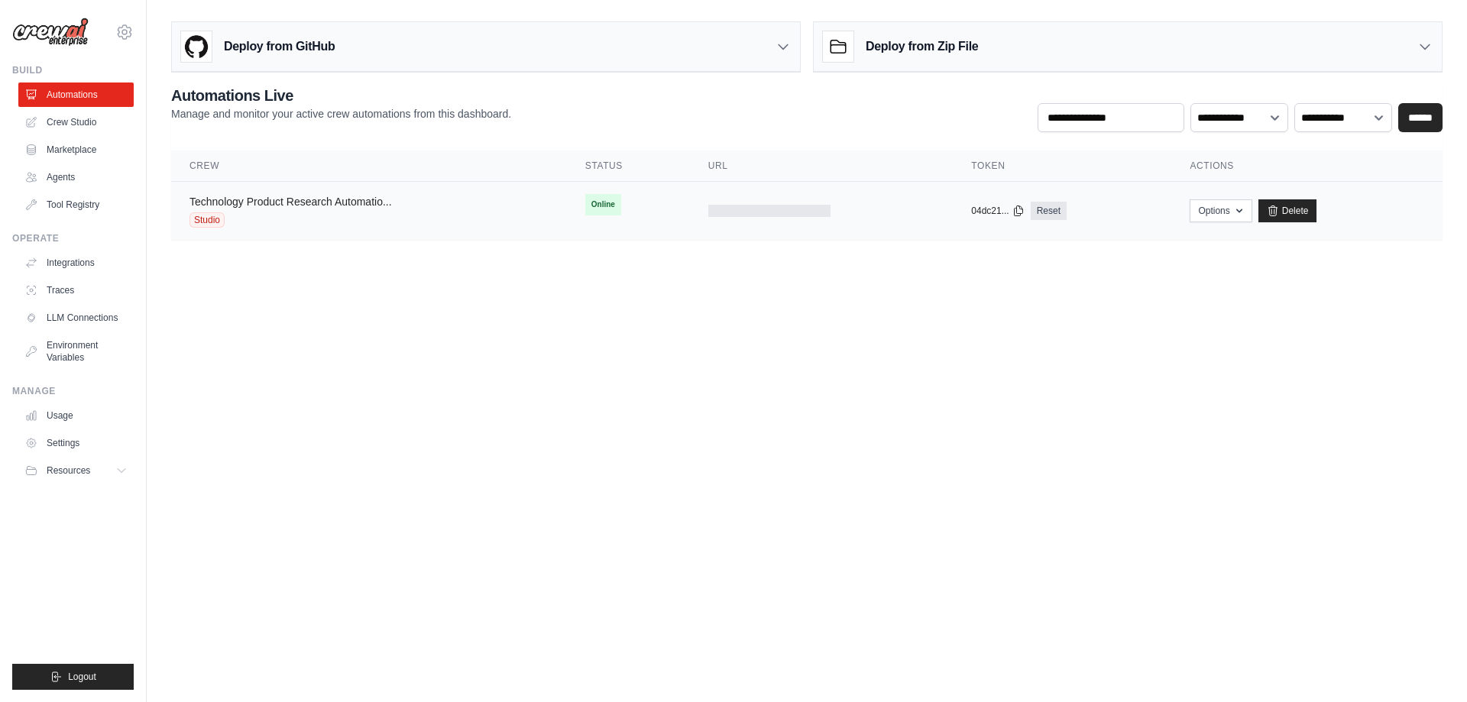
click at [326, 204] on link "Technology Product Research Automatio..." at bounding box center [290, 202] width 202 height 12
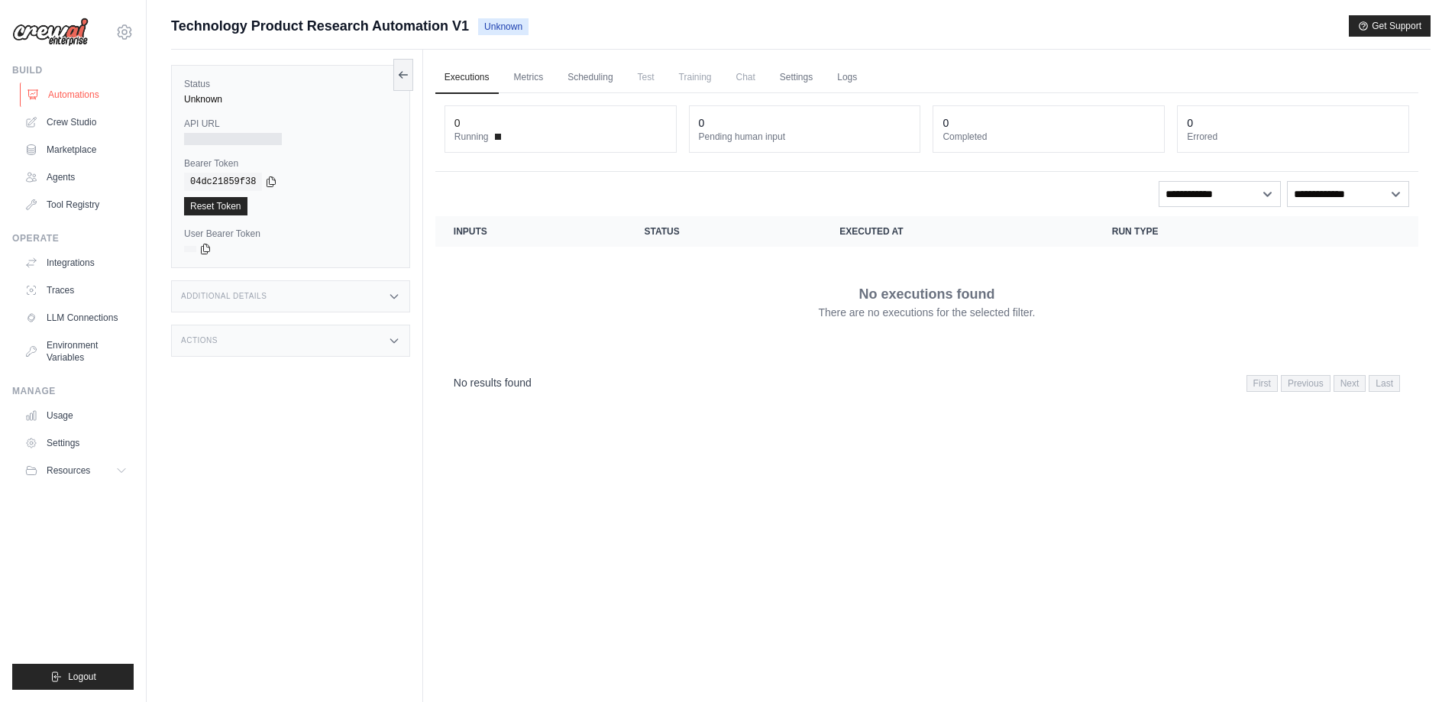
click at [60, 89] on link "Automations" at bounding box center [77, 94] width 115 height 24
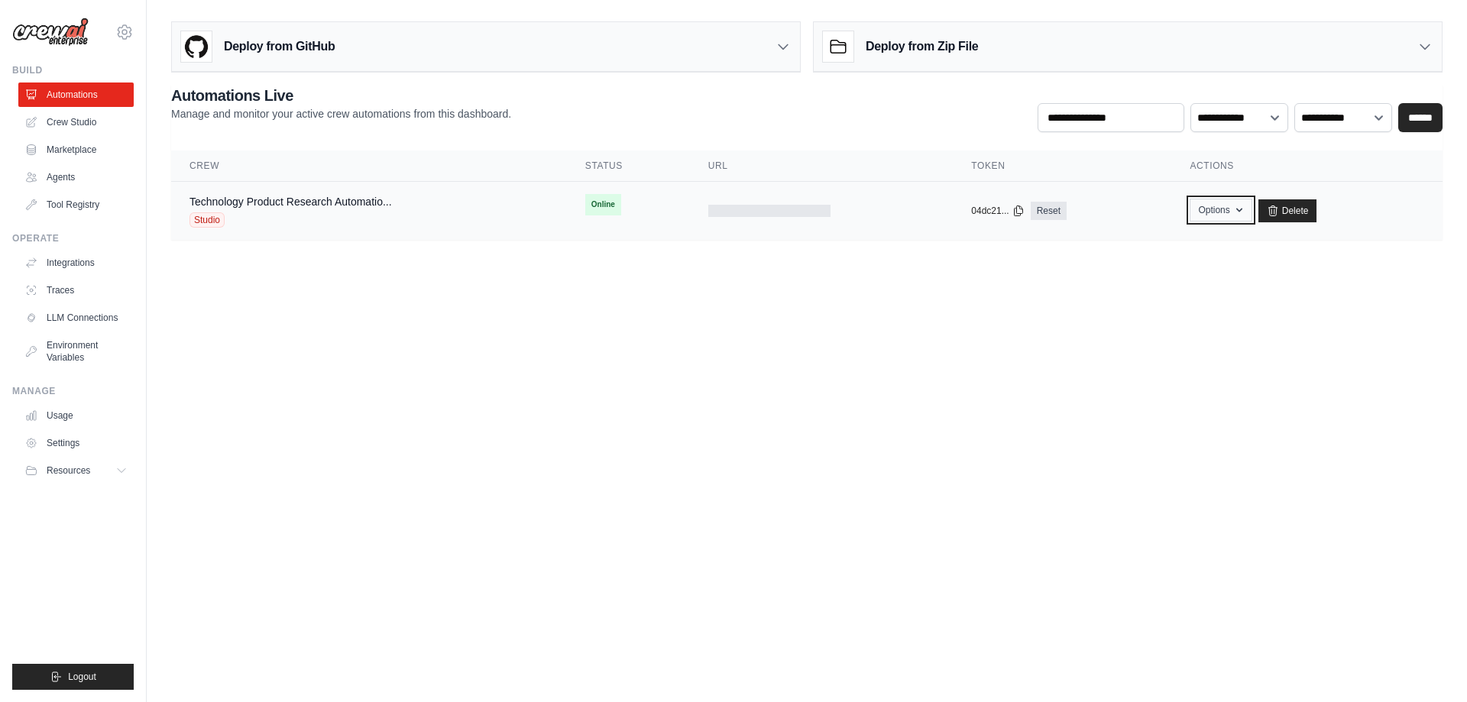
click at [1247, 206] on button "Options" at bounding box center [1220, 210] width 62 height 23
click at [1113, 361] on body "[PERSON_NAME][EMAIL_ADDRESS][PERSON_NAME][DOMAIN_NAME] Settings Build Automatio…" at bounding box center [733, 351] width 1467 height 702
click at [75, 122] on link "Crew Studio" at bounding box center [77, 122] width 115 height 24
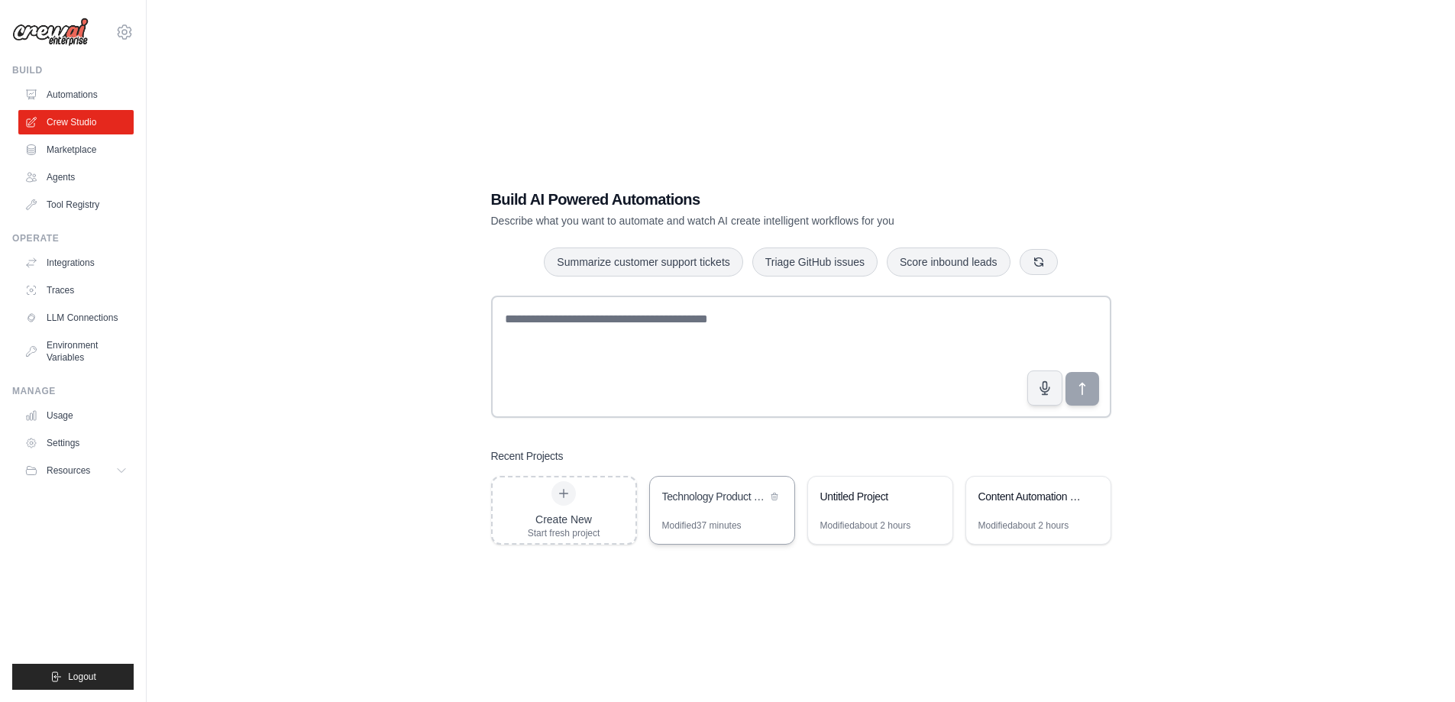
click at [717, 490] on div "Technology Product Research Automation" at bounding box center [714, 496] width 105 height 15
click at [77, 92] on link "Automations" at bounding box center [77, 94] width 115 height 24
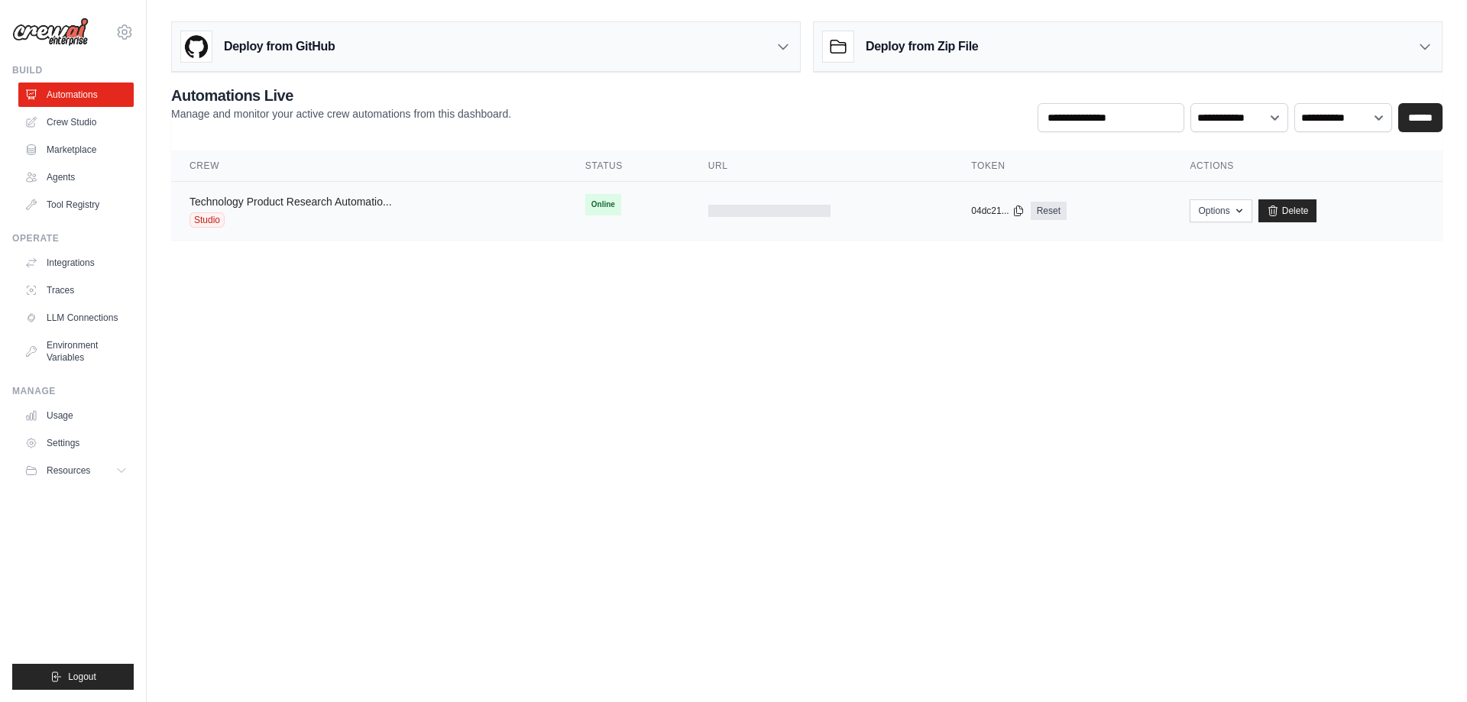
click at [315, 206] on link "Technology Product Research Automatio..." at bounding box center [290, 202] width 202 height 12
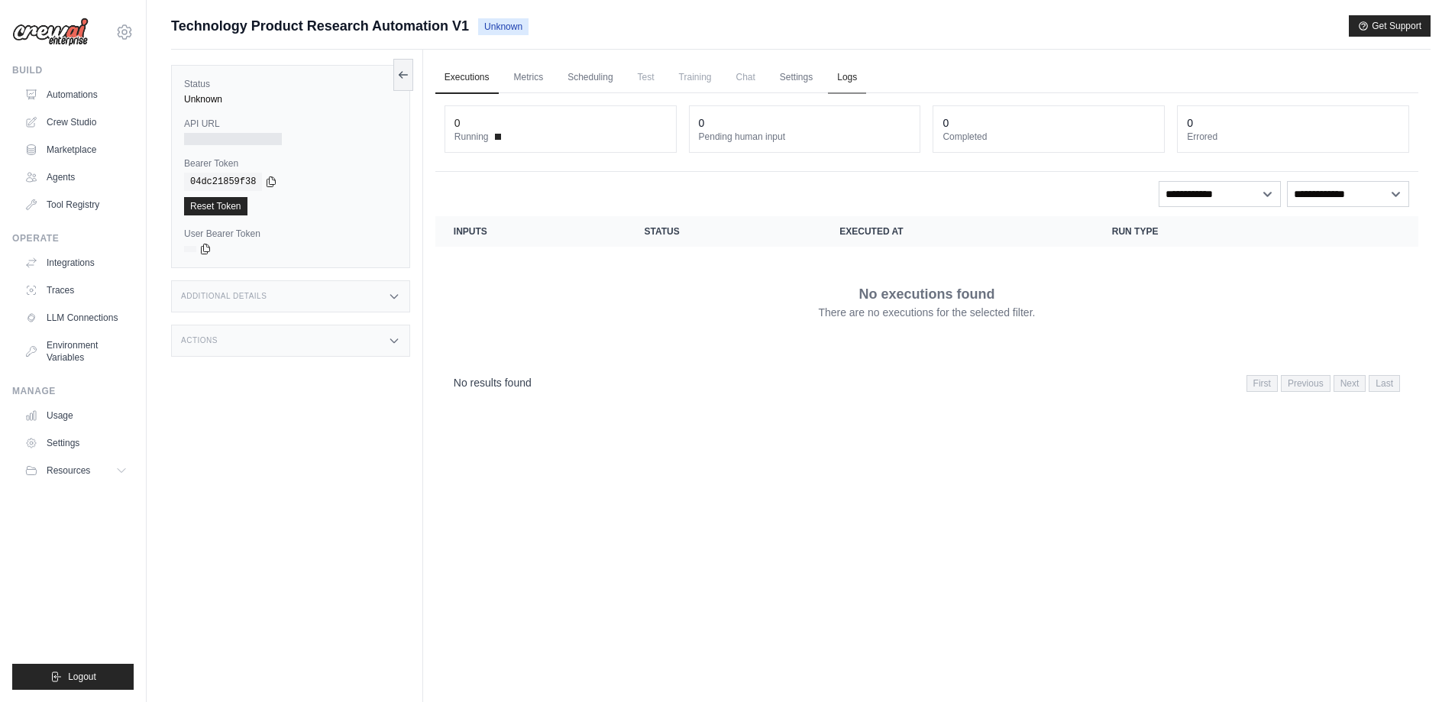
click at [840, 73] on link "Logs" at bounding box center [847, 78] width 38 height 32
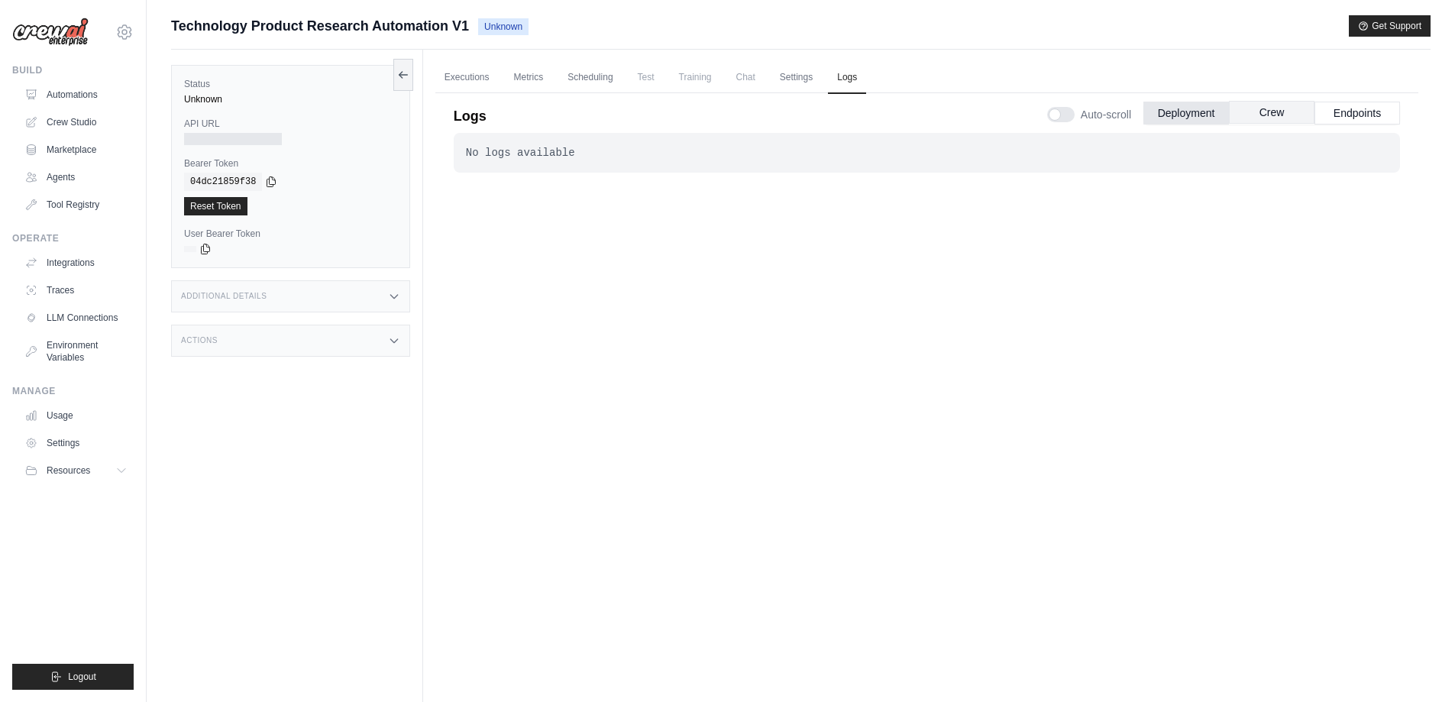
click at [1292, 106] on button "Crew" at bounding box center [1272, 112] width 86 height 23
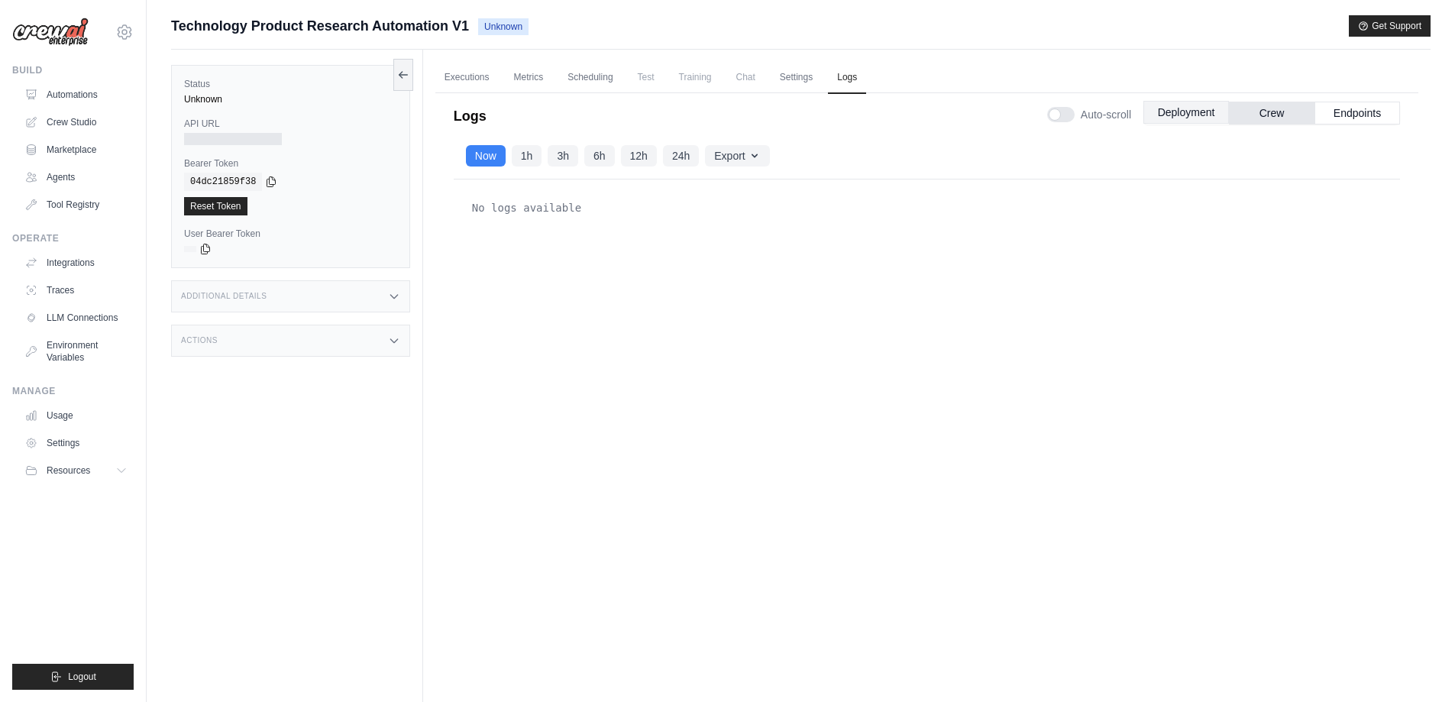
click at [1195, 115] on button "Deployment" at bounding box center [1187, 112] width 86 height 23
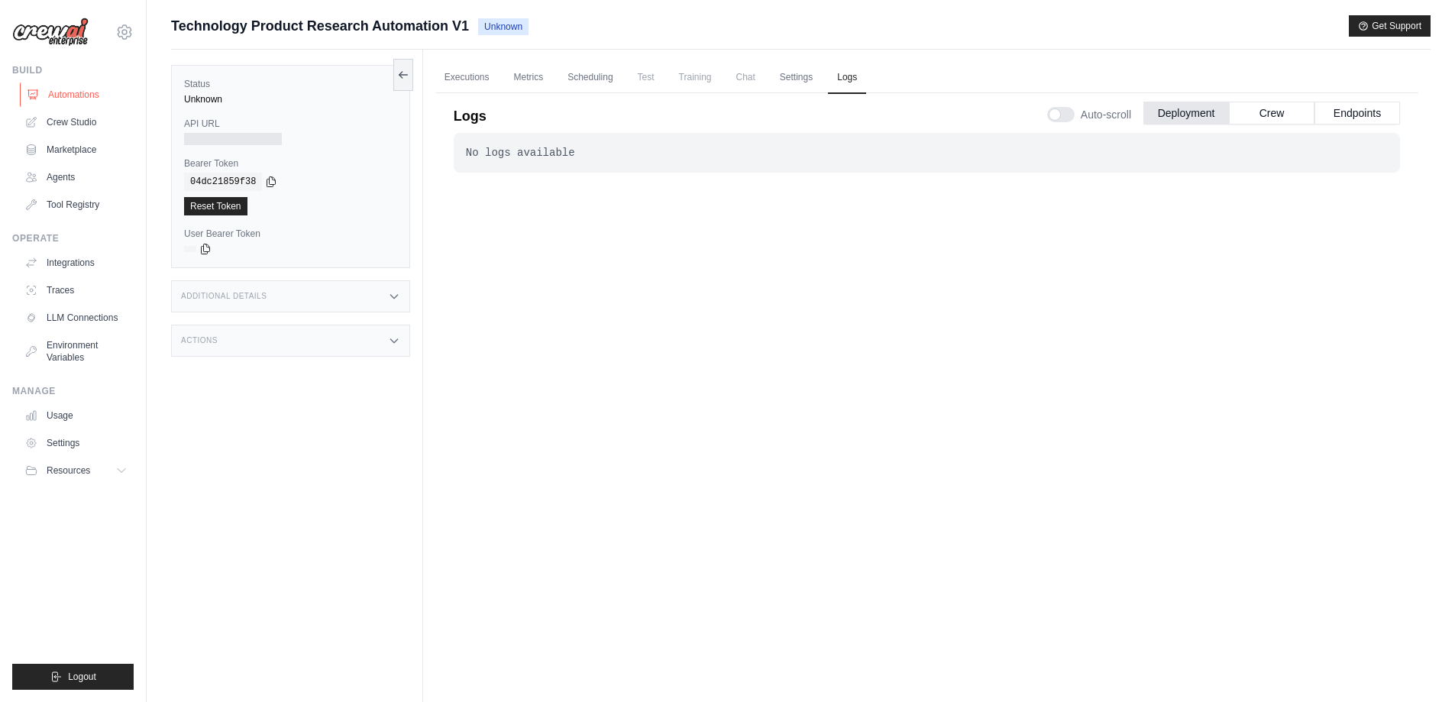
click at [73, 92] on link "Automations" at bounding box center [77, 94] width 115 height 24
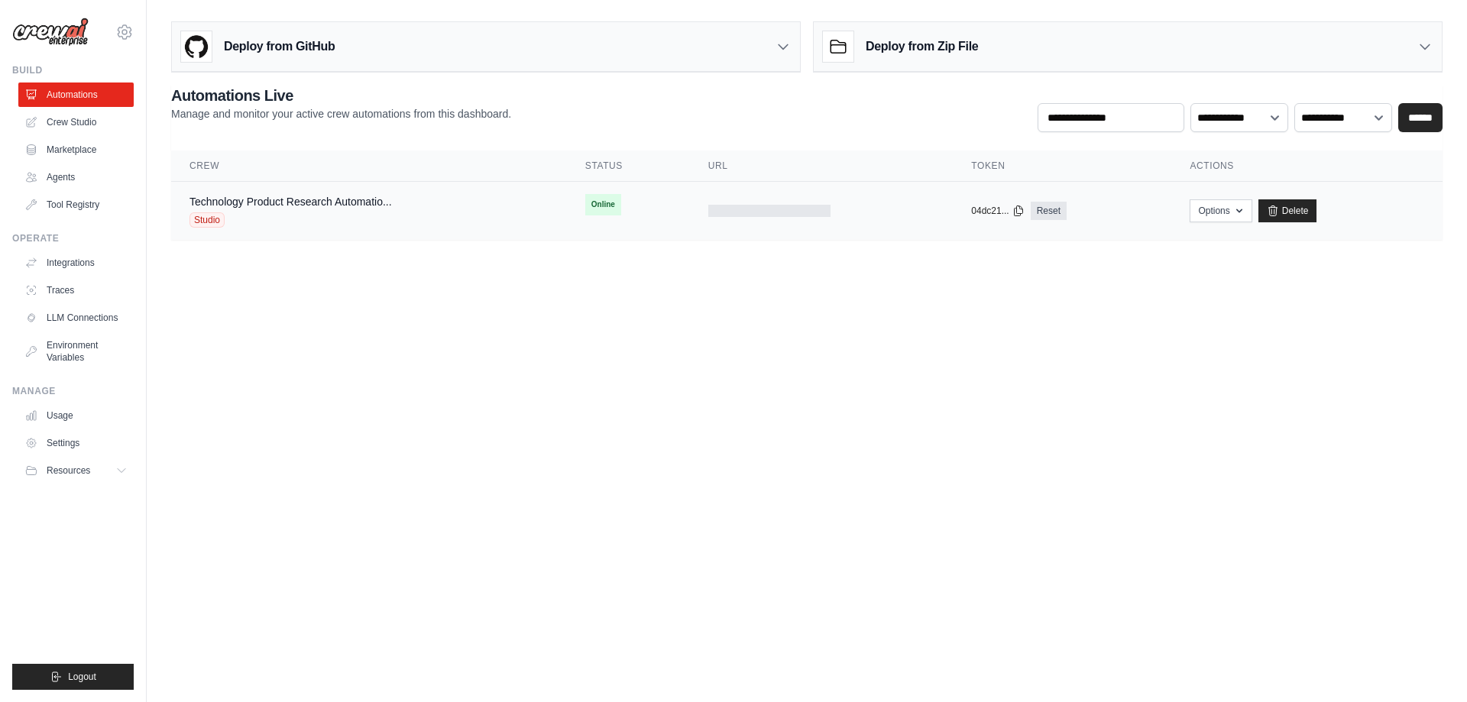
click at [298, 211] on div "Technology Product Research Automatio... Studio" at bounding box center [290, 211] width 202 height 34
click at [297, 201] on link "Technology Product Research Automatio..." at bounding box center [290, 202] width 202 height 12
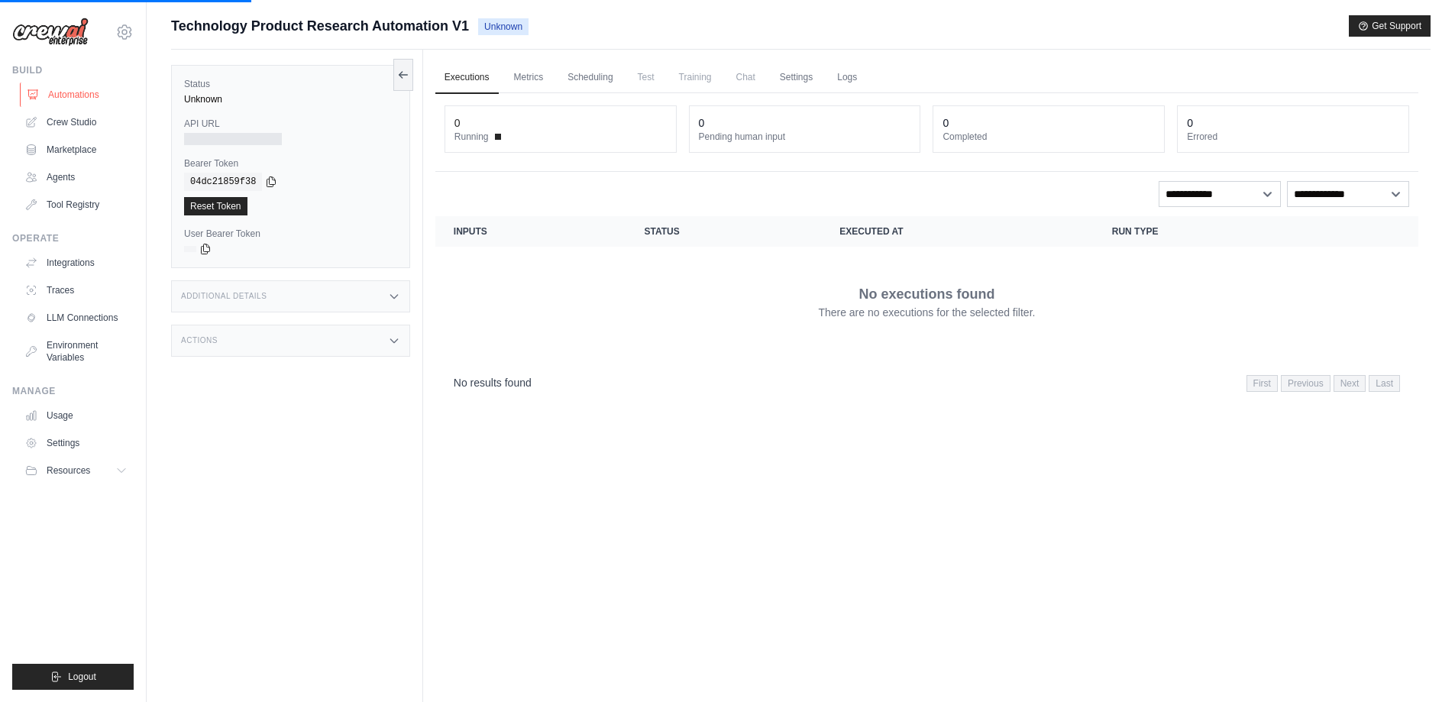
click at [76, 92] on link "Automations" at bounding box center [77, 94] width 115 height 24
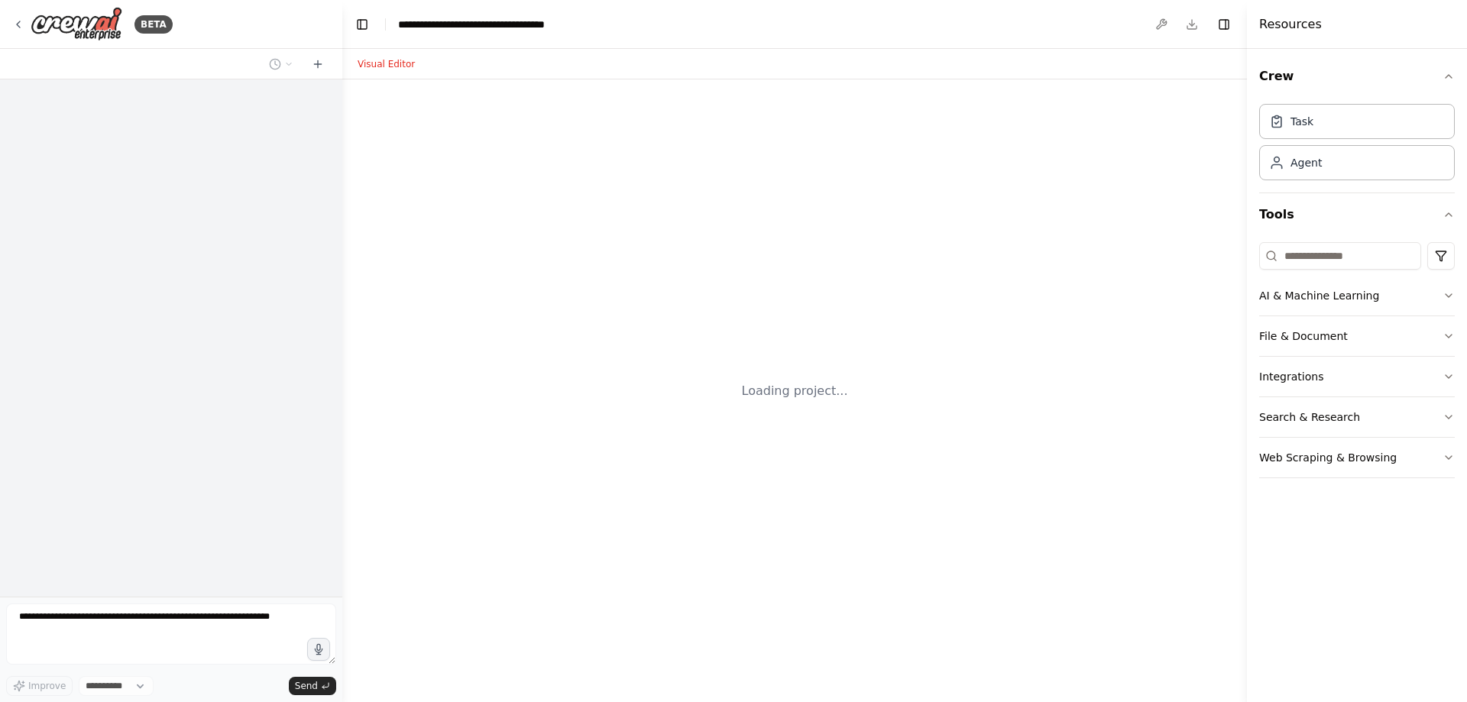
select select "****"
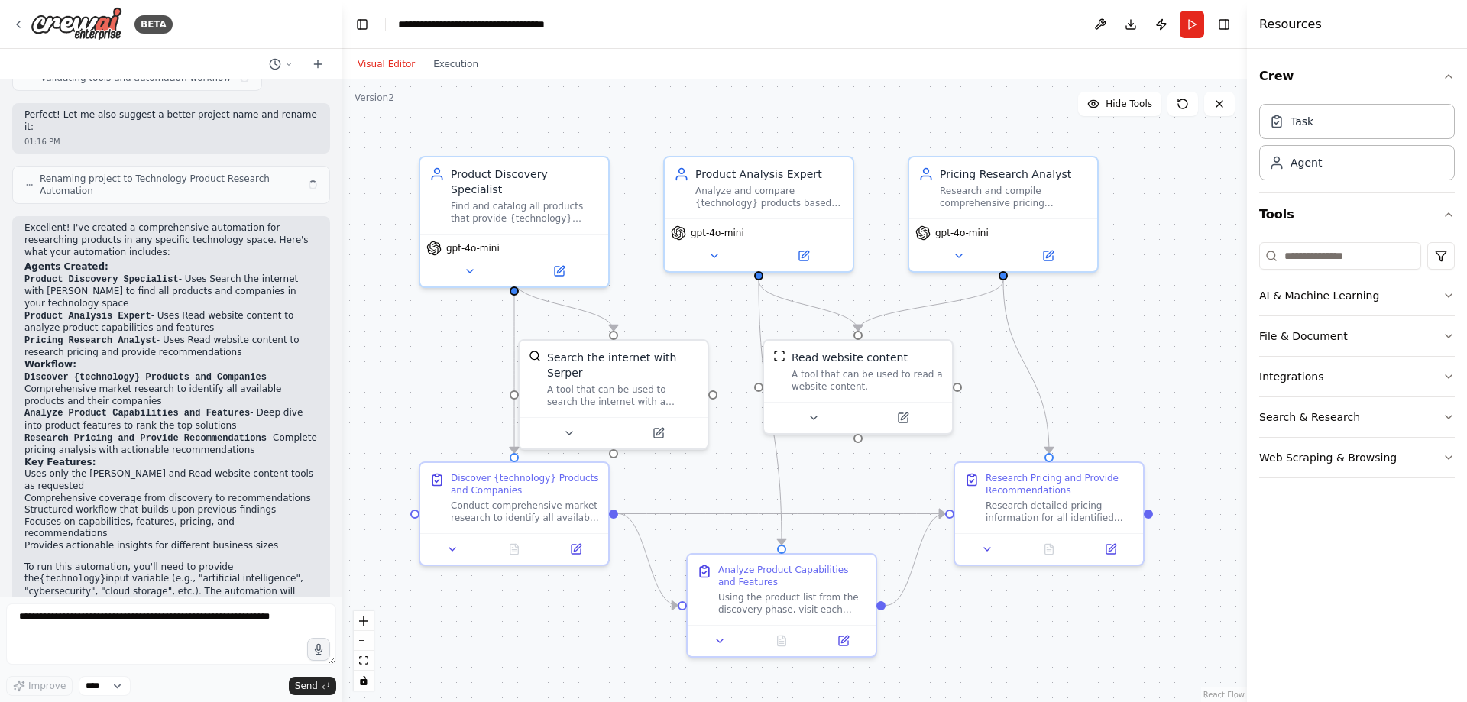
scroll to position [856, 0]
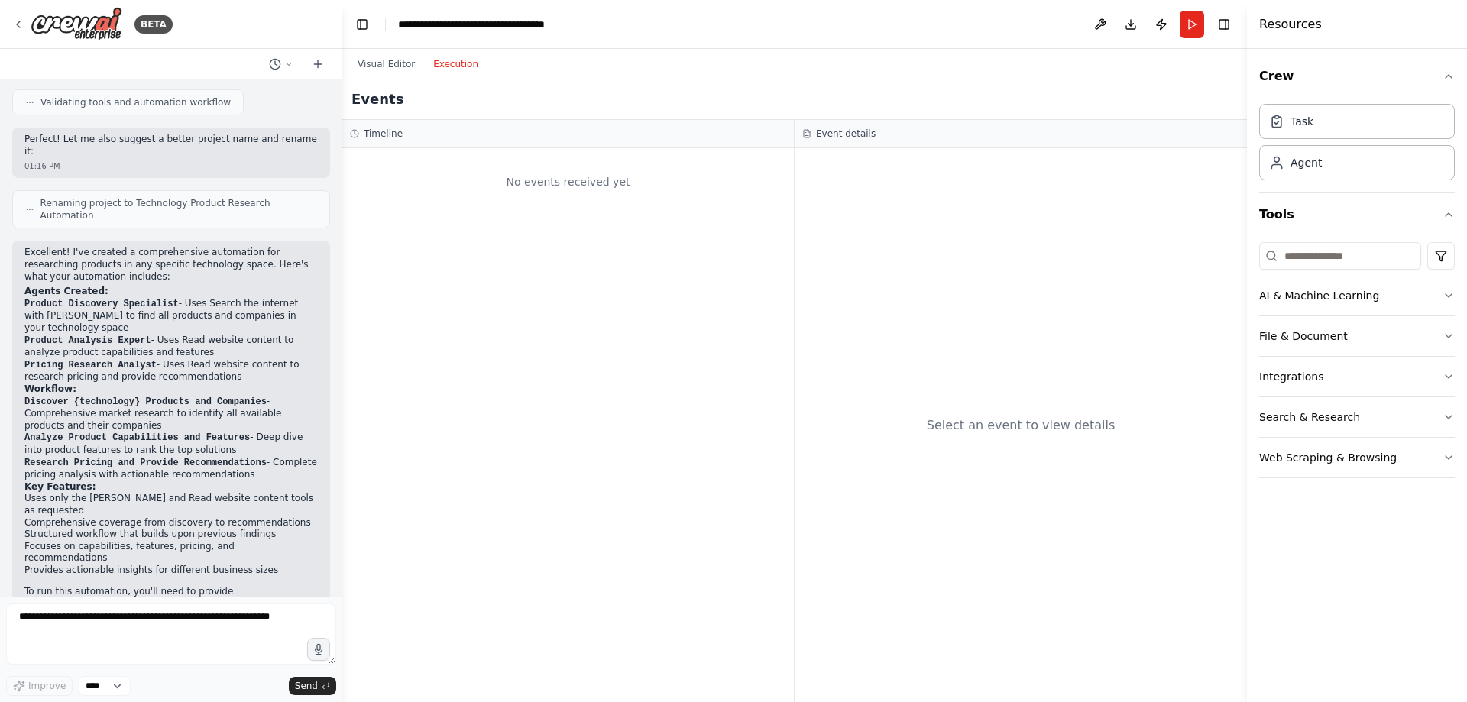
click at [448, 66] on button "Execution" at bounding box center [455, 64] width 63 height 18
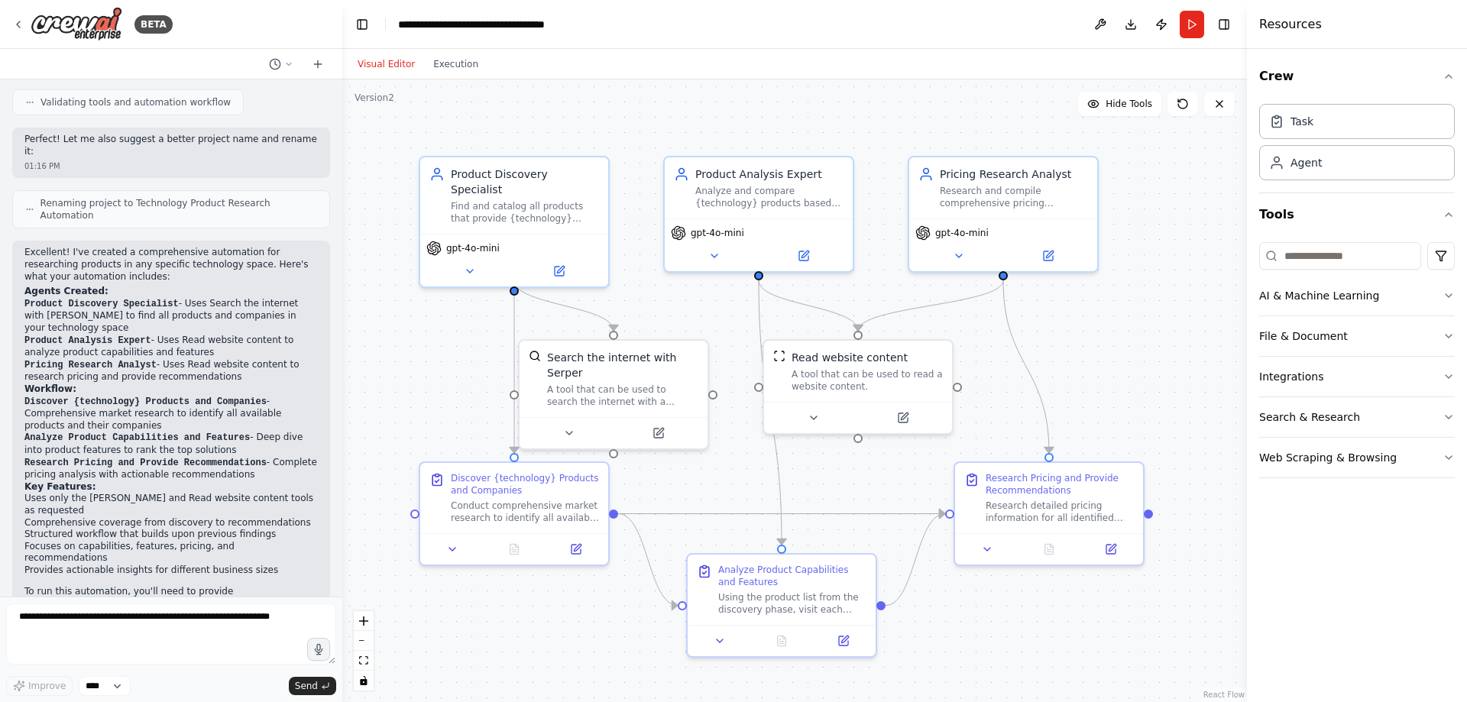
click at [397, 66] on button "Visual Editor" at bounding box center [386, 64] width 76 height 18
click at [21, 22] on icon at bounding box center [18, 24] width 12 height 12
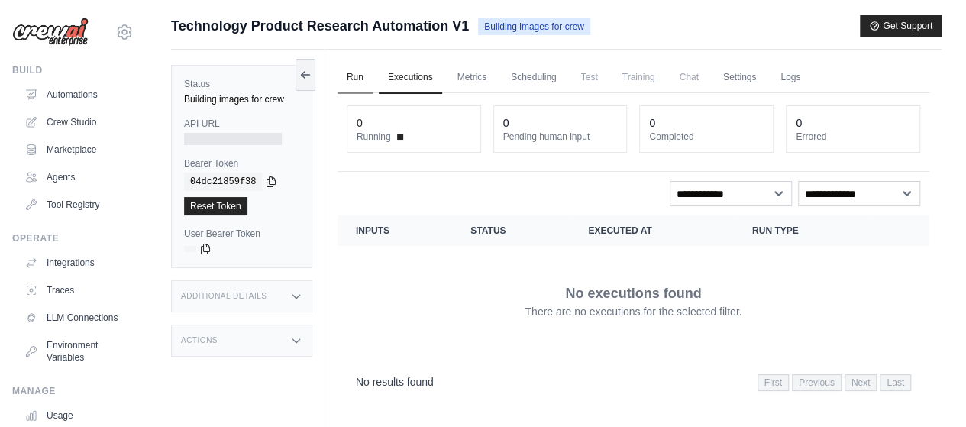
click at [355, 79] on link "Run" at bounding box center [355, 78] width 35 height 32
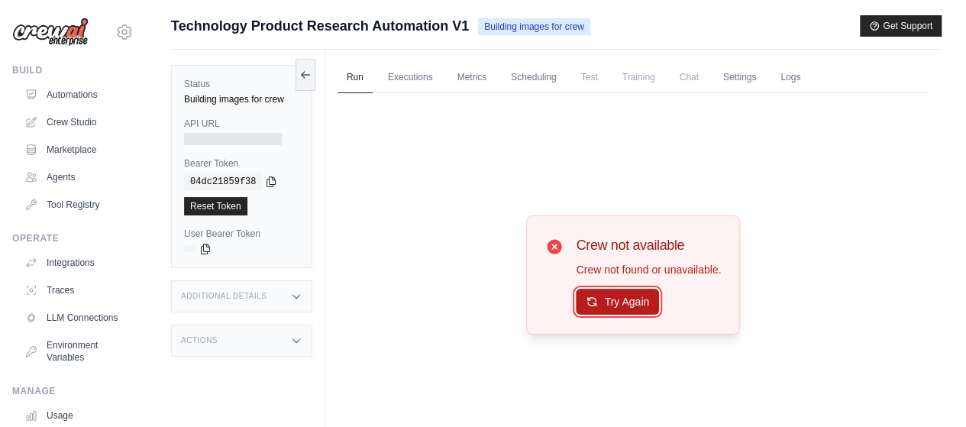
click at [622, 303] on button "Try Again" at bounding box center [617, 302] width 83 height 26
click at [64, 89] on link "Automations" at bounding box center [77, 94] width 115 height 24
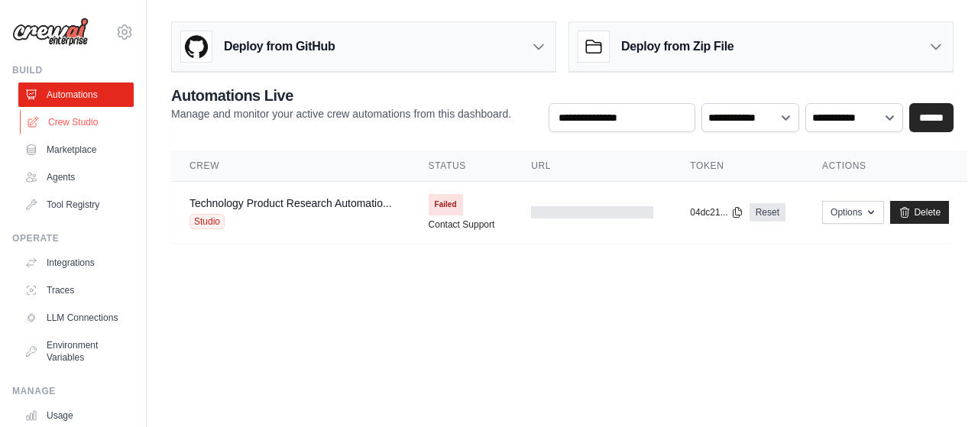
click at [78, 121] on link "Crew Studio" at bounding box center [77, 122] width 115 height 24
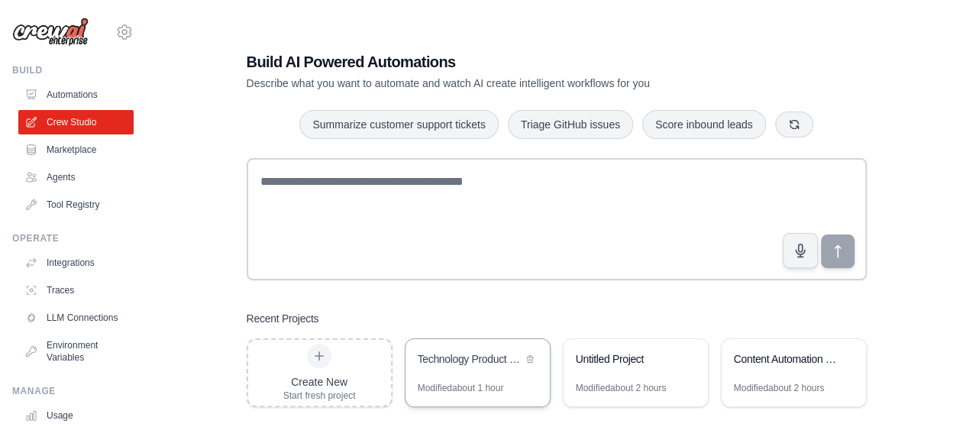
click at [456, 362] on div "Technology Product Research Automation" at bounding box center [470, 358] width 105 height 15
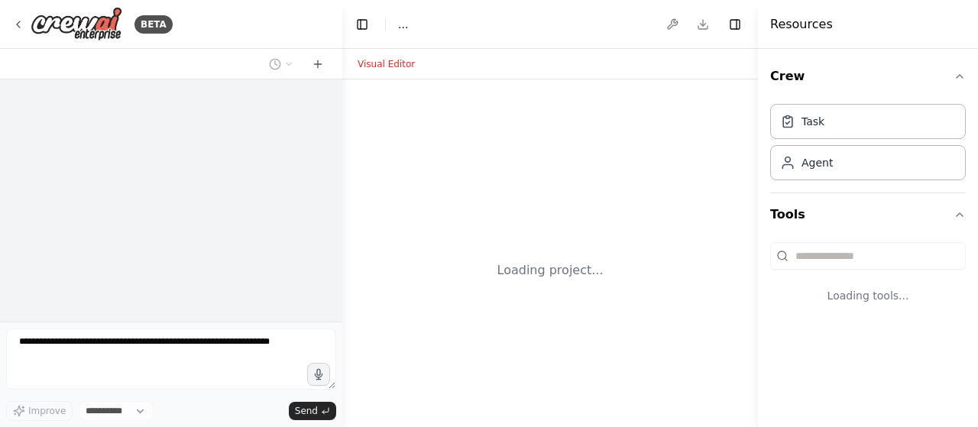
select select "****"
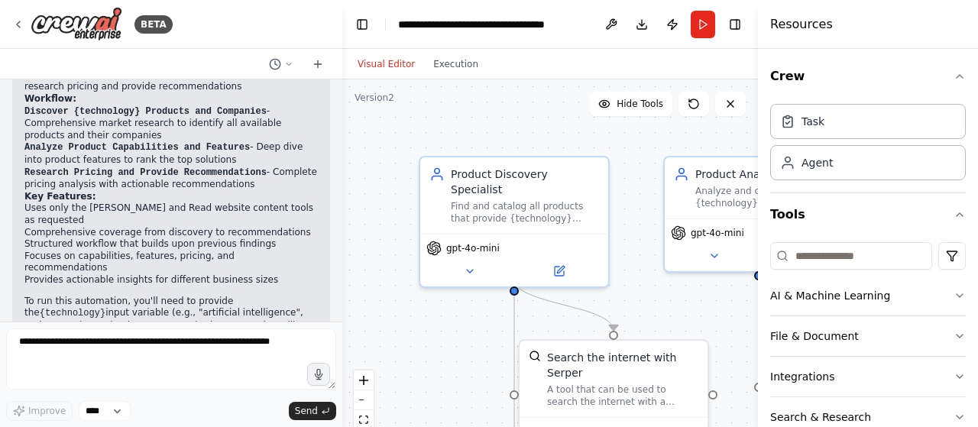
scroll to position [1121, 0]
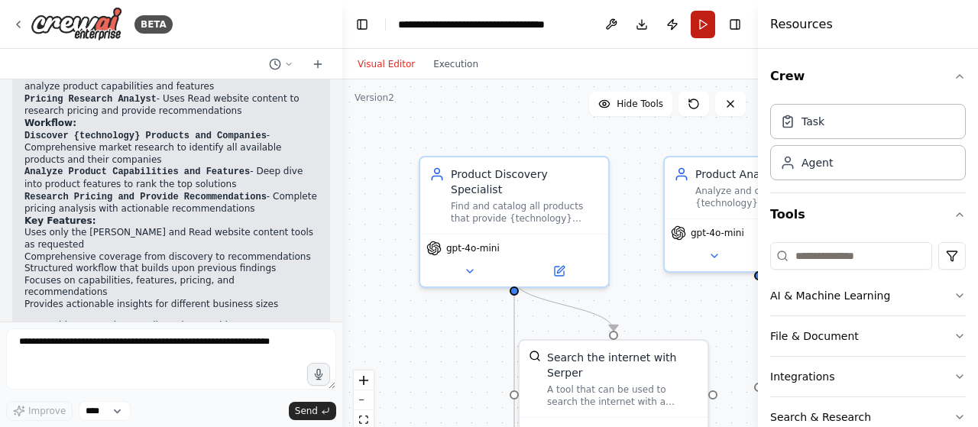
click at [697, 24] on button "Run" at bounding box center [703, 24] width 24 height 27
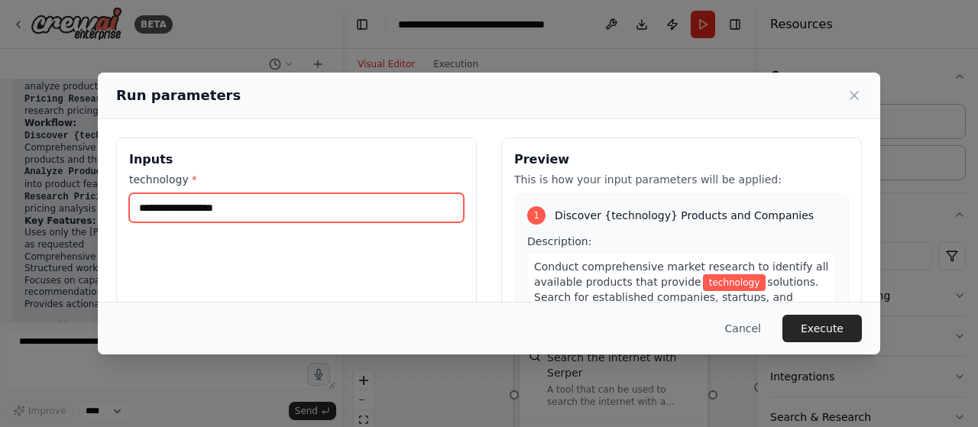
click at [308, 215] on input "technology *" at bounding box center [296, 207] width 335 height 29
type input "**********"
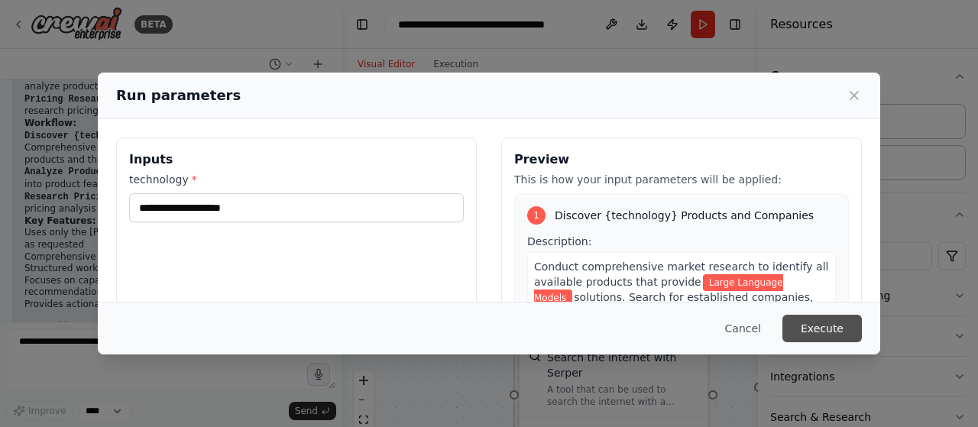
click at [821, 322] on button "Execute" at bounding box center [821, 328] width 79 height 27
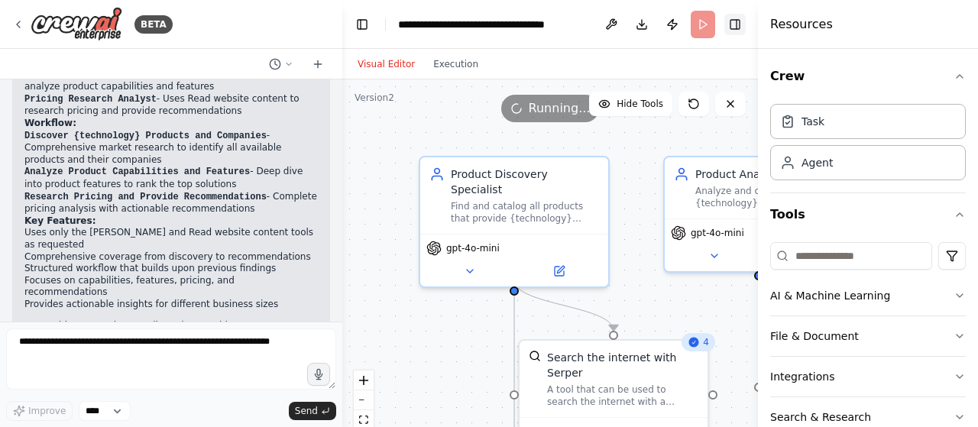
click at [742, 19] on button "Toggle Right Sidebar" at bounding box center [734, 24] width 21 height 21
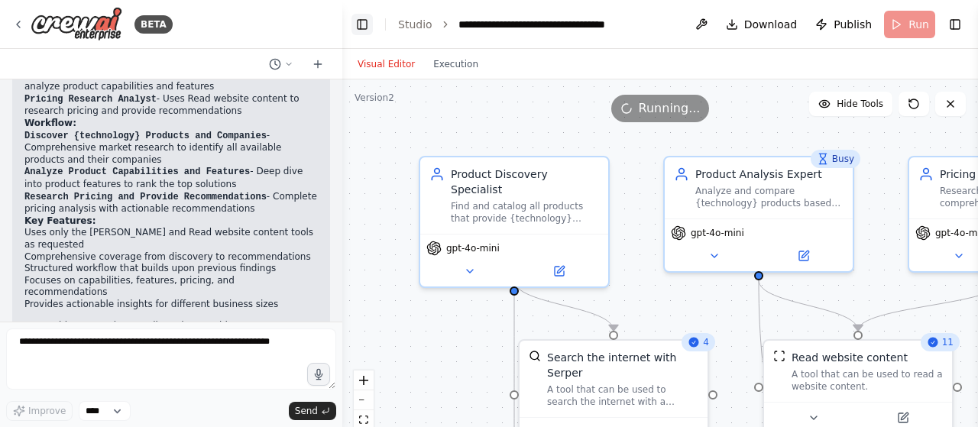
click at [365, 24] on button "Toggle Left Sidebar" at bounding box center [361, 24] width 21 height 21
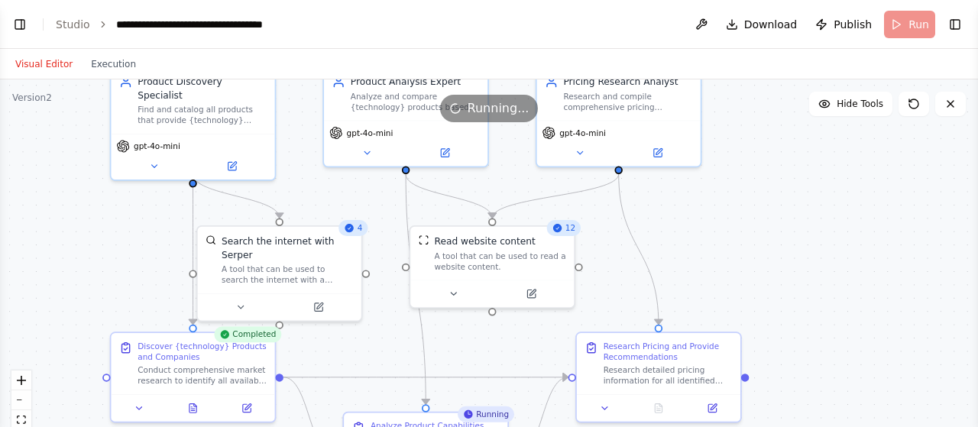
drag, startPoint x: 836, startPoint y: 293, endPoint x: 770, endPoint y: 189, distance: 122.9
click at [770, 189] on div ".deletable-edge-delete-btn { width: 20px; height: 20px; border: 0px solid #ffff…" at bounding box center [489, 270] width 978 height 382
click at [99, 63] on button "Execution" at bounding box center [113, 64] width 63 height 18
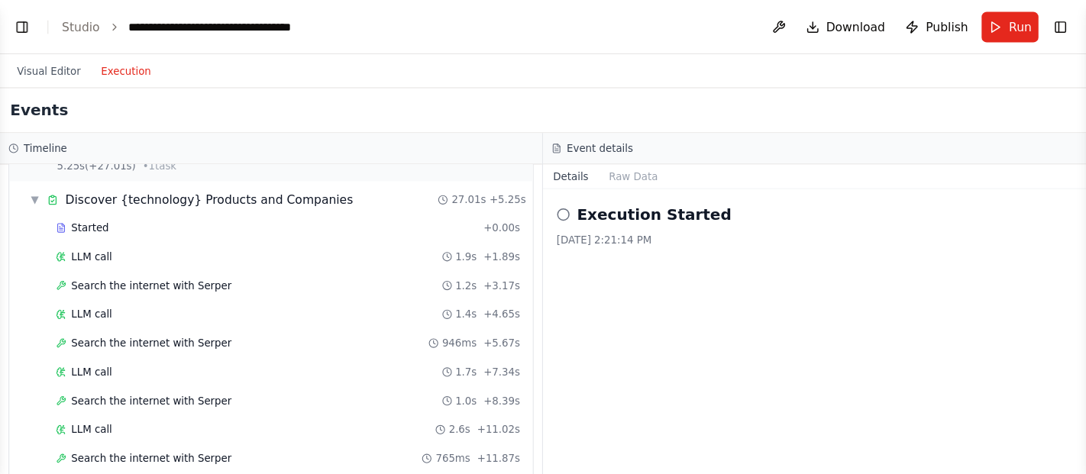
scroll to position [0, 0]
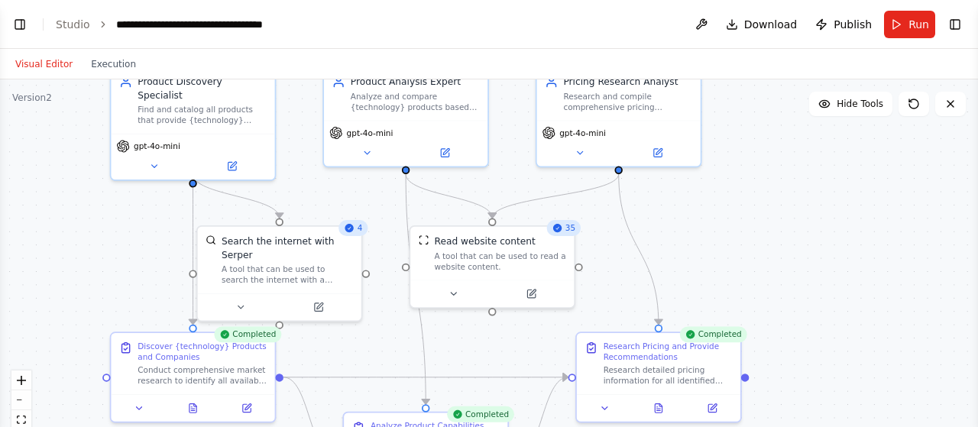
click at [40, 60] on button "Visual Editor" at bounding box center [44, 64] width 76 height 18
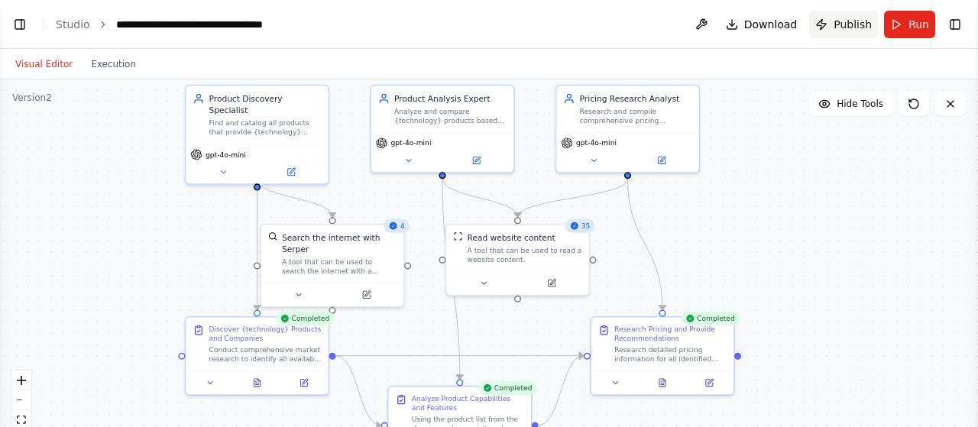
click at [848, 24] on span "Publish" at bounding box center [852, 24] width 38 height 15
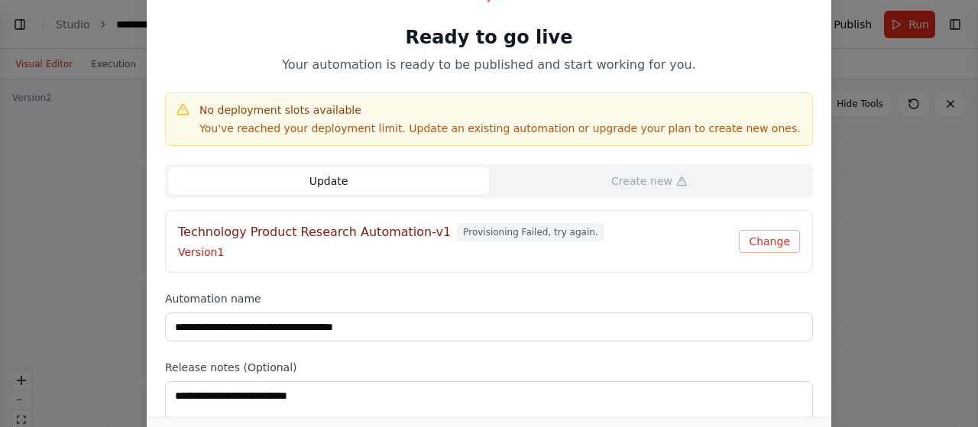
click at [867, 76] on div "**********" at bounding box center [489, 213] width 978 height 427
click at [770, 237] on button "Change" at bounding box center [769, 241] width 61 height 23
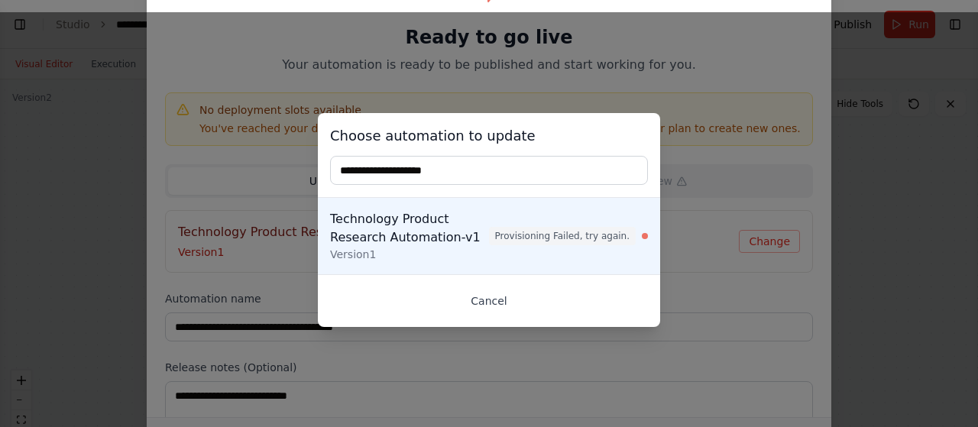
click at [486, 301] on button "Cancel" at bounding box center [489, 300] width 318 height 27
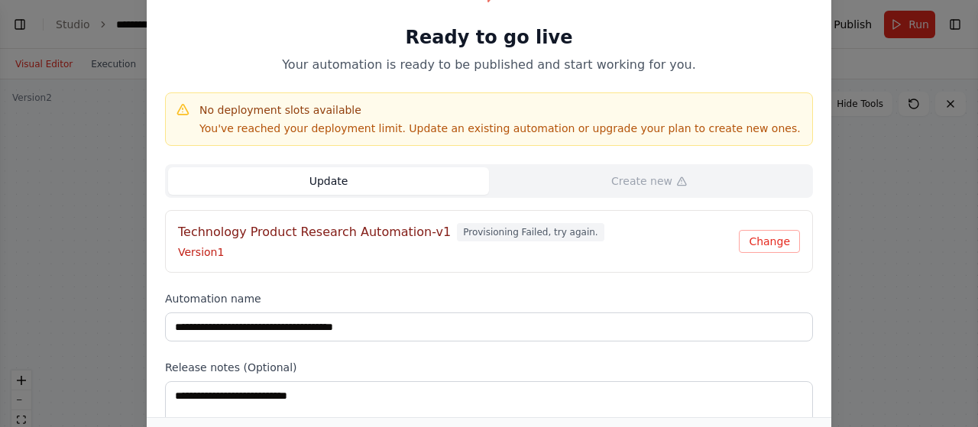
click at [864, 115] on div "**********" at bounding box center [489, 213] width 978 height 427
click at [937, 225] on div "**********" at bounding box center [489, 213] width 978 height 427
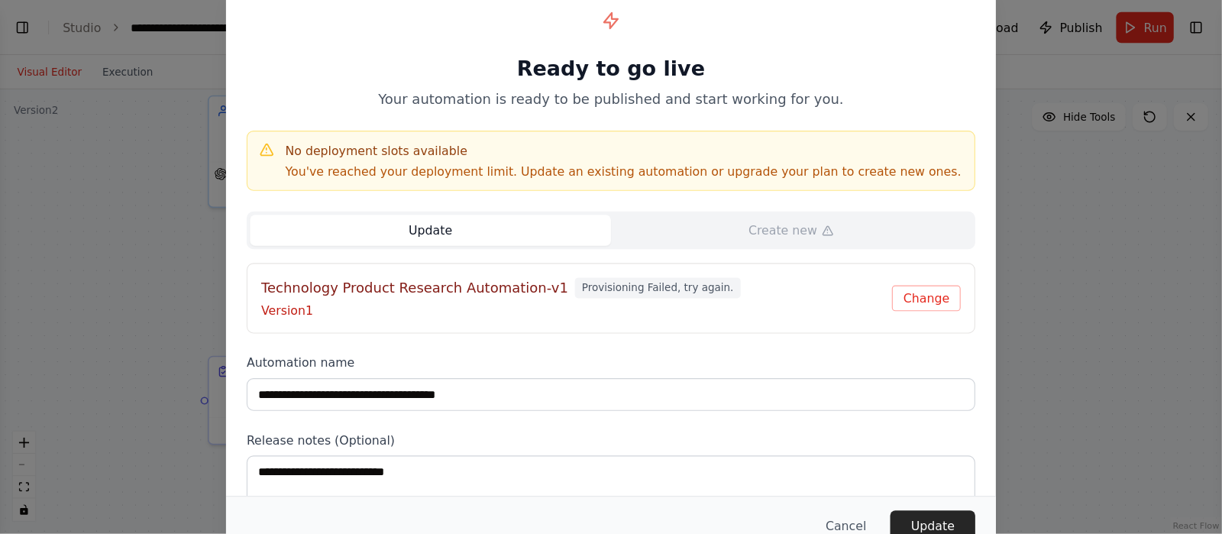
scroll to position [1035, 0]
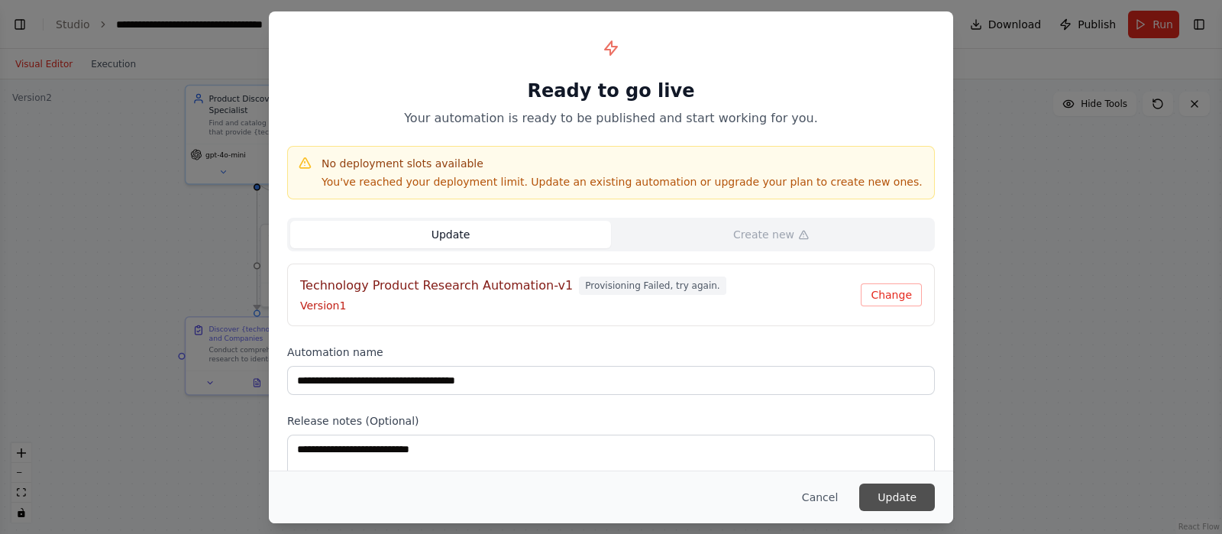
click at [895, 426] on button "Update" at bounding box center [897, 497] width 76 height 27
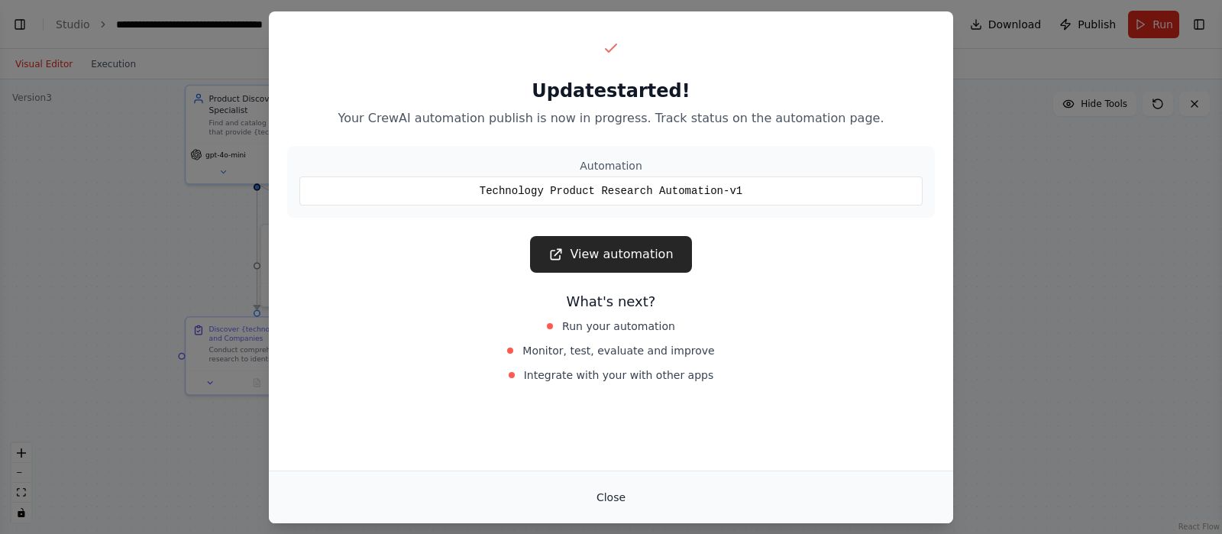
click at [615, 426] on button "Close" at bounding box center [610, 497] width 53 height 27
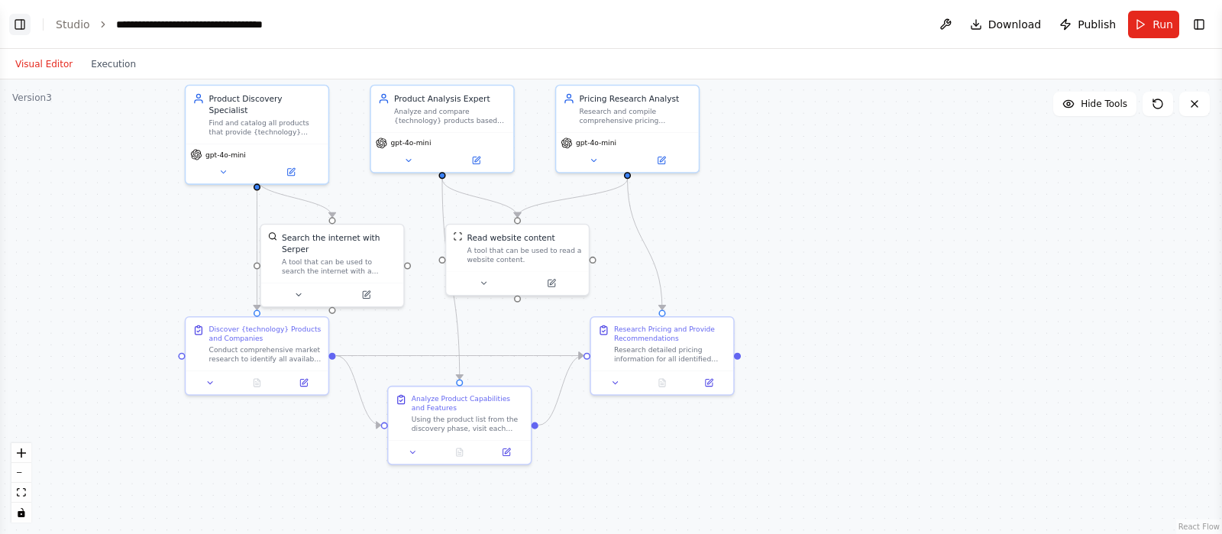
click at [23, 27] on button "Toggle Left Sidebar" at bounding box center [19, 24] width 21 height 21
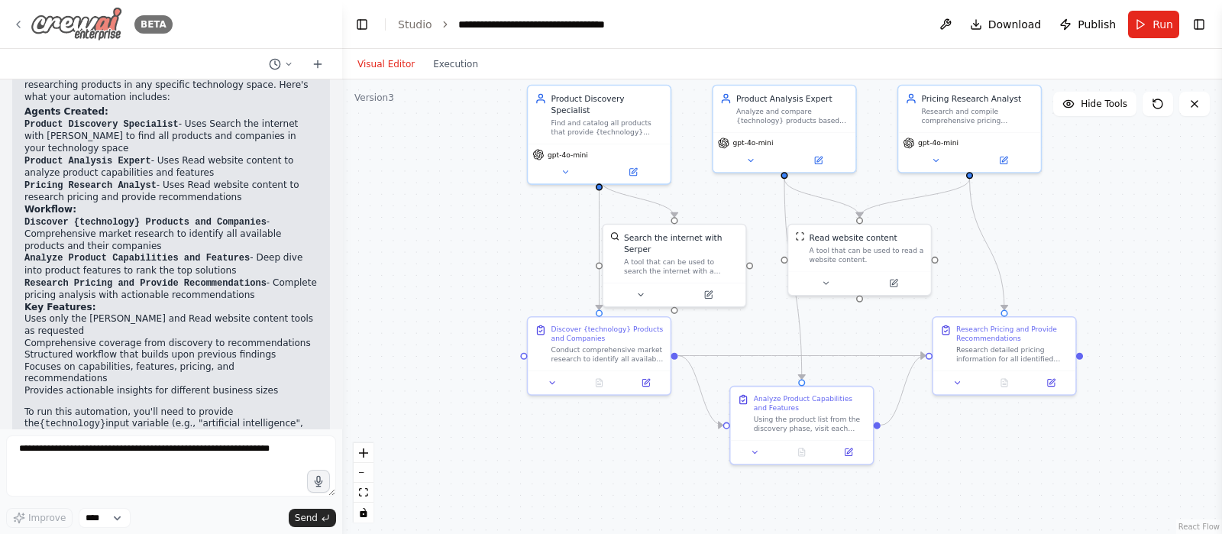
click at [14, 19] on icon at bounding box center [18, 24] width 12 height 12
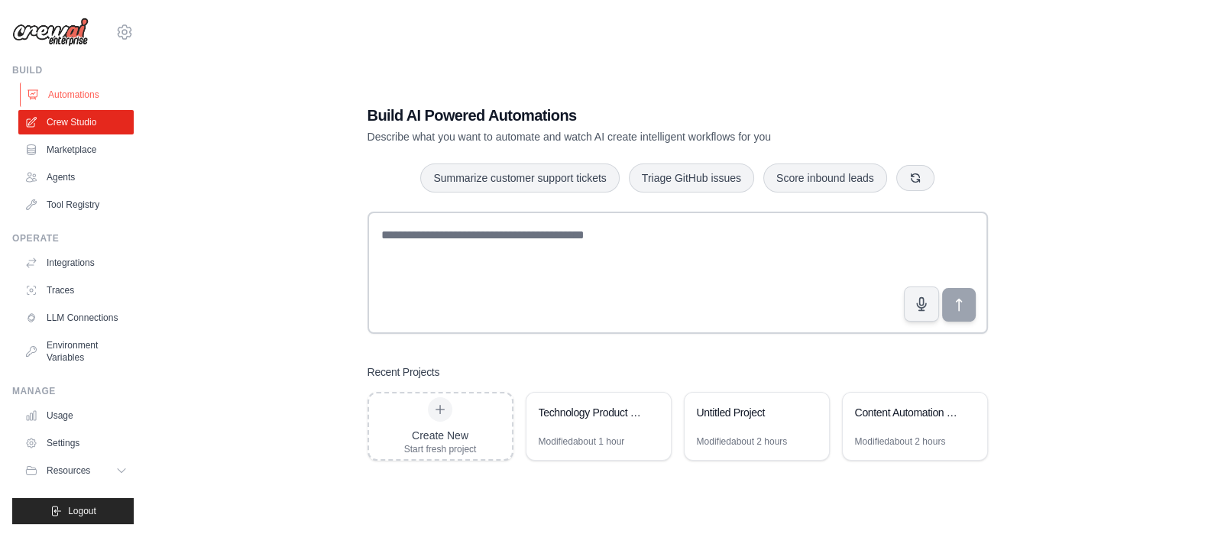
click at [72, 89] on link "Automations" at bounding box center [77, 94] width 115 height 24
